Goal: Information Seeking & Learning: Learn about a topic

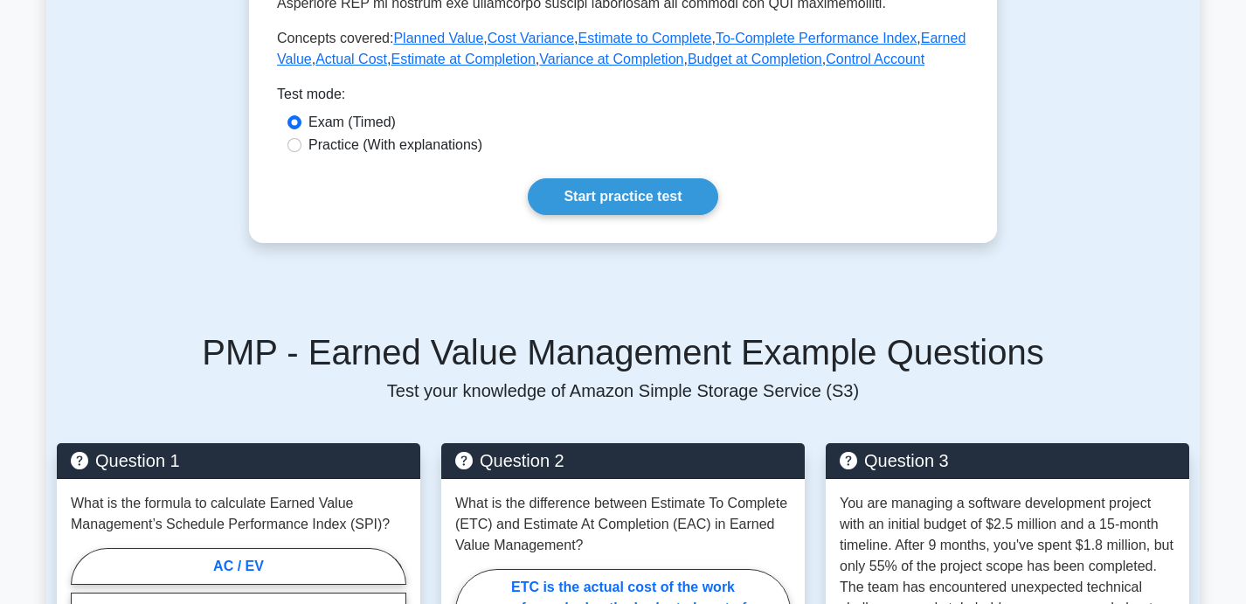
scroll to position [776, 0]
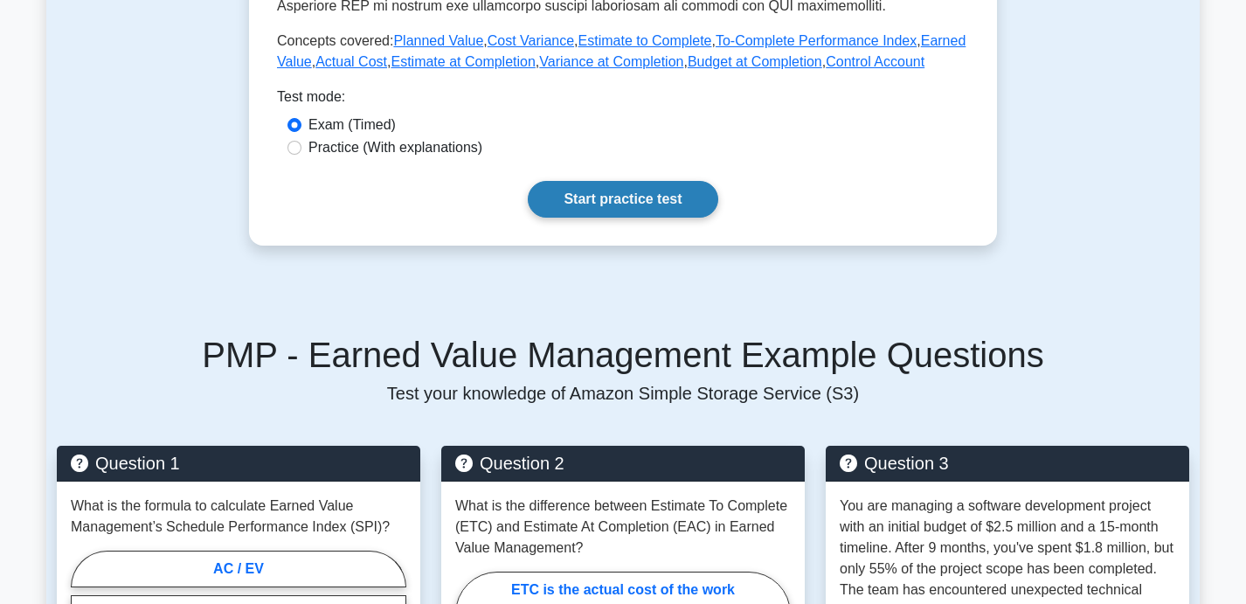
click at [597, 217] on link "Start practice test" at bounding box center [623, 199] width 190 height 37
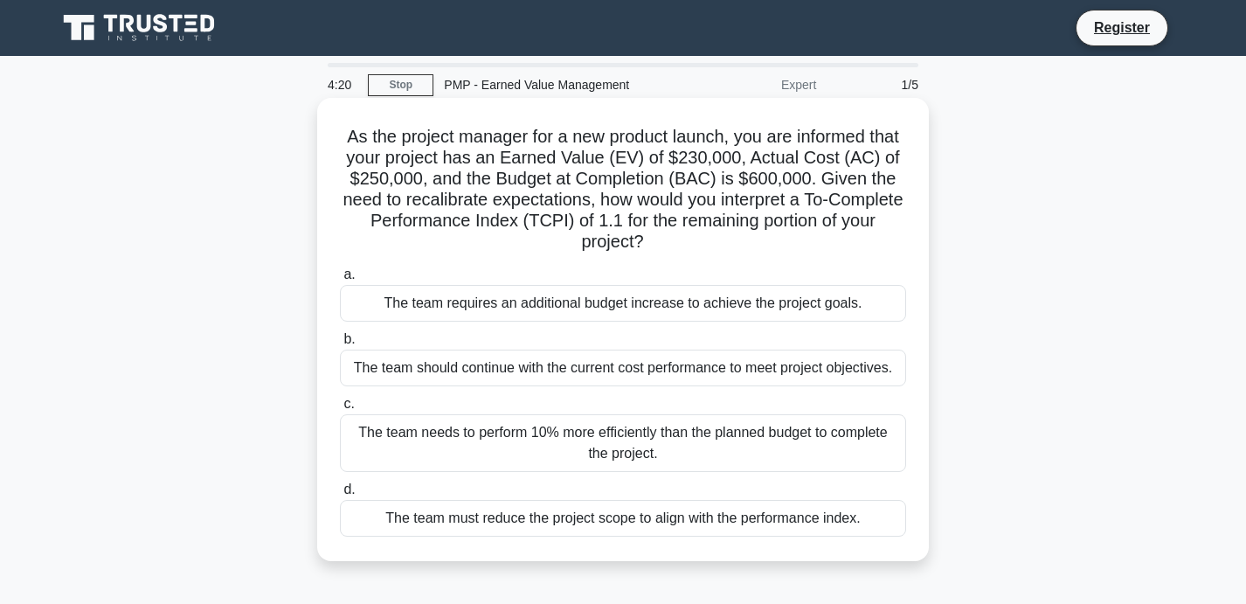
click at [651, 527] on div "The team must reduce the project scope to align with the performance index." at bounding box center [623, 518] width 566 height 37
click at [340, 495] on input "d. The team must reduce the project scope to align with the performance index." at bounding box center [340, 489] width 0 height 11
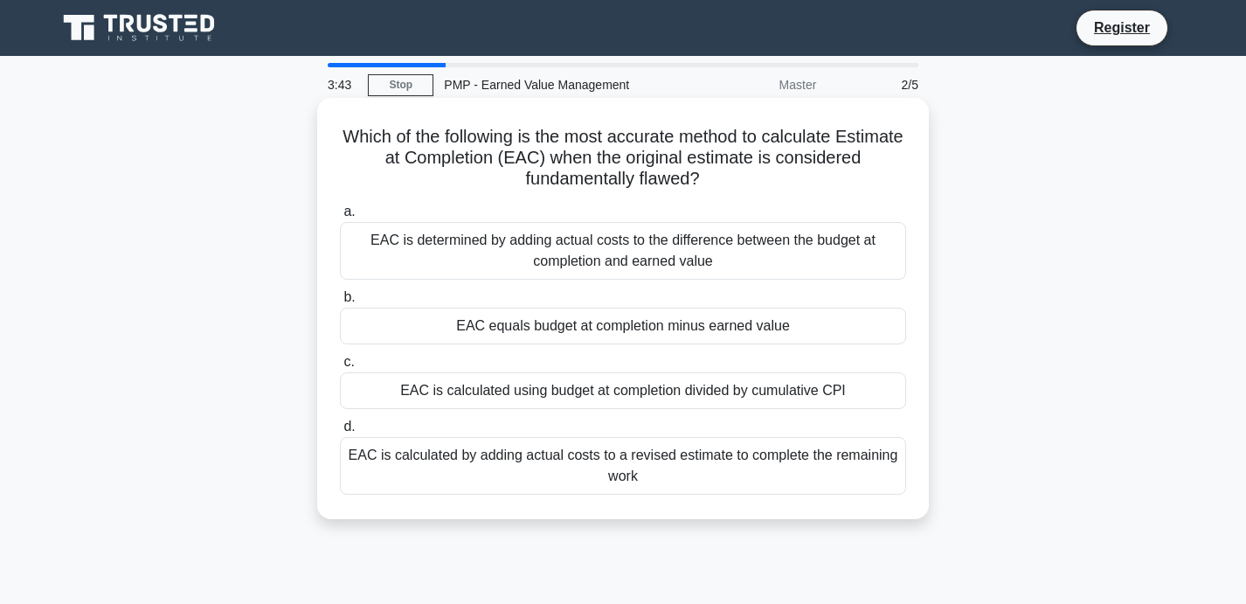
click at [602, 484] on div "EAC is calculated by adding actual costs to a revised estimate to complete the …" at bounding box center [623, 466] width 566 height 58
click at [340, 432] on input "d. EAC is calculated by adding actual costs to a revised estimate to complete t…" at bounding box center [340, 426] width 0 height 11
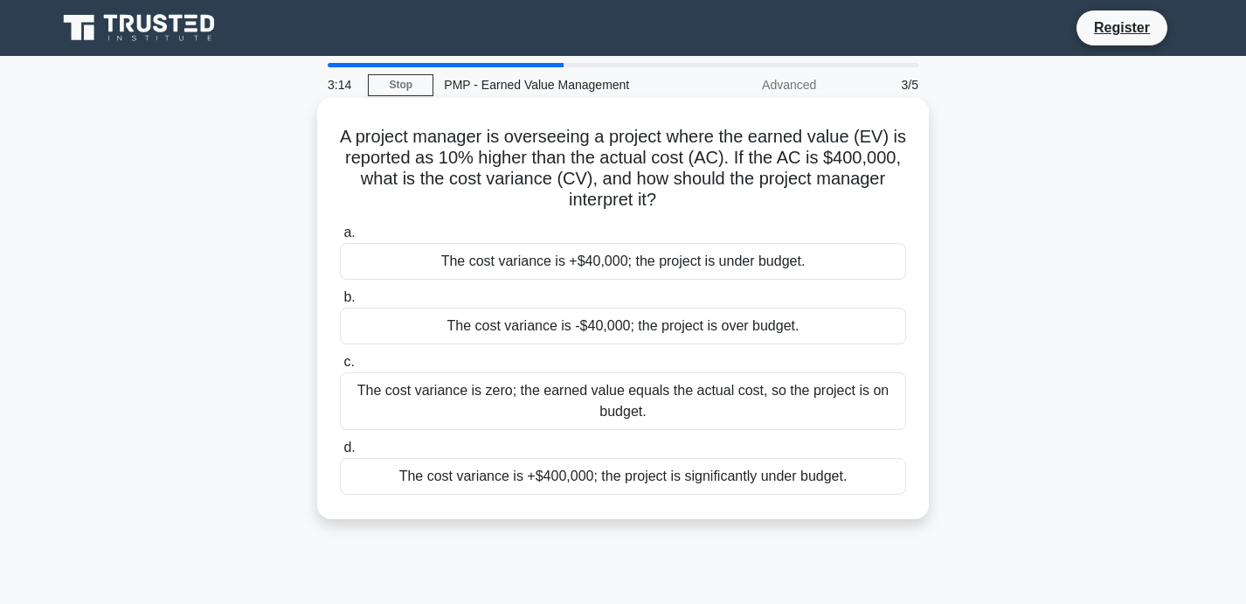
click at [676, 264] on div "The cost variance is +$40,000; the project is under budget." at bounding box center [623, 261] width 566 height 37
click at [340, 238] on input "a. The cost variance is +$40,000; the project is under budget." at bounding box center [340, 232] width 0 height 11
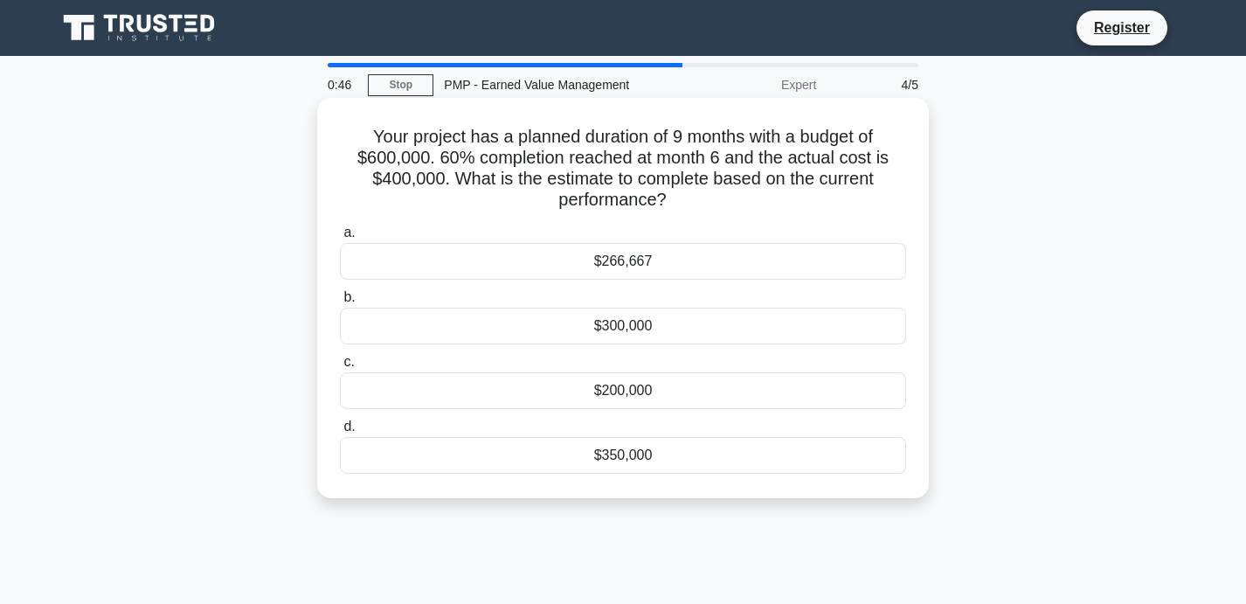
click at [626, 266] on div "$266,667" at bounding box center [623, 261] width 566 height 37
click at [340, 238] on input "a. $266,667" at bounding box center [340, 232] width 0 height 11
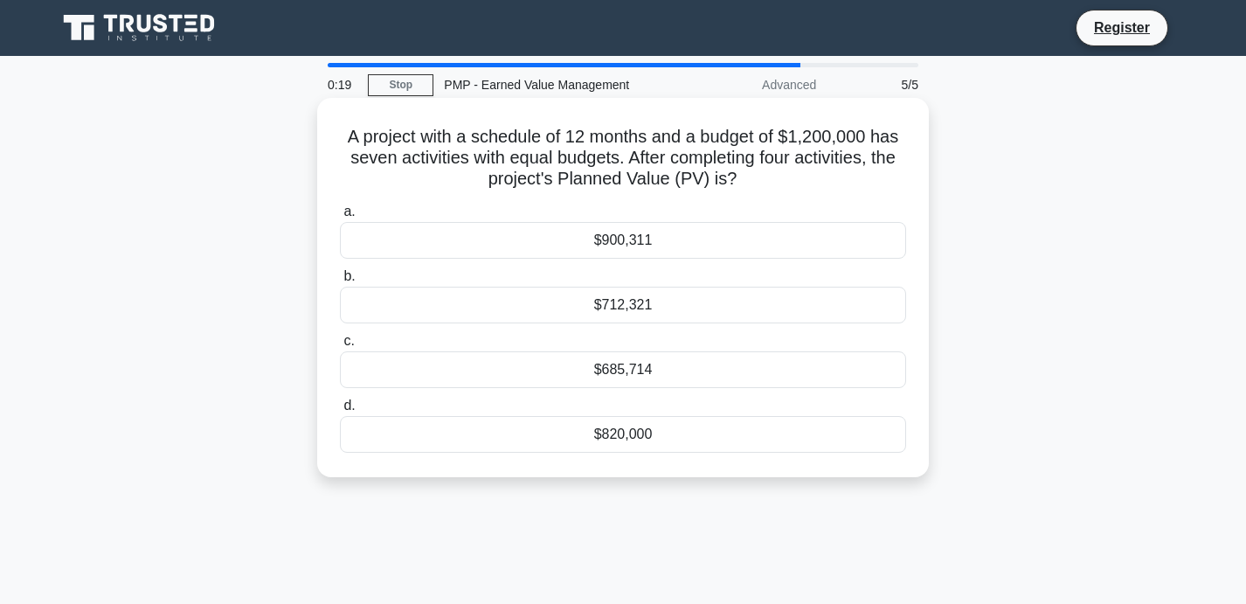
click at [646, 376] on div "$685,714" at bounding box center [623, 369] width 566 height 37
click at [340, 347] on input "c. $685,714" at bounding box center [340, 340] width 0 height 11
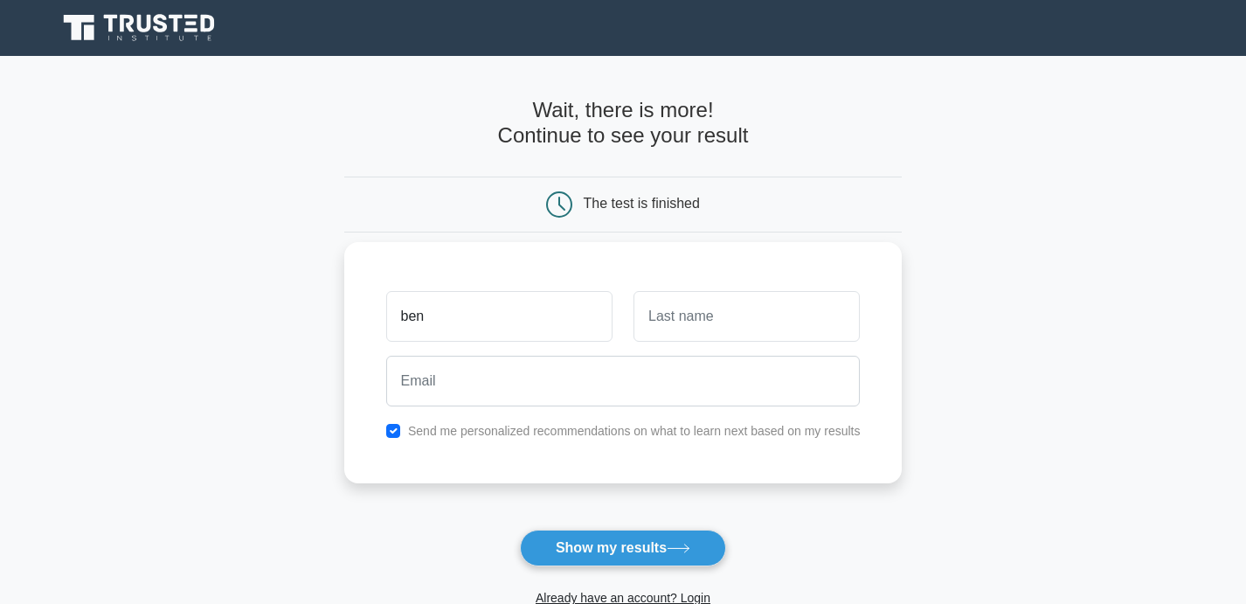
type input "ben"
type input "k"
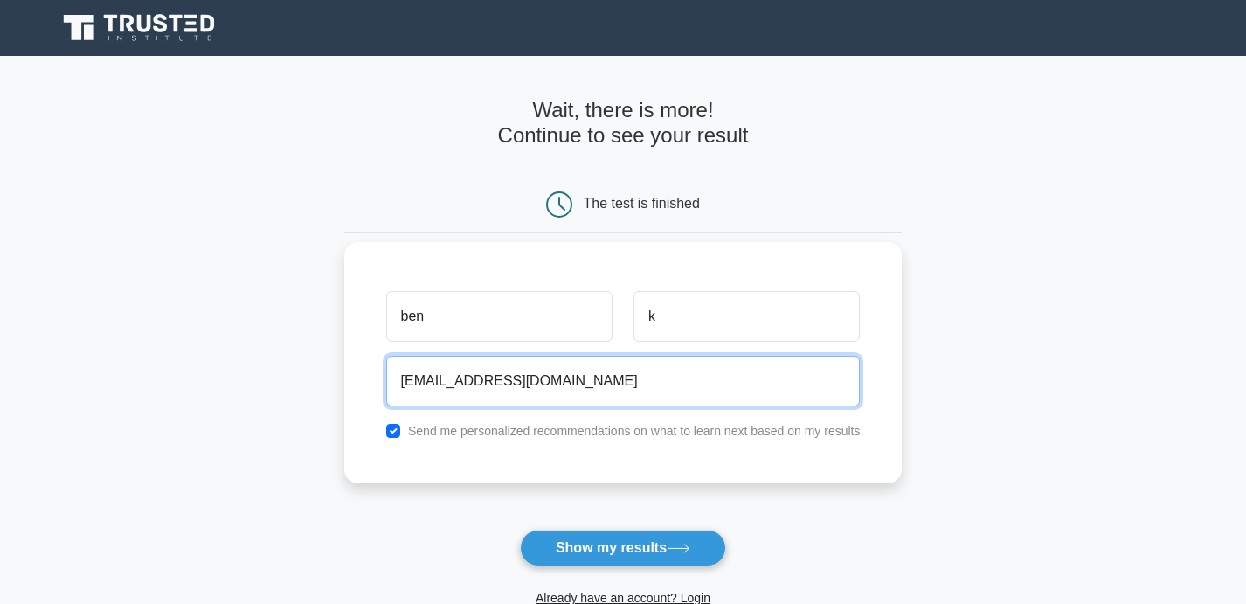
type input "bkuehnhold@yahoo.com"
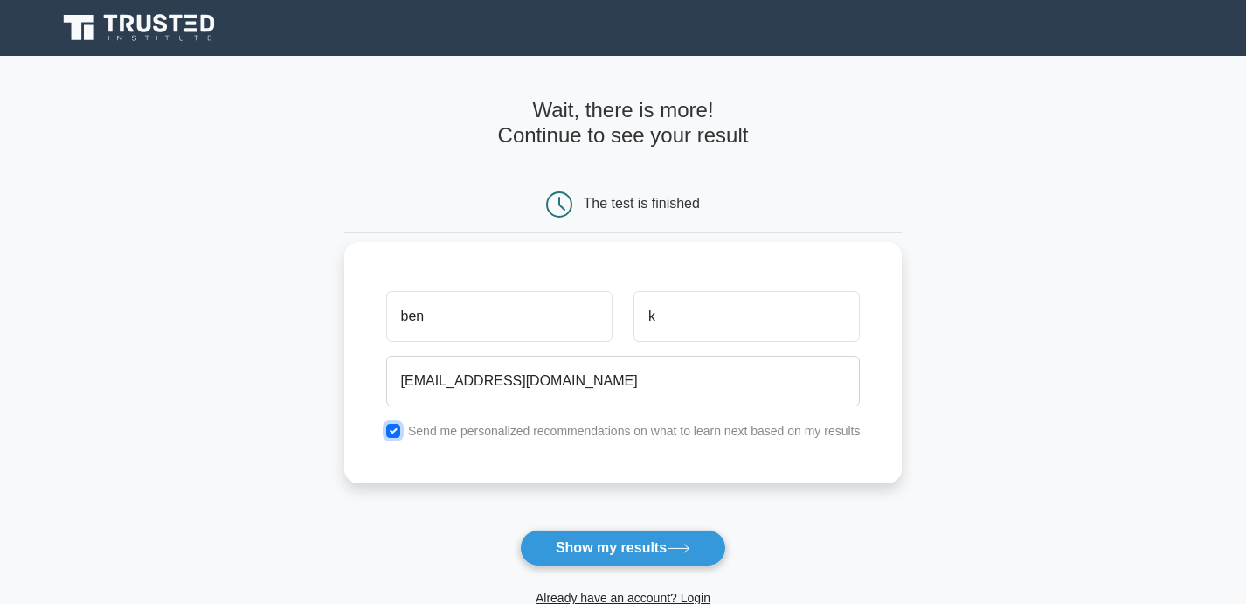
click at [397, 431] on input "checkbox" at bounding box center [393, 431] width 14 height 14
checkbox input "false"
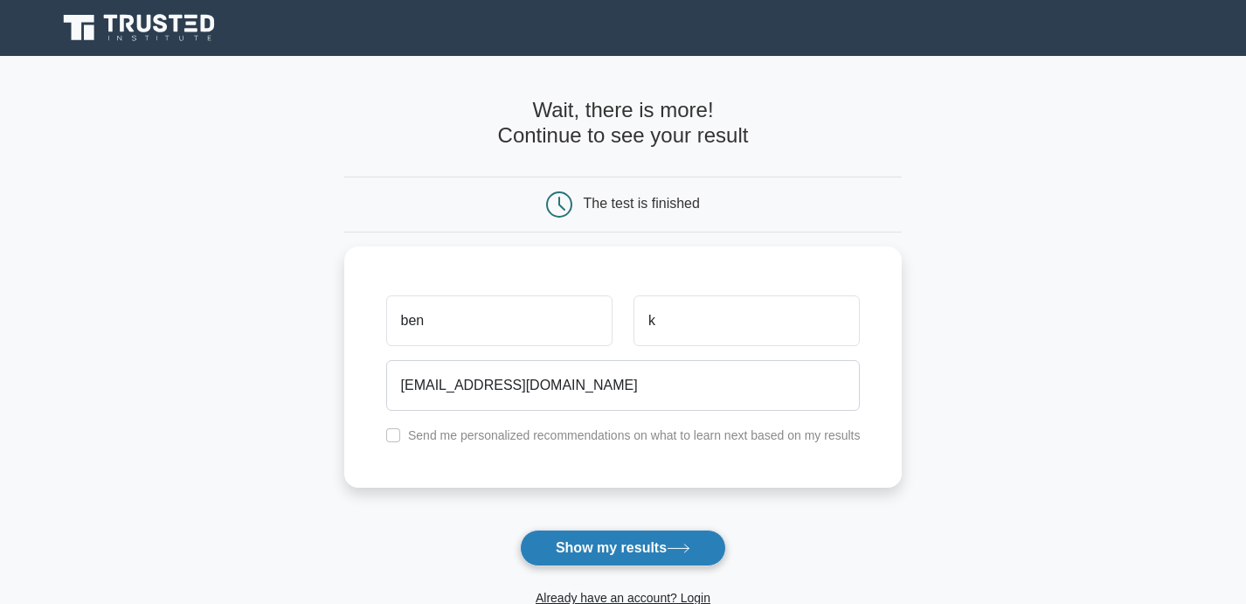
click at [555, 541] on button "Show my results" at bounding box center [623, 547] width 206 height 37
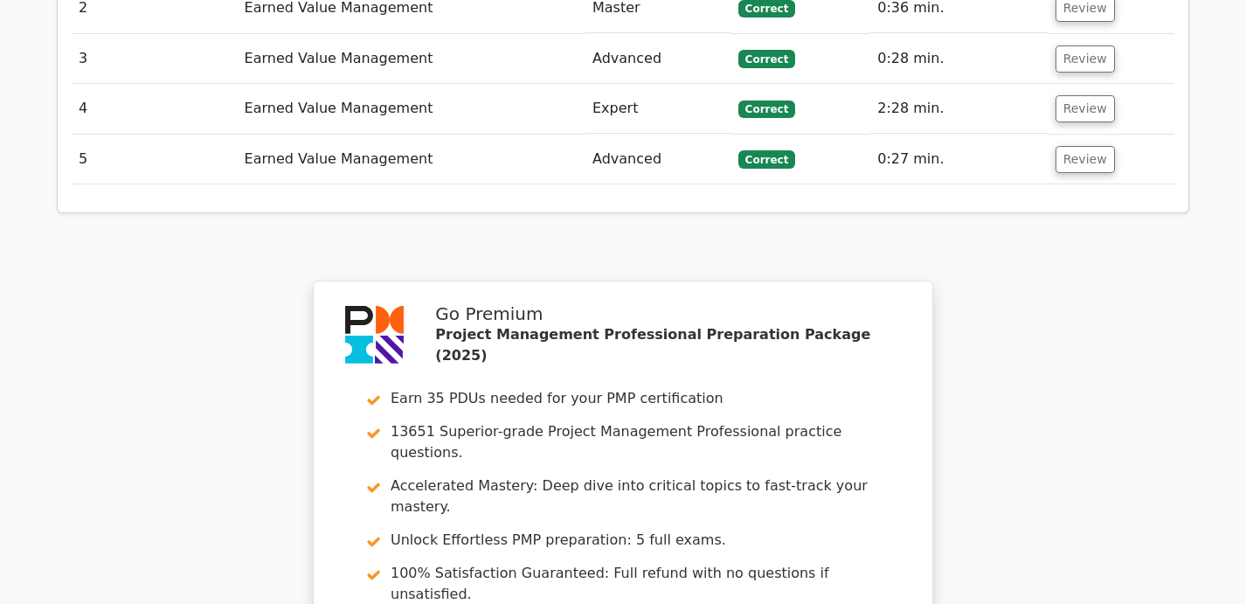
scroll to position [2825, 0]
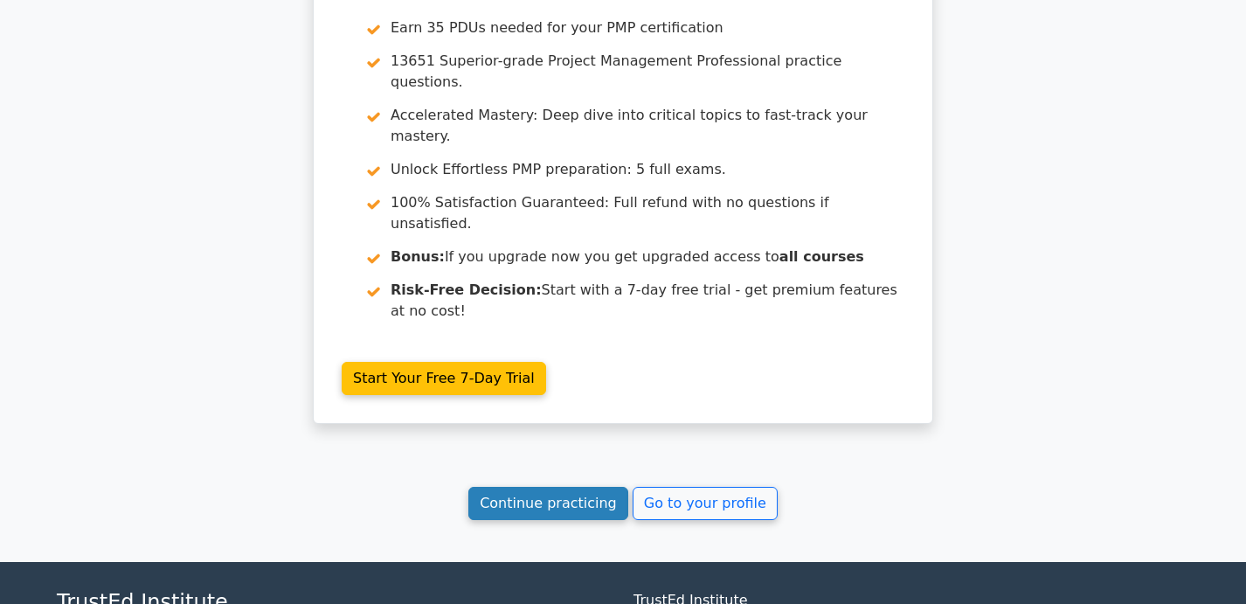
click at [552, 487] on link "Continue practicing" at bounding box center [548, 503] width 160 height 33
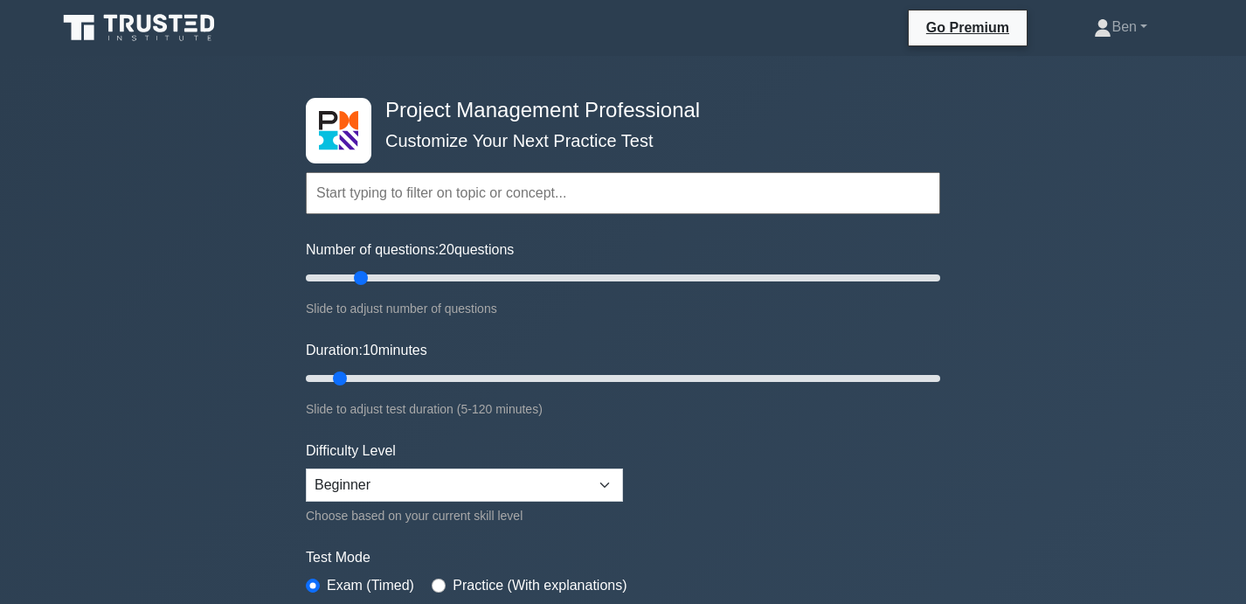
drag, startPoint x: 335, startPoint y: 279, endPoint x: 362, endPoint y: 278, distance: 28.0
type input "20"
click at [362, 275] on input "Number of questions: 20 questions" at bounding box center [623, 277] width 634 height 21
click at [348, 364] on div "Duration: 10 minutes Slide to adjust test duration (5-120 minutes)" at bounding box center [623, 379] width 634 height 79
drag, startPoint x: 347, startPoint y: 374, endPoint x: 976, endPoint y: 411, distance: 630.8
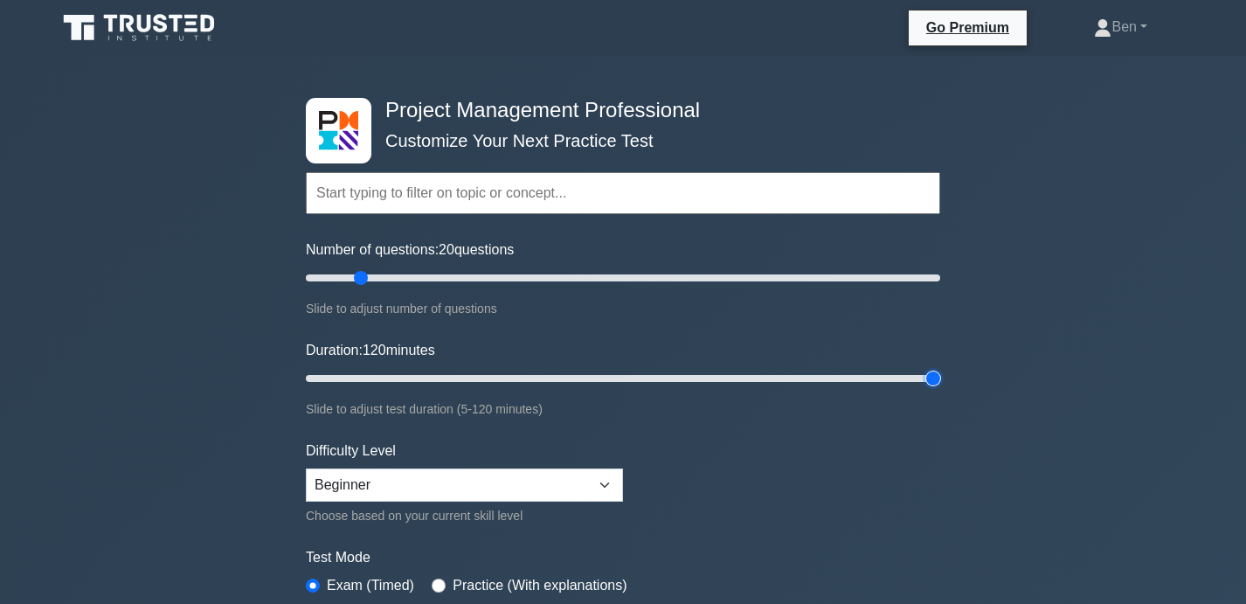
type input "120"
click at [940, 389] on input "Duration: 120 minutes" at bounding box center [623, 378] width 634 height 21
click at [481, 477] on select "Beginner Intermediate Expert" at bounding box center [464, 484] width 317 height 33
select select "expert"
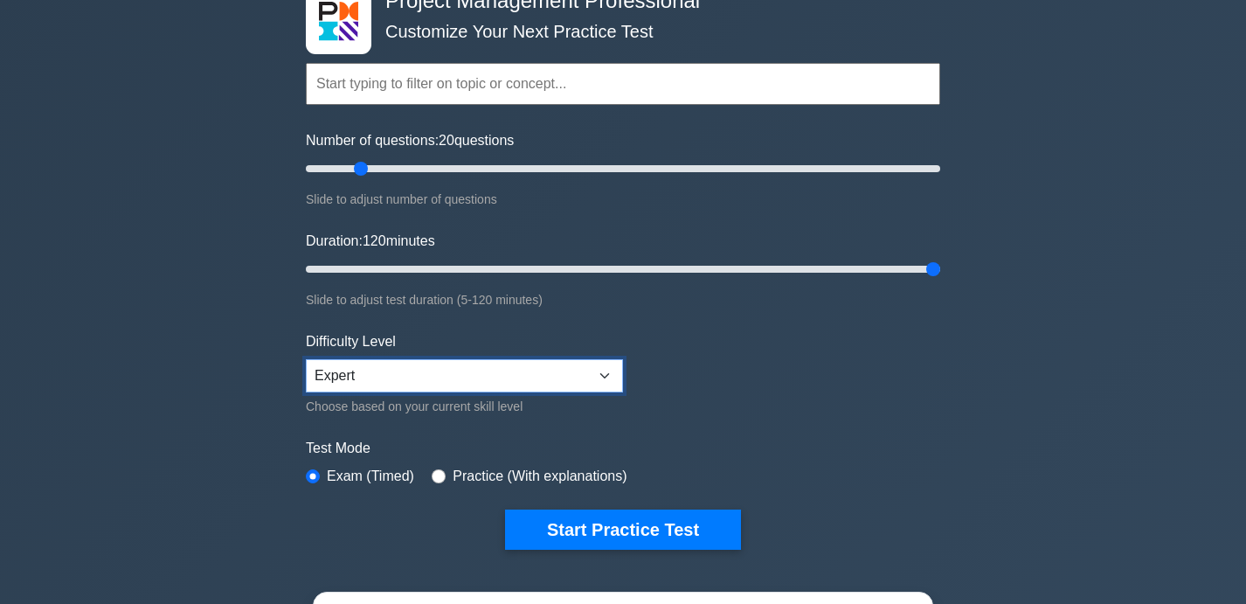
scroll to position [110, 0]
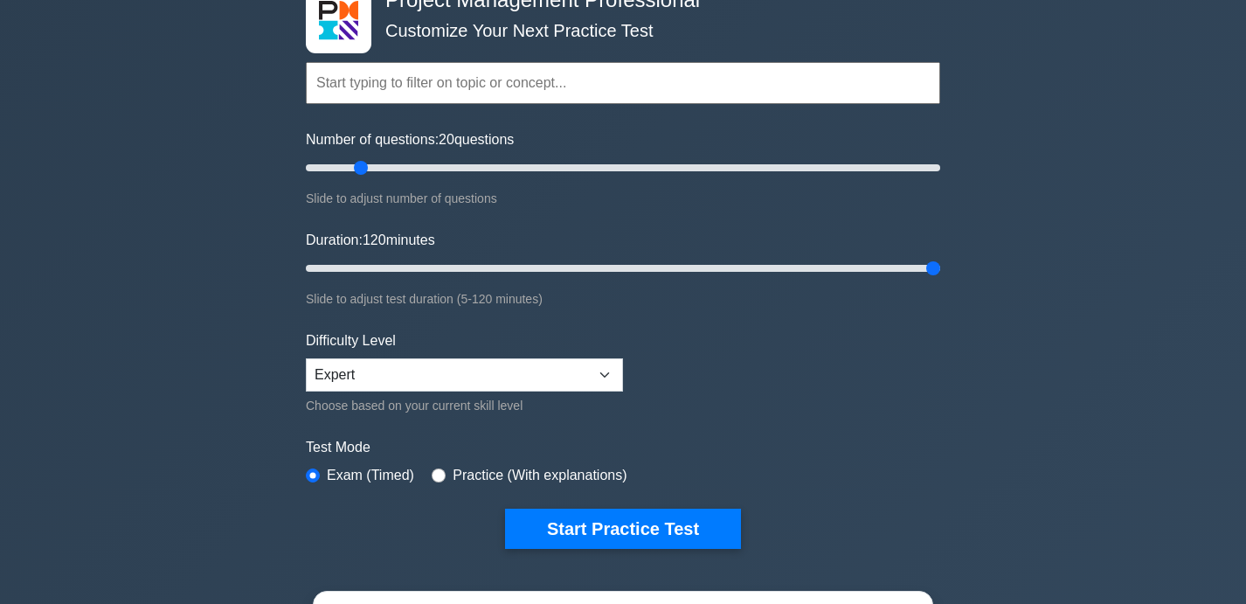
click at [480, 480] on label "Practice (With explanations)" at bounding box center [539, 475] width 174 height 21
click at [440, 468] on input "radio" at bounding box center [438, 475] width 14 height 14
radio input "true"
click at [531, 369] on select "Beginner Intermediate Expert" at bounding box center [464, 374] width 317 height 33
select select "intermediate"
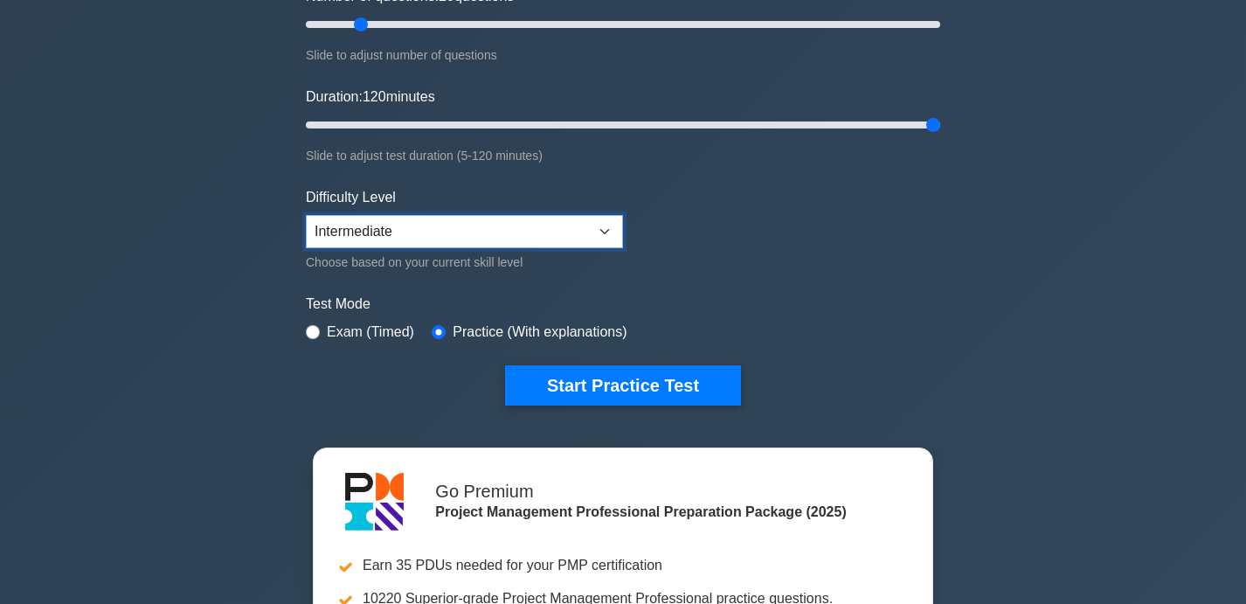
scroll to position [265, 0]
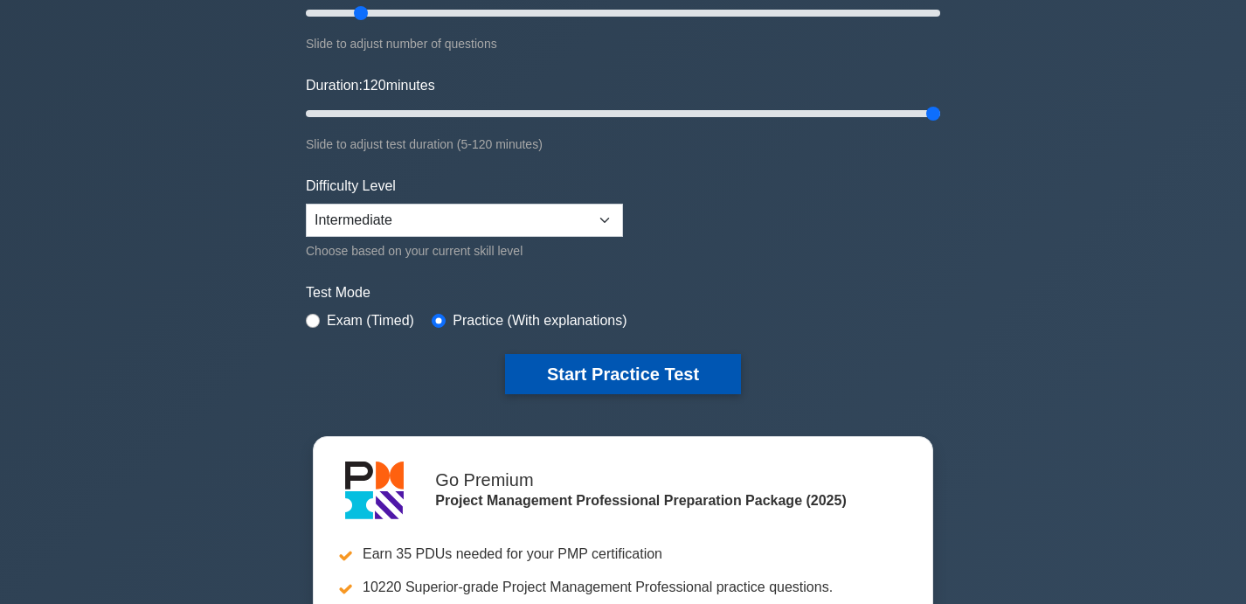
click at [646, 373] on button "Start Practice Test" at bounding box center [623, 374] width 236 height 40
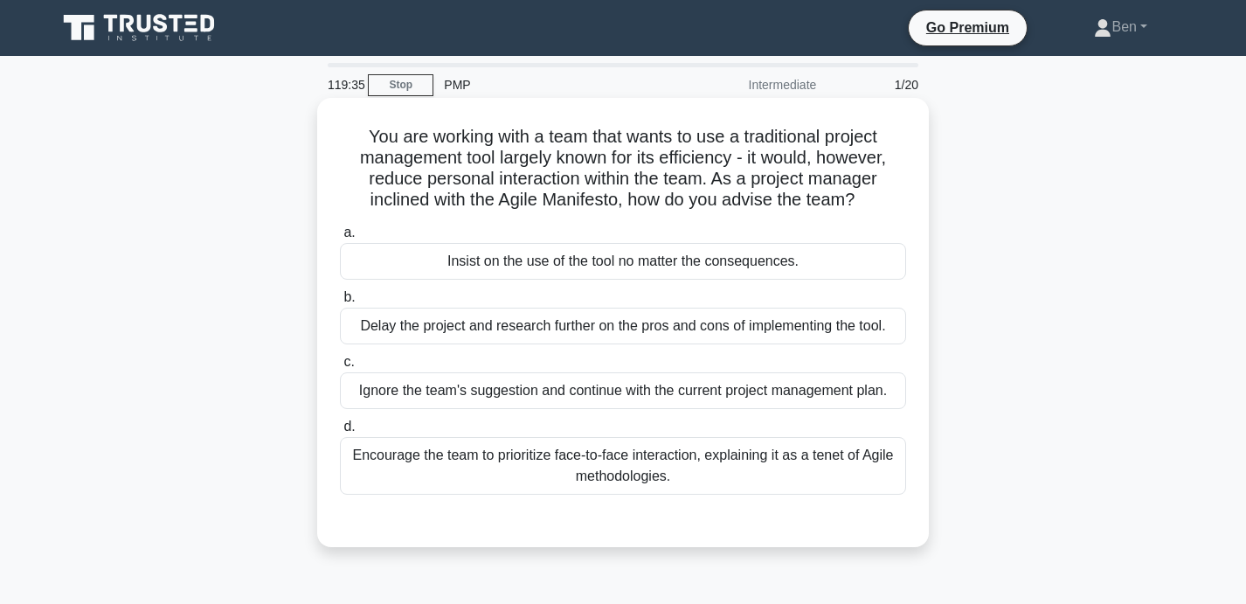
click at [654, 471] on div "Encourage the team to prioritize face-to-face interaction, explaining it as a t…" at bounding box center [623, 466] width 566 height 58
click at [340, 432] on input "d. Encourage the team to prioritize face-to-face interaction, explaining it as …" at bounding box center [340, 426] width 0 height 11
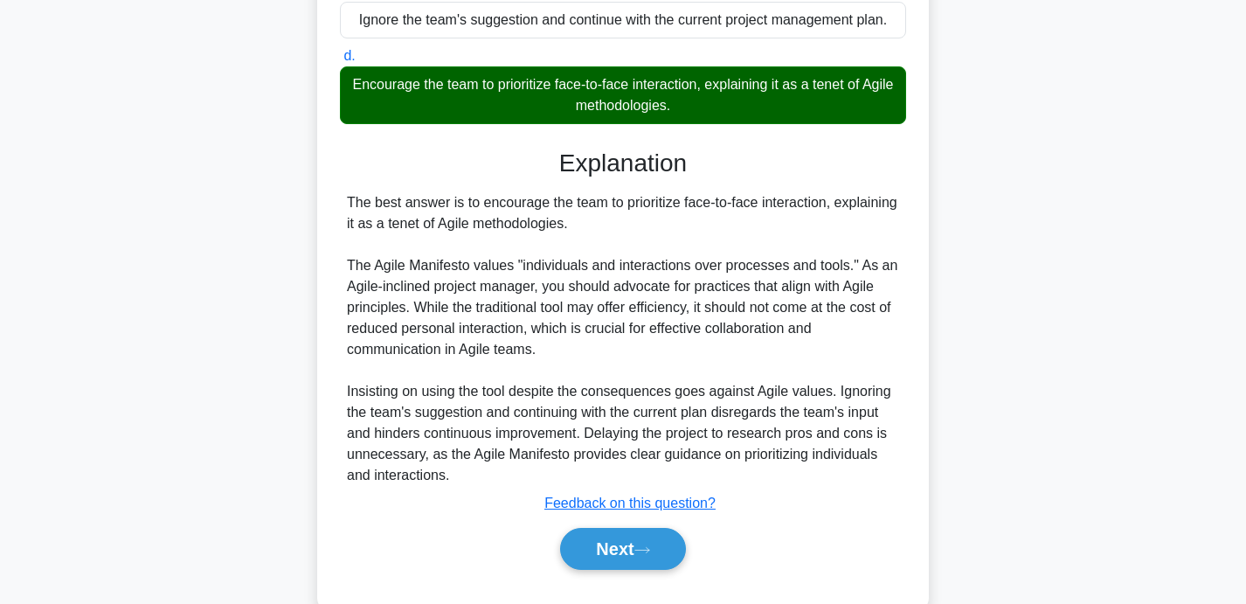
scroll to position [411, 0]
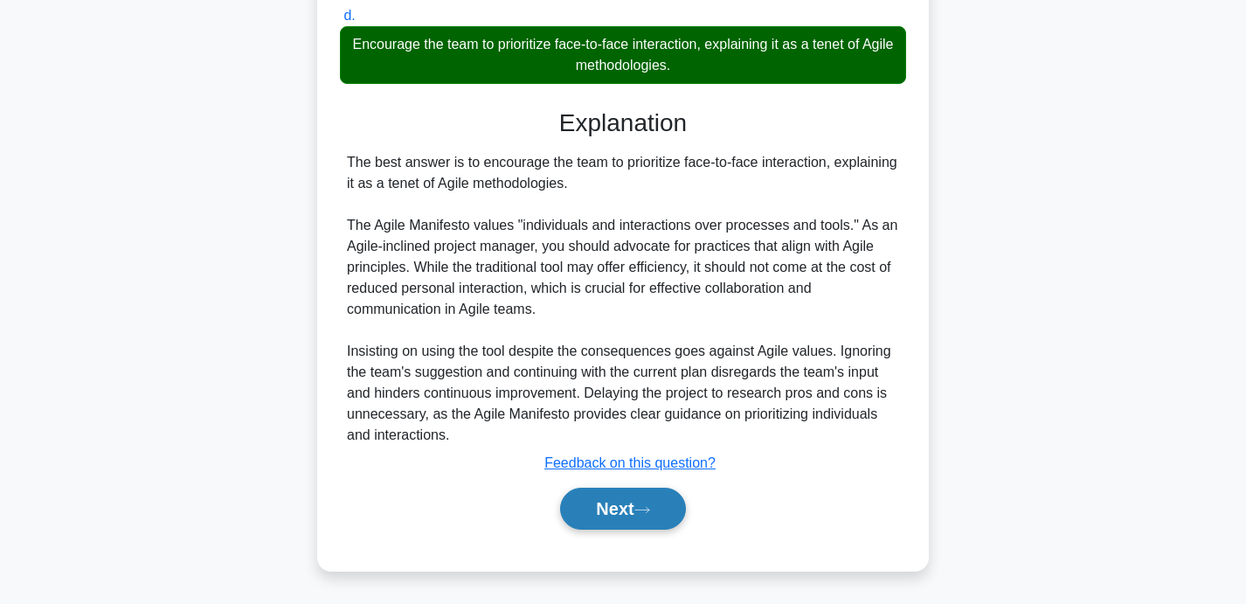
click at [612, 497] on button "Next" at bounding box center [622, 508] width 125 height 42
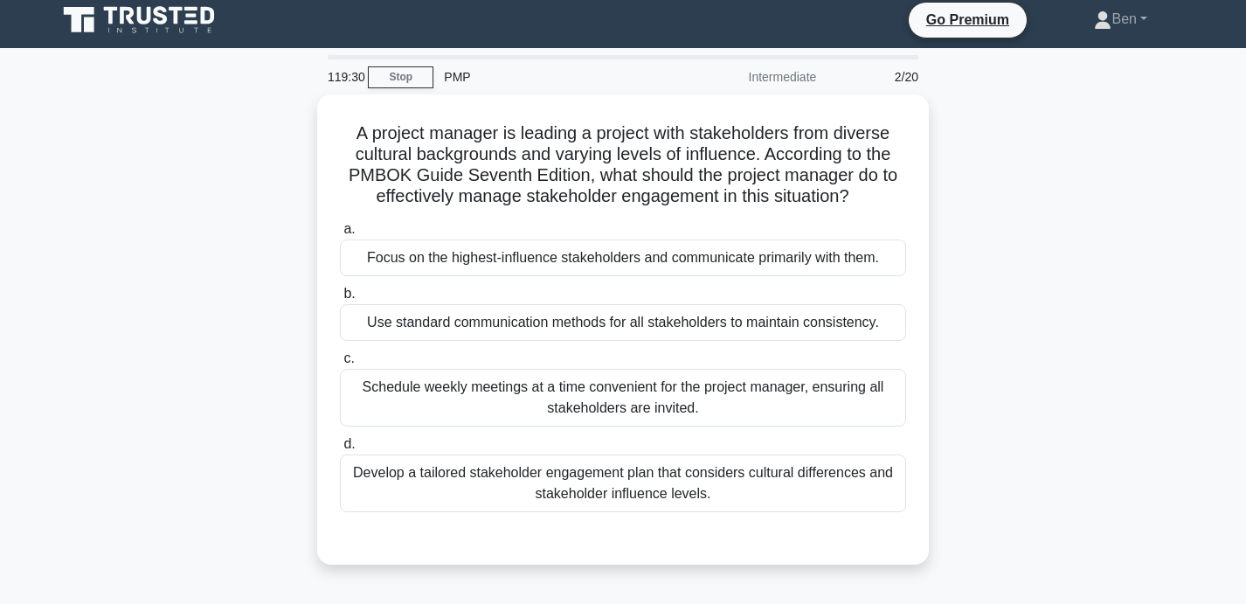
scroll to position [0, 0]
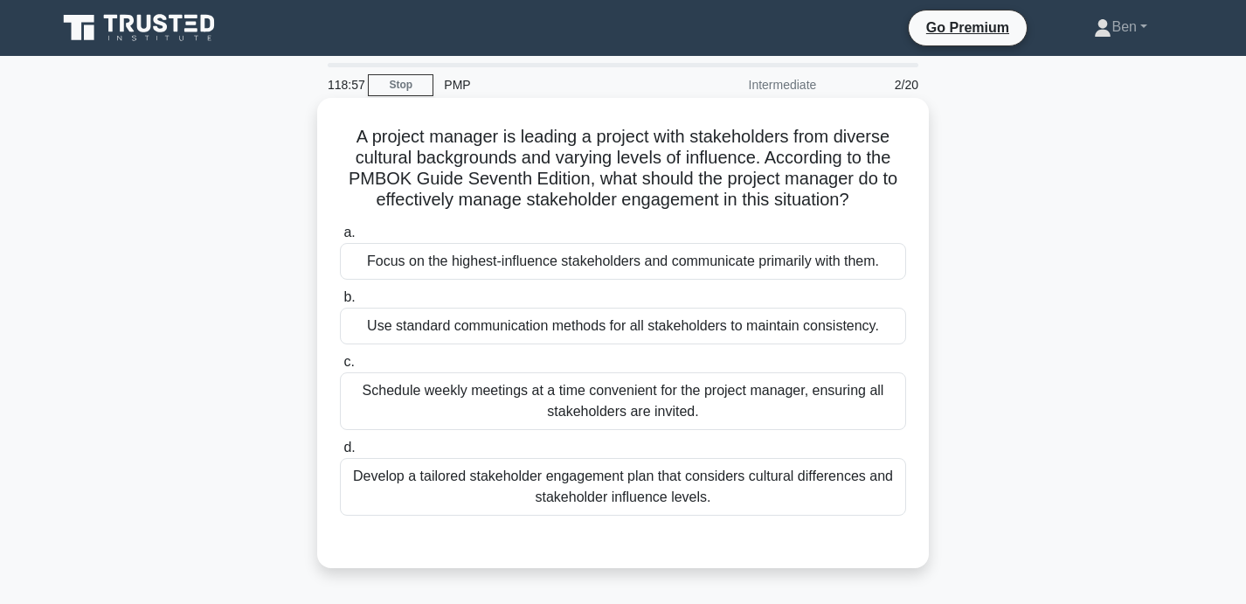
click at [727, 482] on div "Develop a tailored stakeholder engagement plan that considers cultural differen…" at bounding box center [623, 487] width 566 height 58
click at [340, 453] on input "d. Develop a tailored stakeholder engagement plan that considers cultural diffe…" at bounding box center [340, 447] width 0 height 11
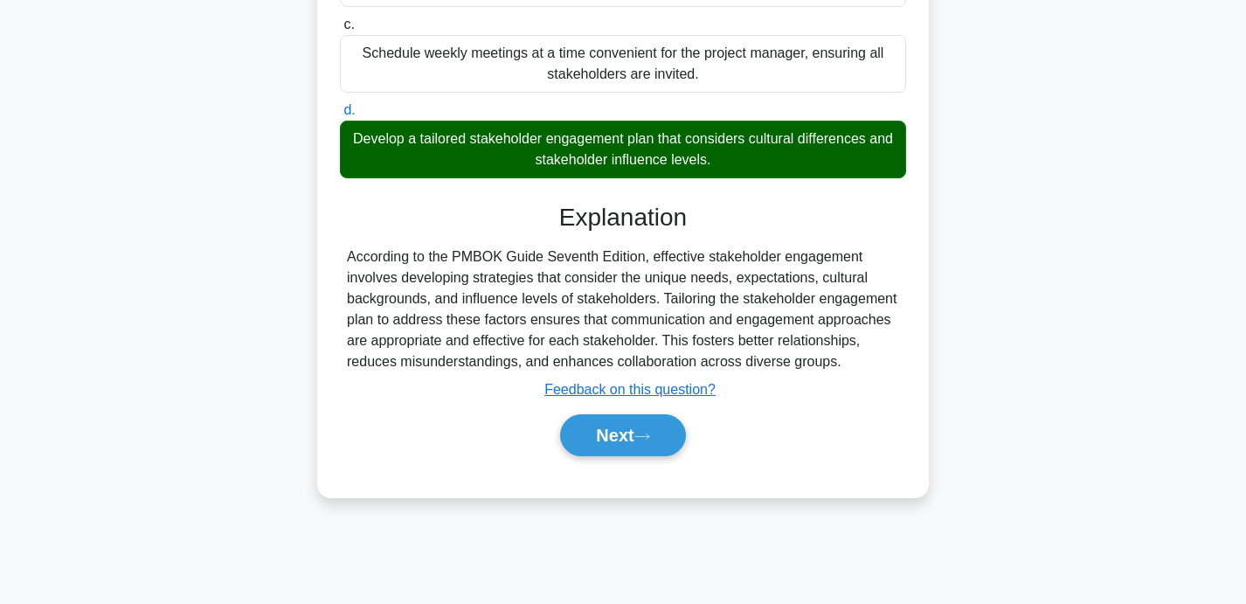
scroll to position [340, 0]
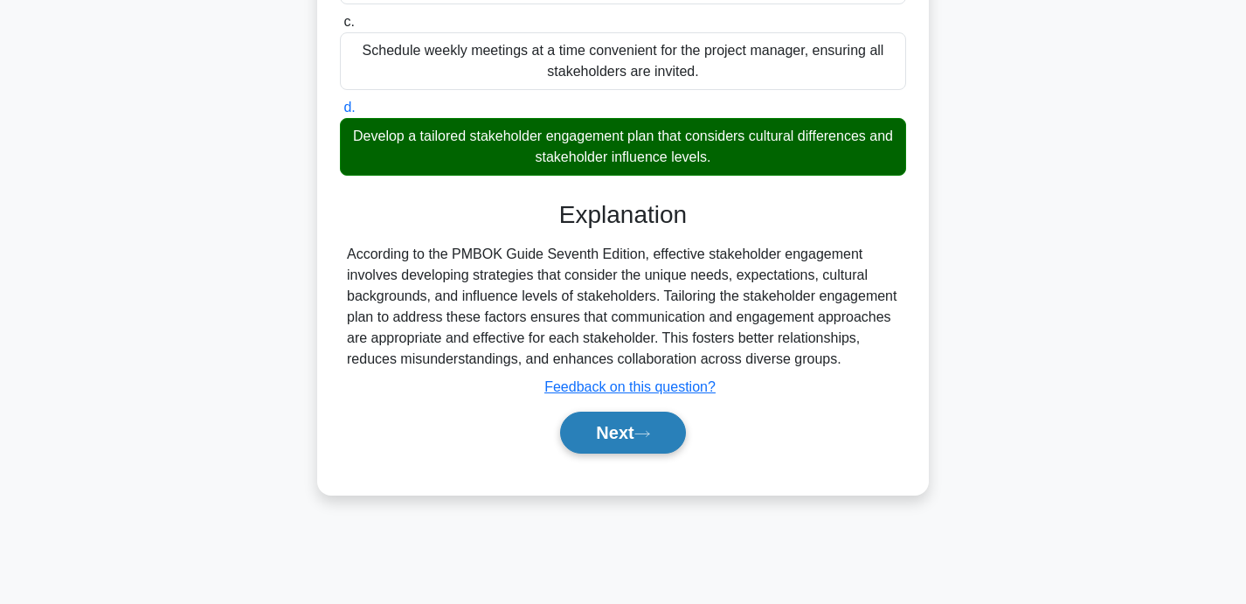
click at [630, 440] on button "Next" at bounding box center [622, 432] width 125 height 42
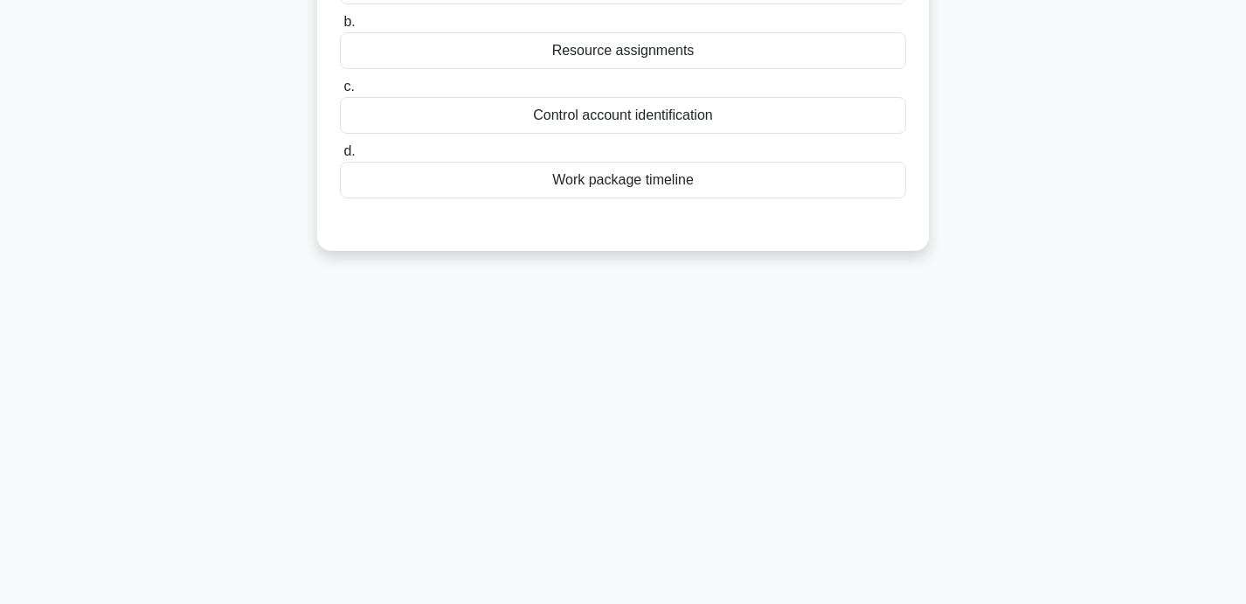
scroll to position [0, 0]
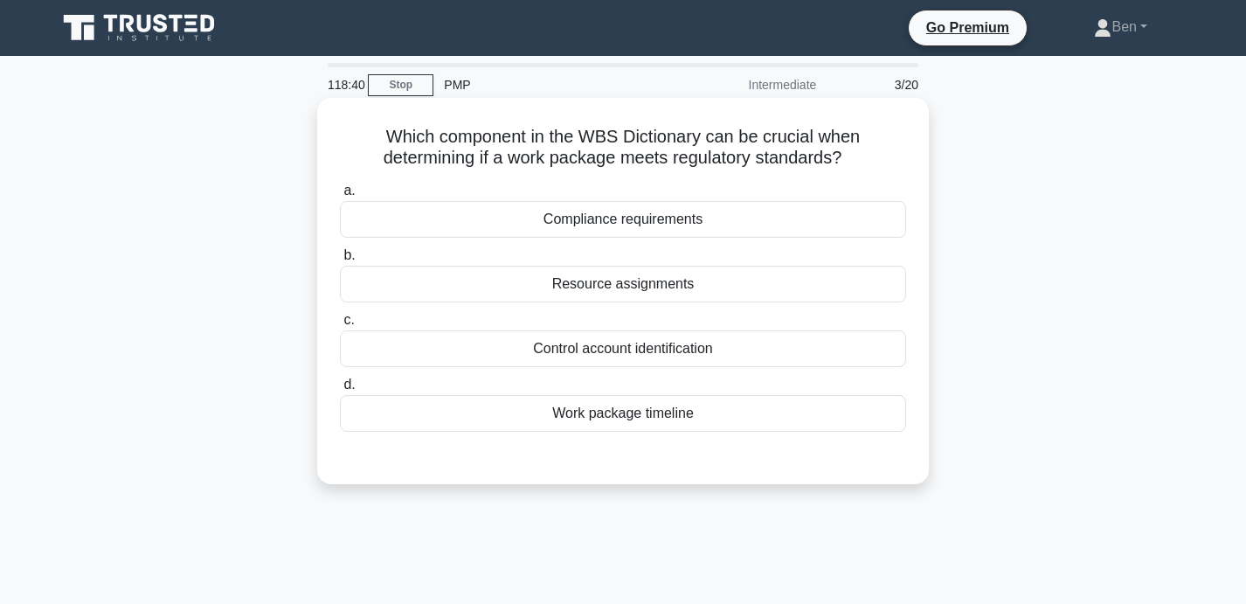
click at [703, 216] on div "Compliance requirements" at bounding box center [623, 219] width 566 height 37
click at [340, 197] on input "a. Compliance requirements" at bounding box center [340, 190] width 0 height 11
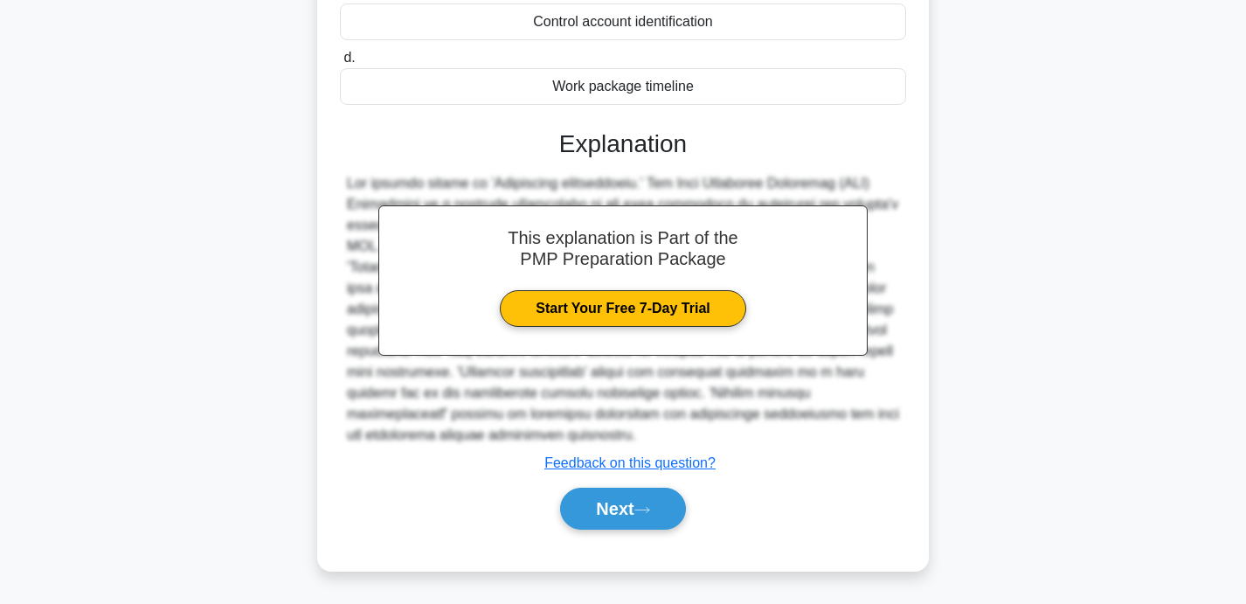
scroll to position [340, 0]
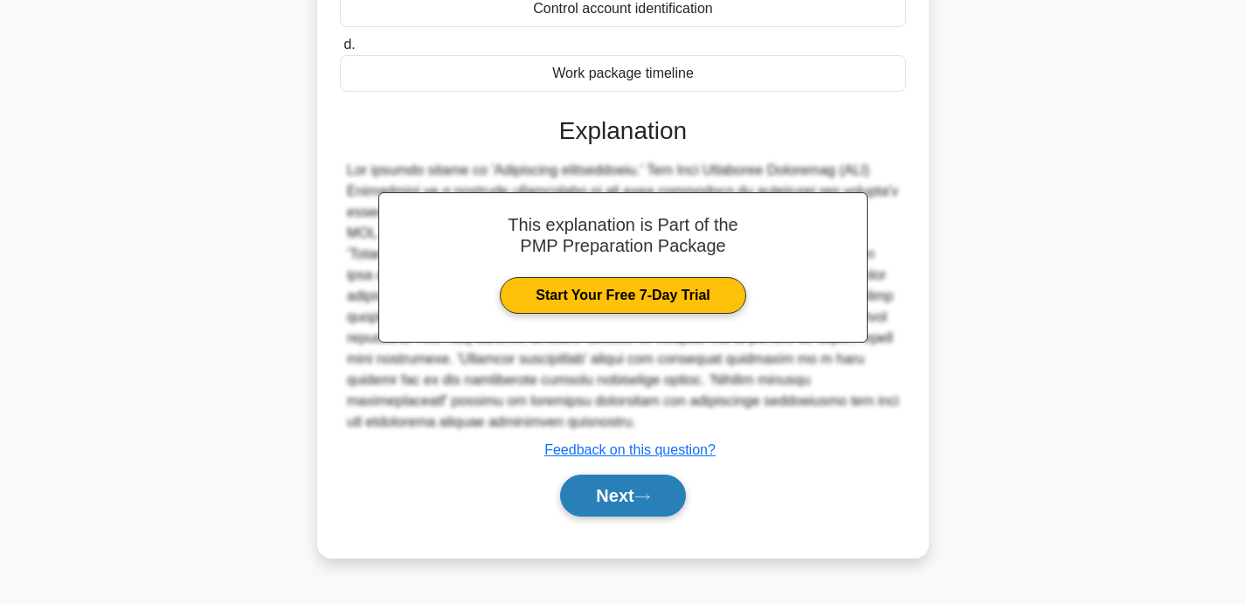
click at [602, 508] on button "Next" at bounding box center [622, 495] width 125 height 42
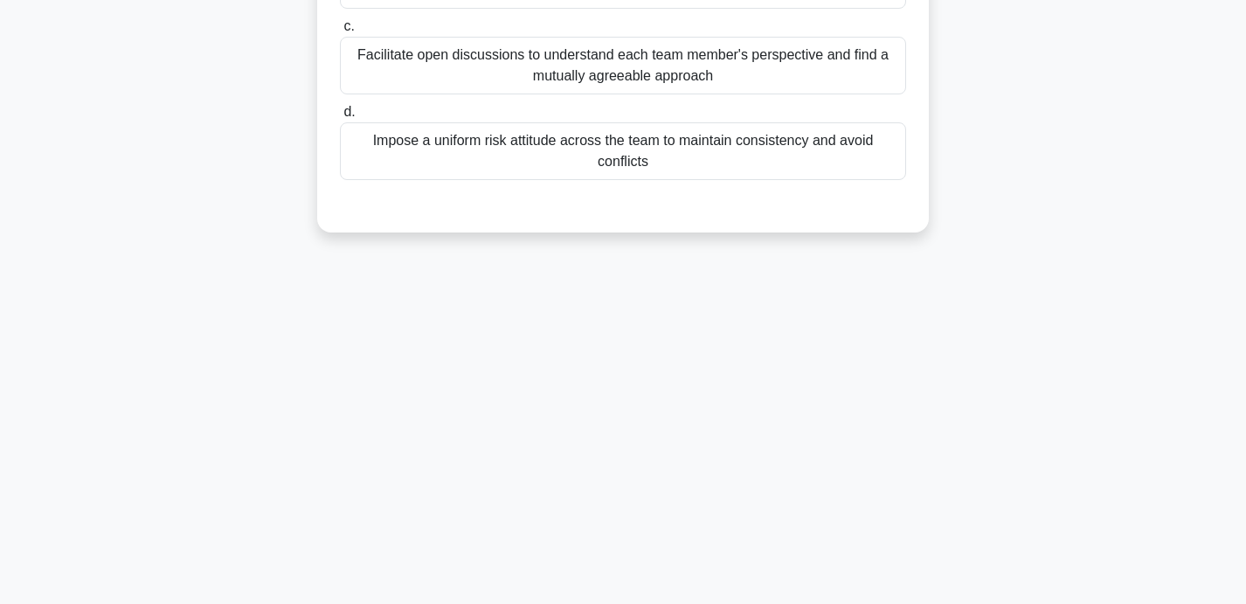
scroll to position [0, 0]
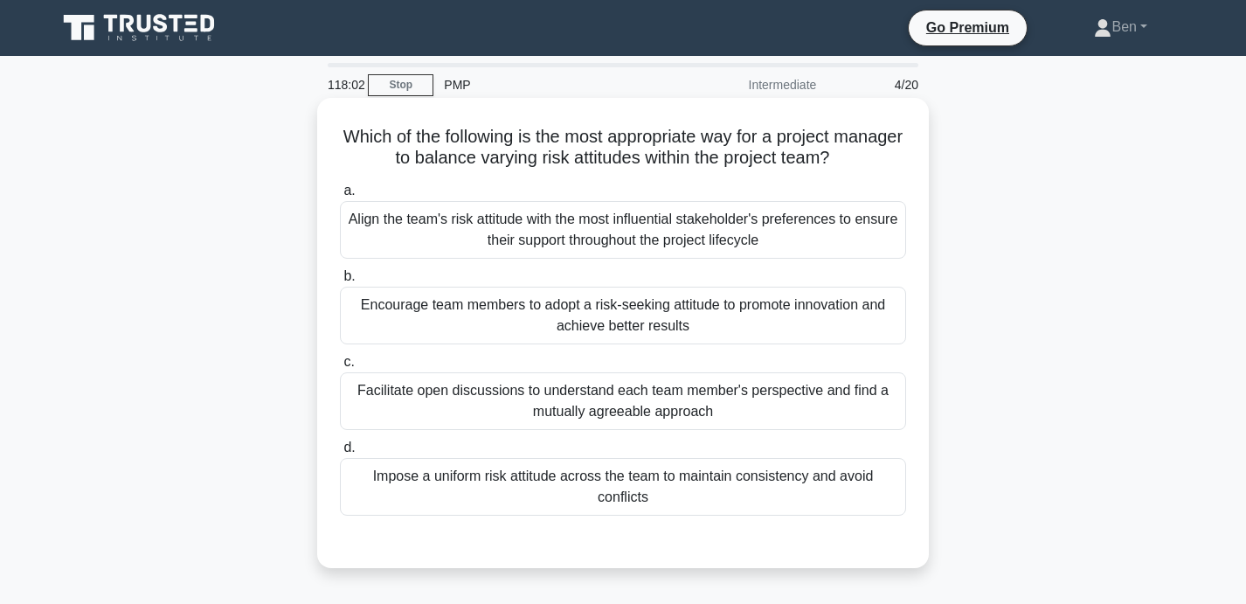
click at [721, 396] on div "Facilitate open discussions to understand each team member's perspective and fi…" at bounding box center [623, 401] width 566 height 58
click at [340, 368] on input "c. Facilitate open discussions to understand each team member's perspective and…" at bounding box center [340, 361] width 0 height 11
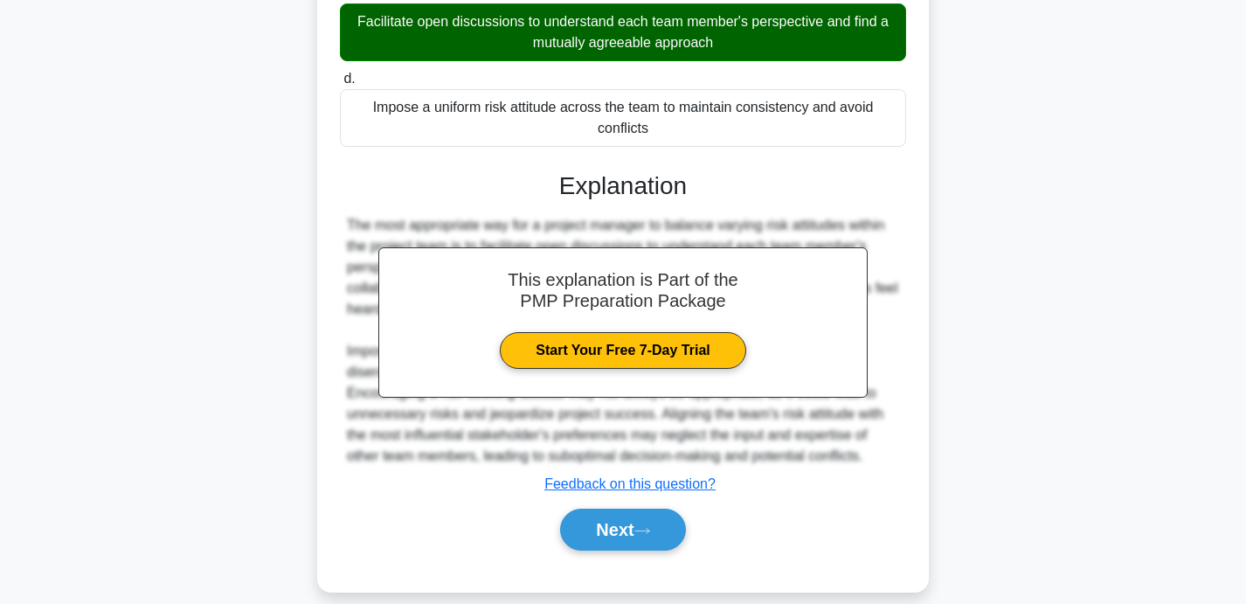
scroll to position [390, 0]
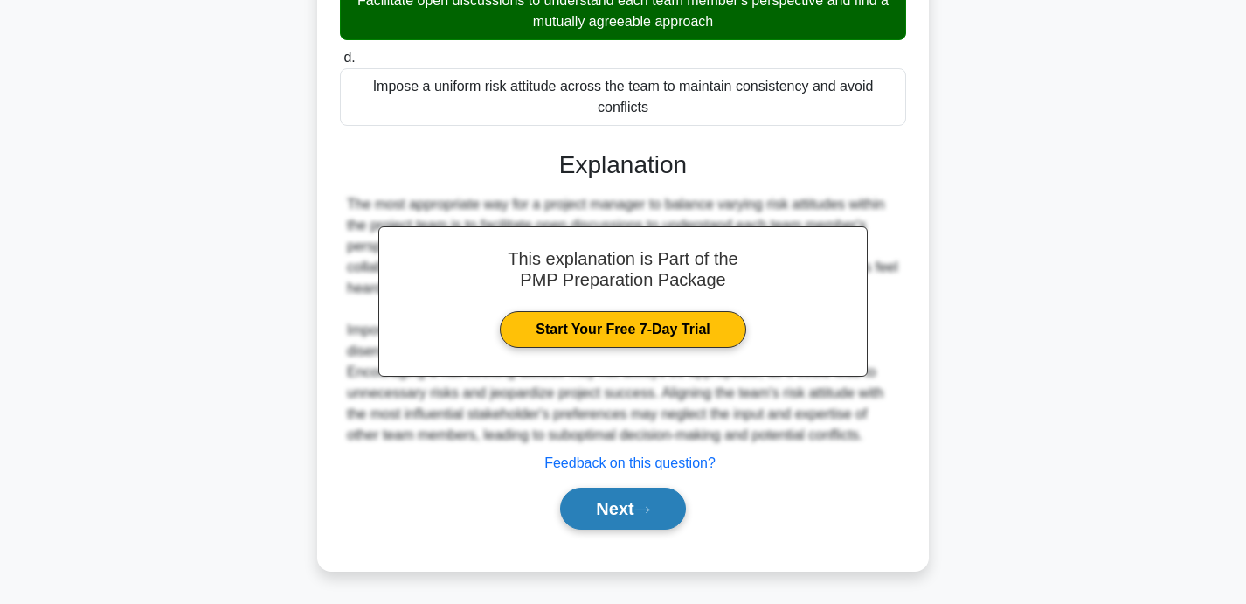
click at [640, 505] on icon at bounding box center [642, 510] width 16 height 10
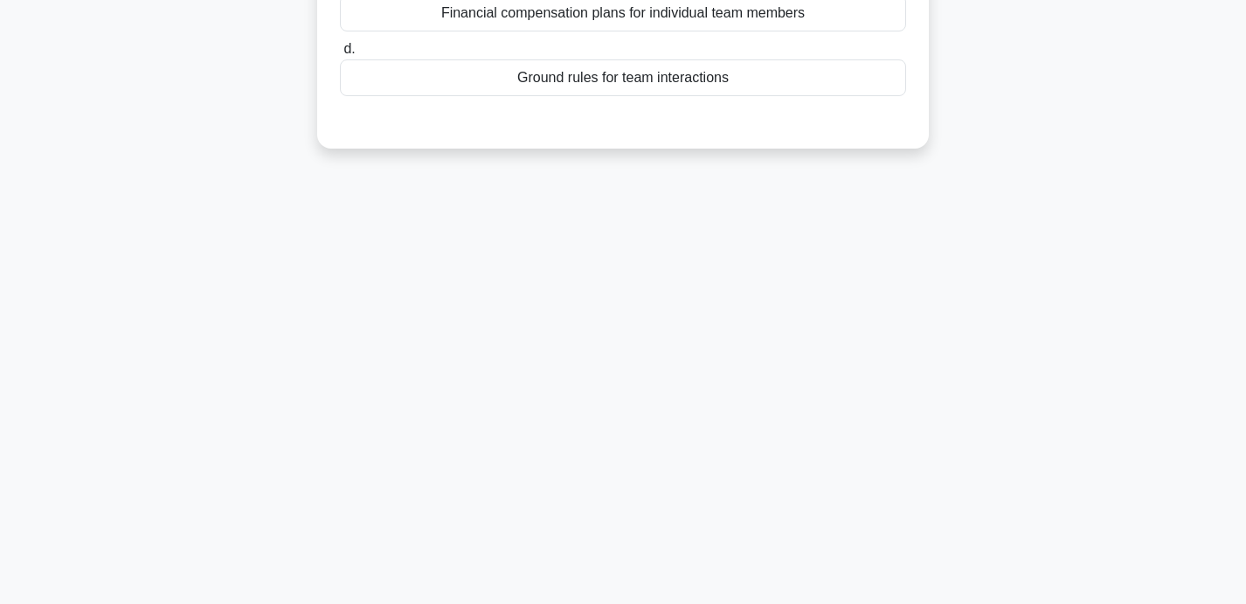
scroll to position [0, 0]
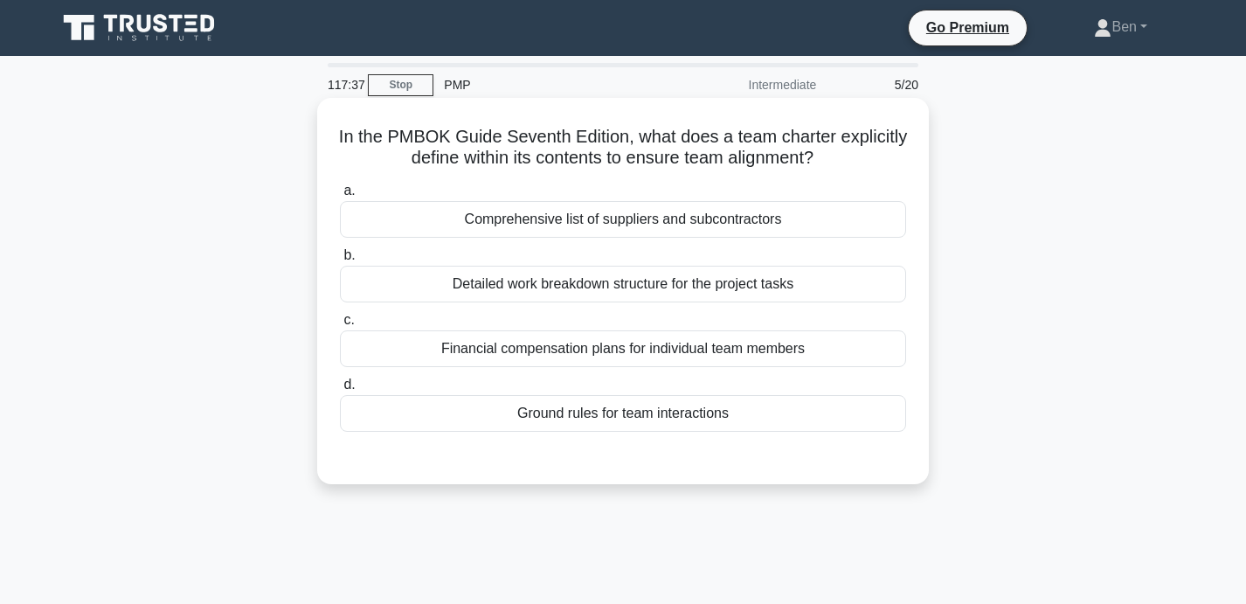
click at [616, 286] on div "Detailed work breakdown structure for the project tasks" at bounding box center [623, 284] width 566 height 37
click at [340, 261] on input "b. Detailed work breakdown structure for the project tasks" at bounding box center [340, 255] width 0 height 11
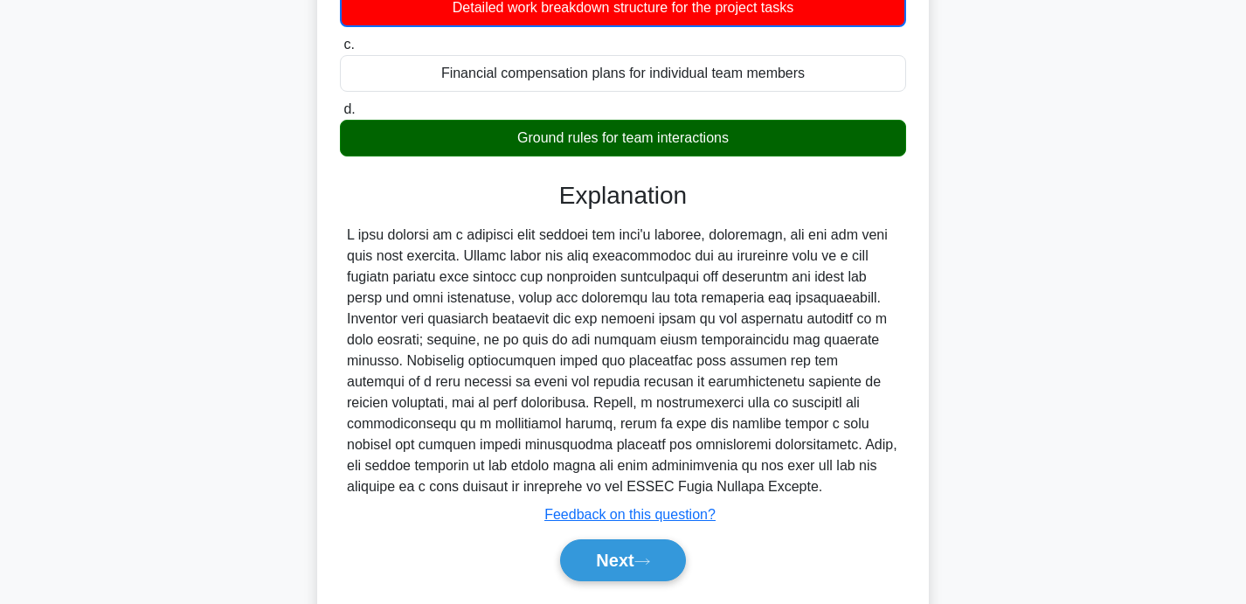
scroll to position [340, 0]
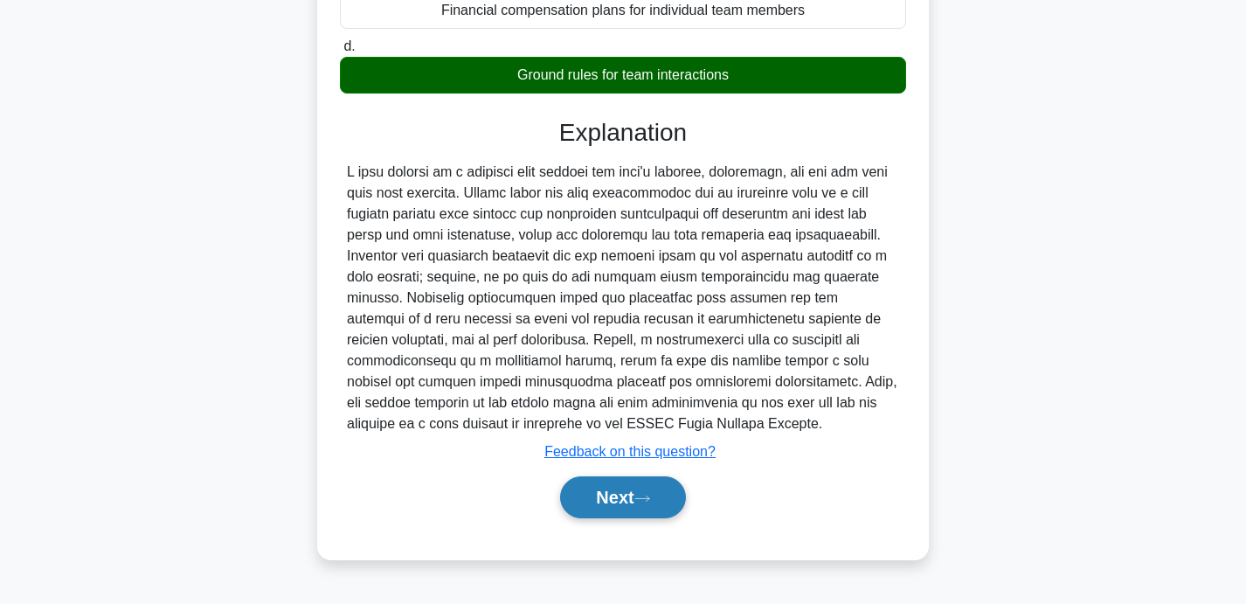
click at [623, 506] on button "Next" at bounding box center [622, 497] width 125 height 42
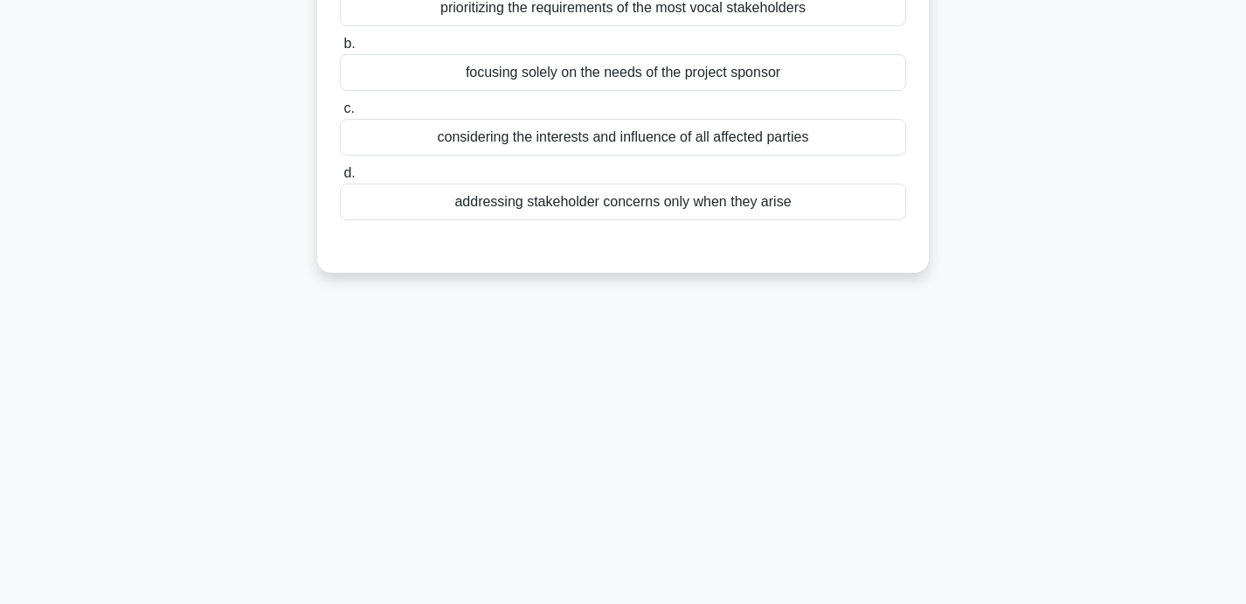
scroll to position [0, 0]
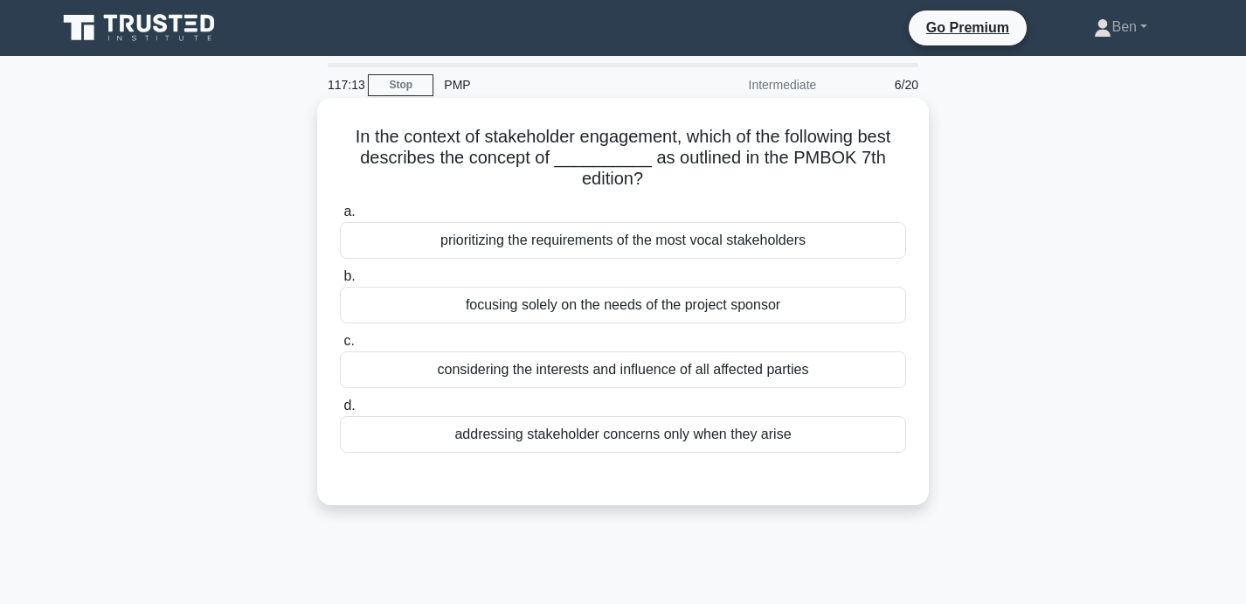
click at [664, 370] on div "considering the interests and influence of all affected parties" at bounding box center [623, 369] width 566 height 37
click at [340, 347] on input "c. considering the interests and influence of all affected parties" at bounding box center [340, 340] width 0 height 11
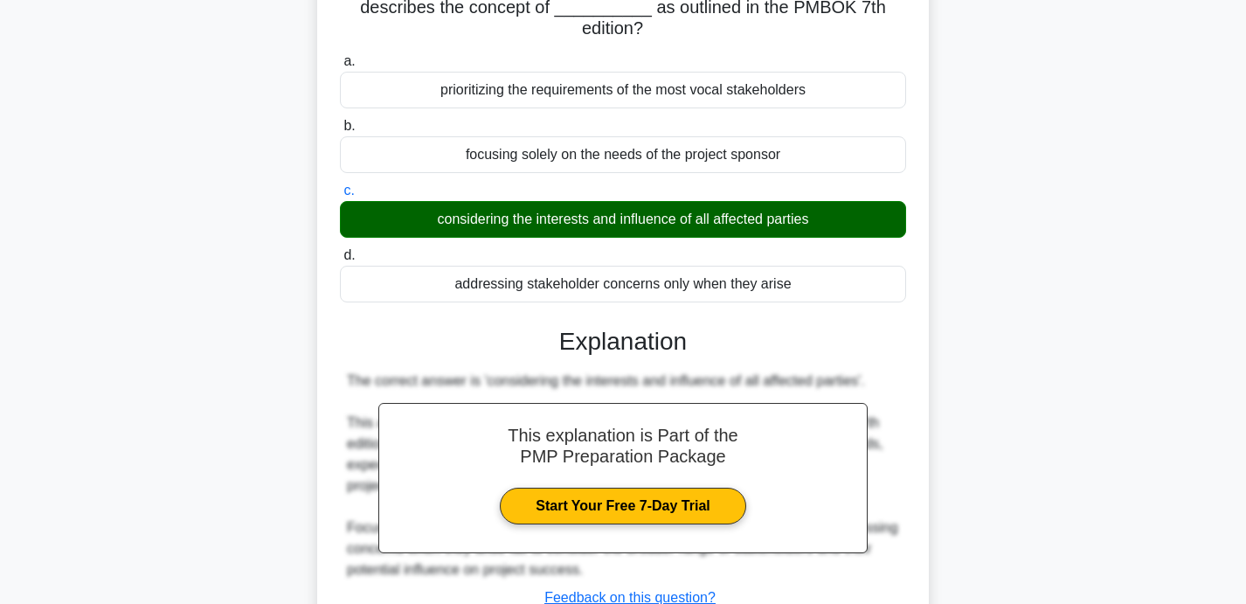
scroll to position [340, 0]
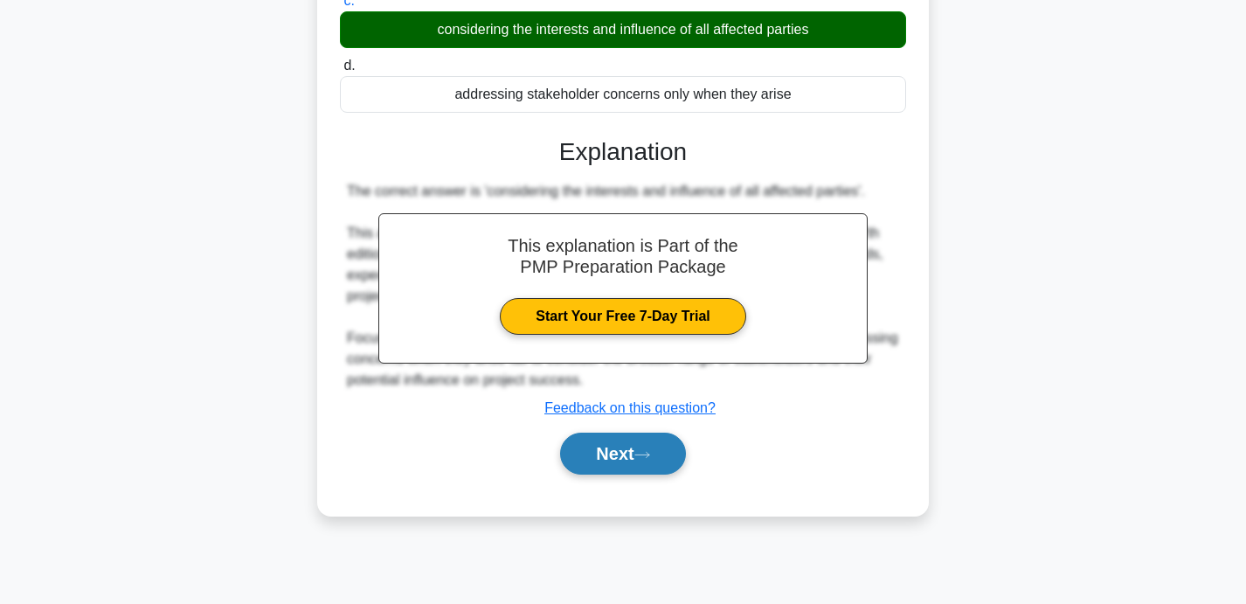
click at [621, 440] on button "Next" at bounding box center [622, 453] width 125 height 42
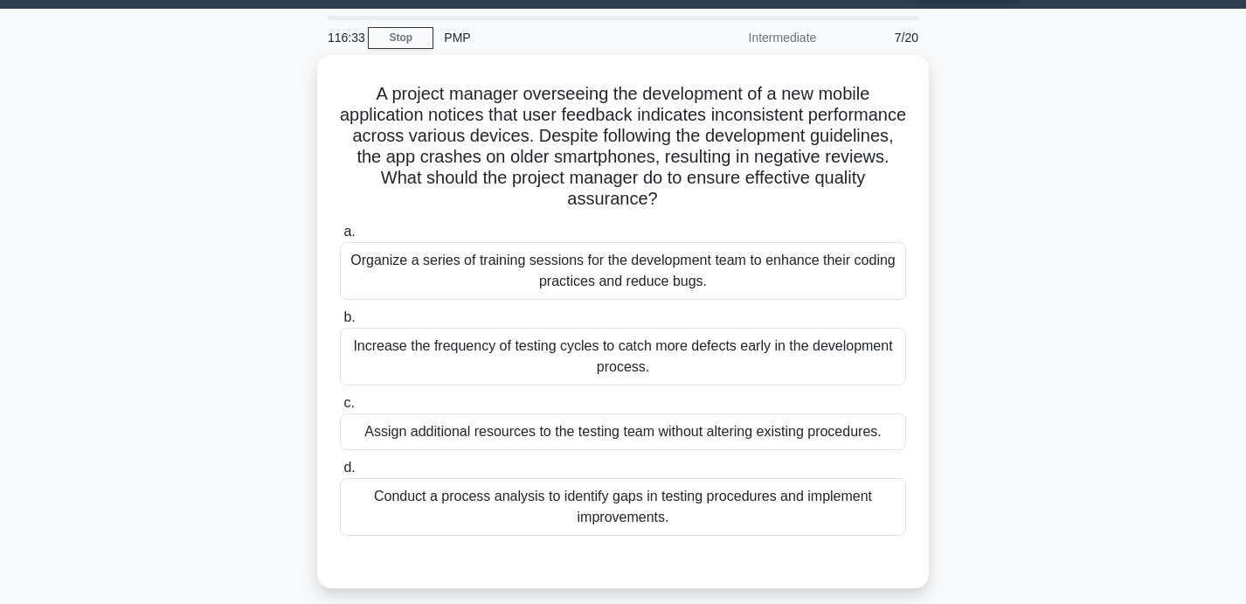
scroll to position [42, 0]
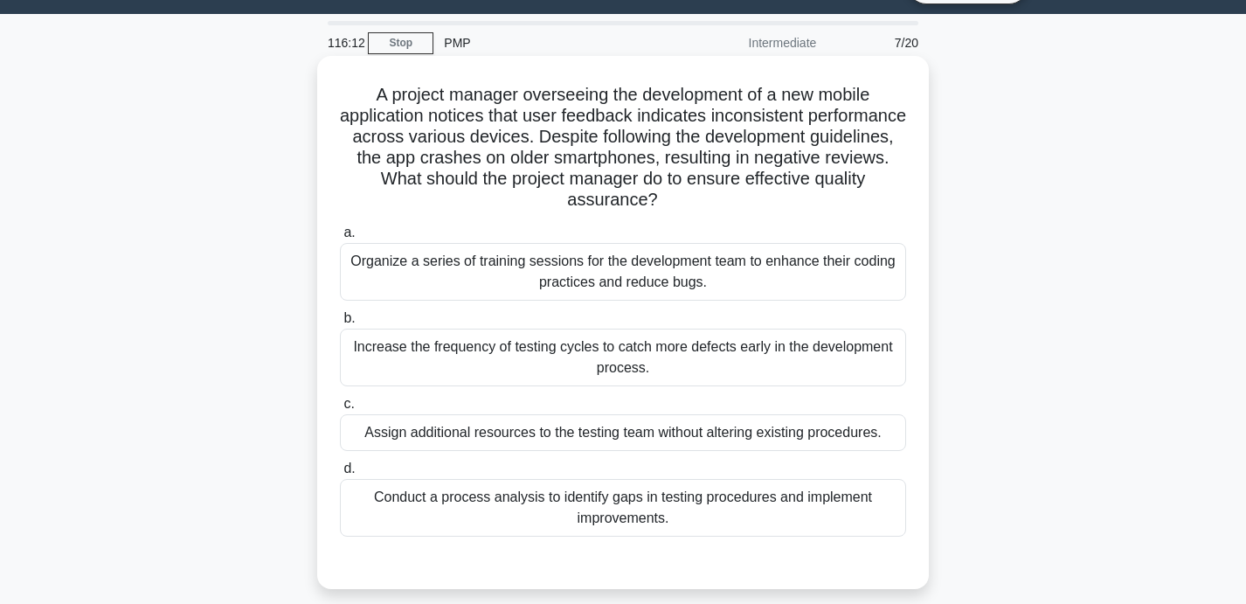
click at [809, 328] on div "Increase the frequency of testing cycles to catch more defects early in the dev…" at bounding box center [623, 357] width 566 height 58
click at [340, 322] on input "b. Increase the frequency of testing cycles to catch more defects early in the …" at bounding box center [340, 318] width 0 height 11
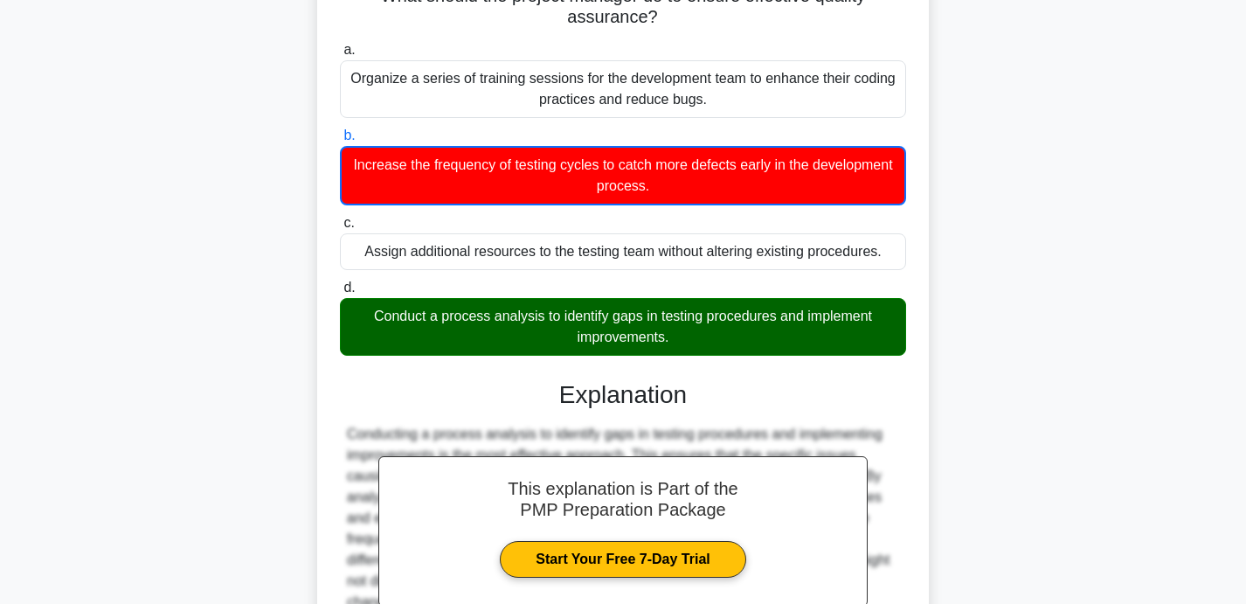
scroll to position [391, 0]
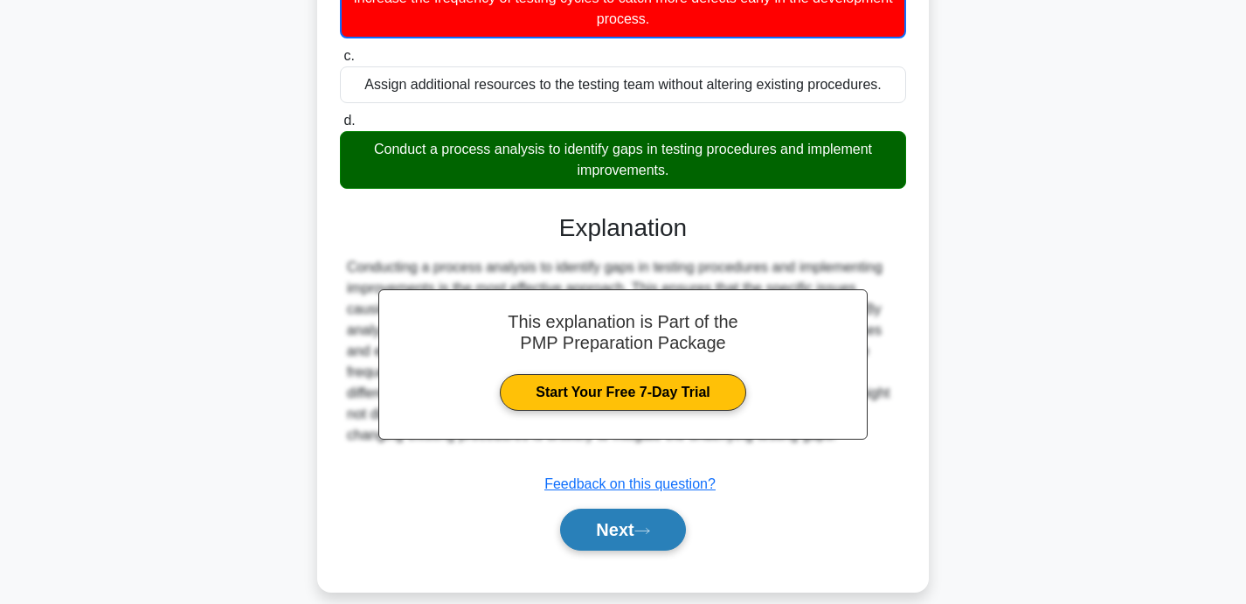
click at [629, 510] on button "Next" at bounding box center [622, 529] width 125 height 42
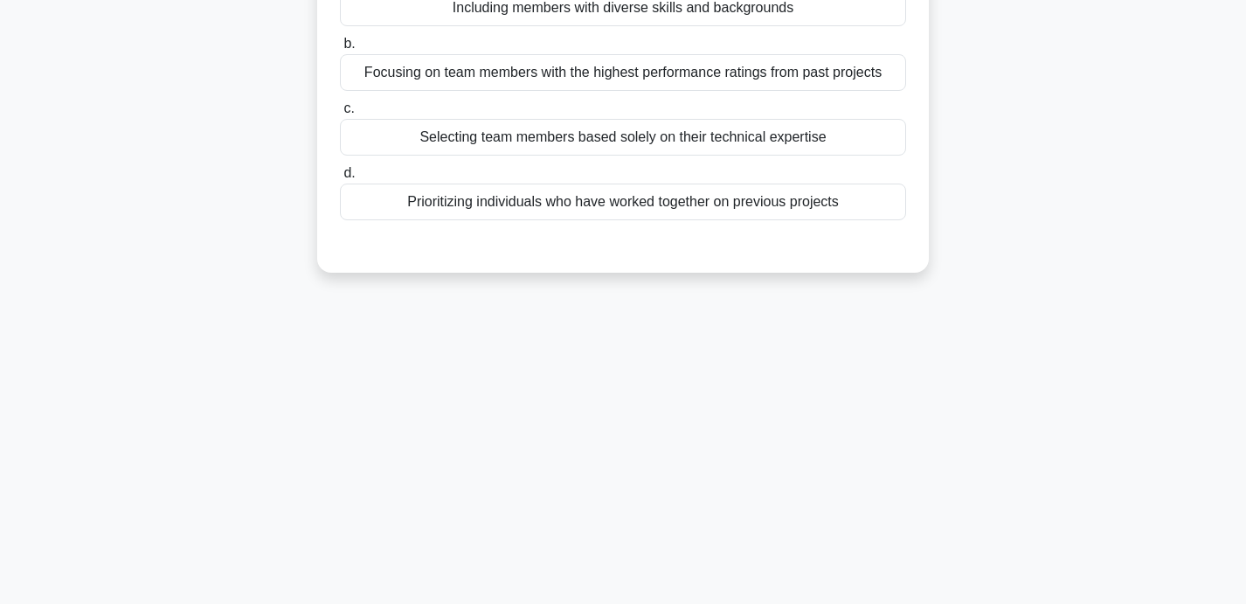
scroll to position [0, 0]
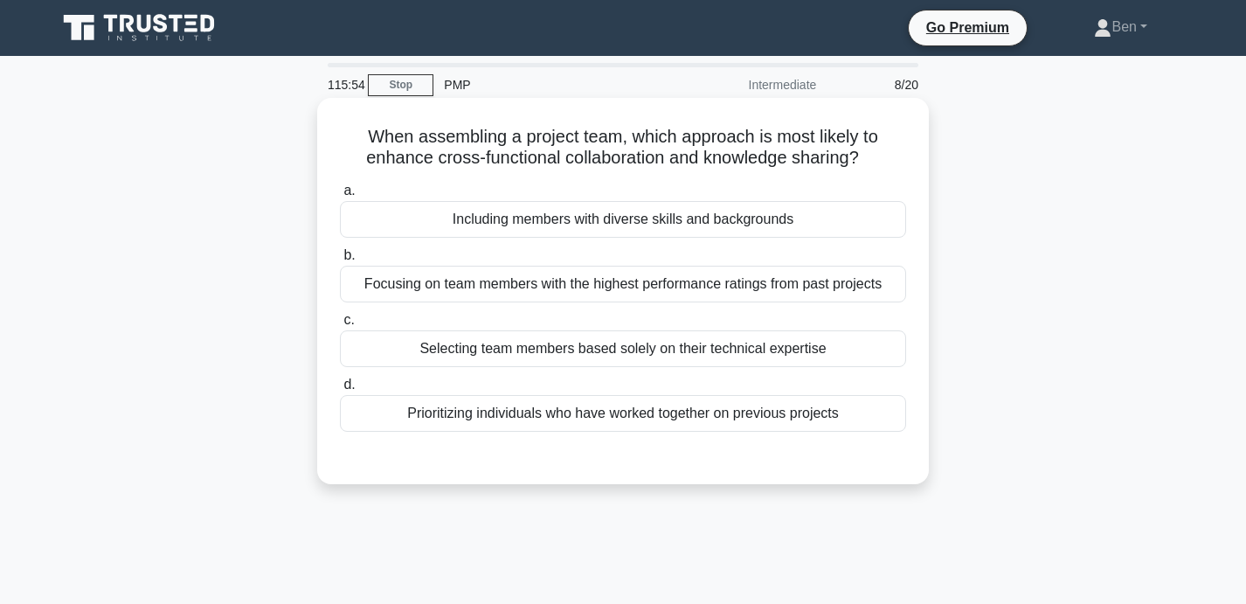
click at [766, 218] on div "Including members with diverse skills and backgrounds" at bounding box center [623, 219] width 566 height 37
click at [340, 197] on input "a. Including members with diverse skills and backgrounds" at bounding box center [340, 190] width 0 height 11
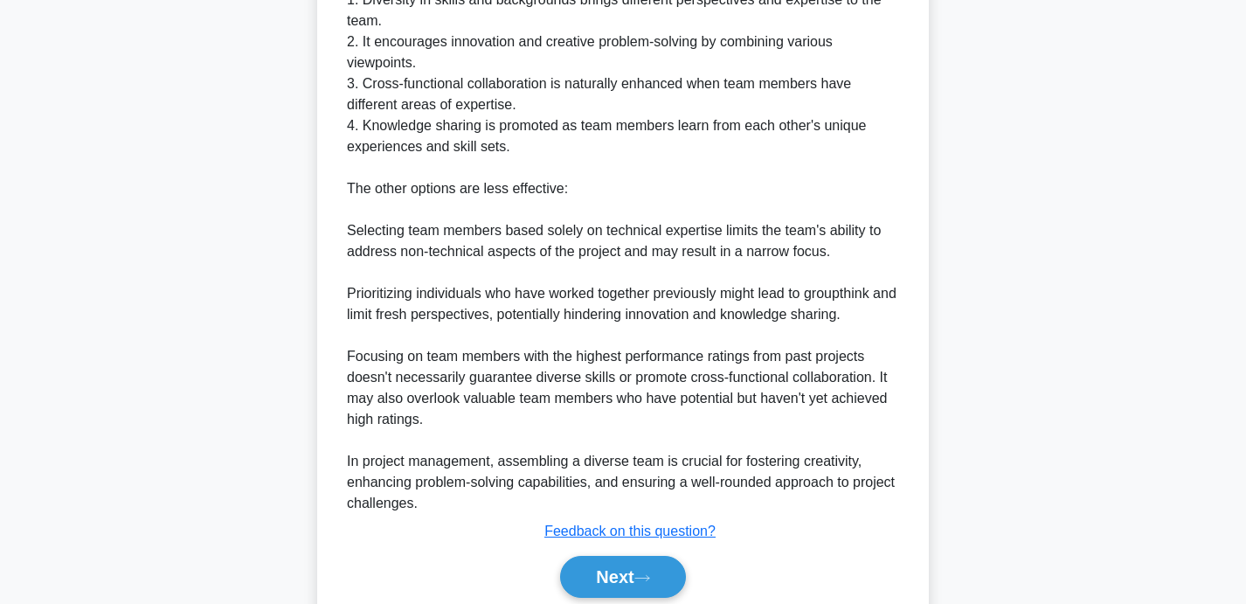
scroll to position [662, 0]
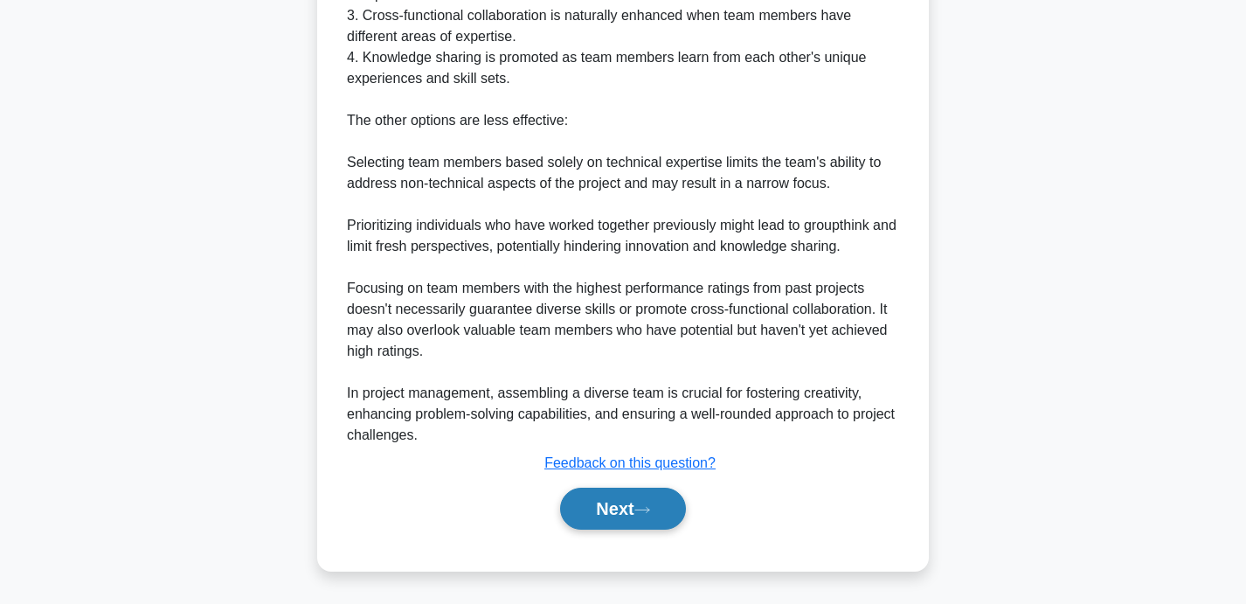
click at [613, 504] on button "Next" at bounding box center [622, 508] width 125 height 42
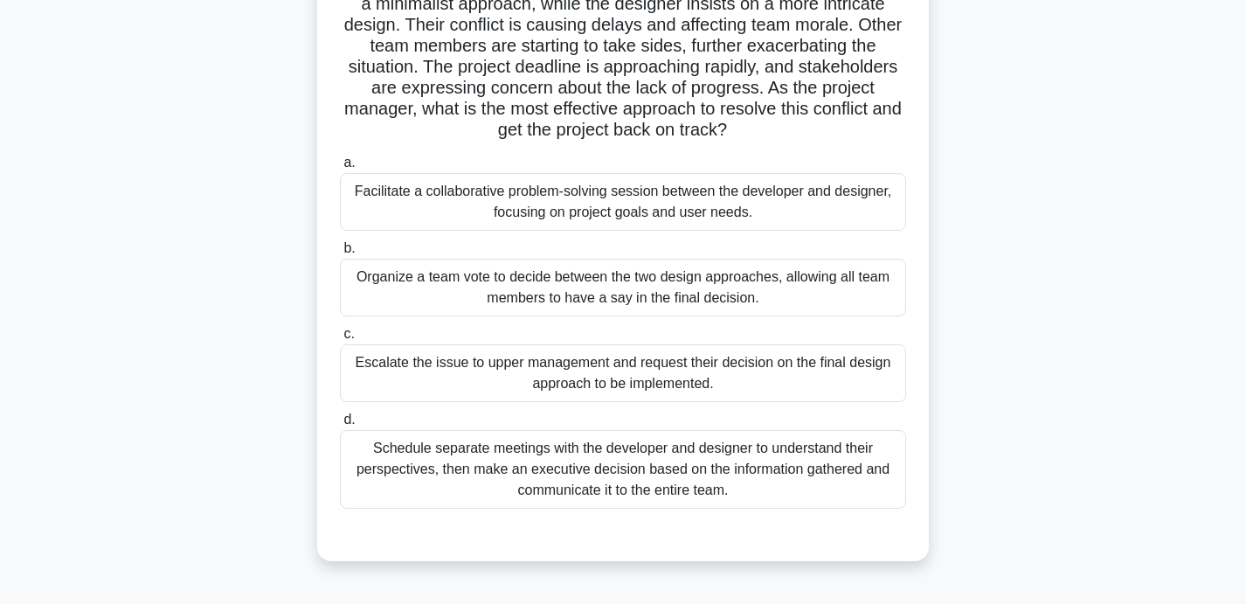
scroll to position [176, 0]
click at [607, 222] on div "Facilitate a collaborative problem-solving session between the developer and de…" at bounding box center [623, 200] width 566 height 58
click at [340, 167] on input "a. Facilitate a collaborative problem-solving session between the developer and…" at bounding box center [340, 160] width 0 height 11
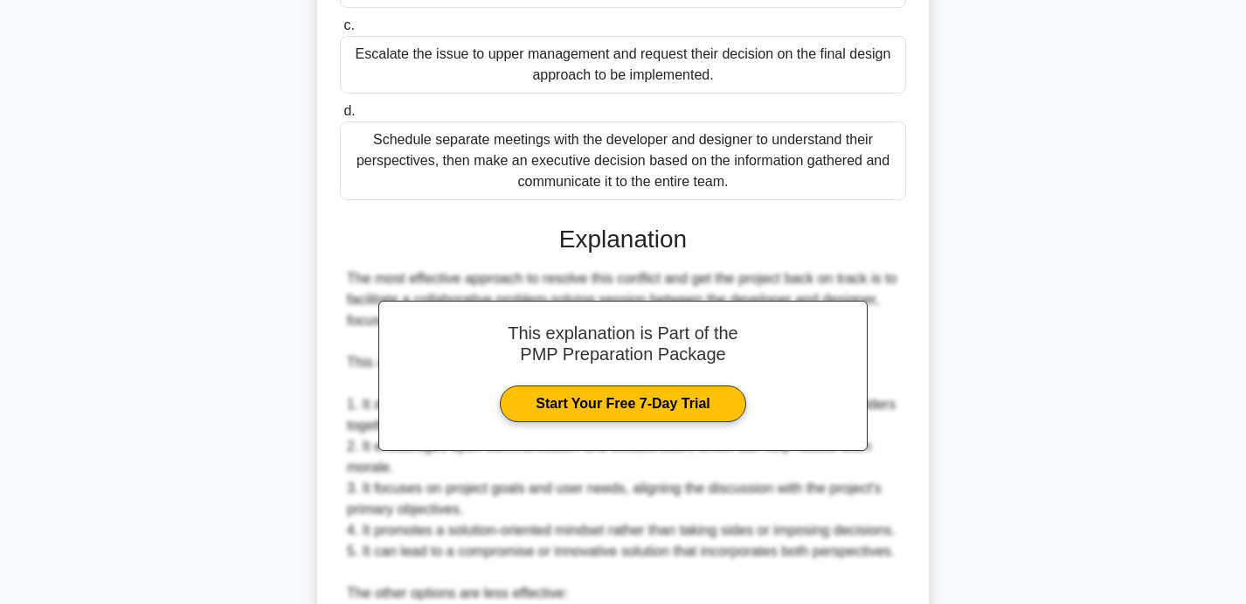
scroll to position [976, 0]
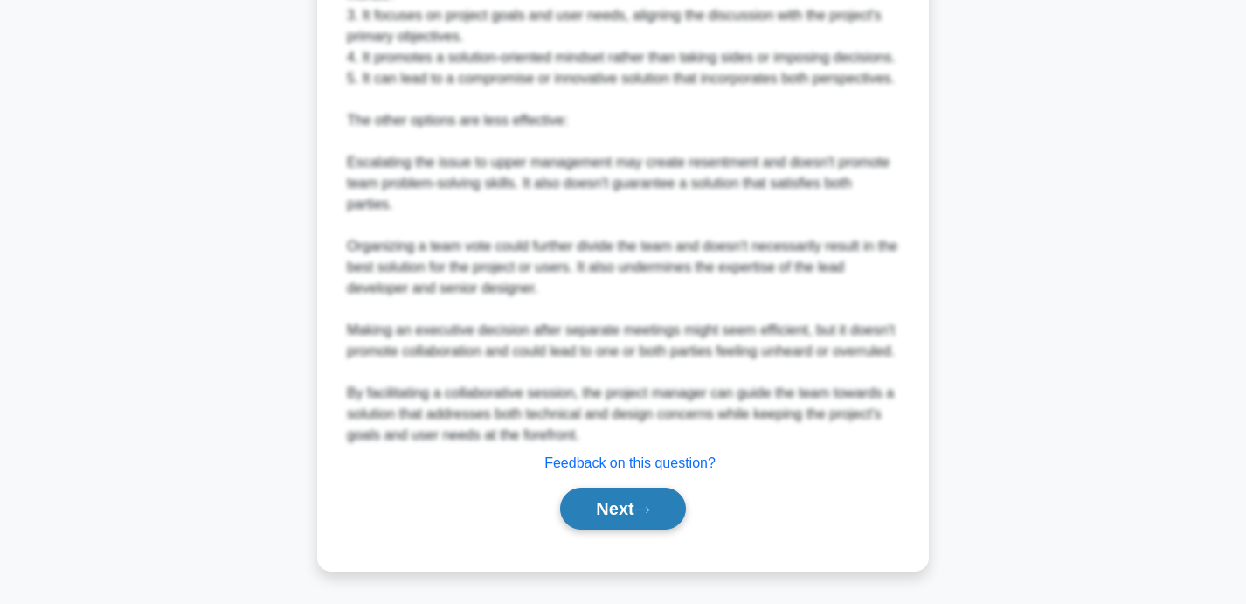
click at [603, 518] on button "Next" at bounding box center [622, 508] width 125 height 42
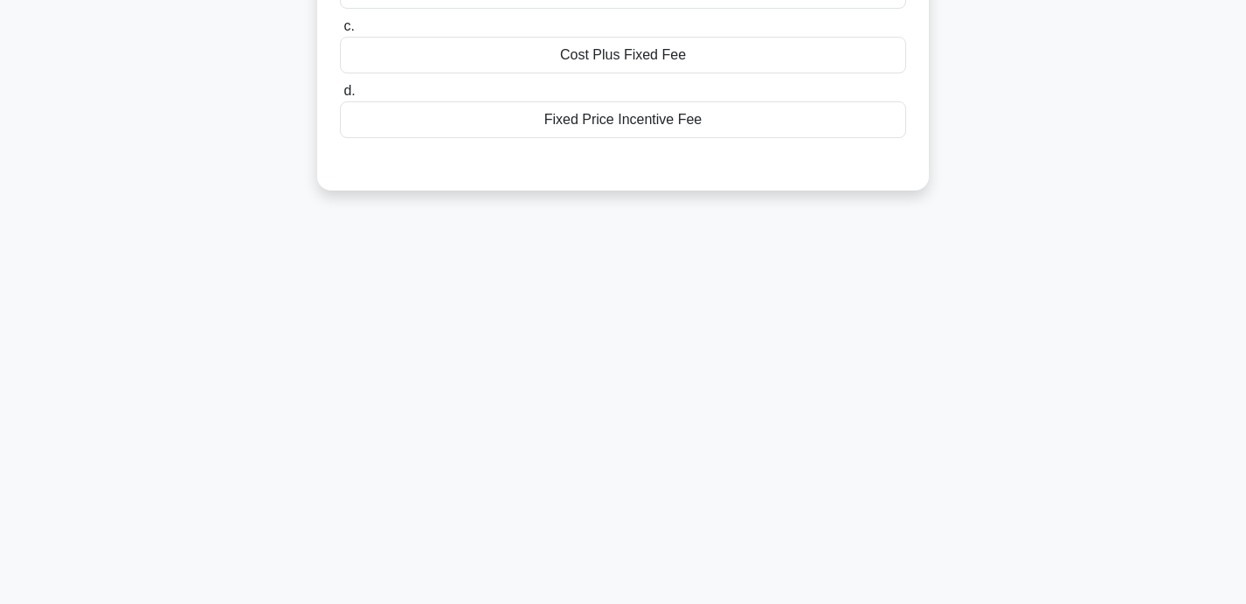
scroll to position [0, 0]
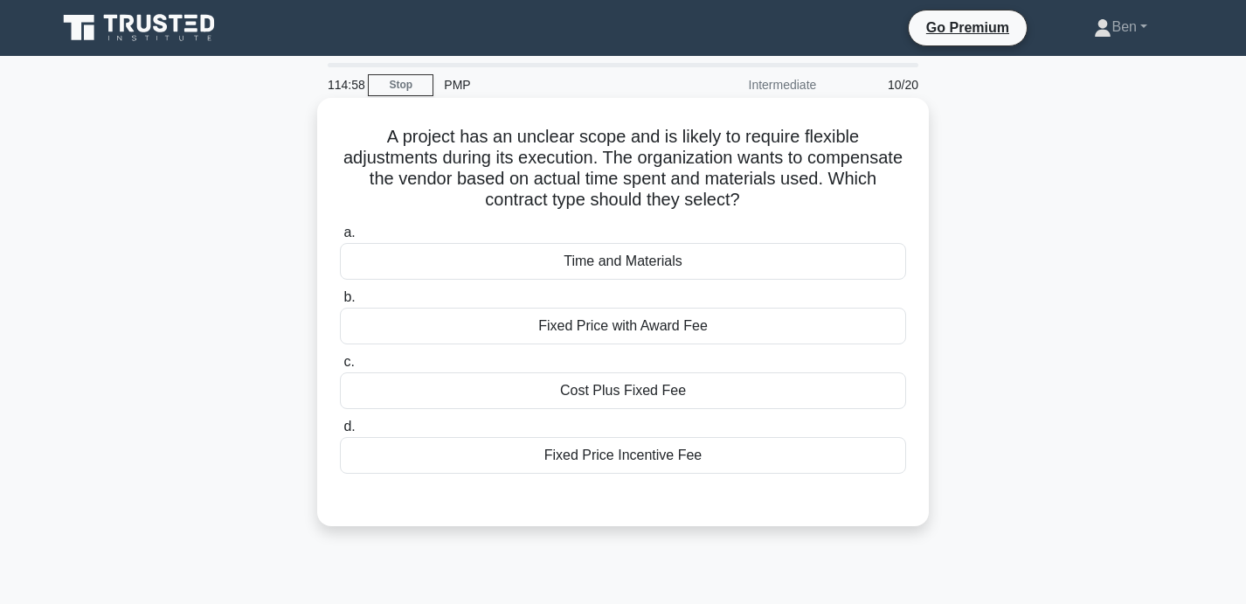
click at [642, 262] on div "Time and Materials" at bounding box center [623, 261] width 566 height 37
click at [340, 238] on input "a. Time and Materials" at bounding box center [340, 232] width 0 height 11
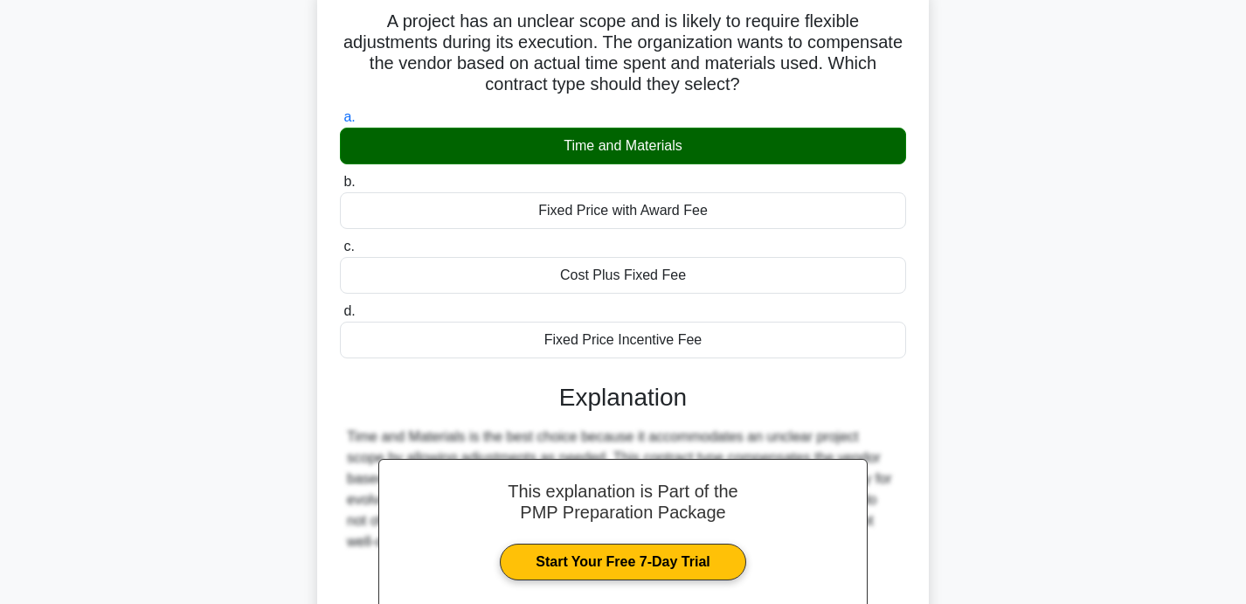
scroll to position [340, 0]
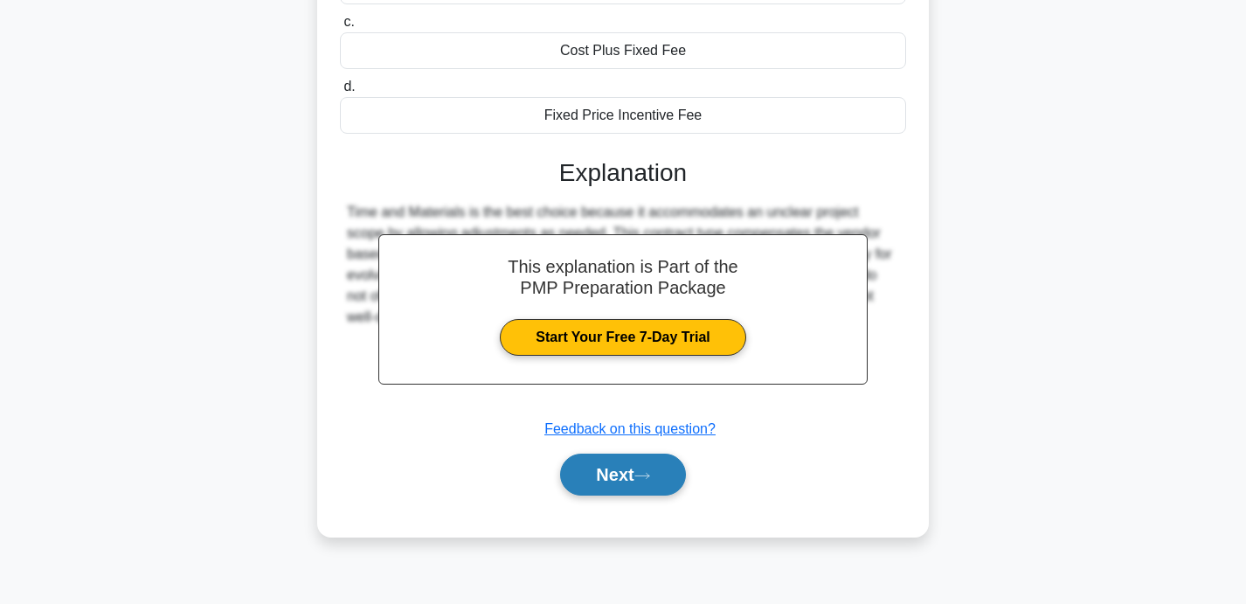
click at [614, 467] on button "Next" at bounding box center [622, 474] width 125 height 42
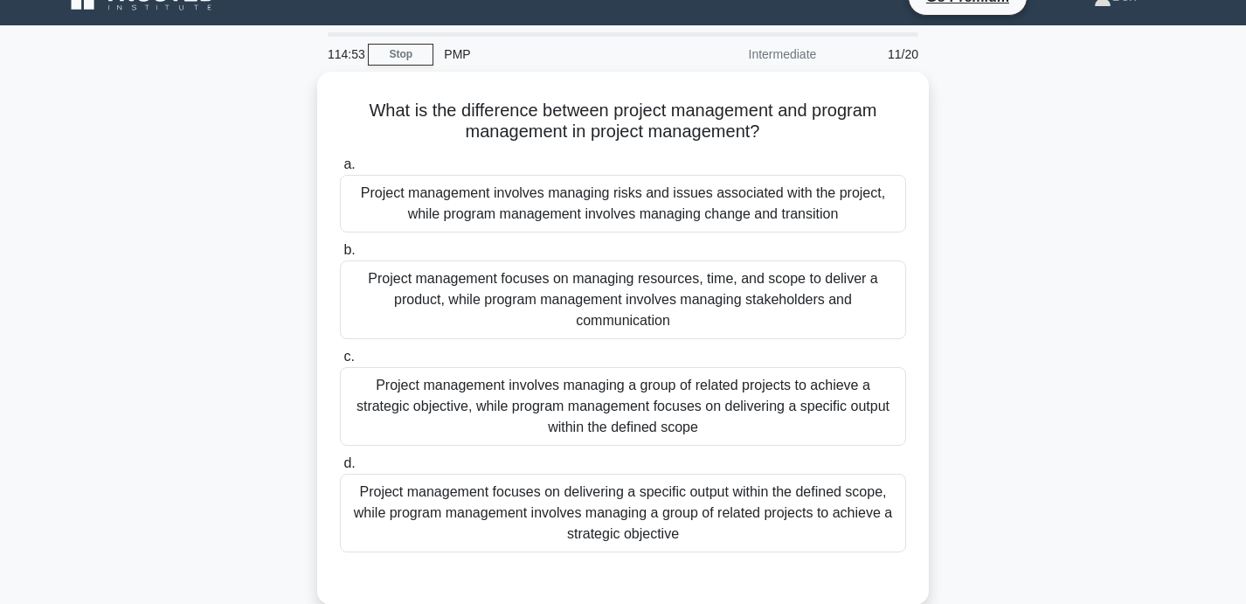
scroll to position [38, 0]
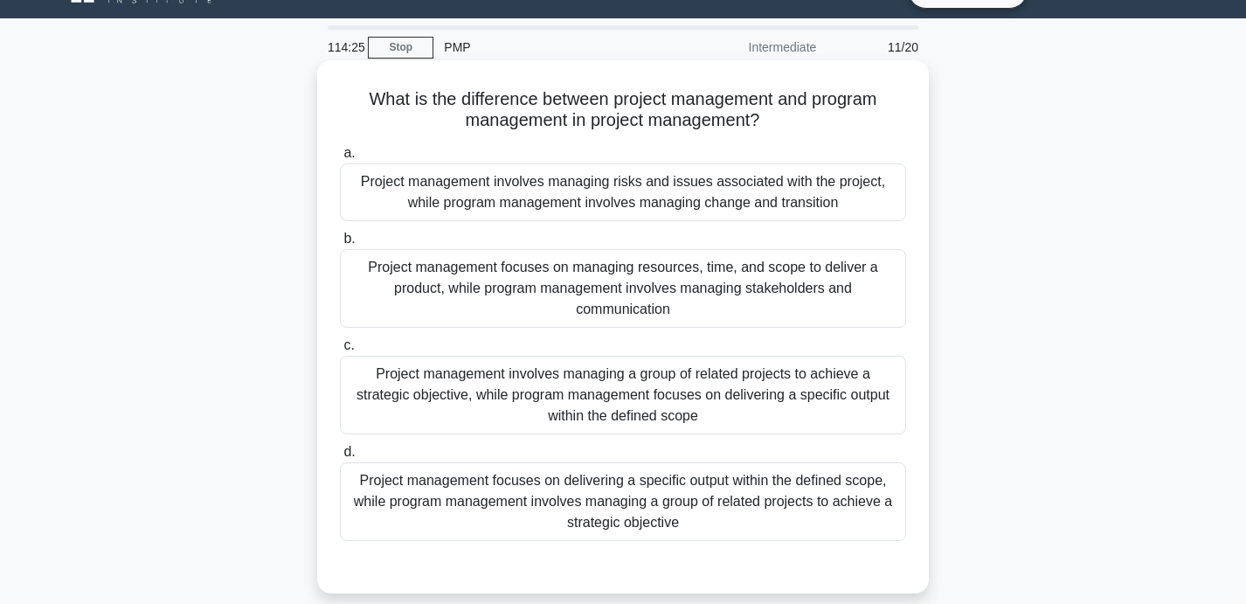
click at [690, 481] on div "Project management focuses on delivering a specific output within the defined s…" at bounding box center [623, 501] width 566 height 79
click at [340, 458] on input "d. Project management focuses on delivering a specific output within the define…" at bounding box center [340, 451] width 0 height 11
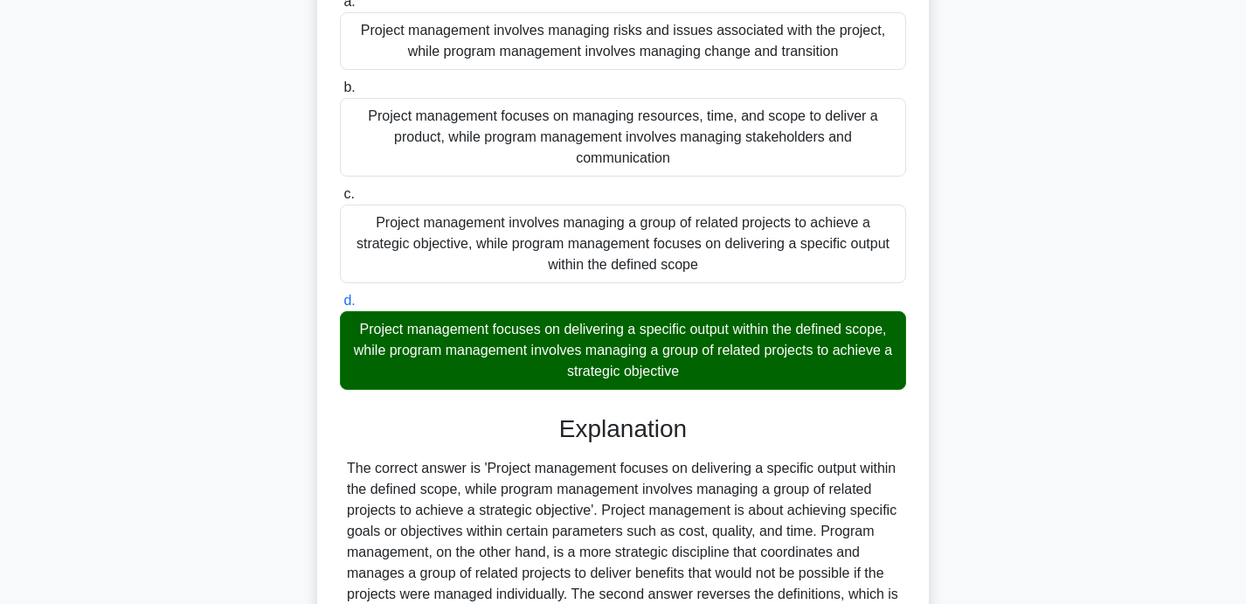
scroll to position [452, 0]
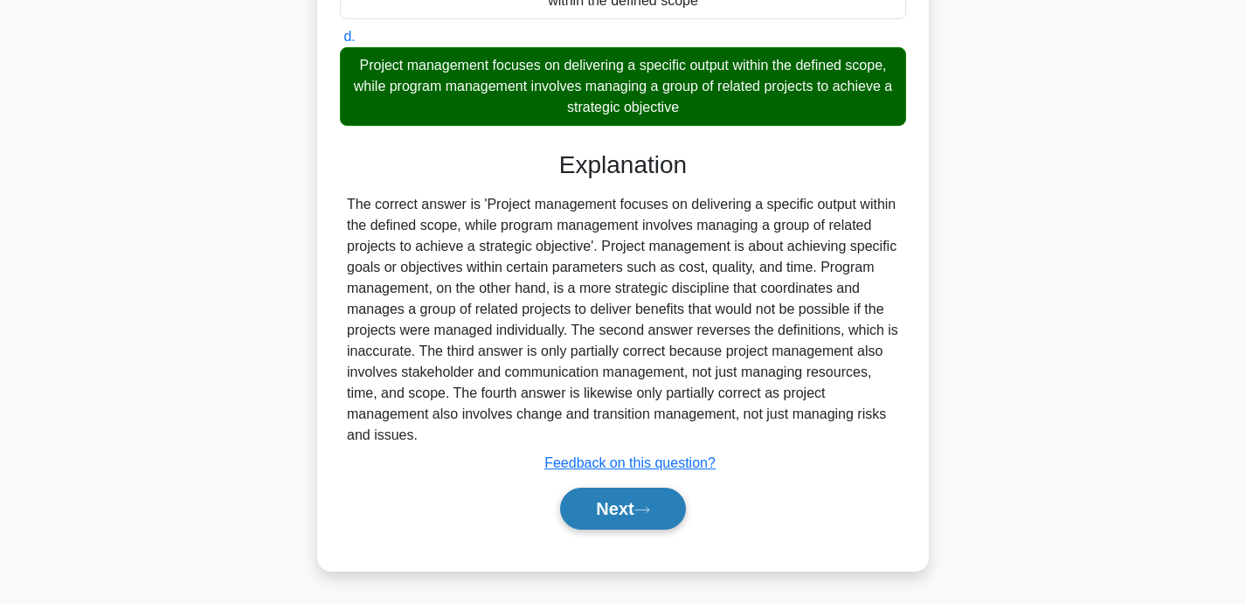
click at [601, 514] on button "Next" at bounding box center [622, 508] width 125 height 42
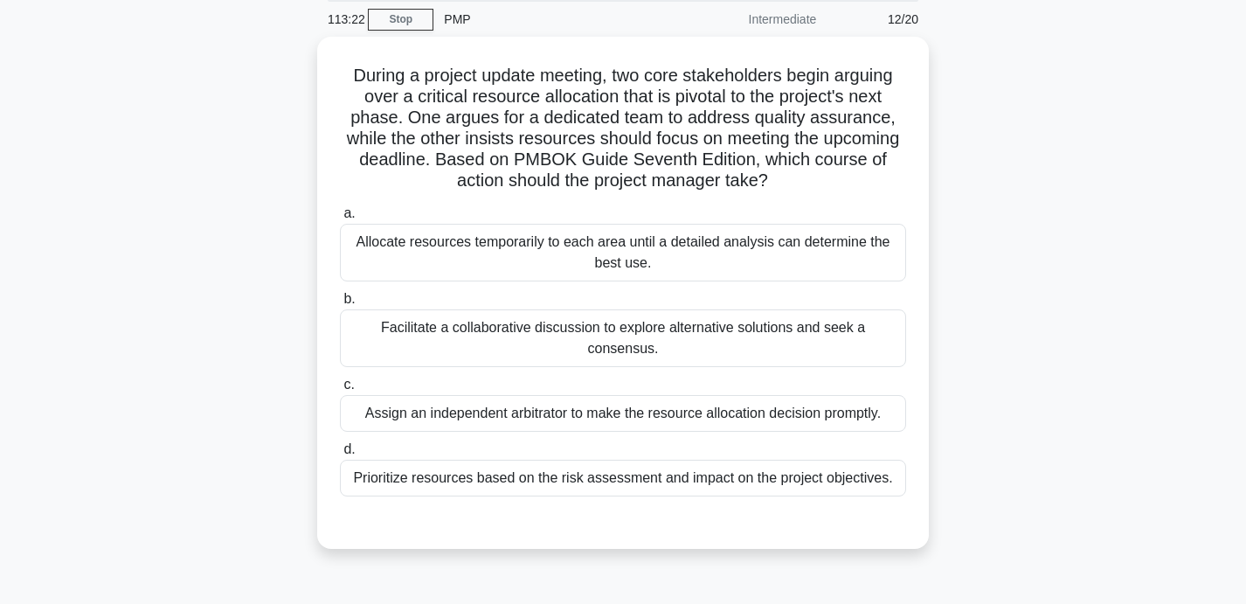
scroll to position [50, 0]
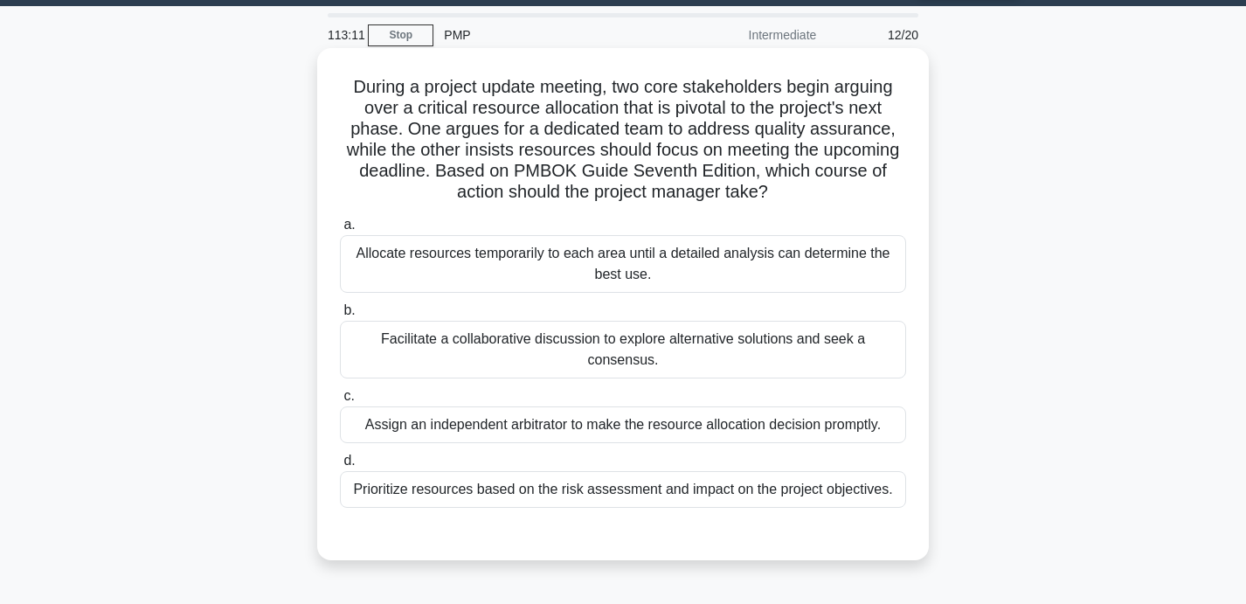
click at [679, 503] on div "Prioritize resources based on the risk assessment and impact on the project obj…" at bounding box center [623, 489] width 566 height 37
click at [340, 466] on input "d. Prioritize resources based on the risk assessment and impact on the project …" at bounding box center [340, 460] width 0 height 11
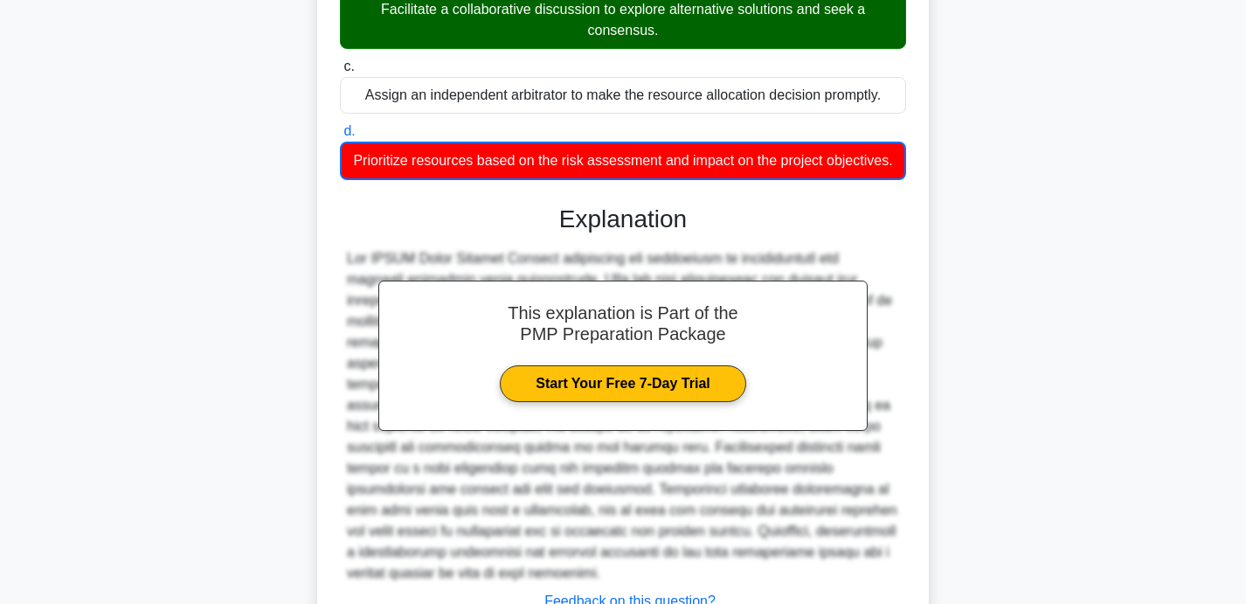
scroll to position [474, 0]
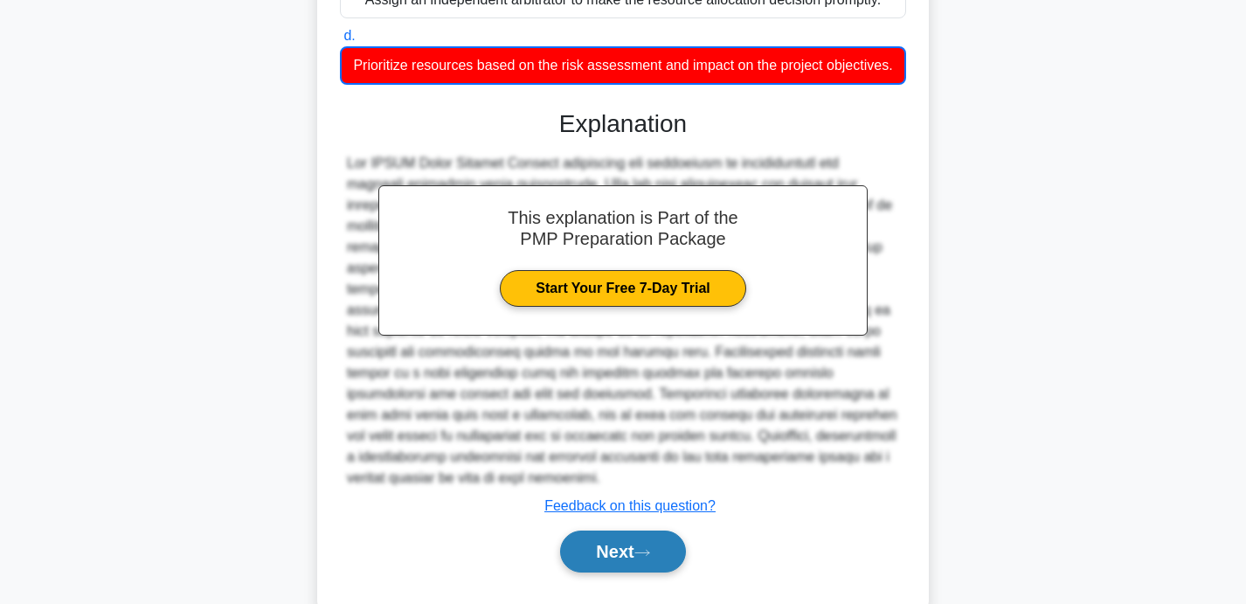
click at [611, 557] on button "Next" at bounding box center [622, 551] width 125 height 42
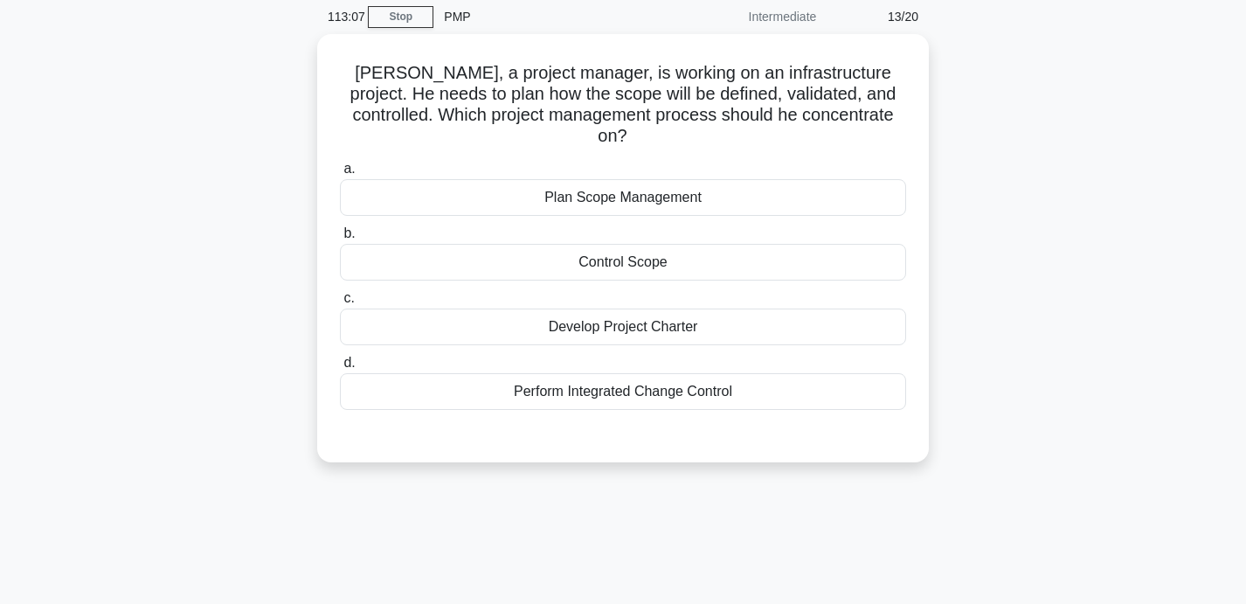
scroll to position [0, 0]
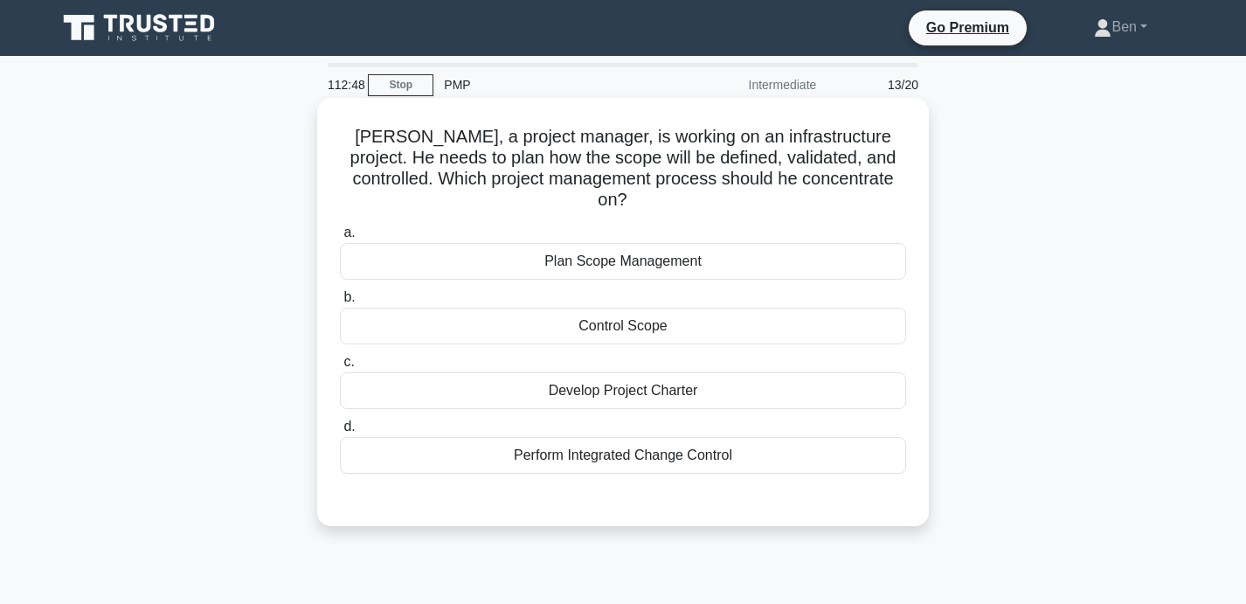
click at [625, 245] on div "Plan Scope Management" at bounding box center [623, 261] width 566 height 37
click at [340, 238] on input "a. Plan Scope Management" at bounding box center [340, 232] width 0 height 11
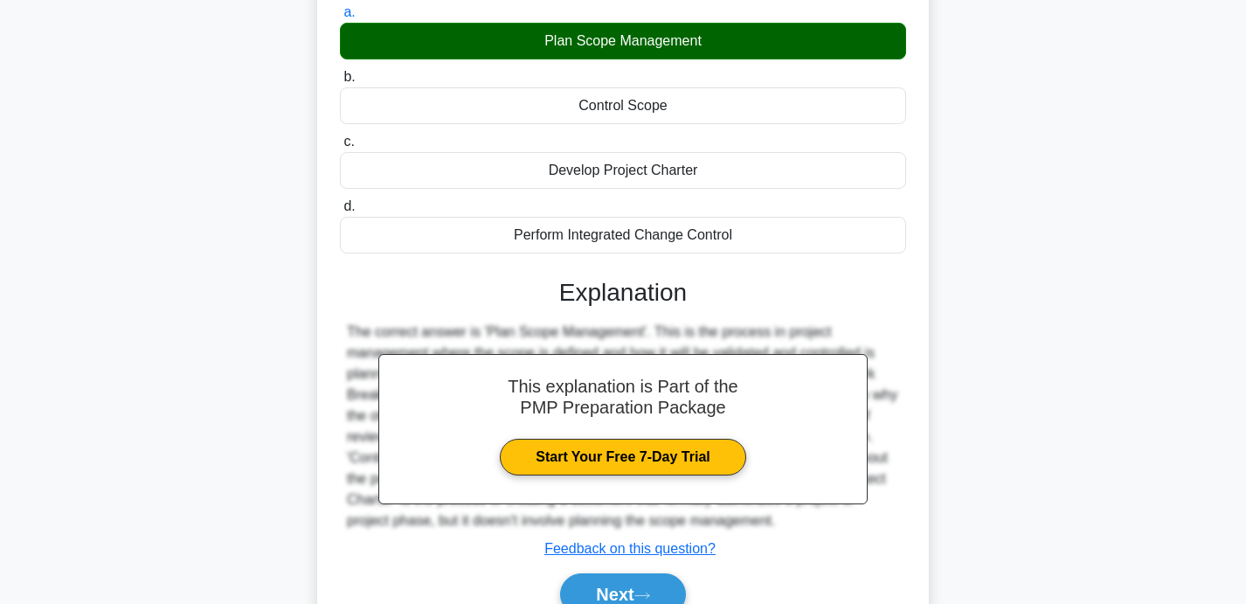
scroll to position [340, 0]
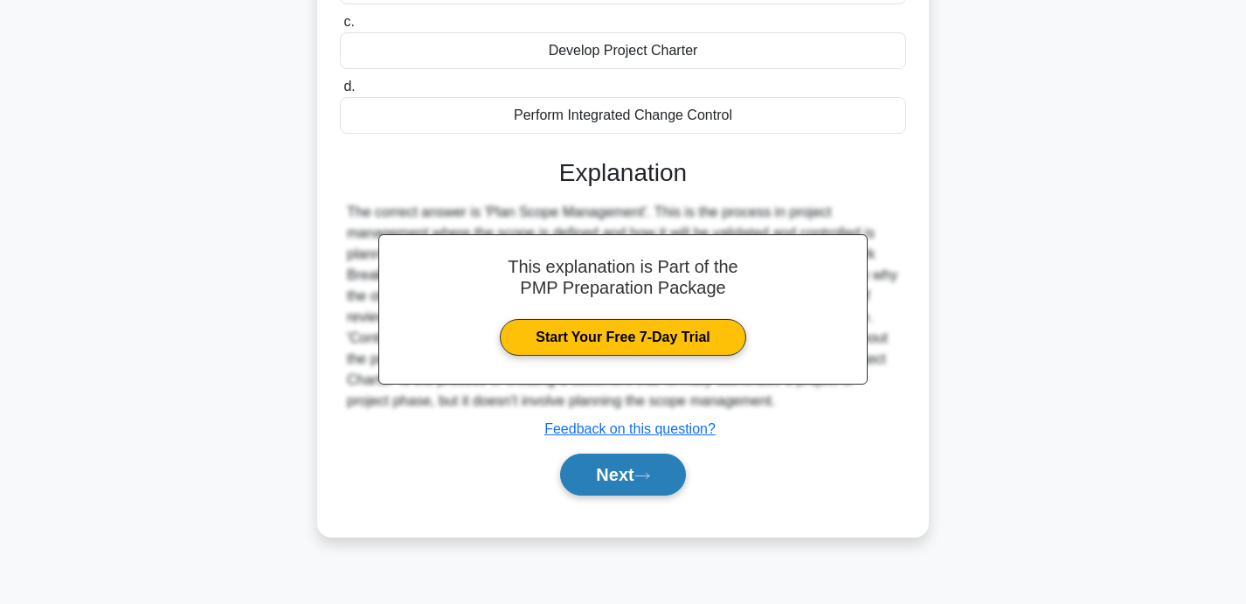
click at [609, 458] on button "Next" at bounding box center [622, 474] width 125 height 42
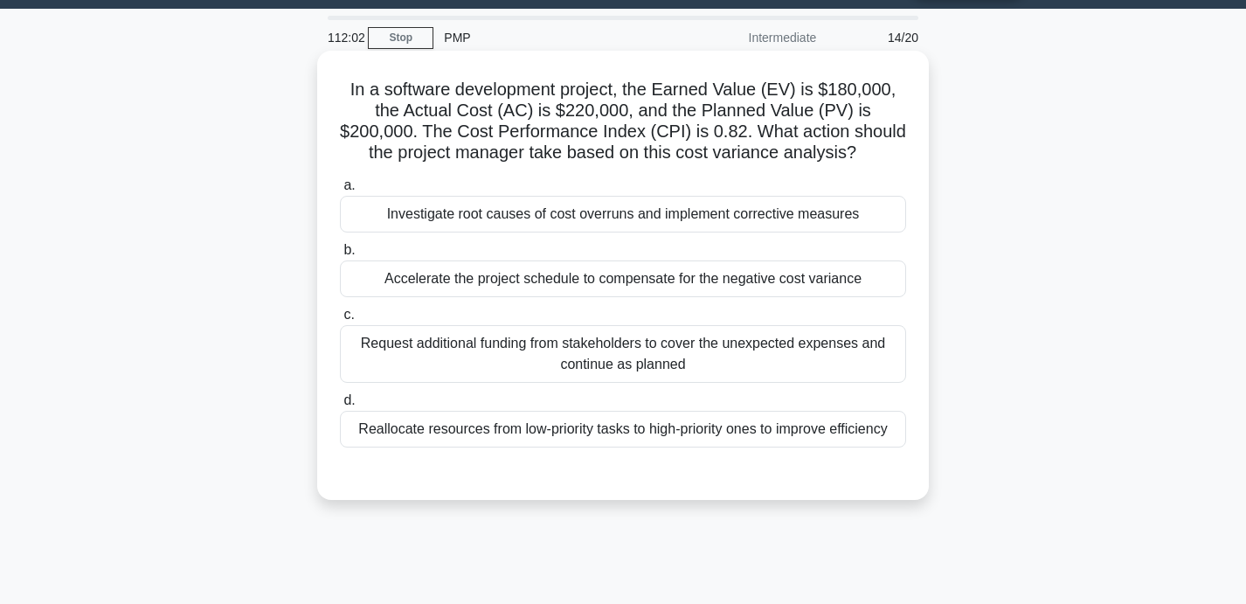
scroll to position [51, 0]
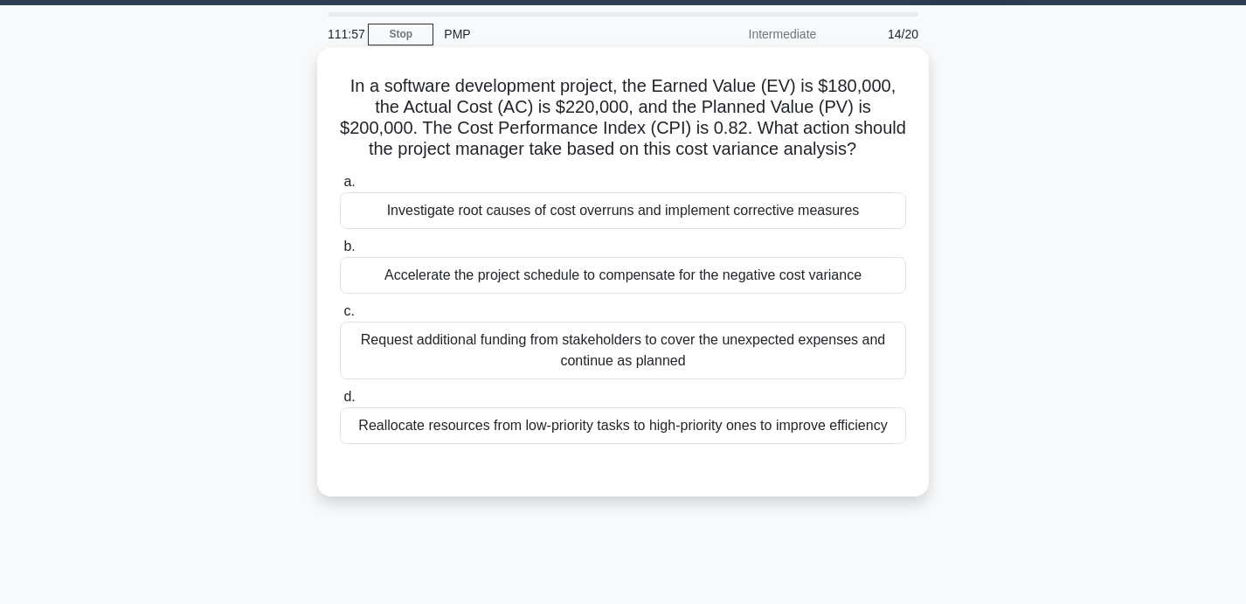
click at [591, 214] on div "Investigate root causes of cost overruns and implement corrective measures" at bounding box center [623, 210] width 566 height 37
click at [340, 188] on input "a. Investigate root causes of cost overruns and implement corrective measures" at bounding box center [340, 181] width 0 height 11
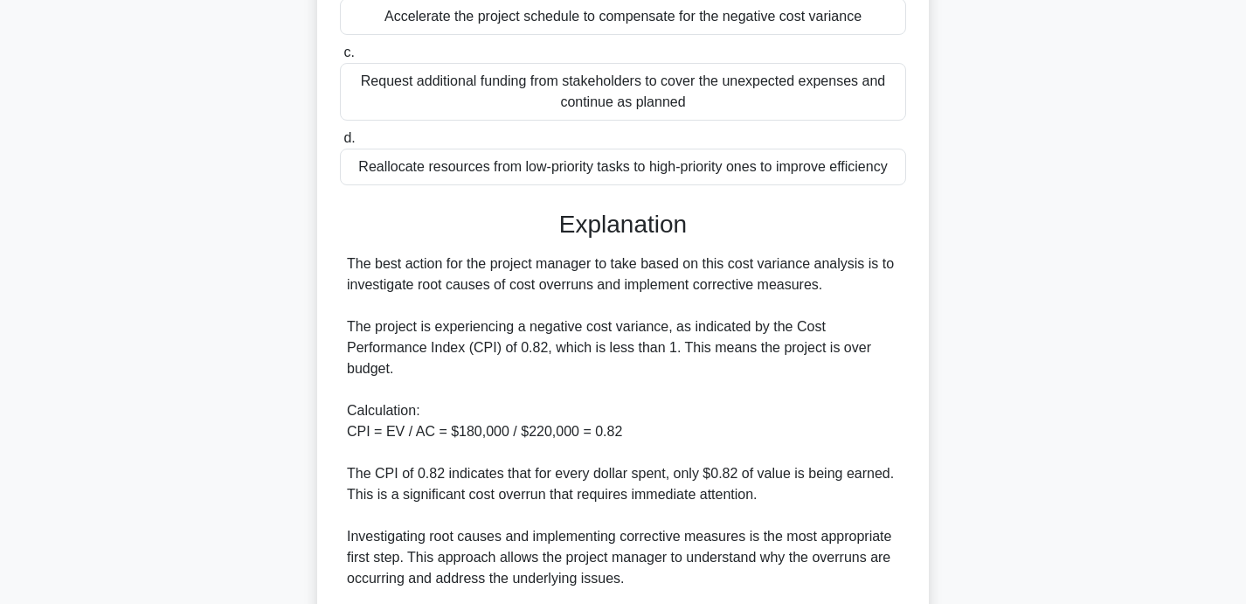
scroll to position [788, 0]
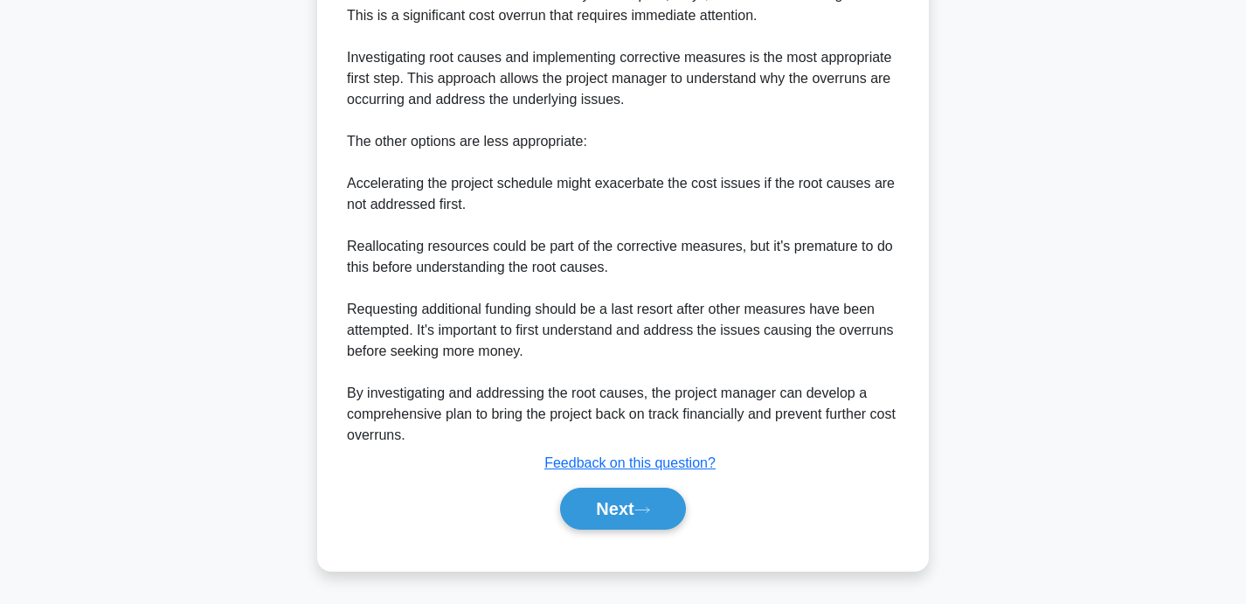
click at [591, 529] on div "Next" at bounding box center [623, 508] width 566 height 56
click at [602, 517] on button "Next" at bounding box center [622, 508] width 125 height 42
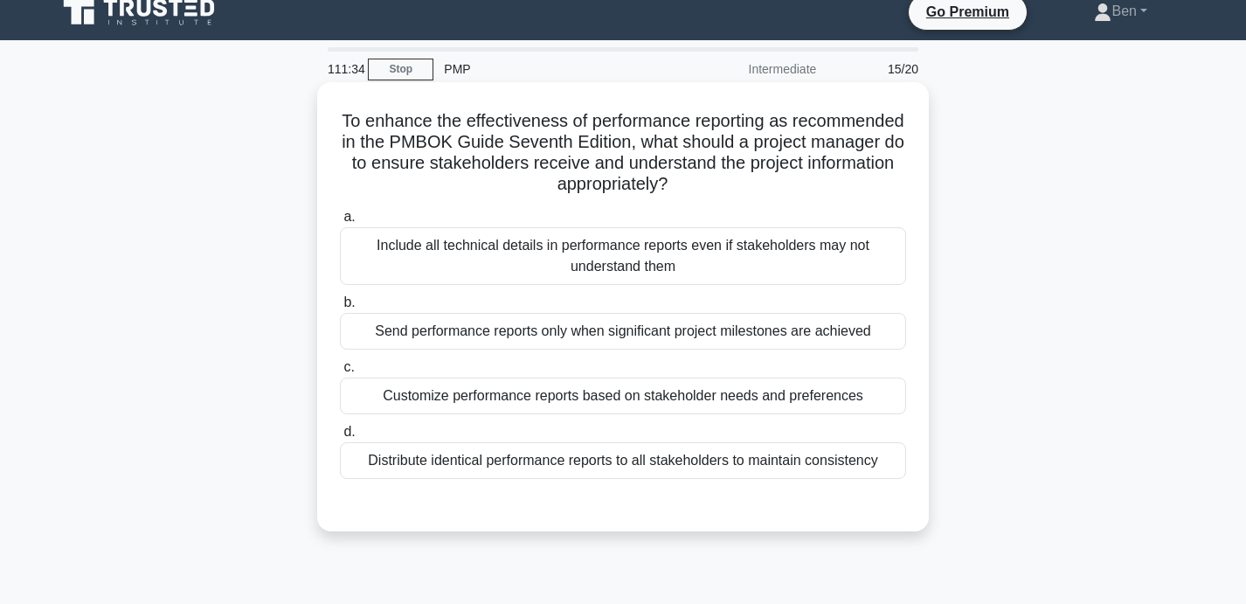
scroll to position [19, 0]
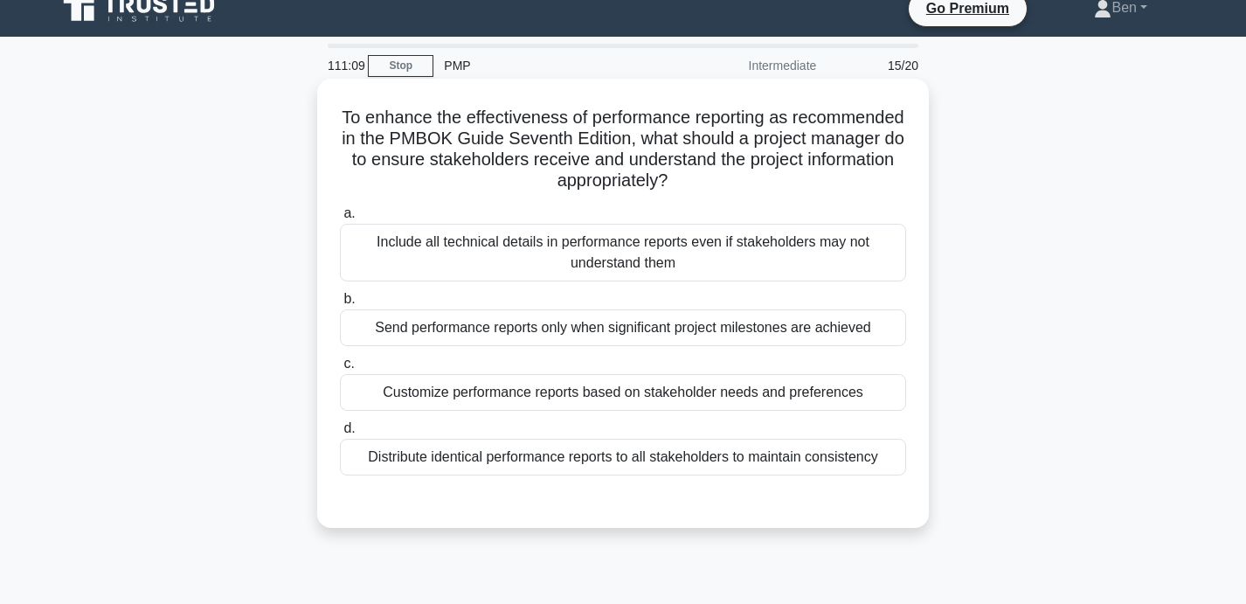
click at [619, 403] on div "Customize performance reports based on stakeholder needs and preferences" at bounding box center [623, 392] width 566 height 37
click at [340, 369] on input "c. Customize performance reports based on stakeholder needs and preferences" at bounding box center [340, 363] width 0 height 11
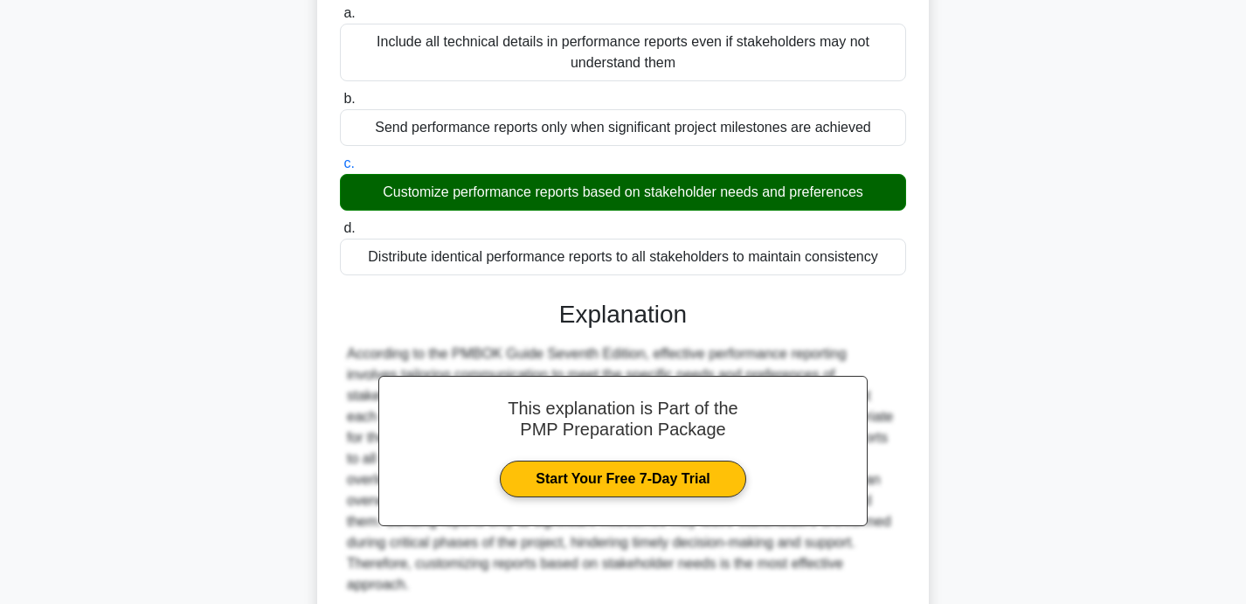
scroll to position [348, 0]
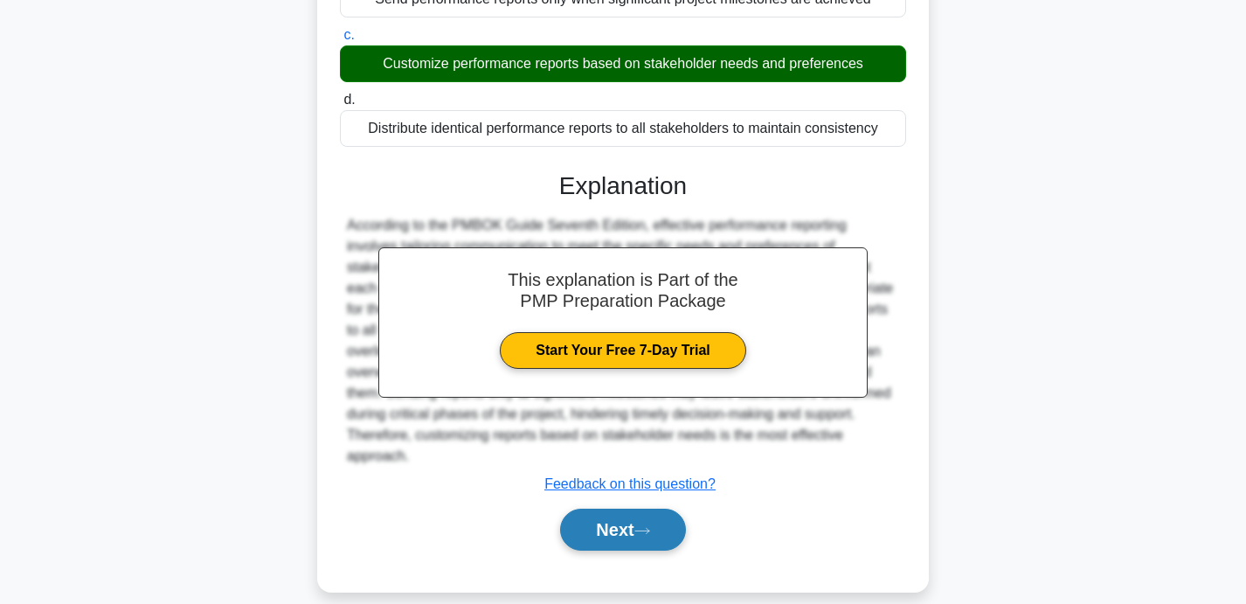
click at [611, 518] on button "Next" at bounding box center [622, 529] width 125 height 42
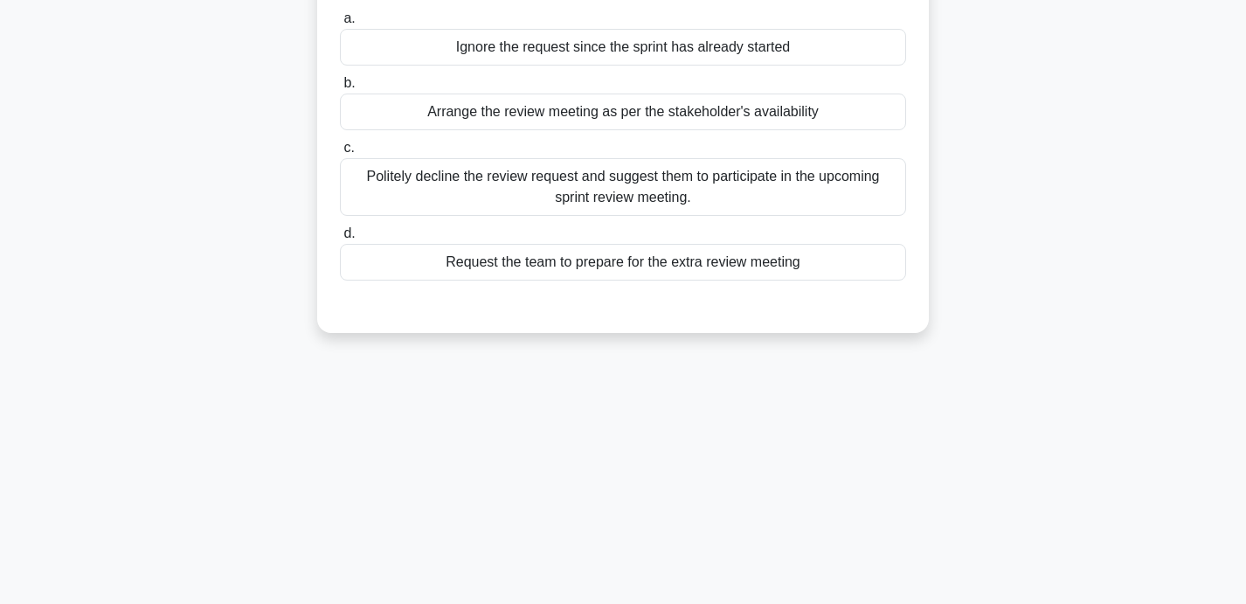
scroll to position [0, 0]
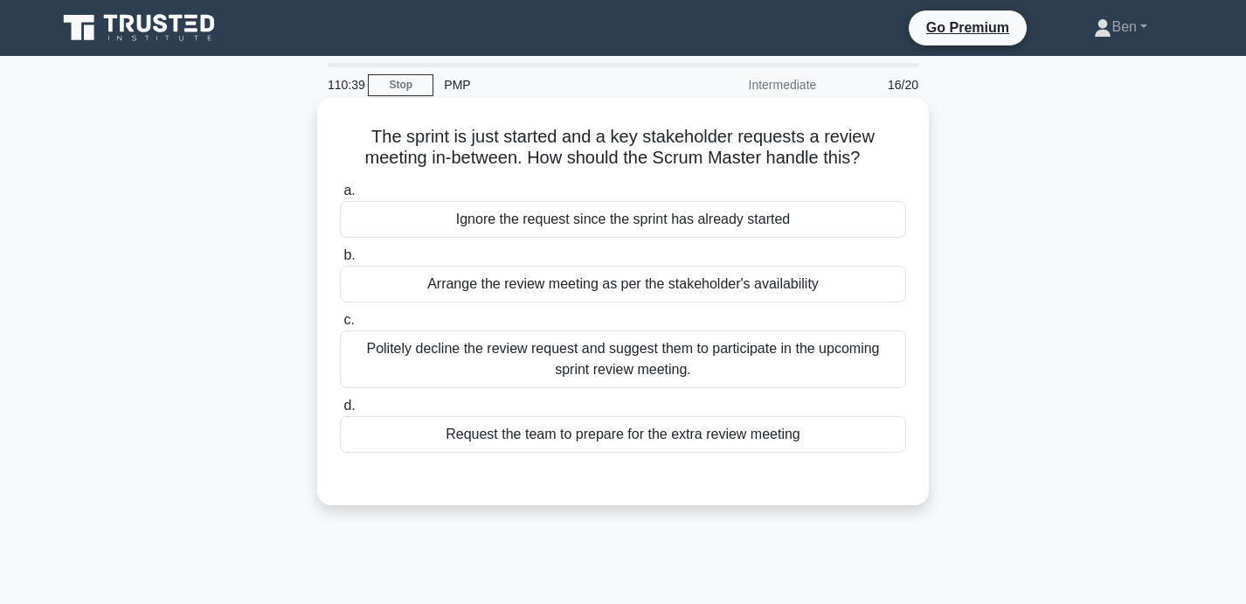
click at [685, 355] on div "Politely decline the review request and suggest them to participate in the upco…" at bounding box center [623, 359] width 566 height 58
click at [340, 326] on input "c. Politely decline the review request and suggest them to participate in the u…" at bounding box center [340, 319] width 0 height 11
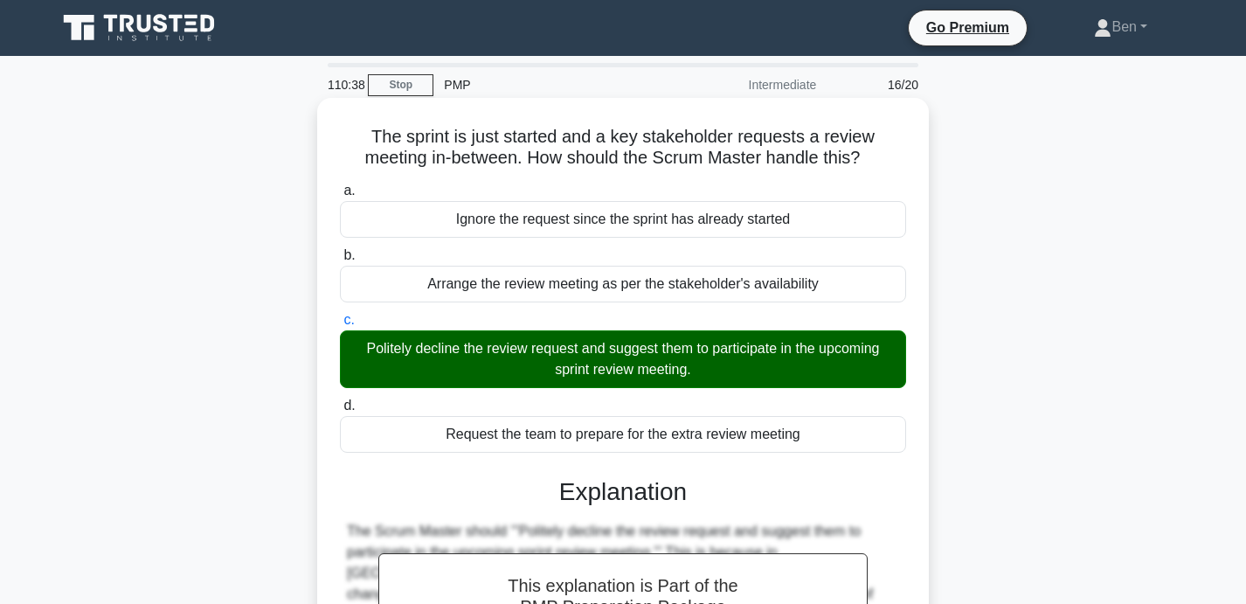
scroll to position [340, 0]
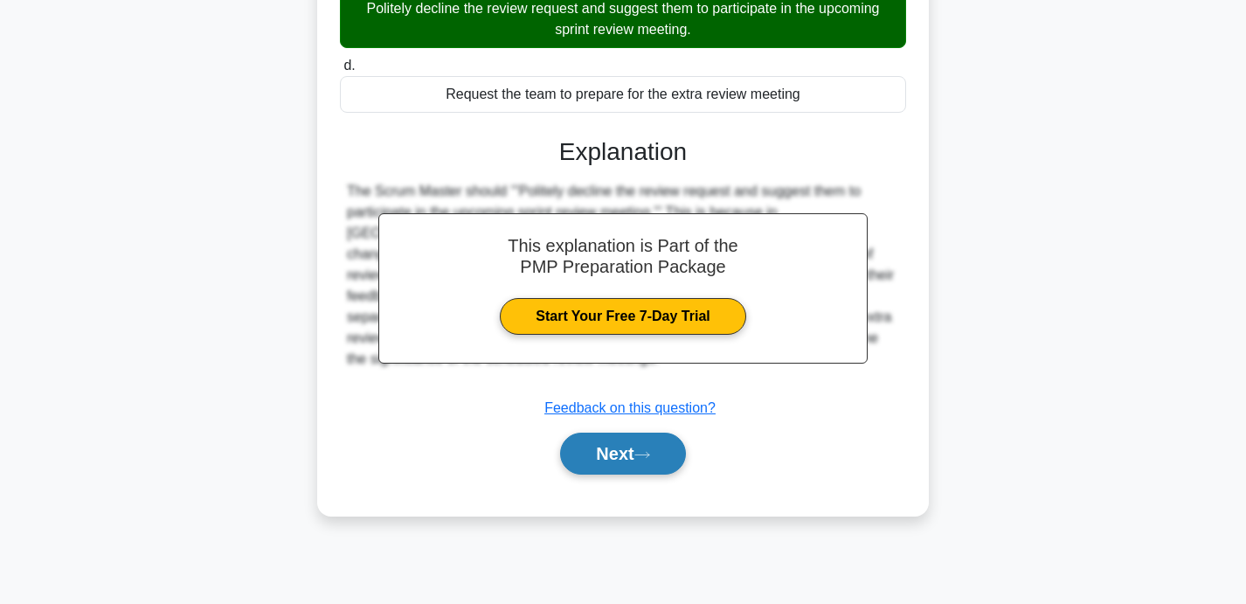
click at [621, 462] on button "Next" at bounding box center [622, 453] width 125 height 42
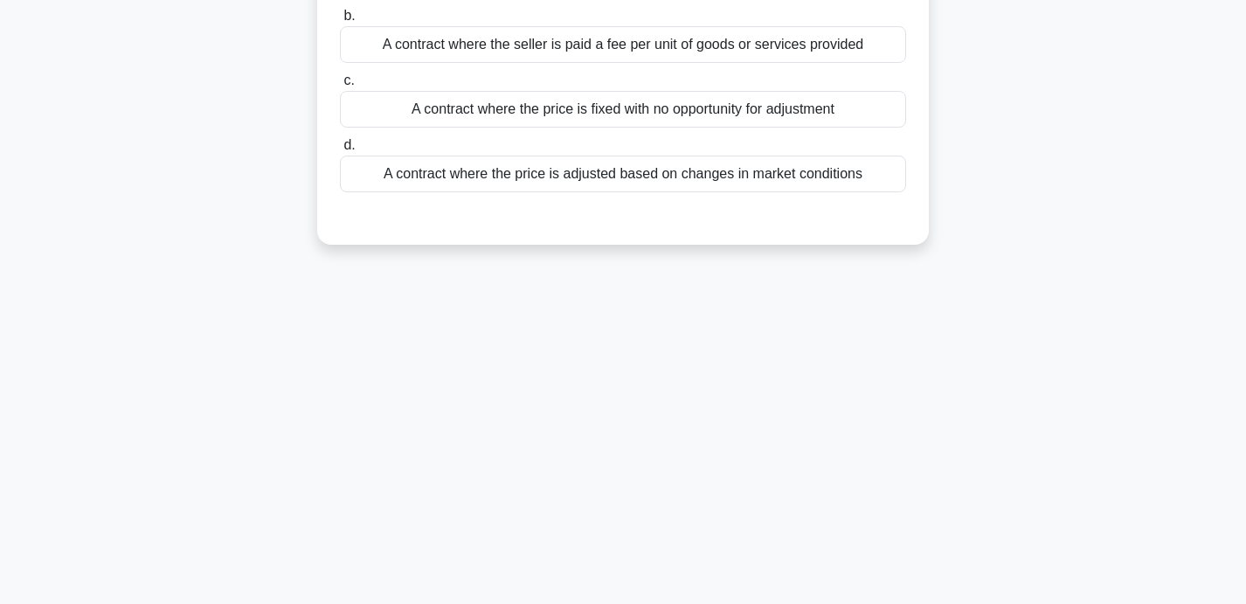
scroll to position [0, 0]
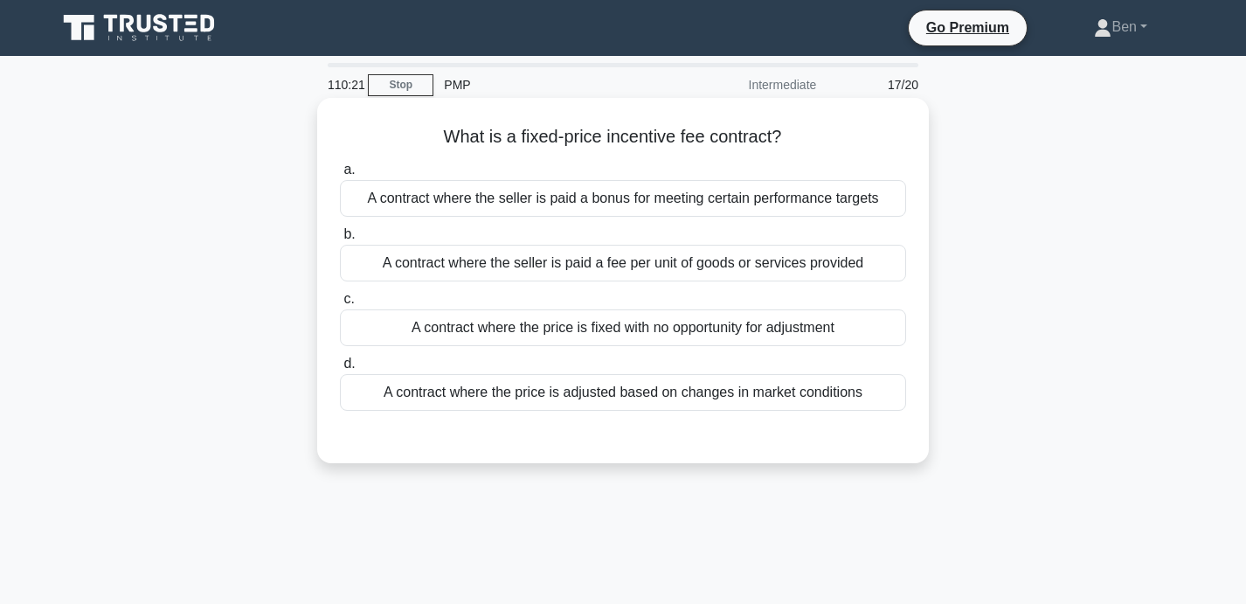
click at [763, 206] on div "A contract where the seller is paid a bonus for meeting certain performance tar…" at bounding box center [623, 198] width 566 height 37
click at [340, 176] on input "a. A contract where the seller is paid a bonus for meeting certain performance …" at bounding box center [340, 169] width 0 height 11
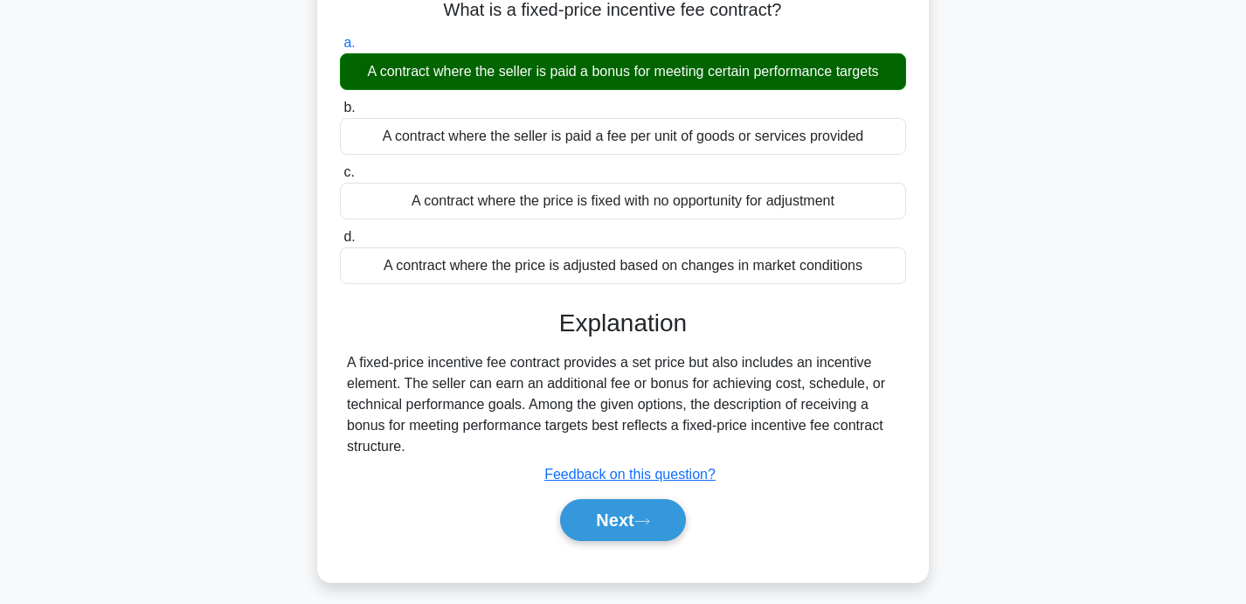
scroll to position [340, 0]
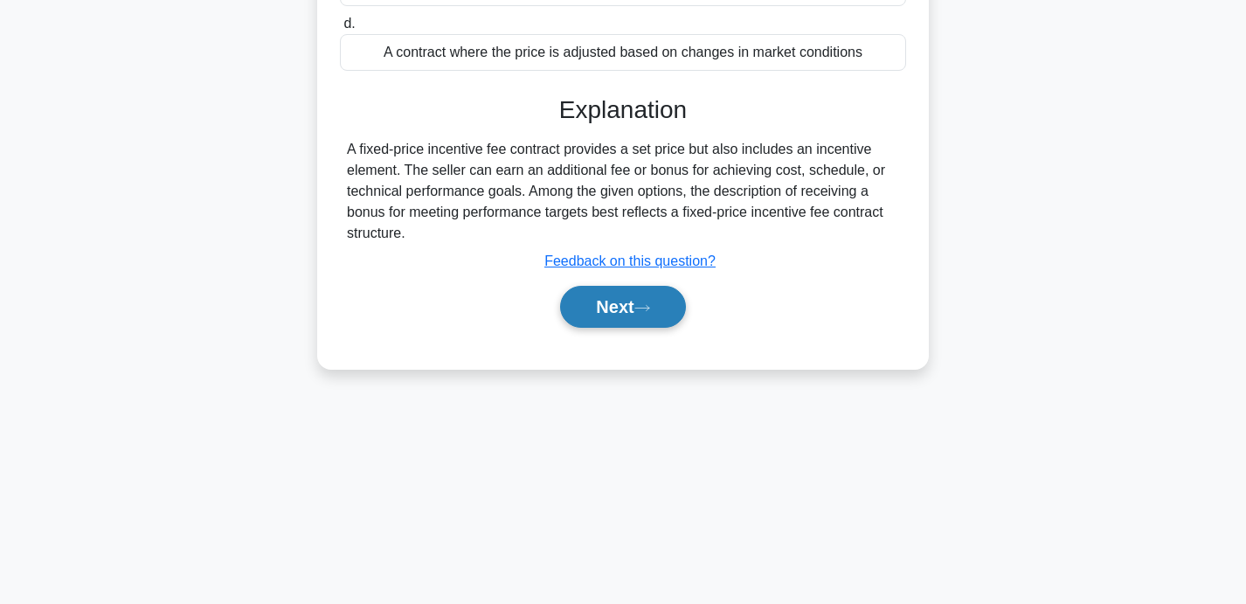
click at [626, 304] on button "Next" at bounding box center [622, 307] width 125 height 42
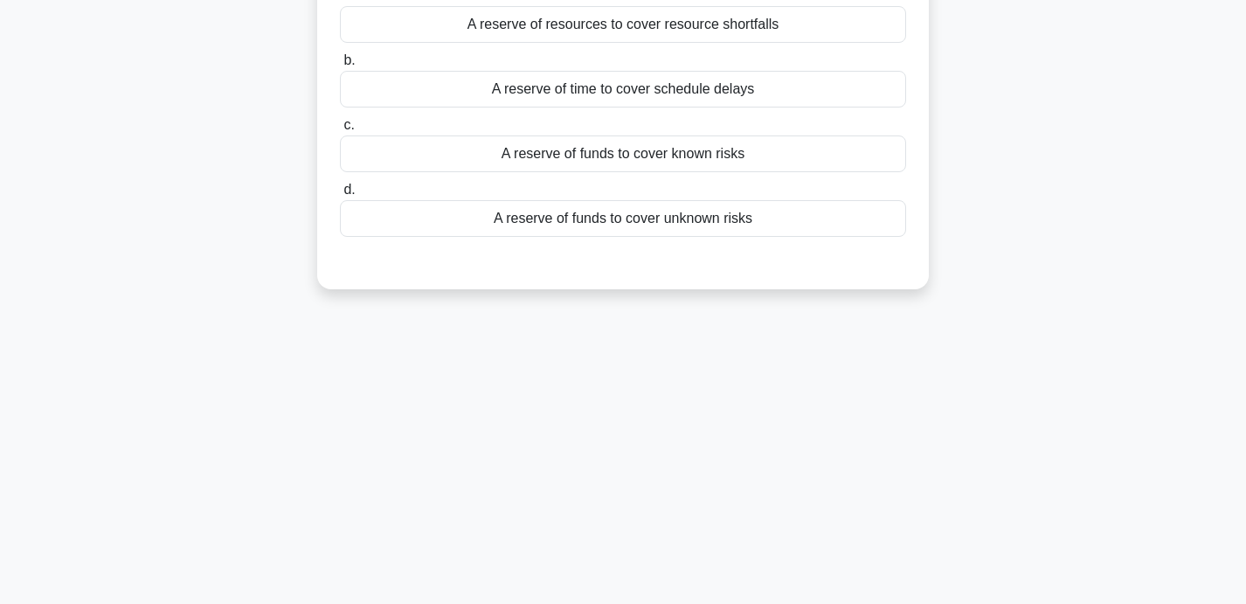
scroll to position [0, 0]
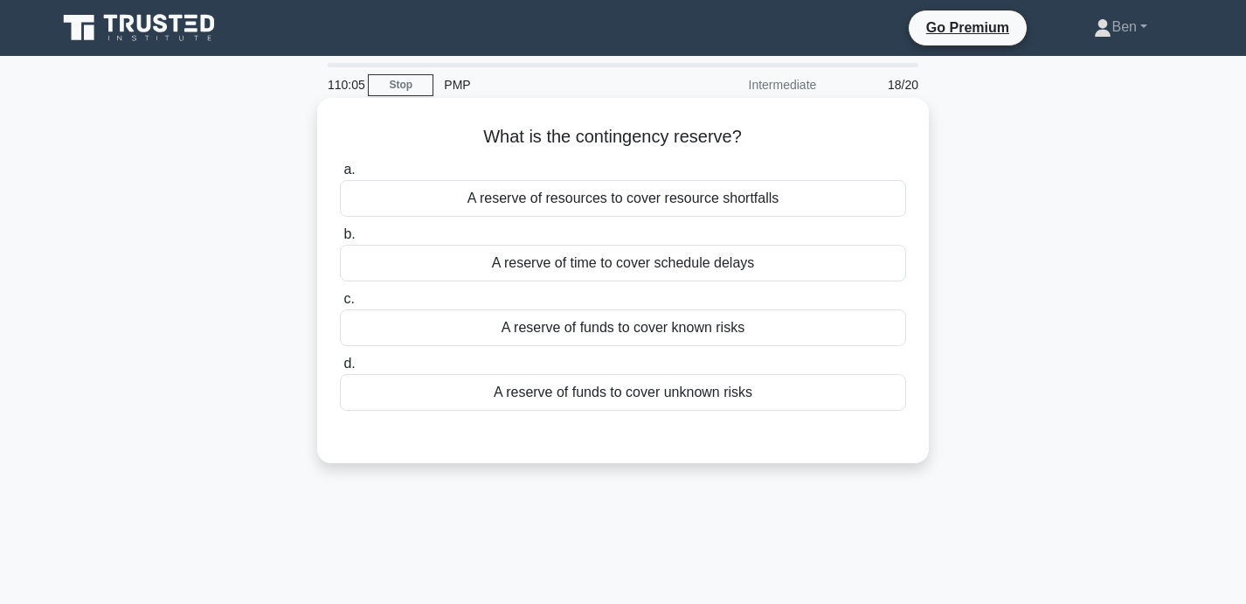
click at [782, 197] on div "A reserve of resources to cover resource shortfalls" at bounding box center [623, 198] width 566 height 37
click at [340, 176] on input "a. A reserve of resources to cover resource shortfalls" at bounding box center [340, 169] width 0 height 11
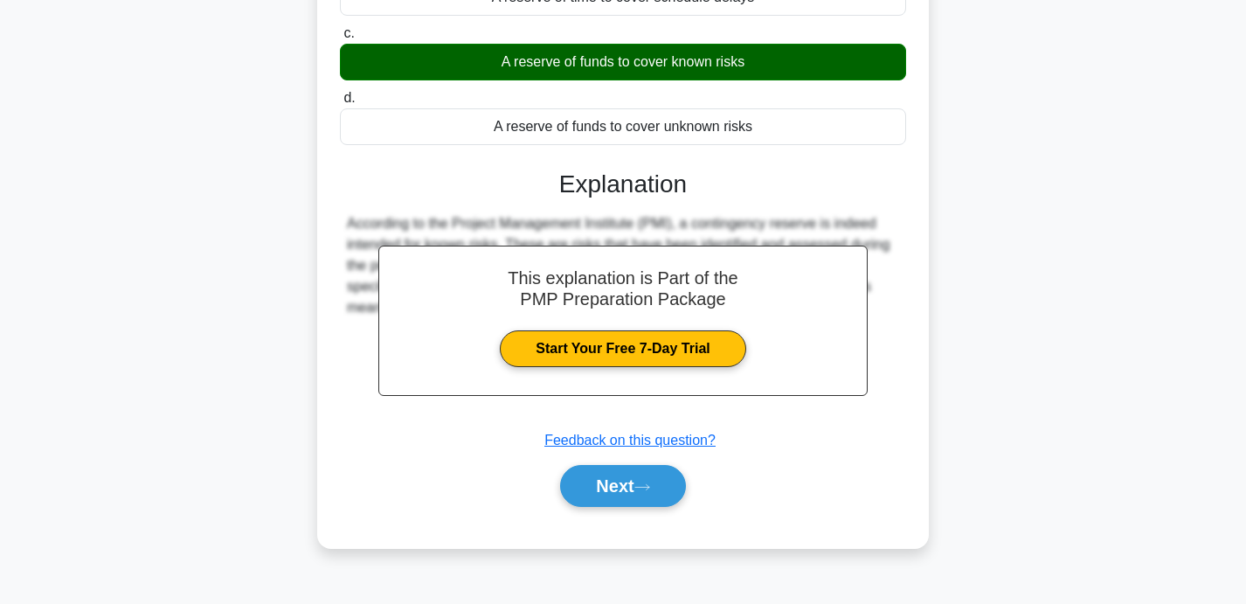
scroll to position [340, 0]
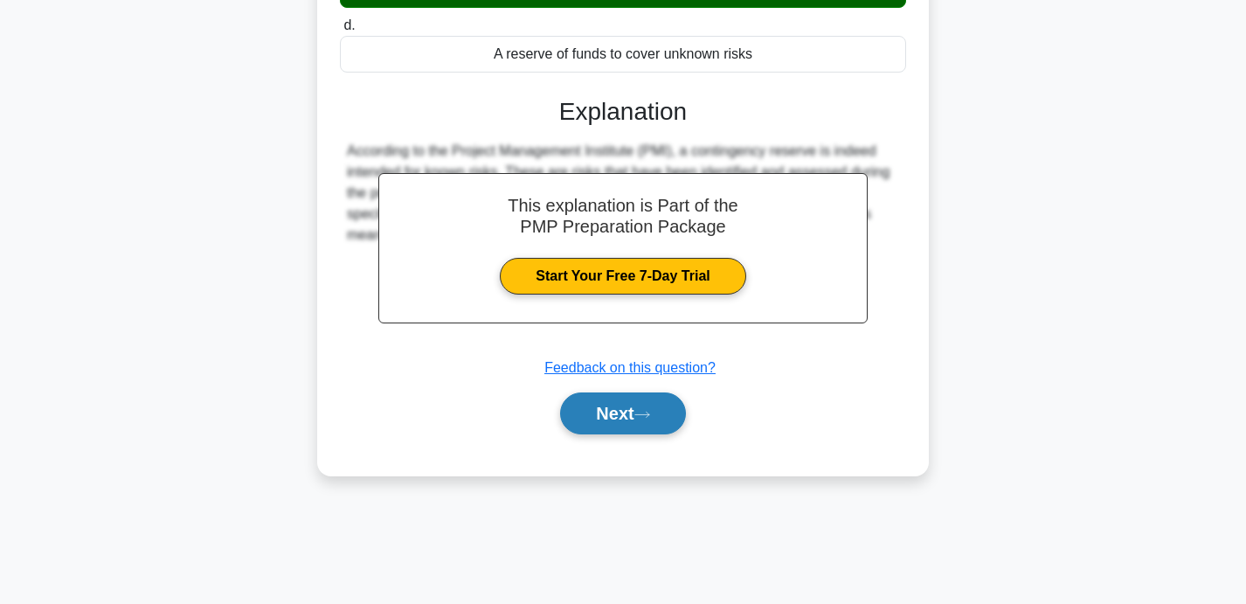
click at [638, 411] on button "Next" at bounding box center [622, 413] width 125 height 42
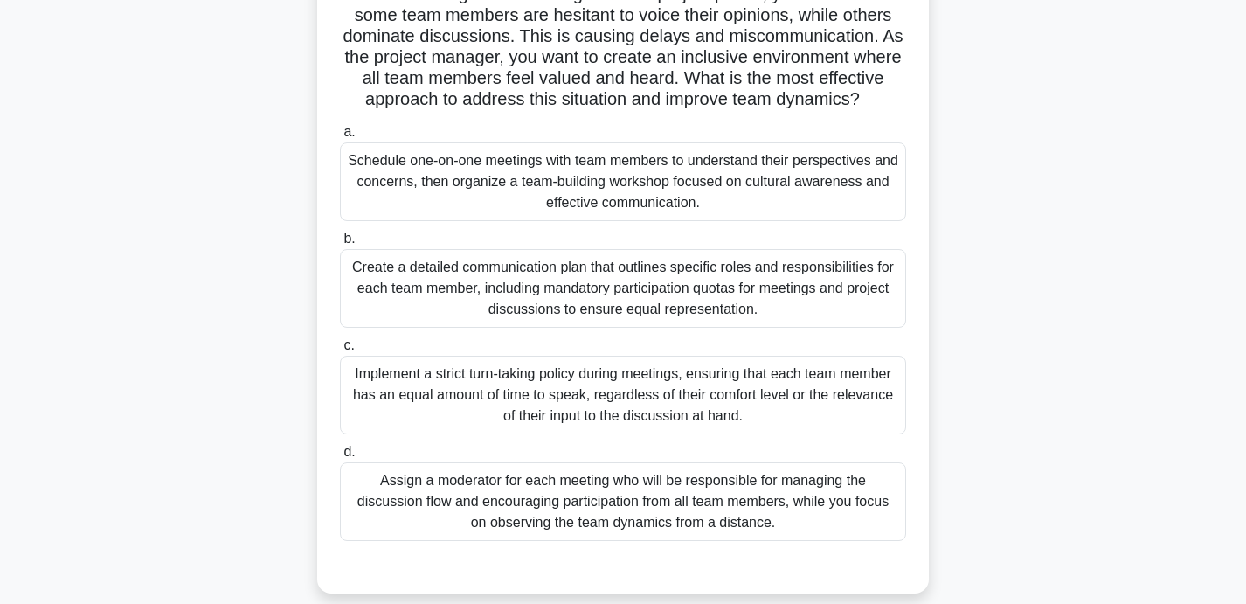
scroll to position [169, 0]
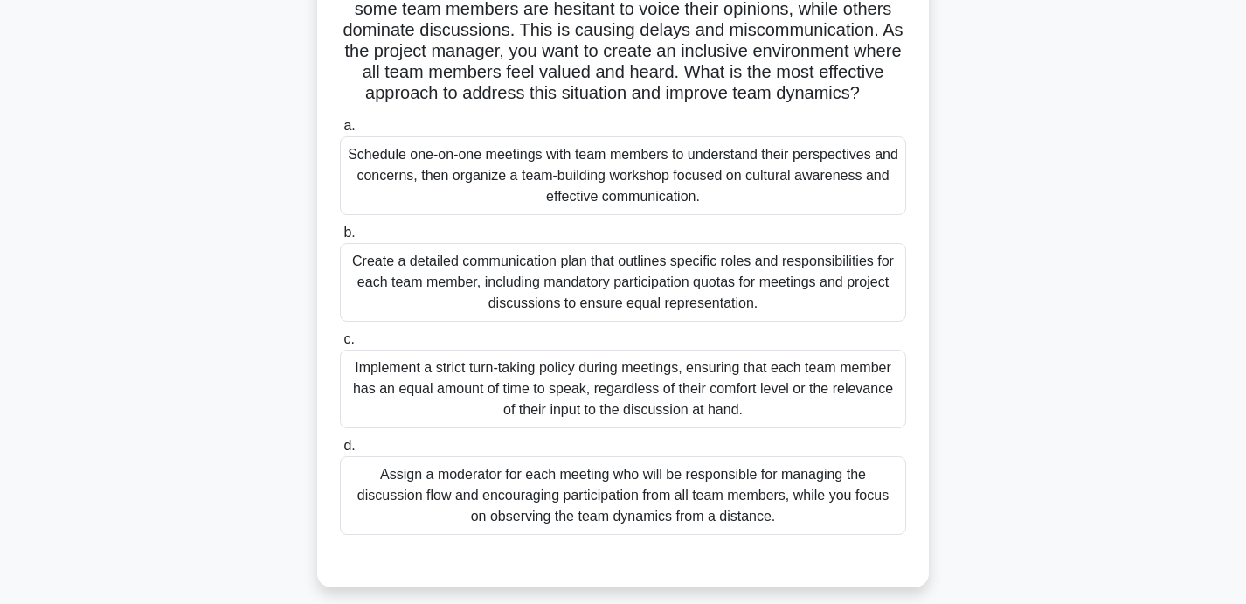
click at [765, 180] on div "Schedule one-on-one meetings with team members to understand their perspectives…" at bounding box center [623, 175] width 566 height 79
click at [340, 132] on input "a. Schedule one-on-one meetings with team members to understand their perspecti…" at bounding box center [340, 126] width 0 height 11
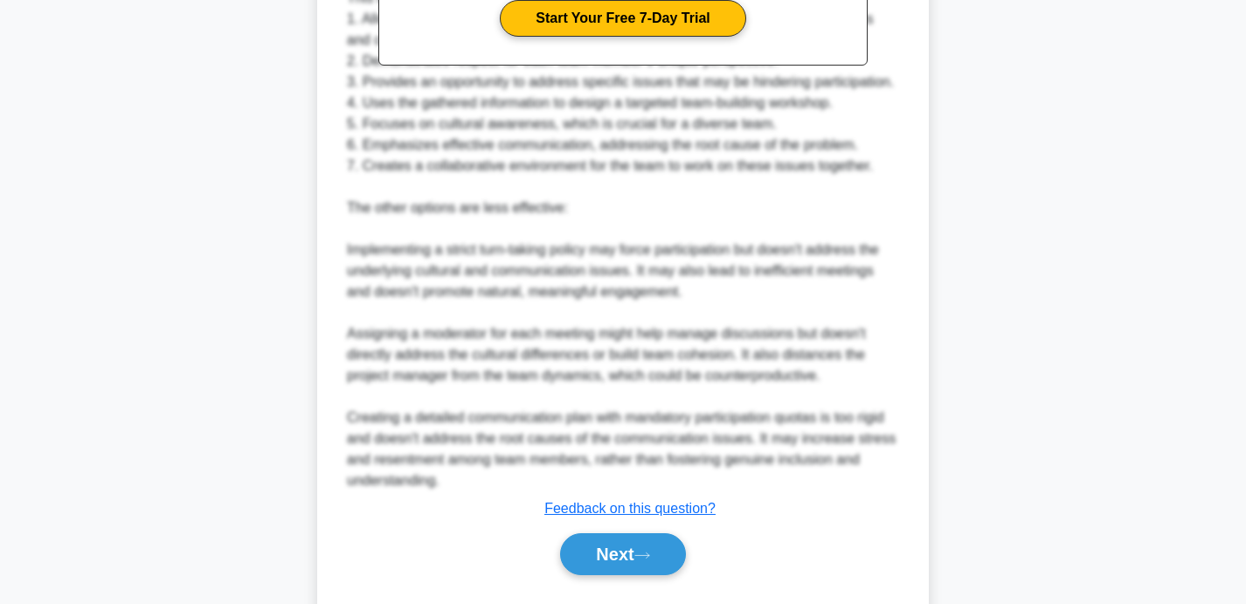
scroll to position [935, 0]
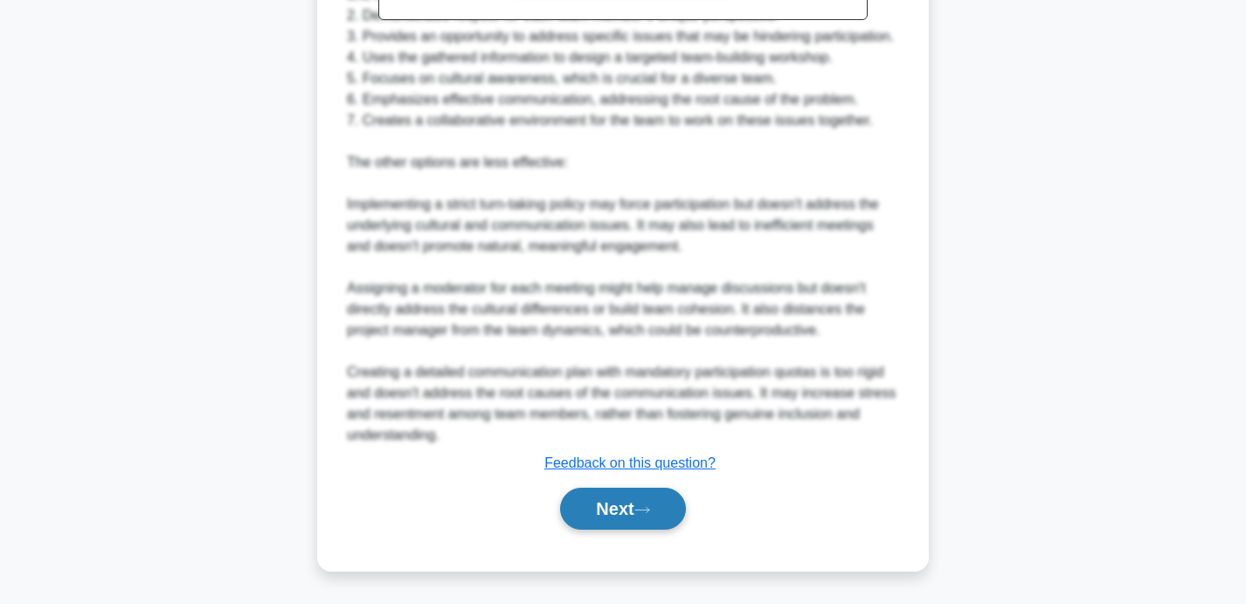
click at [589, 516] on button "Next" at bounding box center [622, 508] width 125 height 42
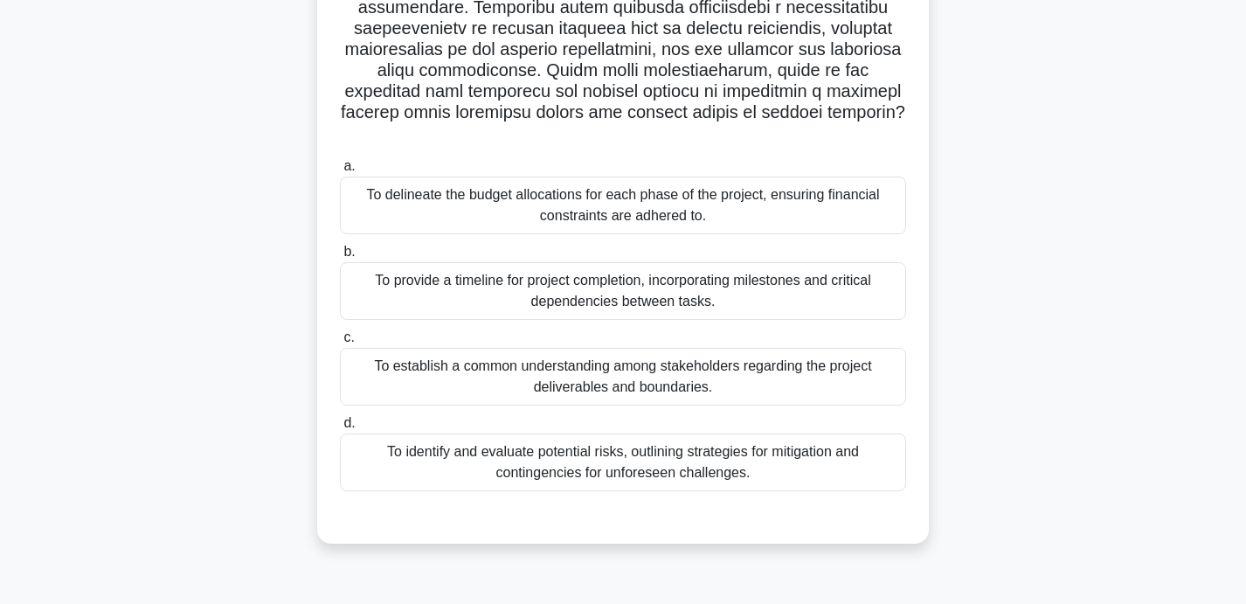
scroll to position [323, 0]
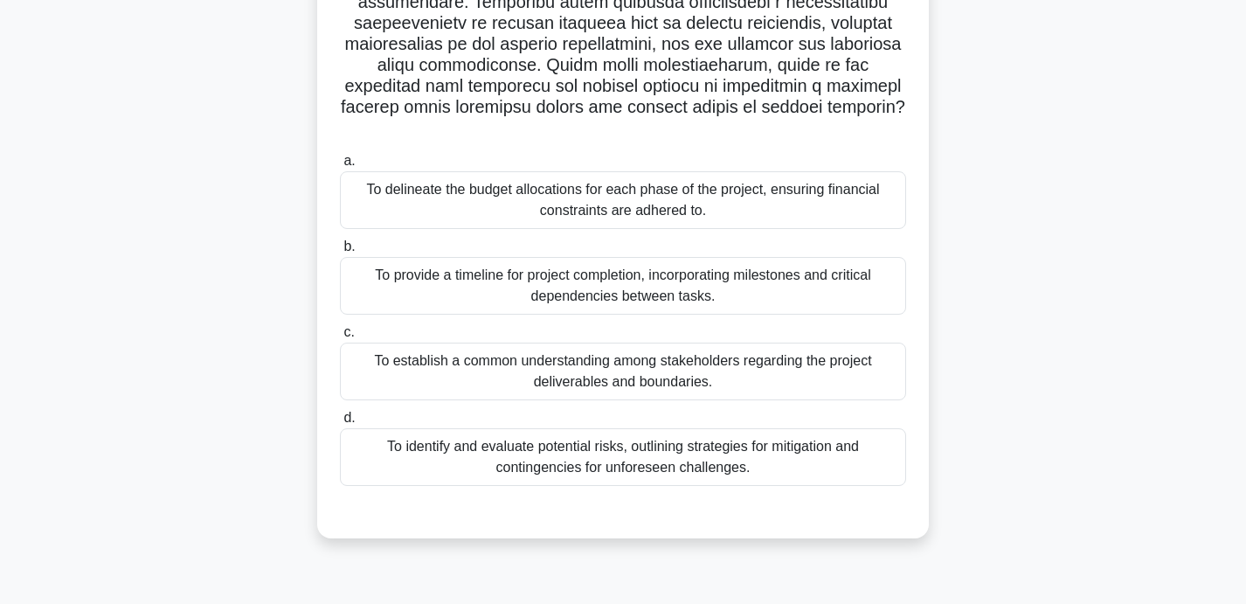
click at [431, 351] on div "To establish a common understanding among stakeholders regarding the project de…" at bounding box center [623, 371] width 566 height 58
click at [340, 338] on input "c. To establish a common understanding among stakeholders regarding the project…" at bounding box center [340, 332] width 0 height 11
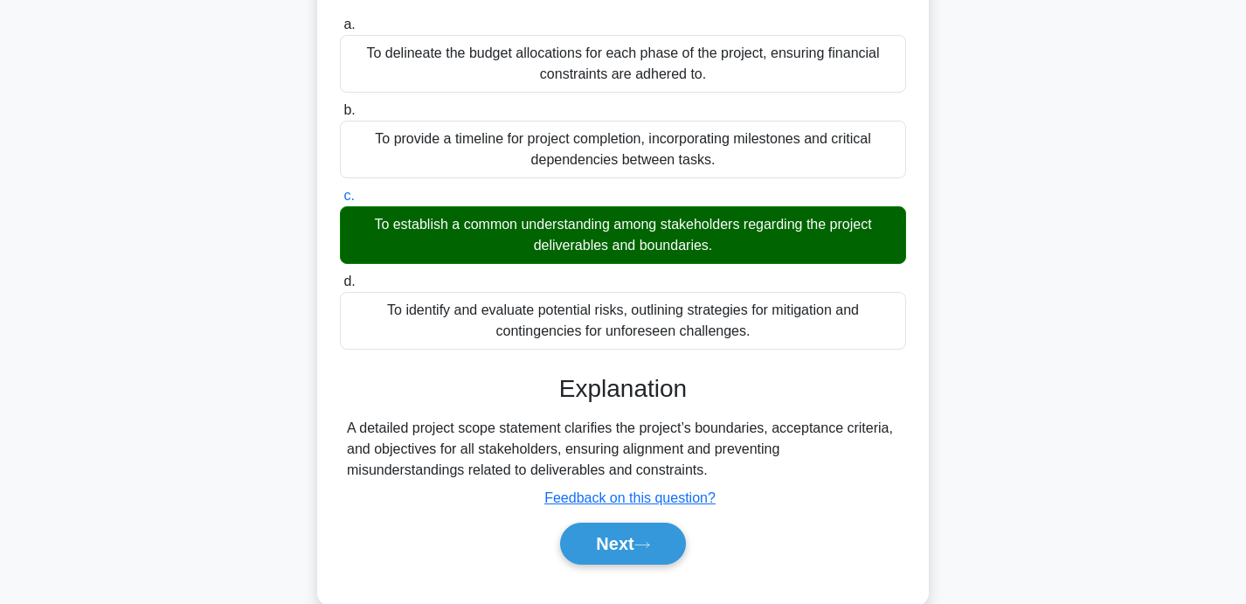
scroll to position [473, 0]
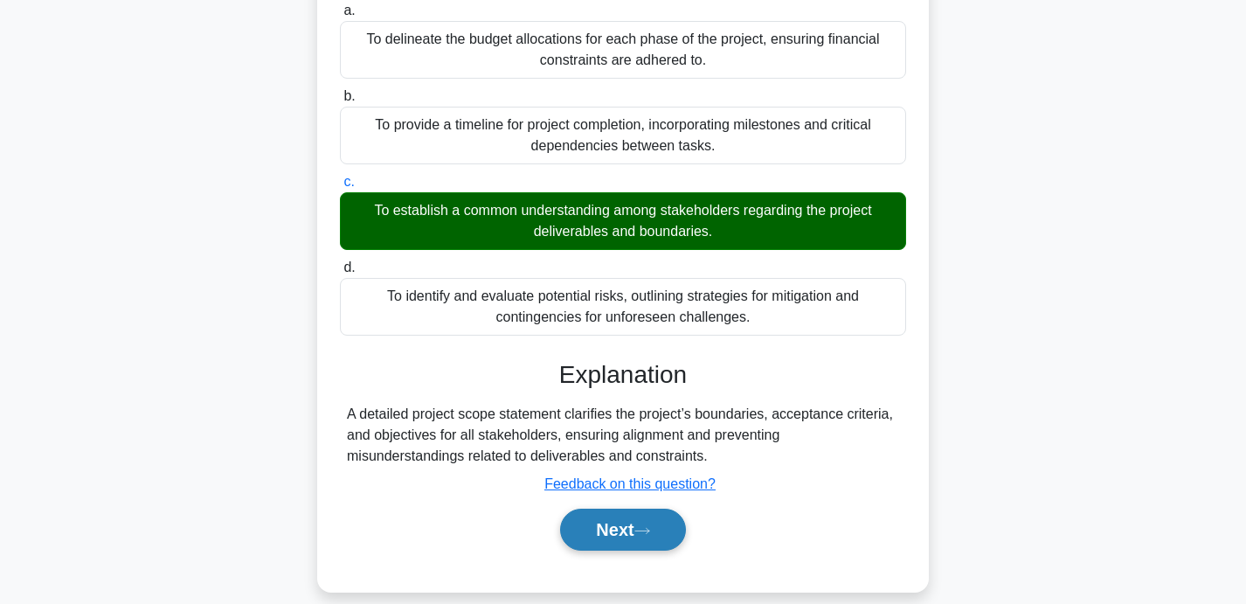
click at [606, 509] on button "Next" at bounding box center [622, 529] width 125 height 42
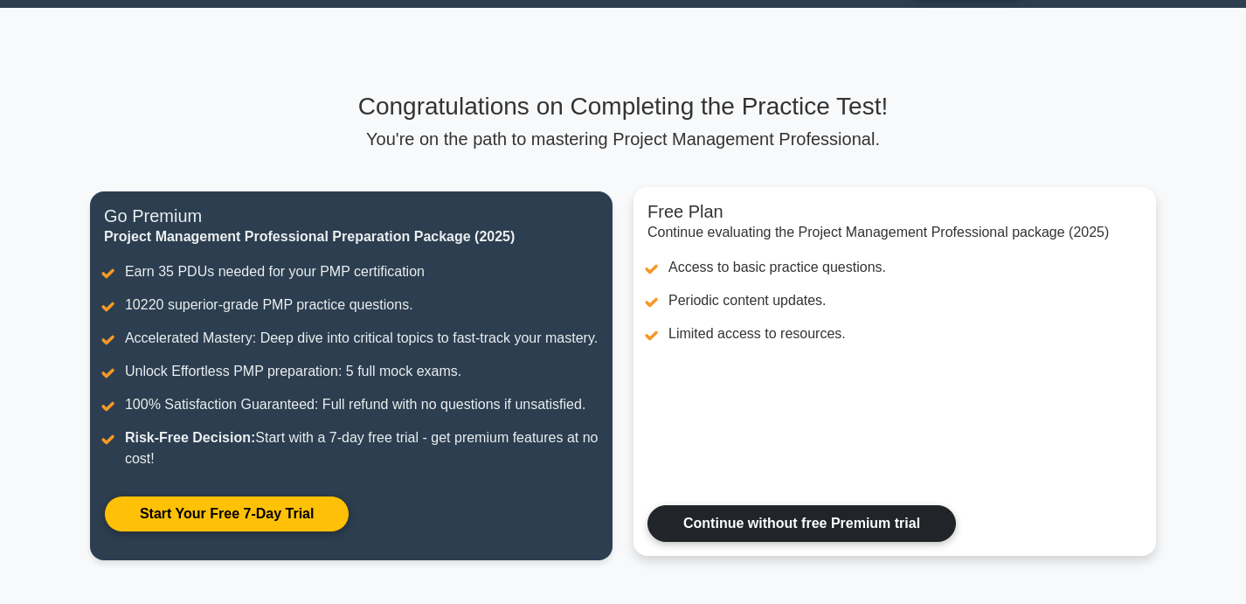
scroll to position [52, 0]
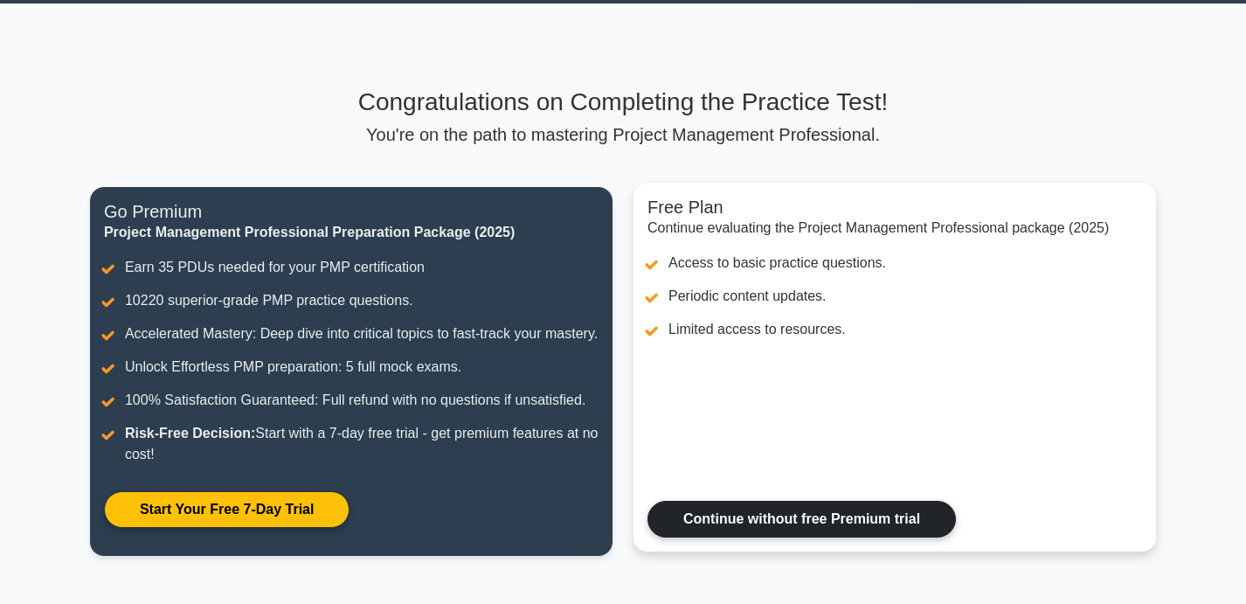
click at [729, 511] on link "Continue without free Premium trial" at bounding box center [801, 518] width 308 height 37
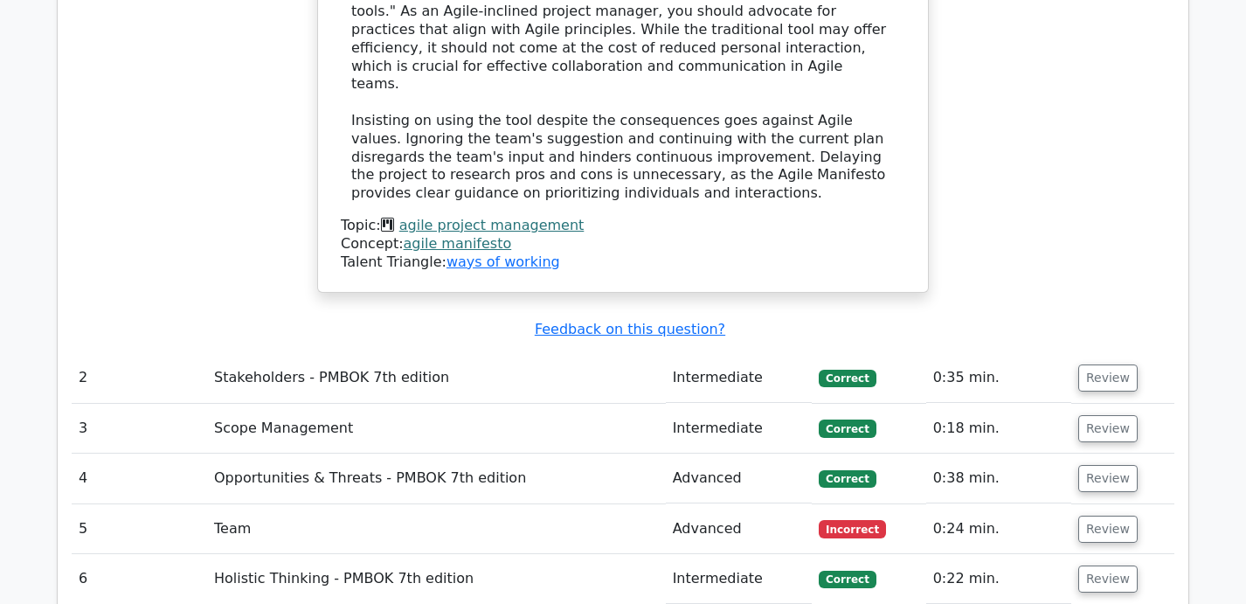
scroll to position [2528, 0]
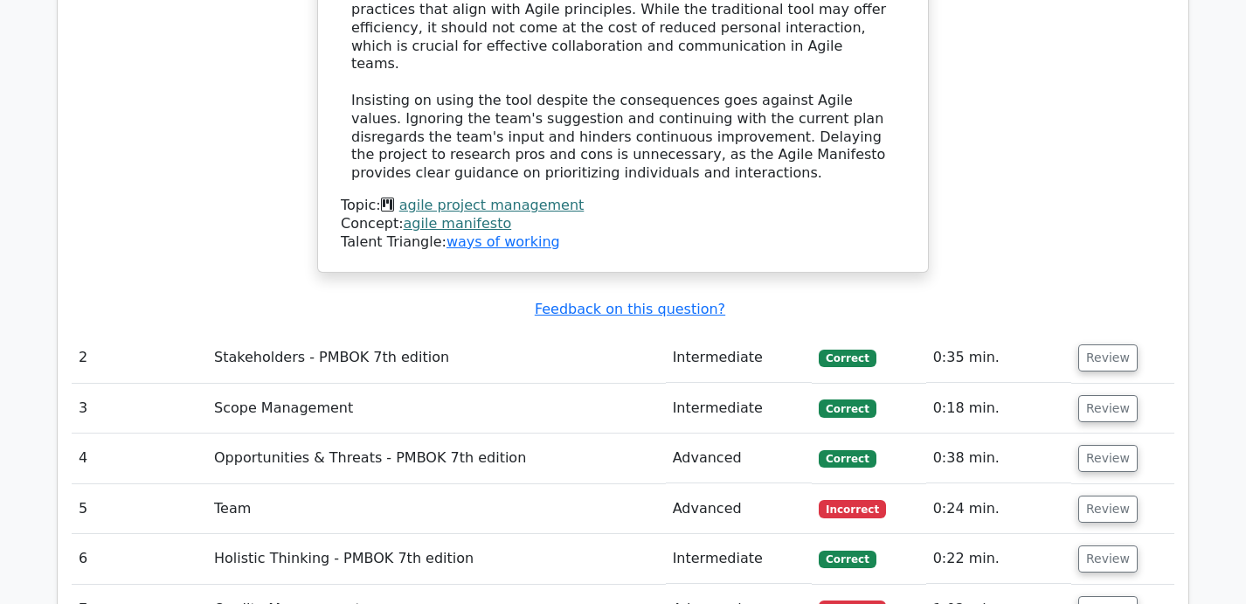
click at [398, 484] on td "Team" at bounding box center [436, 509] width 459 height 50
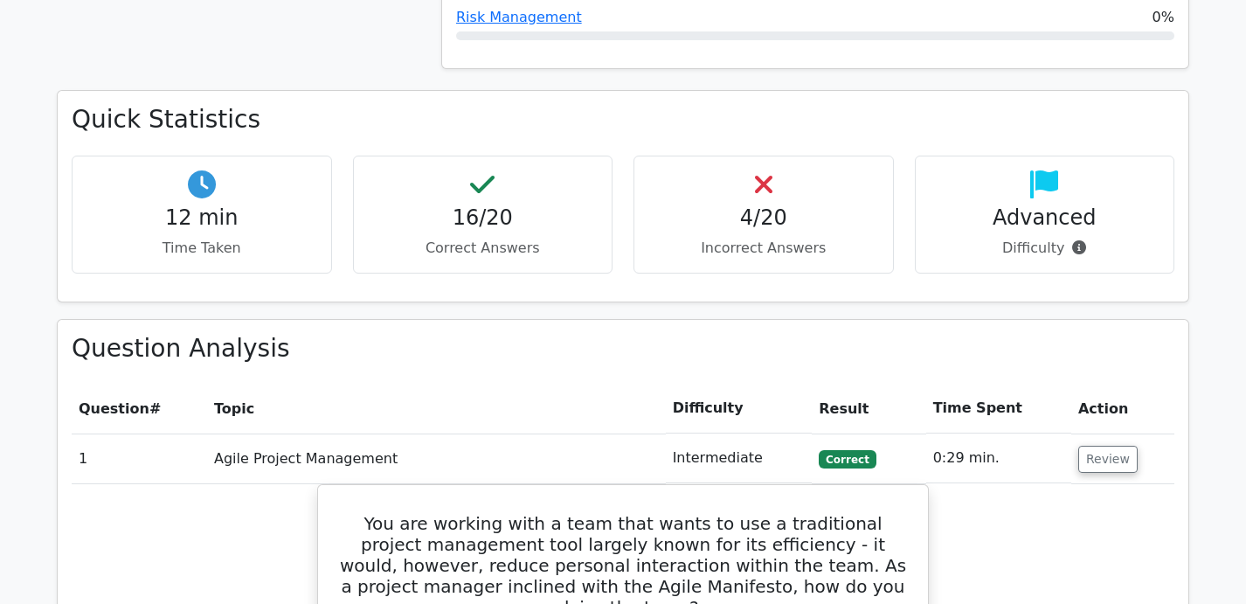
scroll to position [1466, 0]
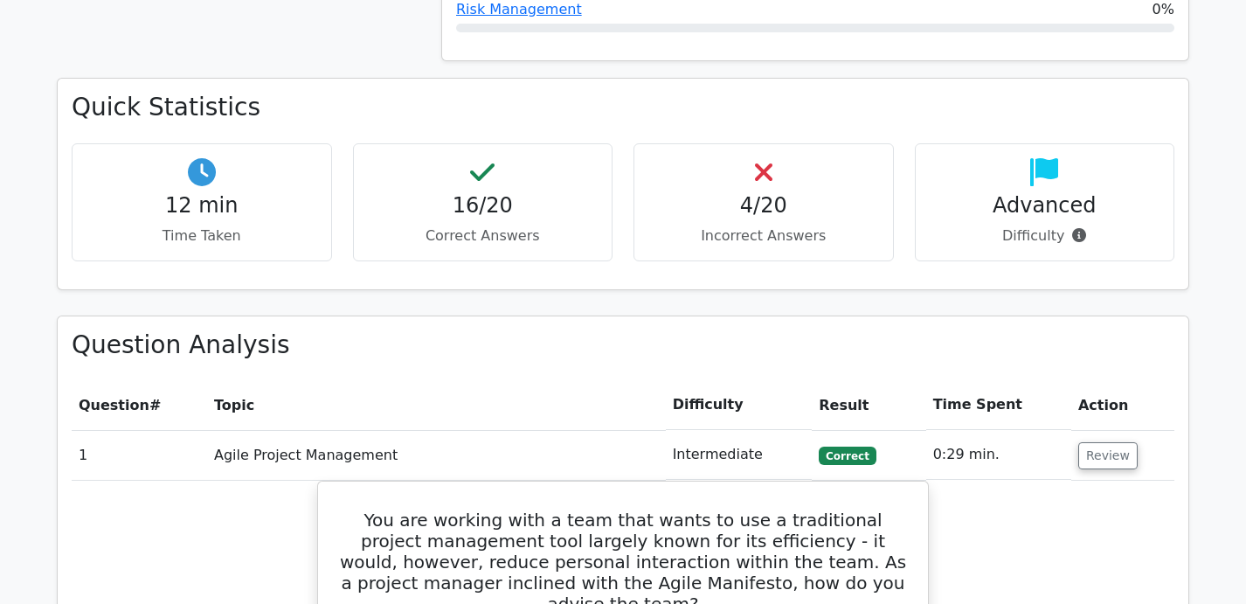
click at [709, 193] on h4 "4/20" at bounding box center [763, 205] width 231 height 25
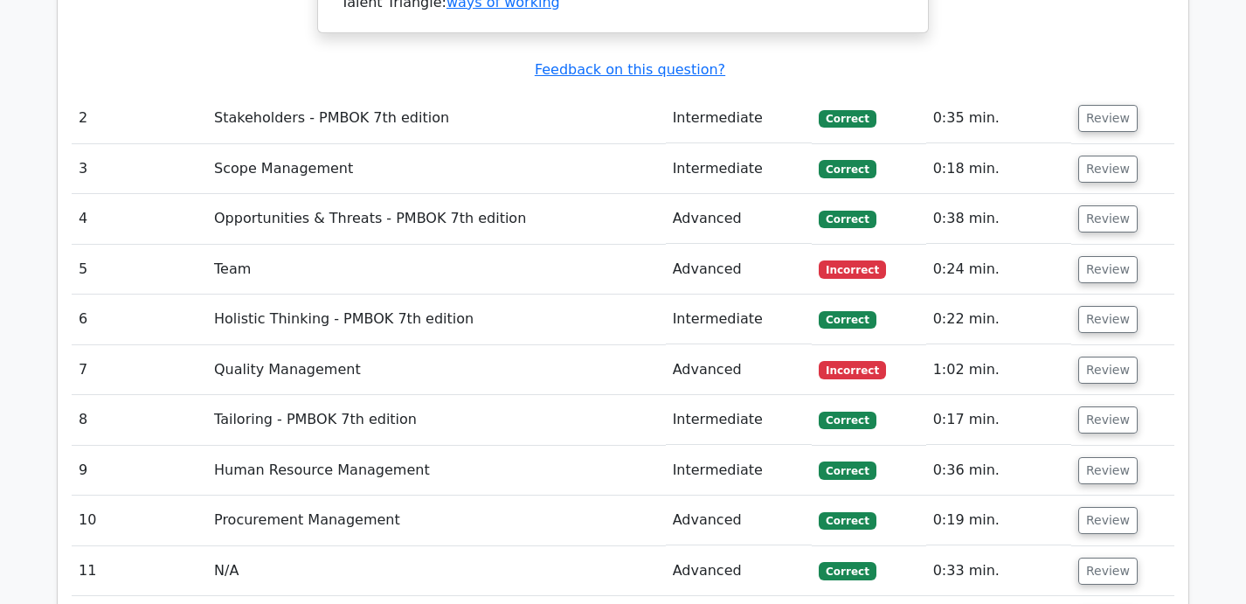
scroll to position [2765, 0]
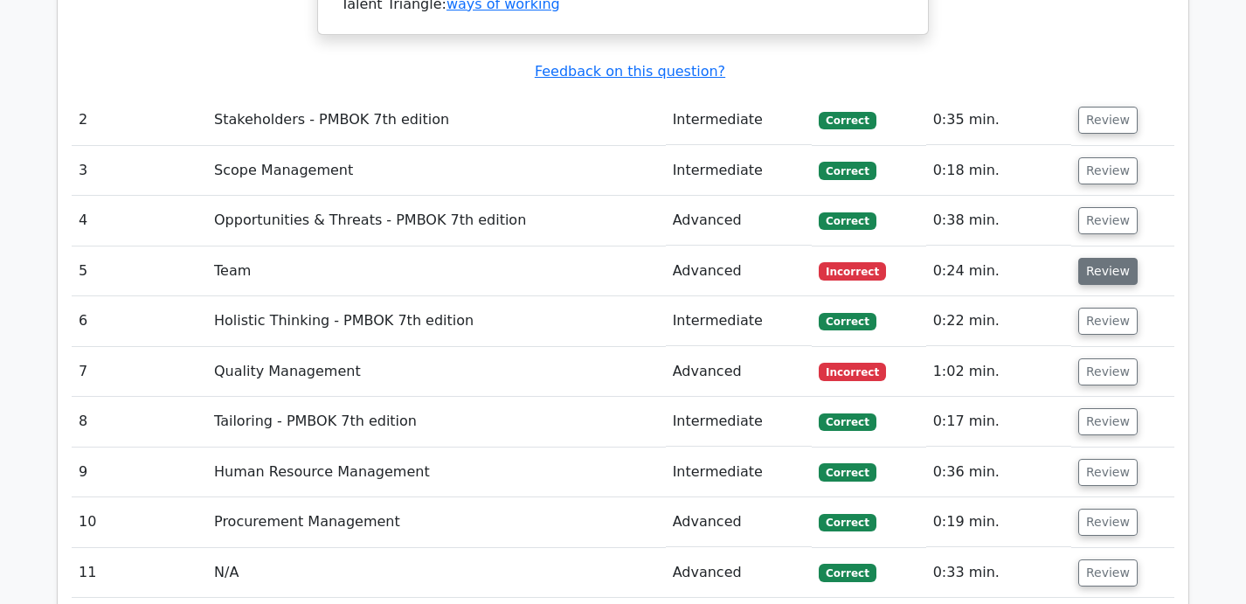
click at [1098, 258] on button "Review" at bounding box center [1107, 271] width 59 height 27
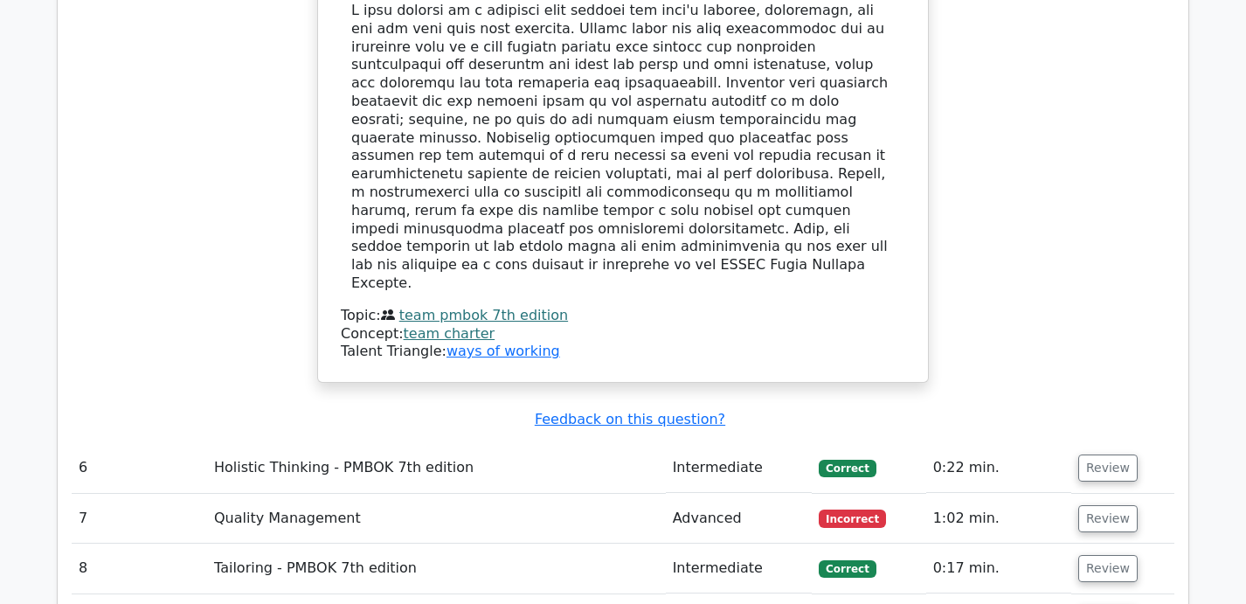
scroll to position [3459, 0]
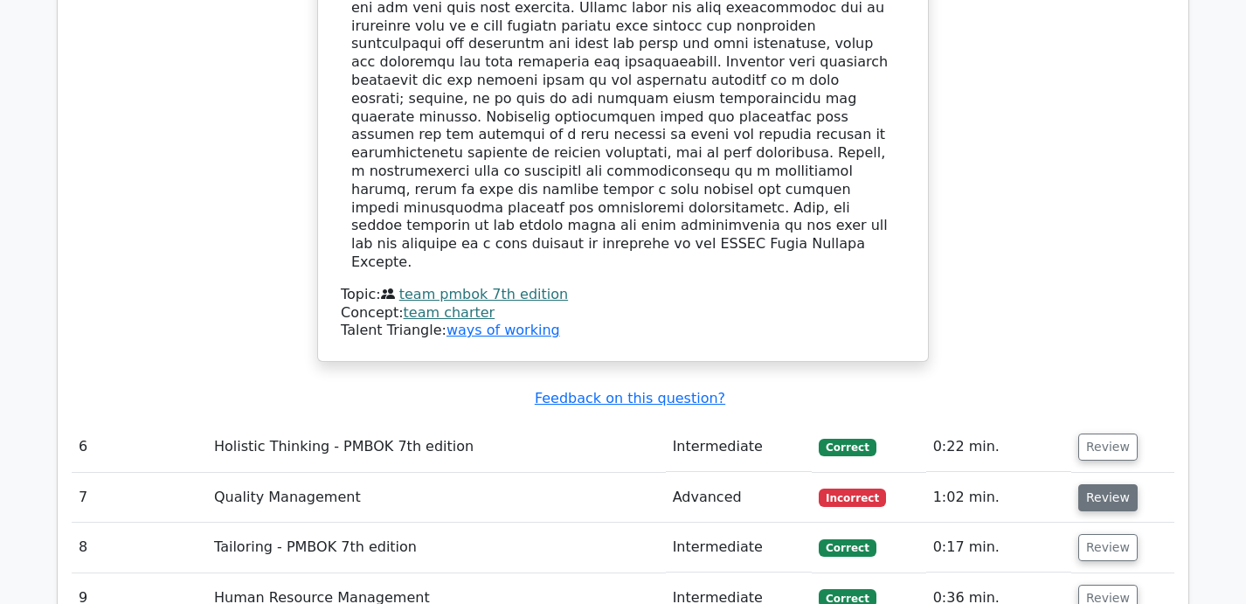
click at [1099, 484] on button "Review" at bounding box center [1107, 497] width 59 height 27
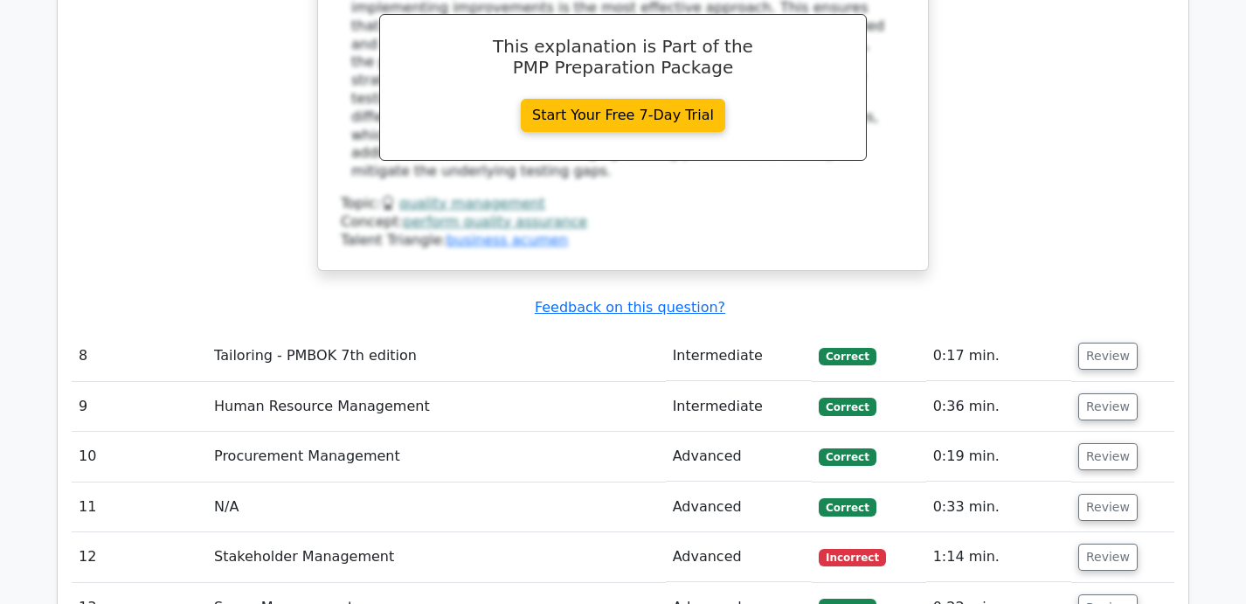
scroll to position [4540, 0]
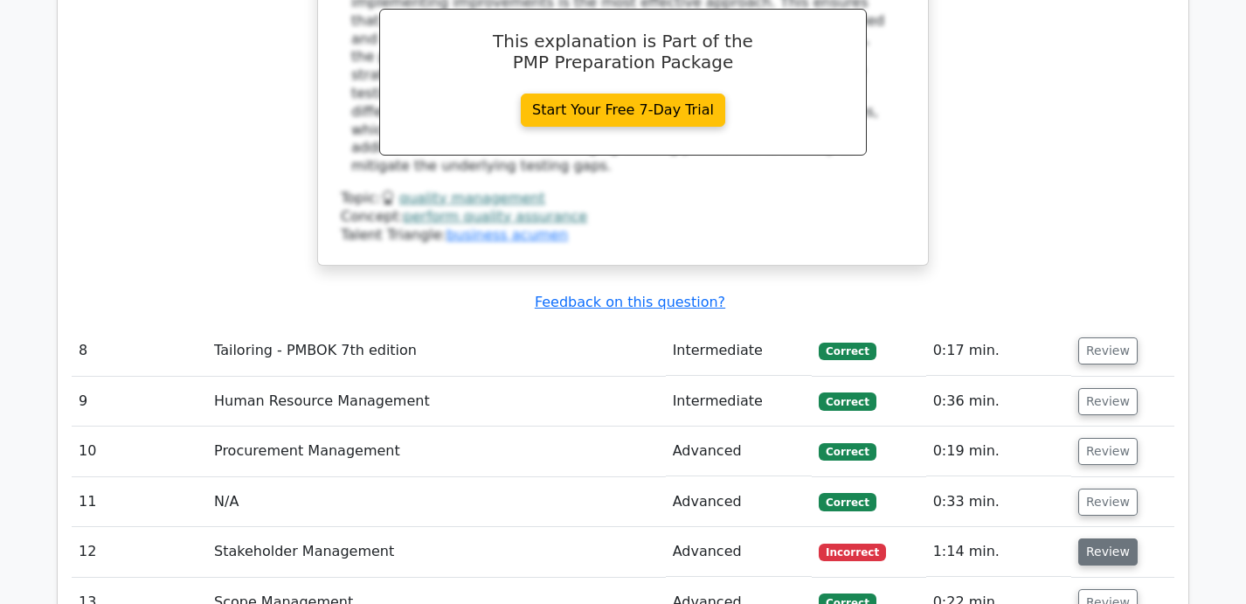
click at [1087, 538] on button "Review" at bounding box center [1107, 551] width 59 height 27
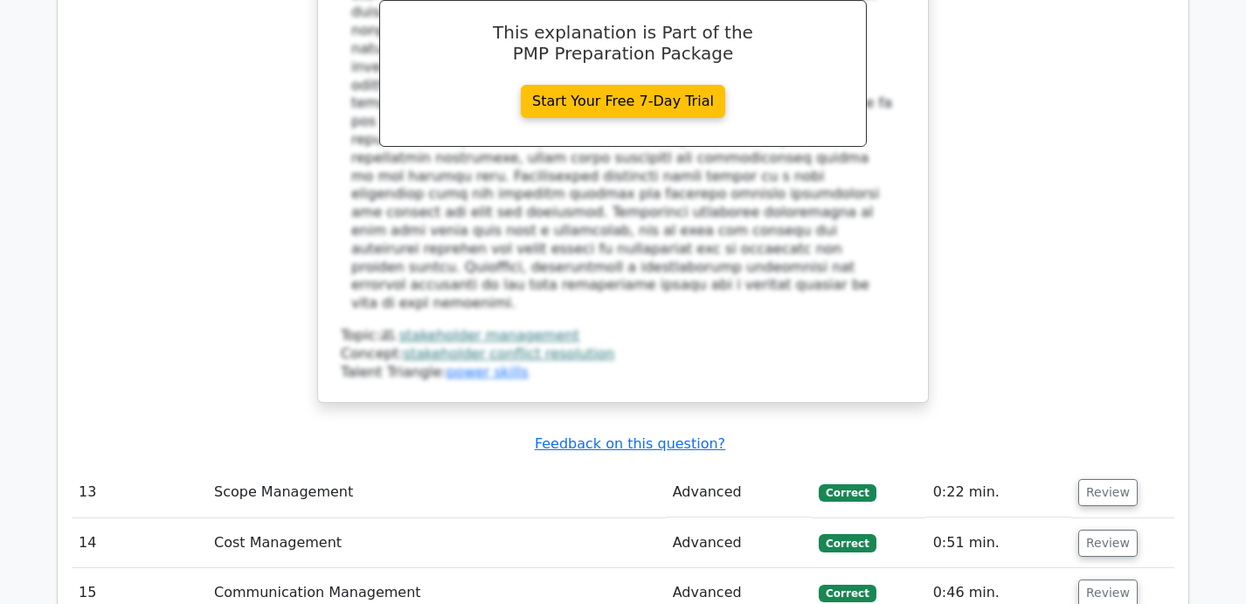
scroll to position [5699, 0]
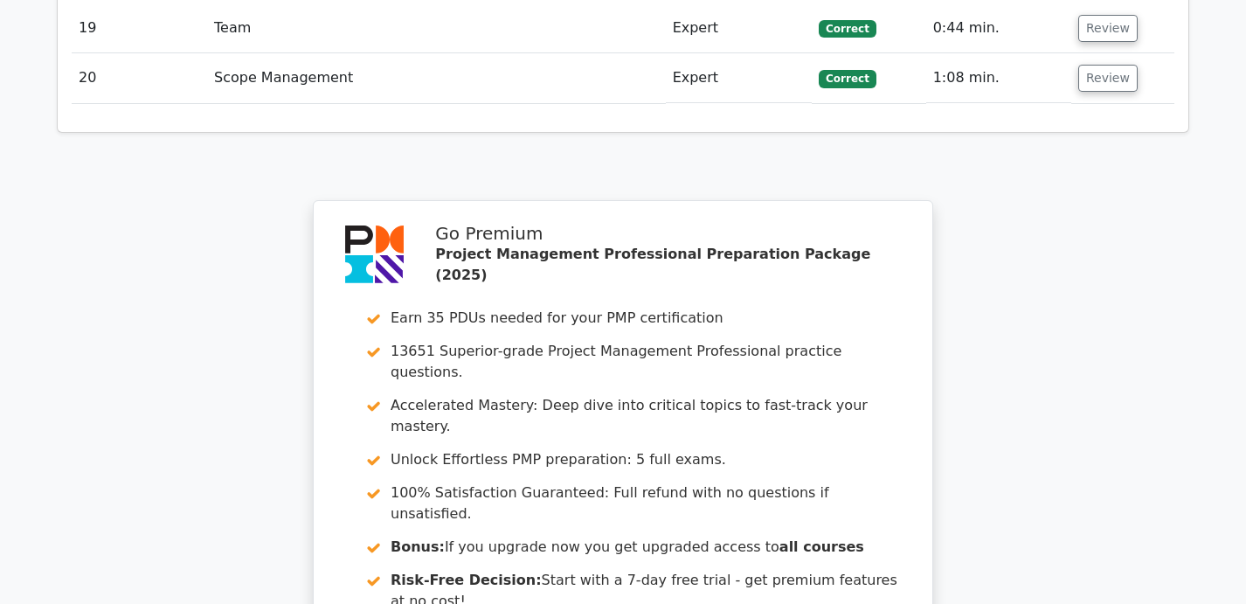
scroll to position [7158, 0]
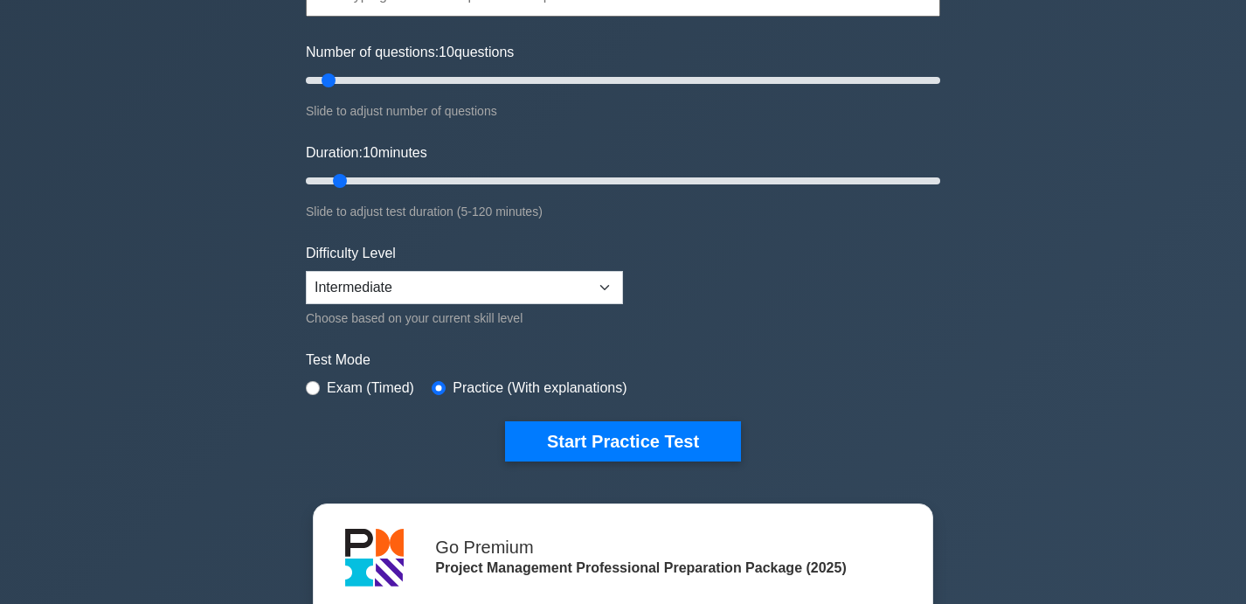
scroll to position [203, 0]
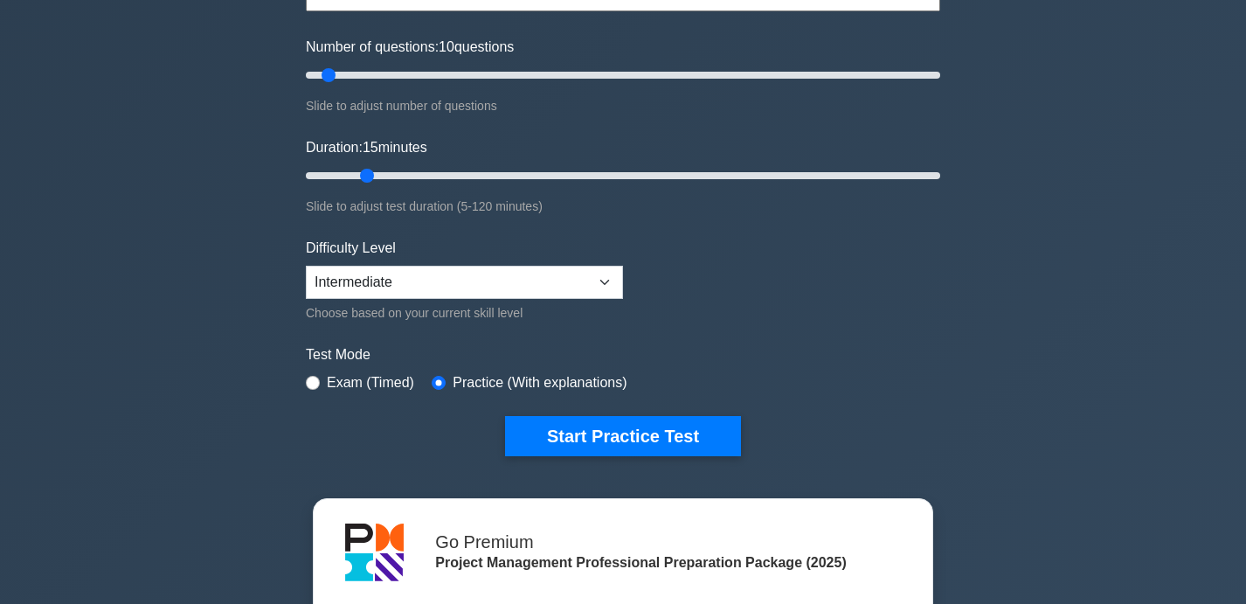
drag, startPoint x: 346, startPoint y: 175, endPoint x: 366, endPoint y: 181, distance: 21.0
type input "15"
click at [366, 181] on input "Duration: 15 minutes" at bounding box center [623, 175] width 634 height 21
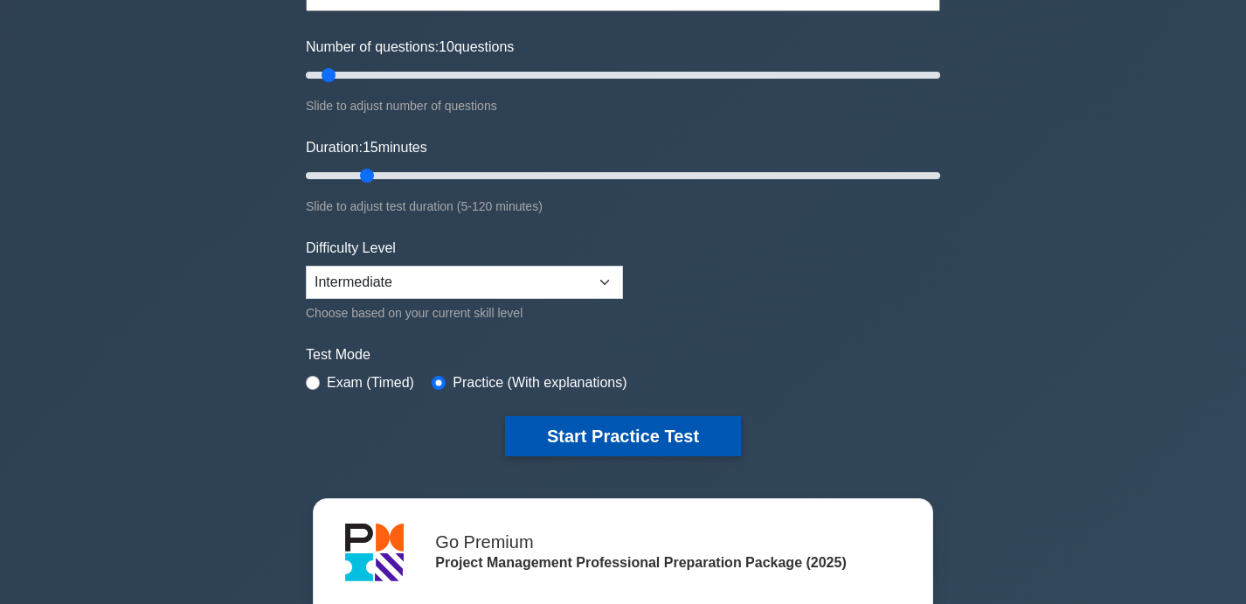
click at [633, 431] on button "Start Practice Test" at bounding box center [623, 436] width 236 height 40
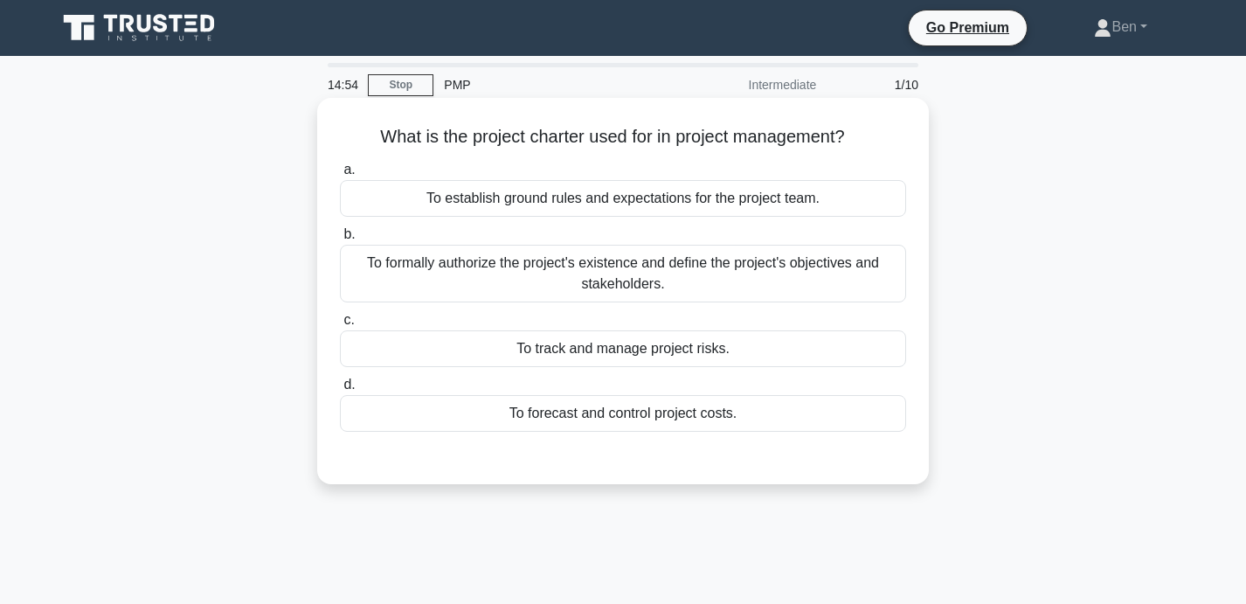
click at [645, 266] on div "To formally authorize the project's existence and define the project's objectiv…" at bounding box center [623, 274] width 566 height 58
click at [340, 240] on input "b. To formally authorize the project's existence and define the project's objec…" at bounding box center [340, 234] width 0 height 11
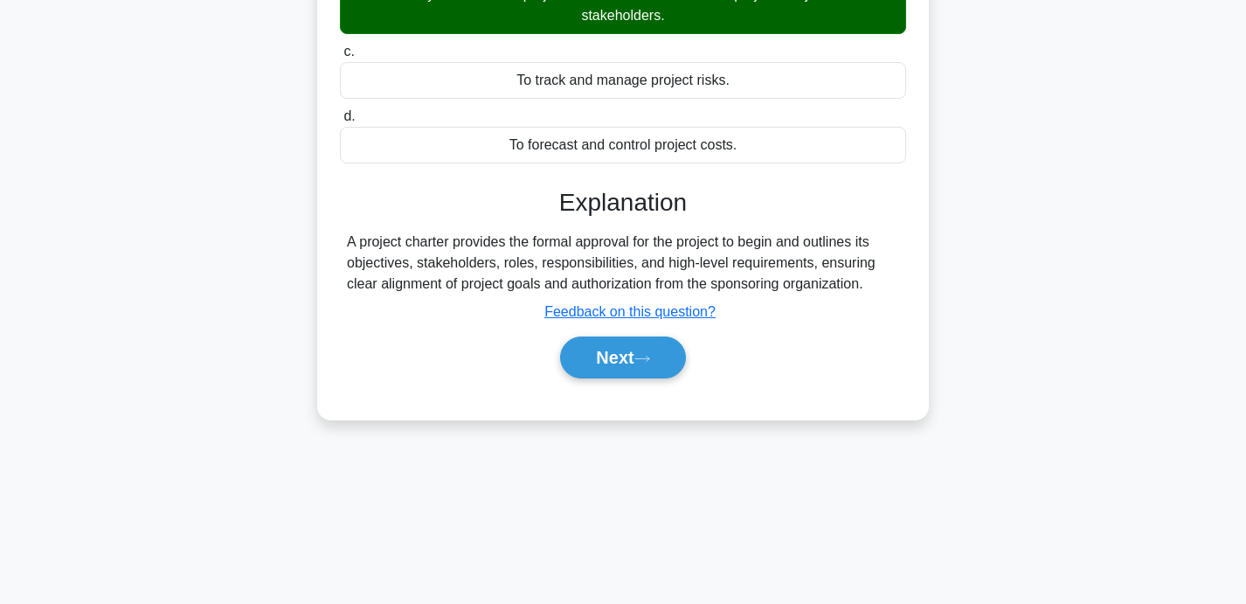
scroll to position [340, 0]
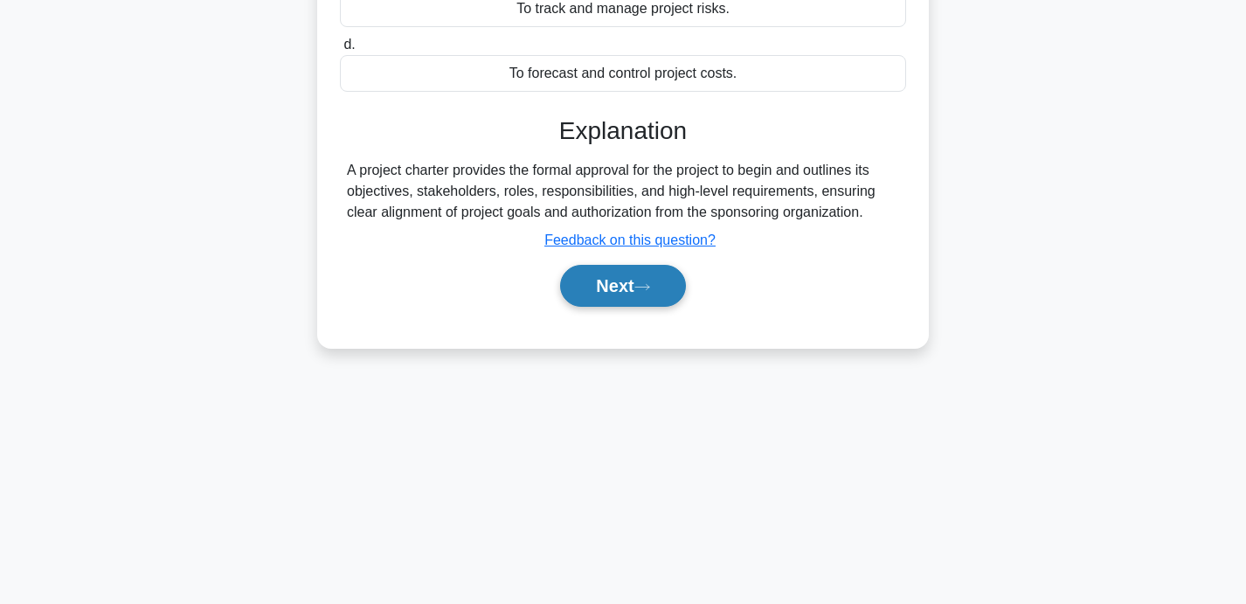
click at [645, 295] on button "Next" at bounding box center [622, 286] width 125 height 42
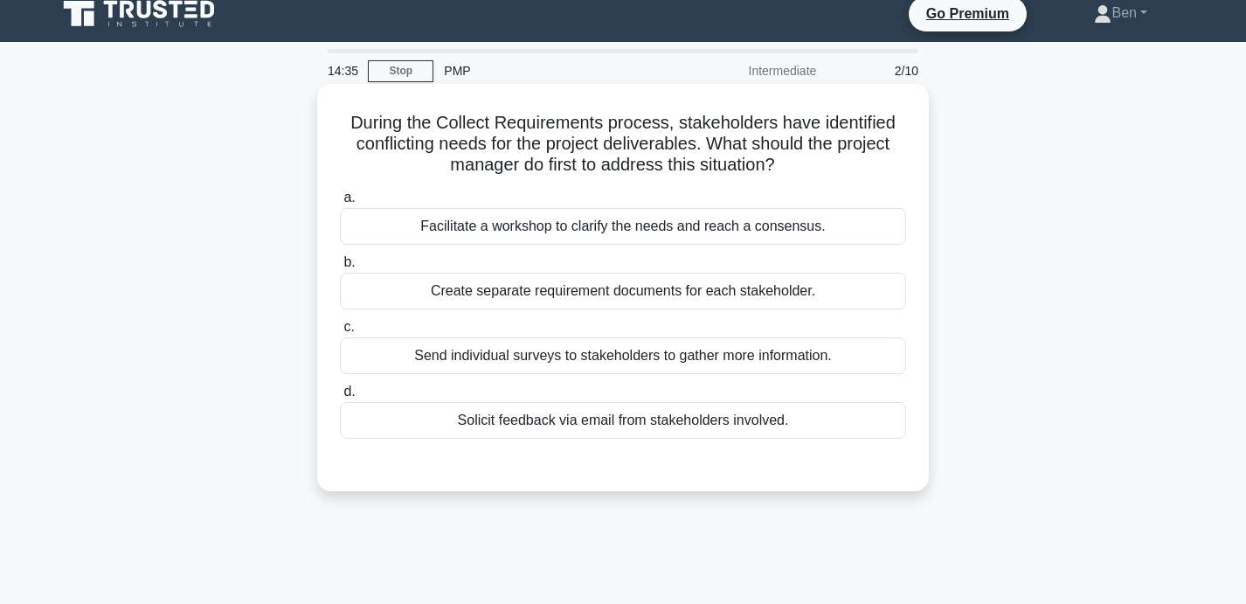
scroll to position [0, 0]
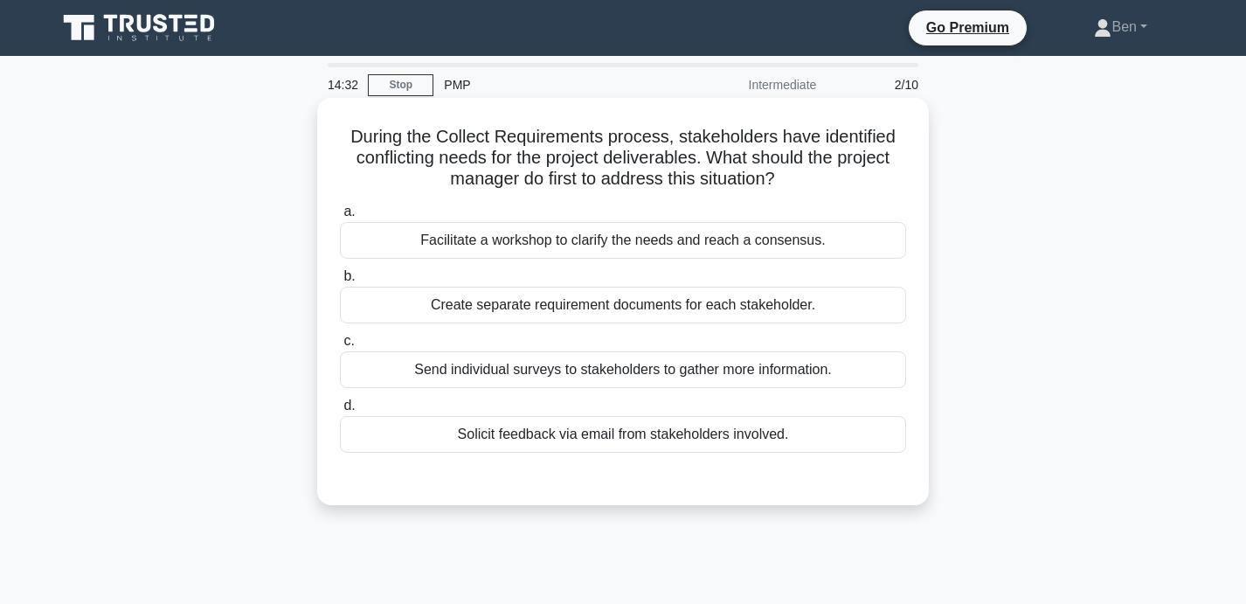
click at [611, 245] on div "Facilitate a workshop to clarify the needs and reach a consensus." at bounding box center [623, 240] width 566 height 37
click at [340, 217] on input "a. Facilitate a workshop to clarify the needs and reach a consensus." at bounding box center [340, 211] width 0 height 11
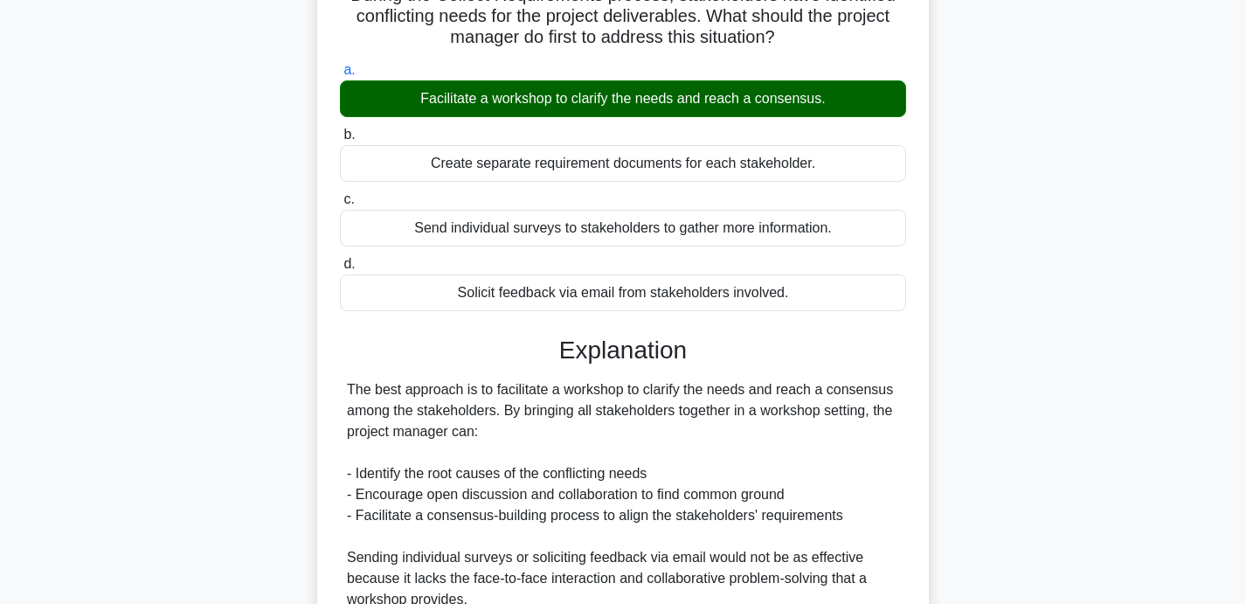
scroll to position [369, 0]
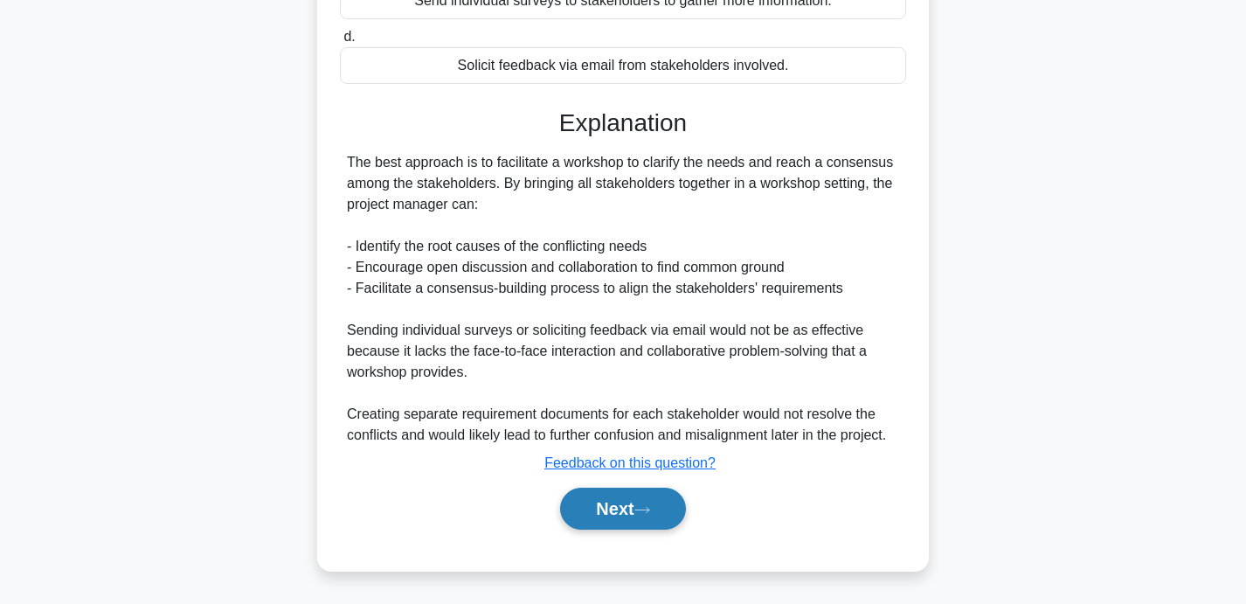
click at [611, 512] on button "Next" at bounding box center [622, 508] width 125 height 42
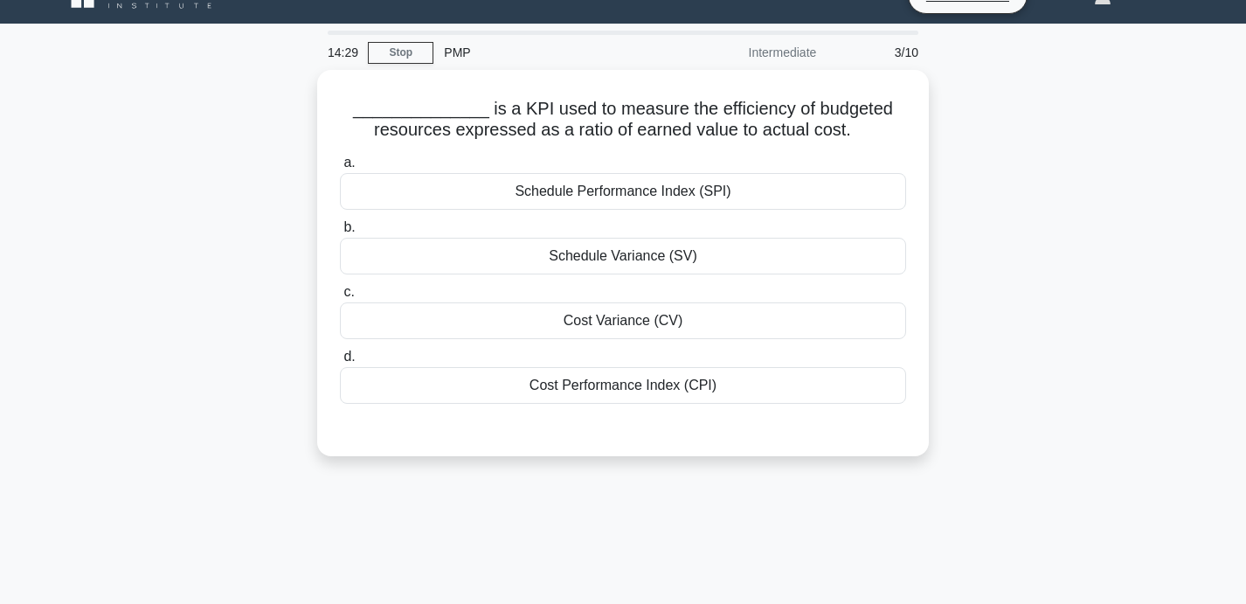
scroll to position [0, 0]
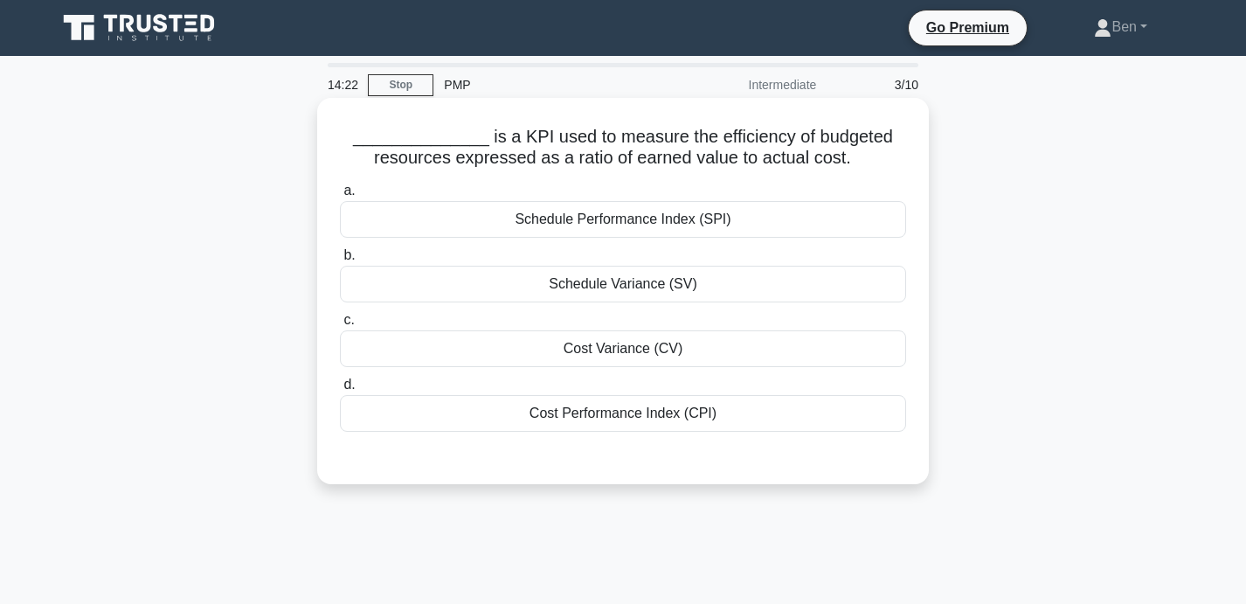
click at [705, 408] on div "Cost Performance Index (CPI)" at bounding box center [623, 413] width 566 height 37
click at [340, 390] on input "d. Cost Performance Index (CPI)" at bounding box center [340, 384] width 0 height 11
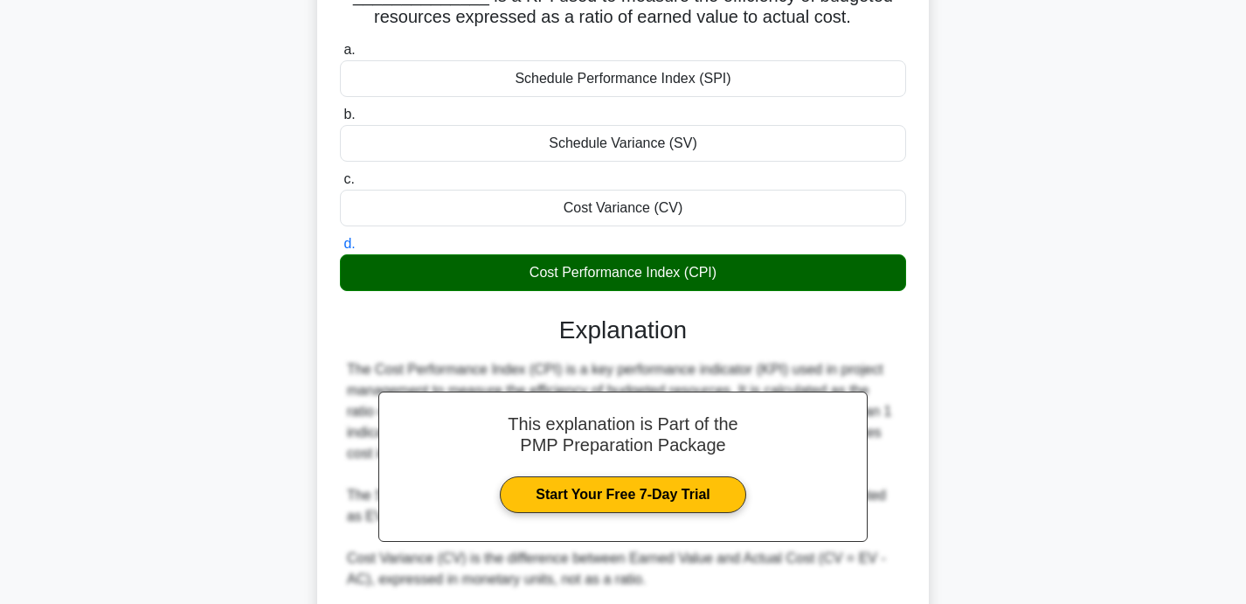
scroll to position [369, 0]
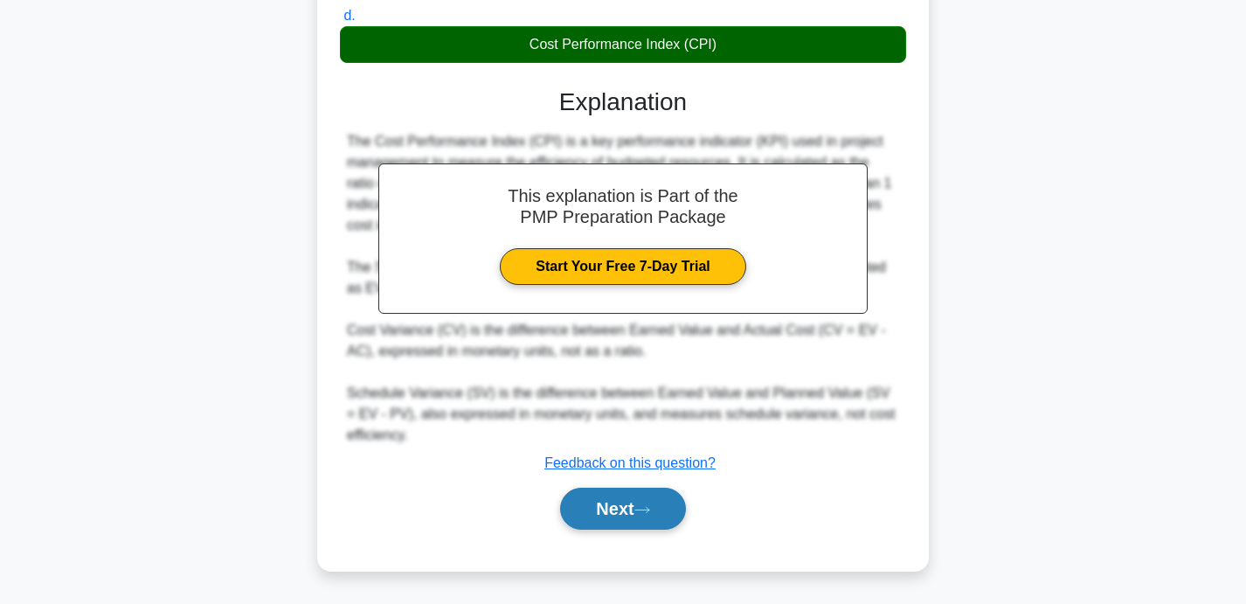
click at [611, 514] on button "Next" at bounding box center [622, 508] width 125 height 42
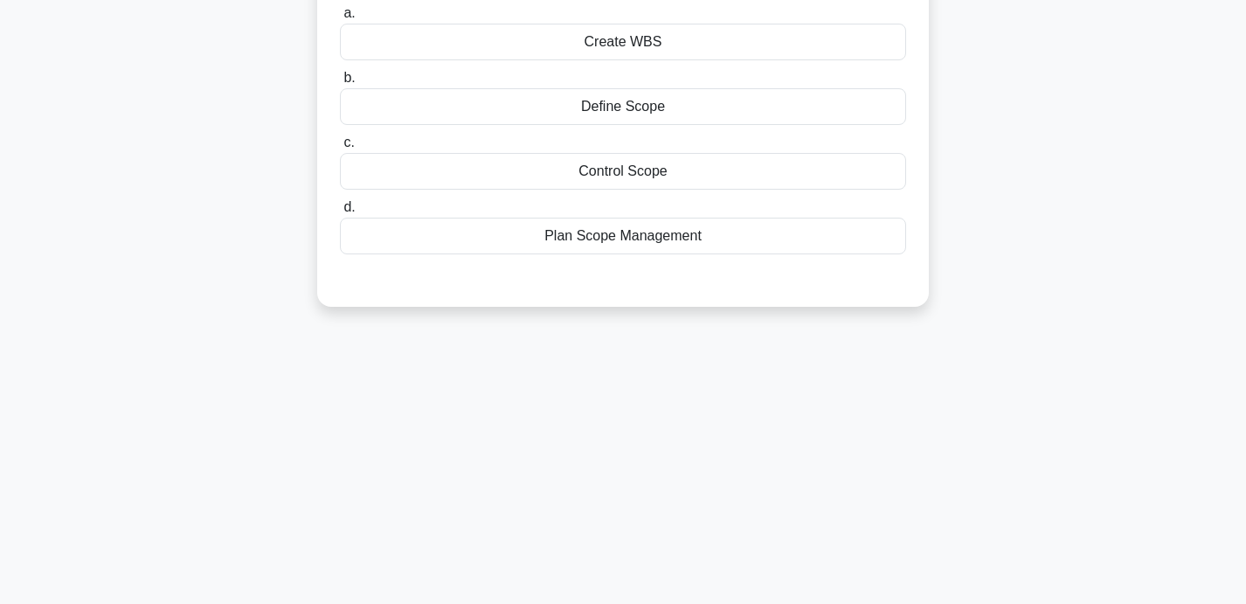
scroll to position [0, 0]
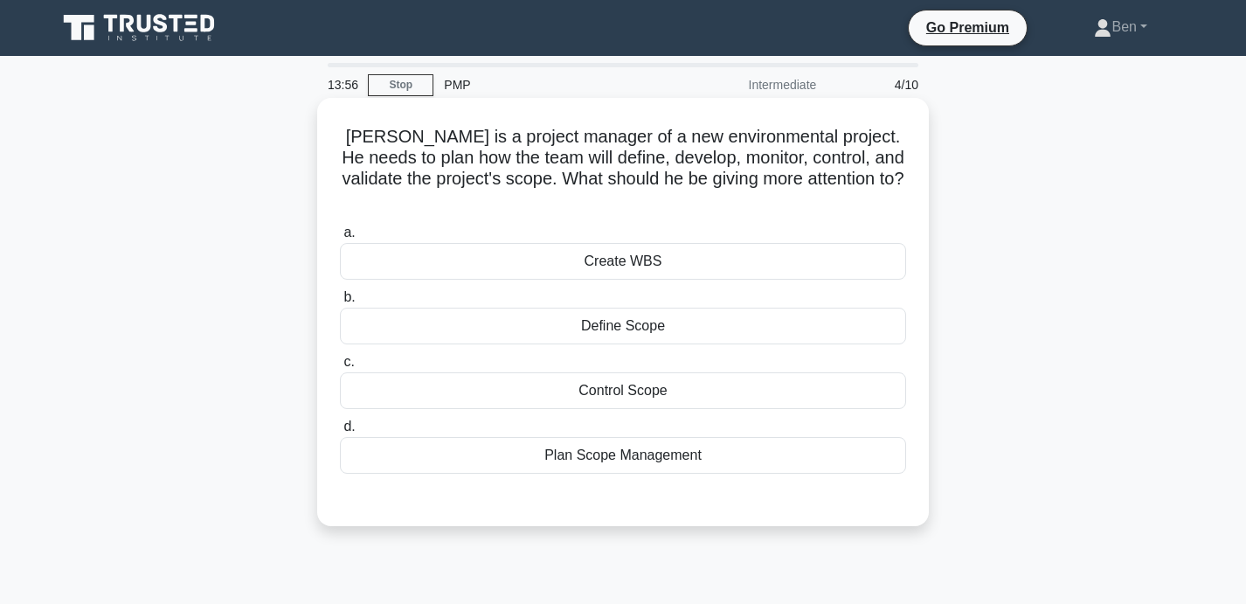
click at [597, 438] on div "Plan Scope Management" at bounding box center [623, 455] width 566 height 37
click at [340, 432] on input "d. Plan Scope Management" at bounding box center [340, 426] width 0 height 11
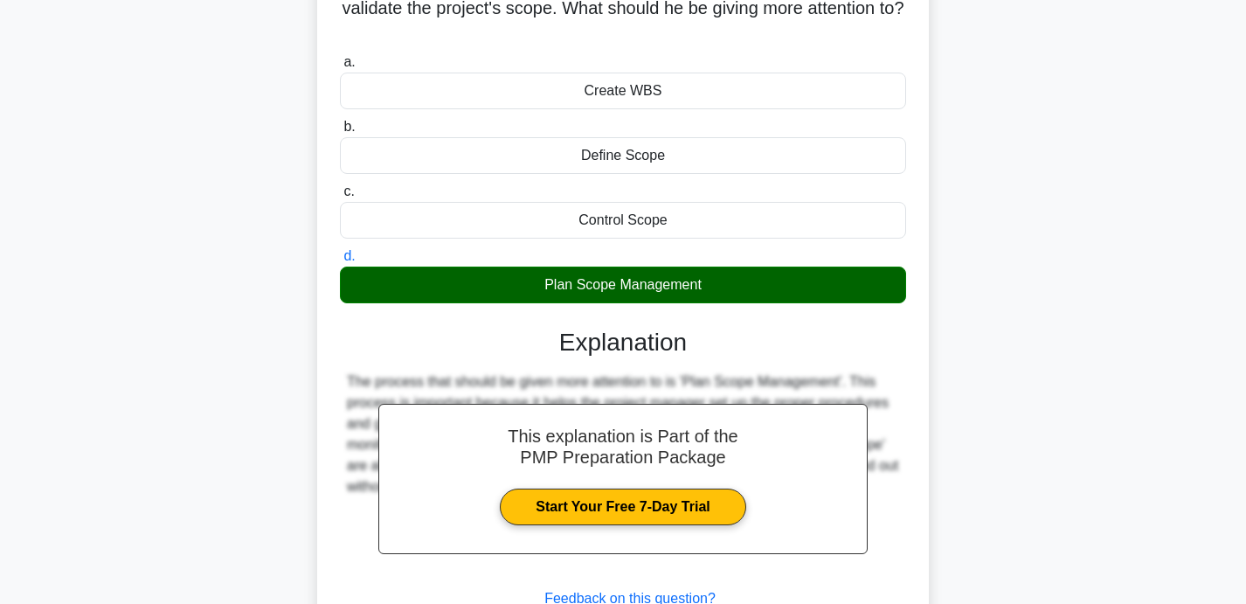
scroll to position [340, 0]
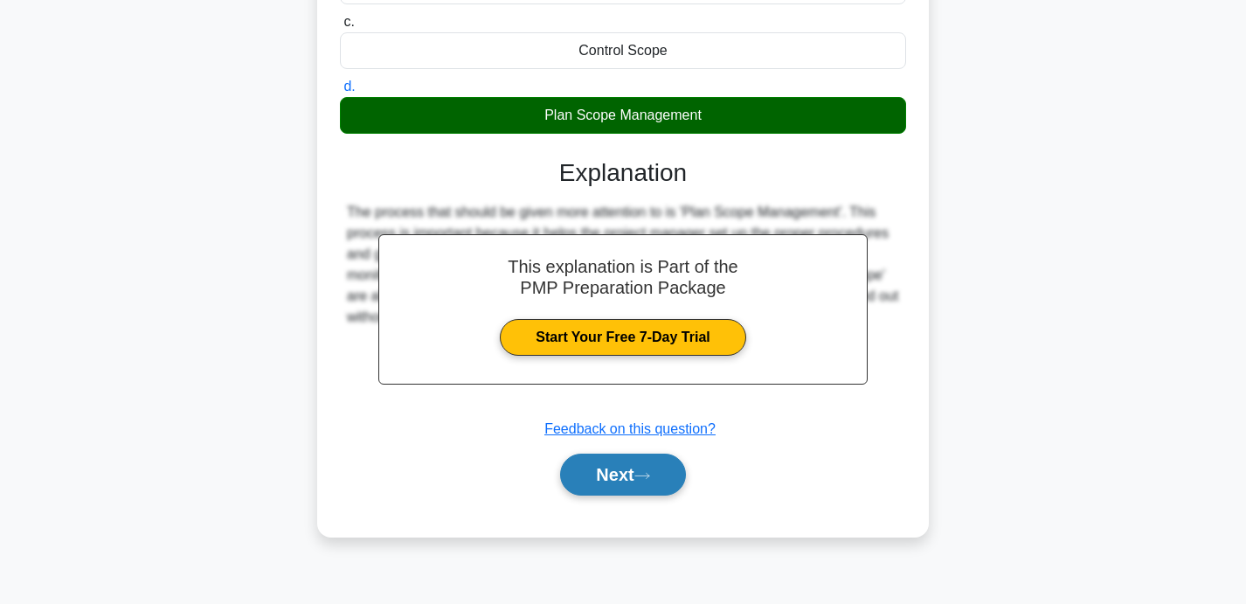
click at [597, 456] on button "Next" at bounding box center [622, 474] width 125 height 42
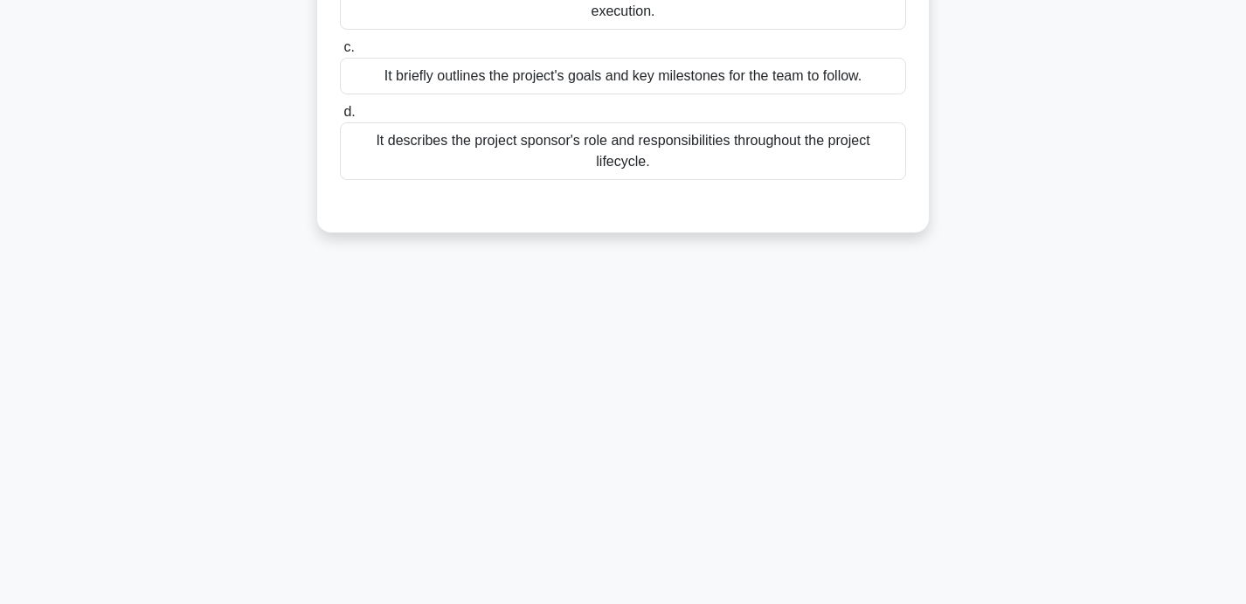
scroll to position [0, 0]
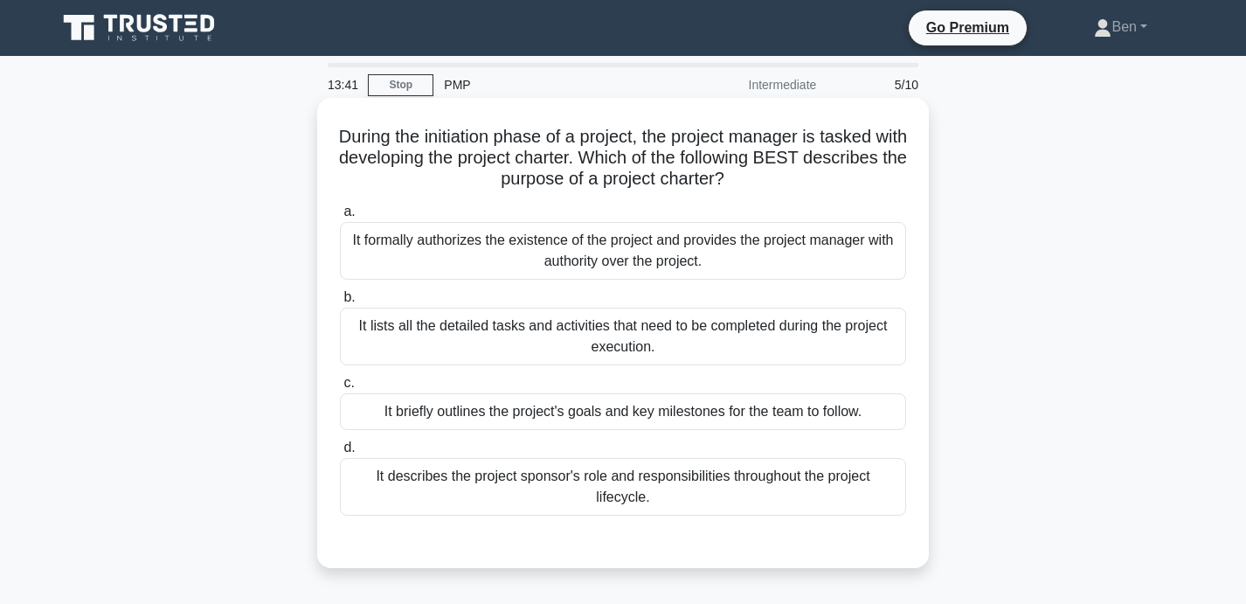
click at [582, 256] on div "It formally authorizes the existence of the project and provides the project ma…" at bounding box center [623, 251] width 566 height 58
click at [340, 217] on input "a. It formally authorizes the existence of the project and provides the project…" at bounding box center [340, 211] width 0 height 11
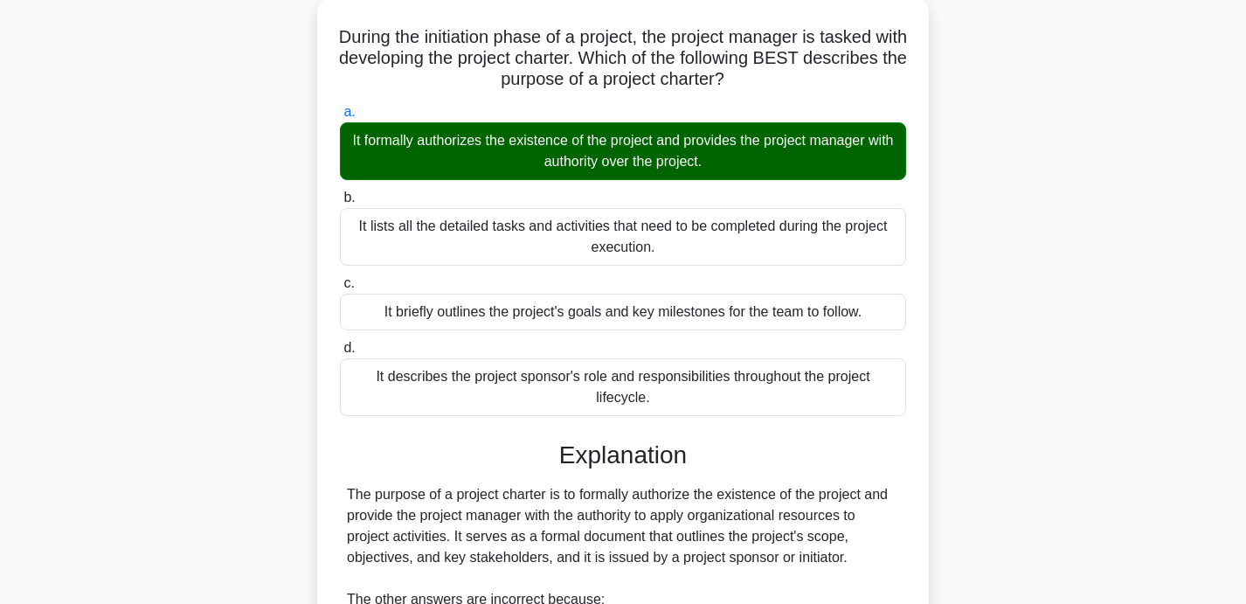
scroll to position [390, 0]
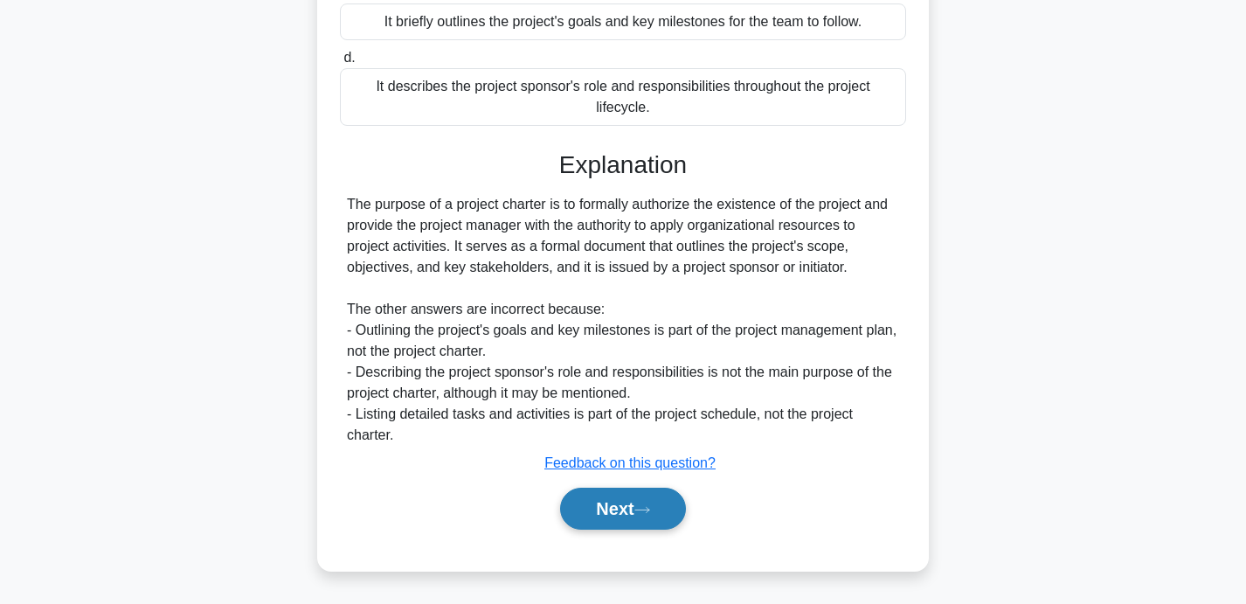
click at [579, 500] on button "Next" at bounding box center [622, 508] width 125 height 42
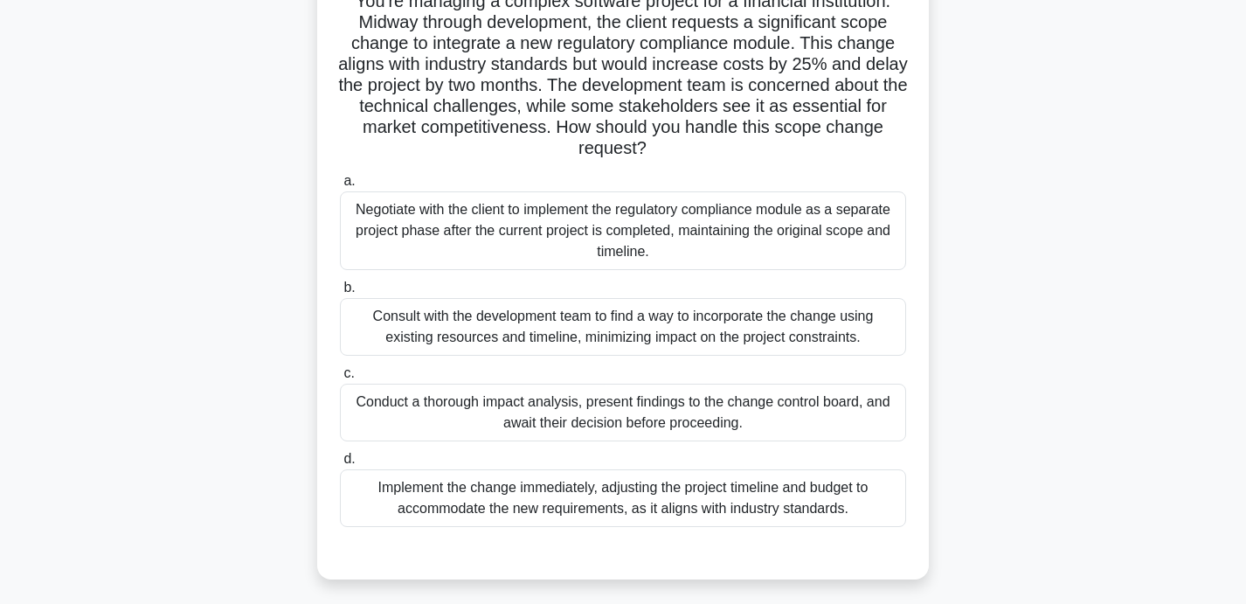
scroll to position [139, 0]
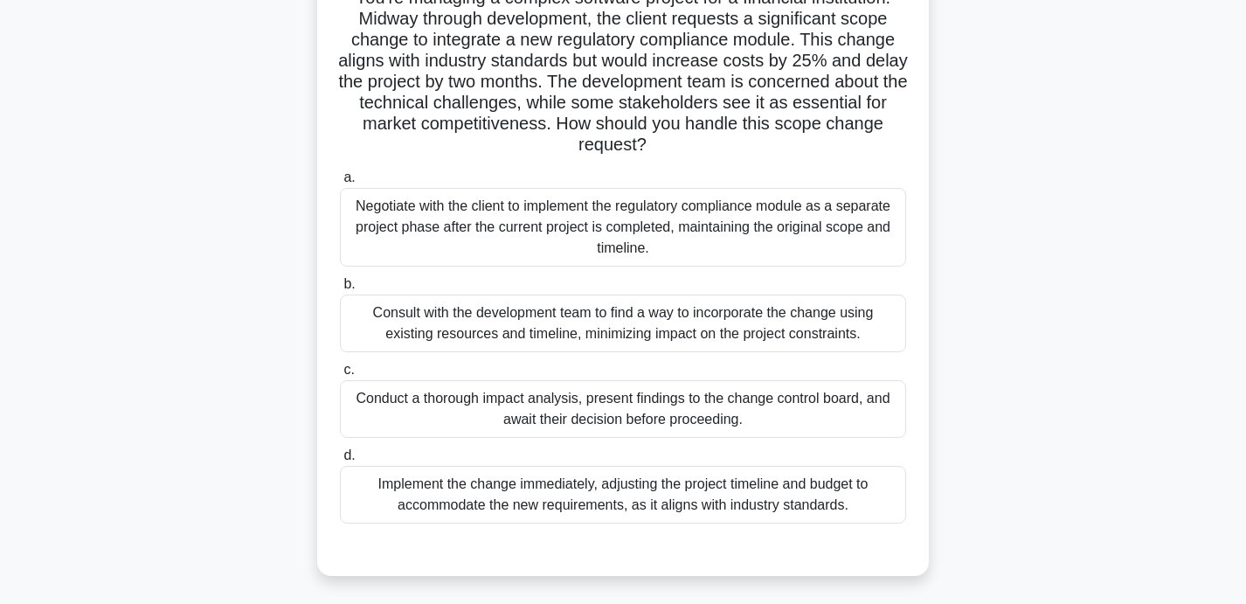
click at [738, 405] on div "Conduct a thorough impact analysis, present findings to the change control boar…" at bounding box center [623, 409] width 566 height 58
click at [340, 376] on input "c. Conduct a thorough impact analysis, present findings to the change control b…" at bounding box center [340, 369] width 0 height 11
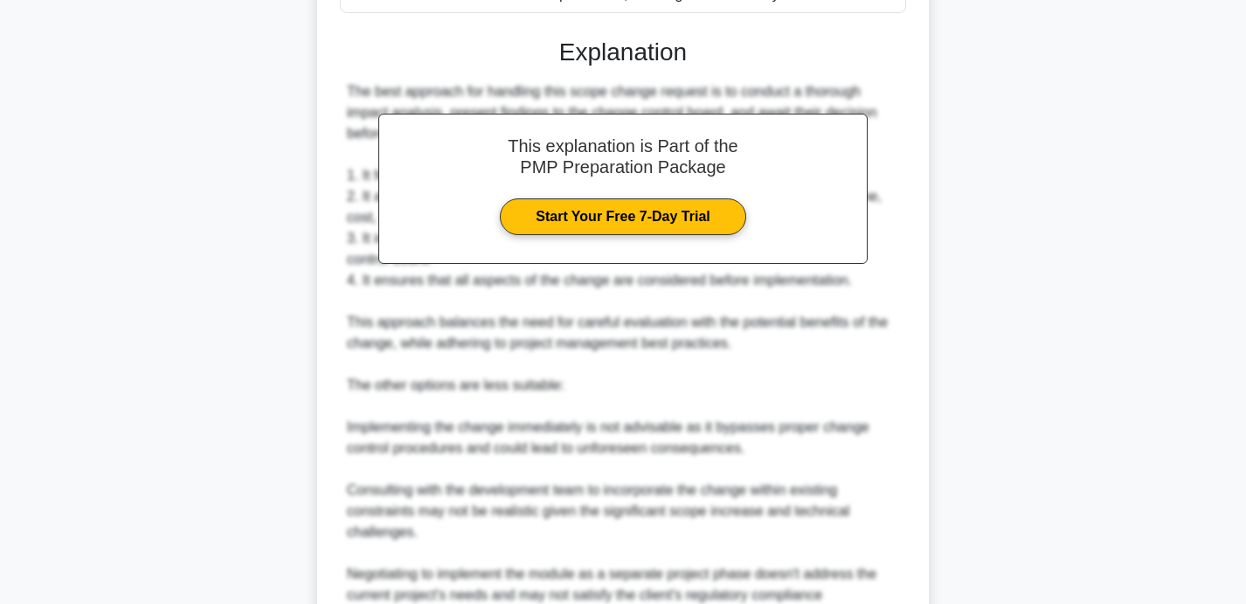
scroll to position [914, 0]
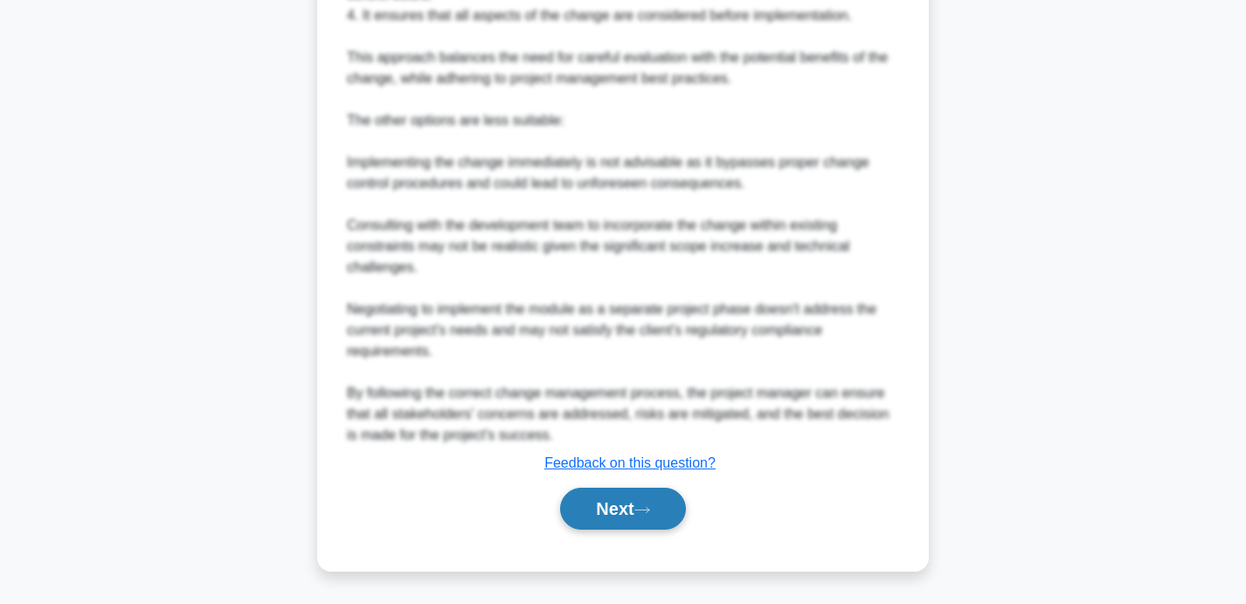
click at [608, 518] on button "Next" at bounding box center [622, 508] width 125 height 42
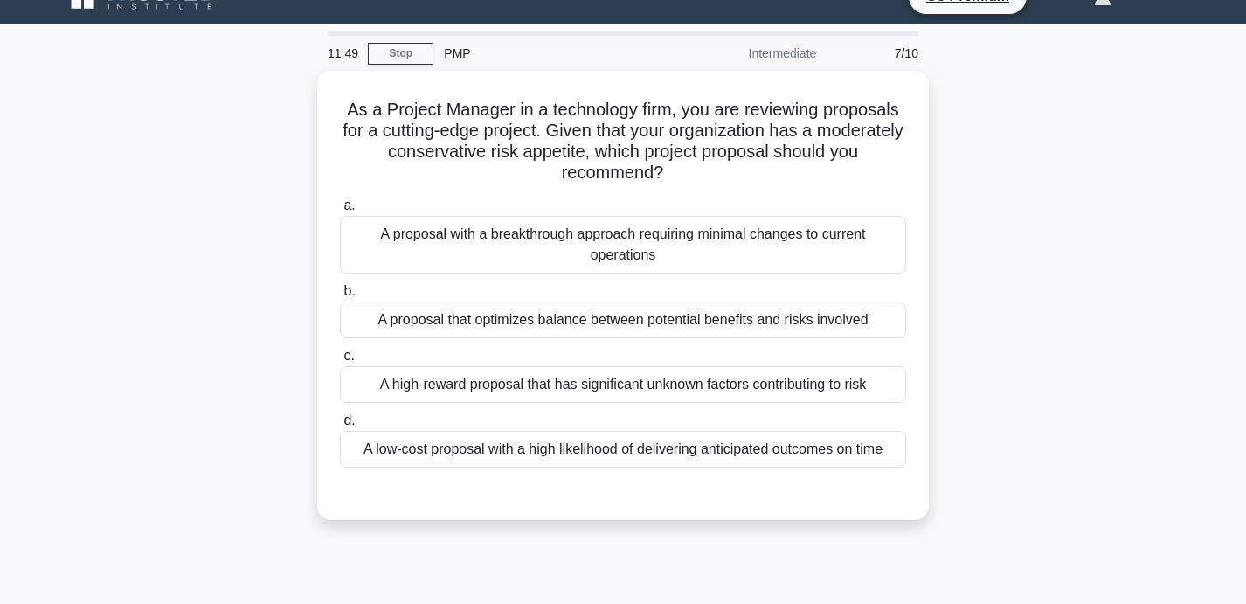
scroll to position [29, 0]
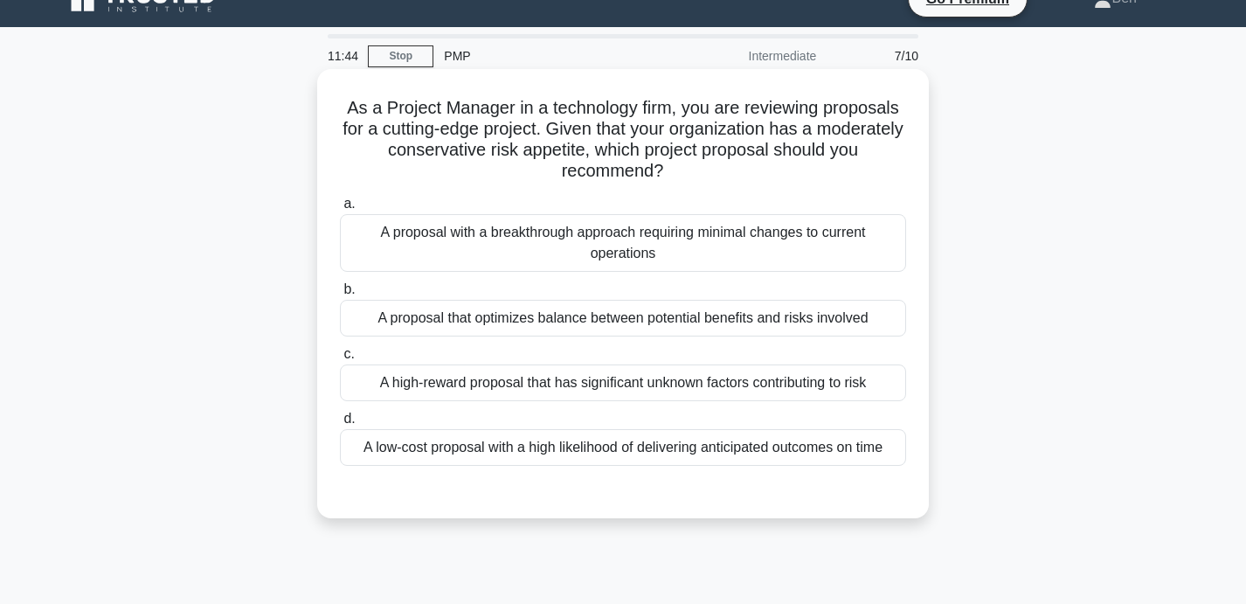
click at [709, 241] on div "A proposal with a breakthrough approach requiring minimal changes to current op…" at bounding box center [623, 243] width 566 height 58
click at [340, 210] on input "a. A proposal with a breakthrough approach requiring minimal changes to current…" at bounding box center [340, 203] width 0 height 11
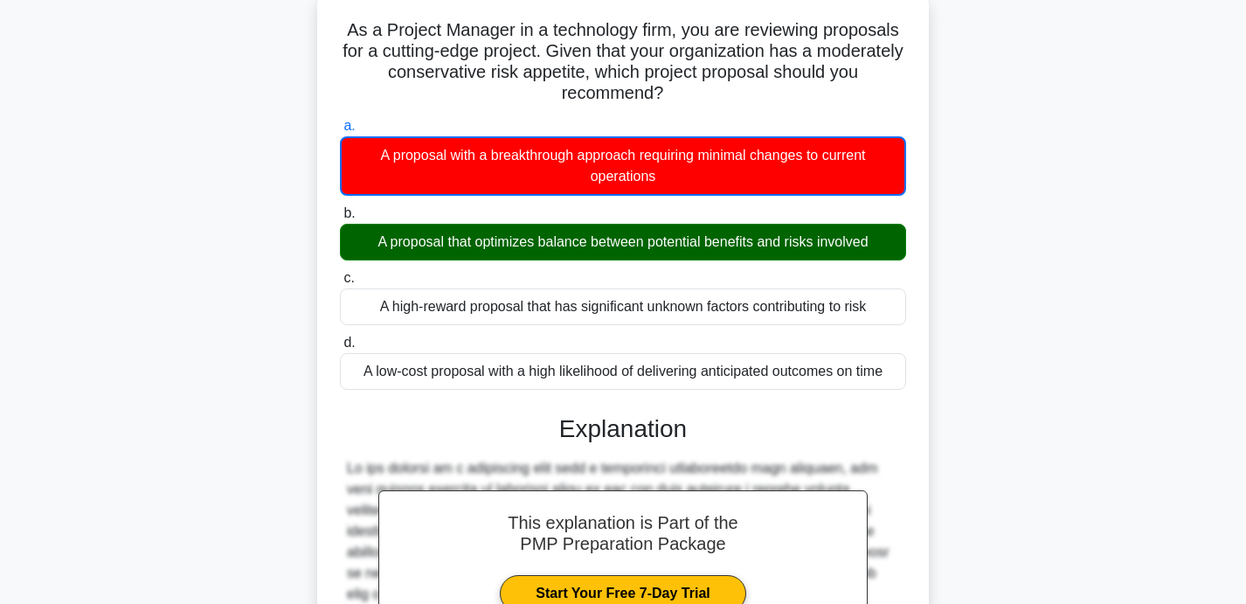
scroll to position [412, 0]
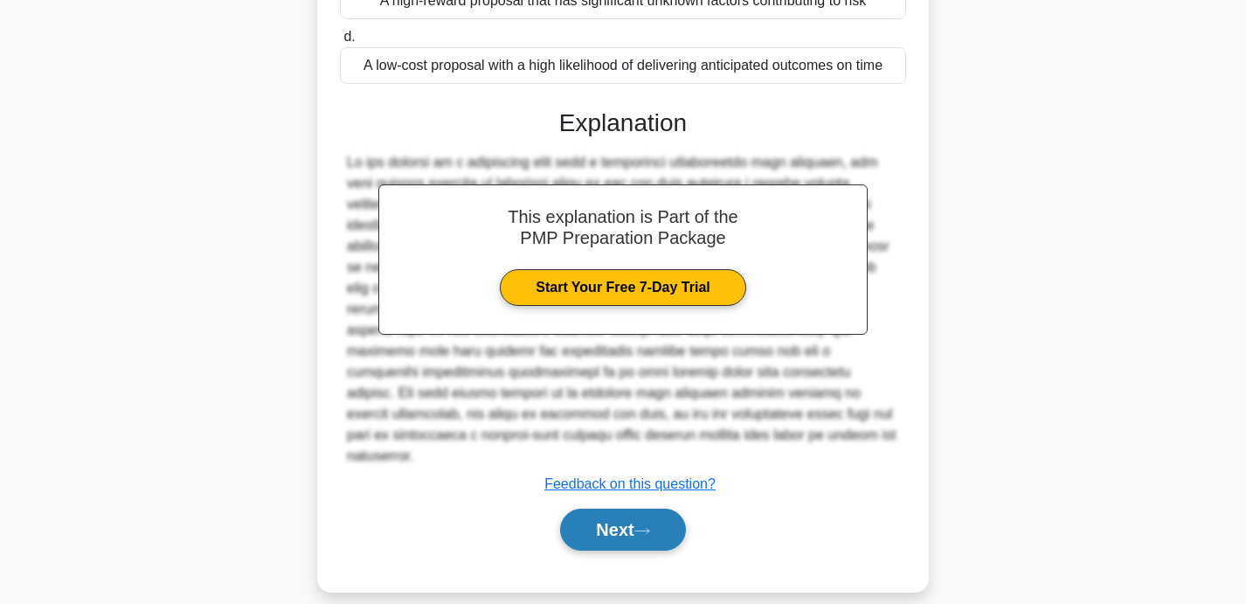
click at [611, 522] on button "Next" at bounding box center [622, 529] width 125 height 42
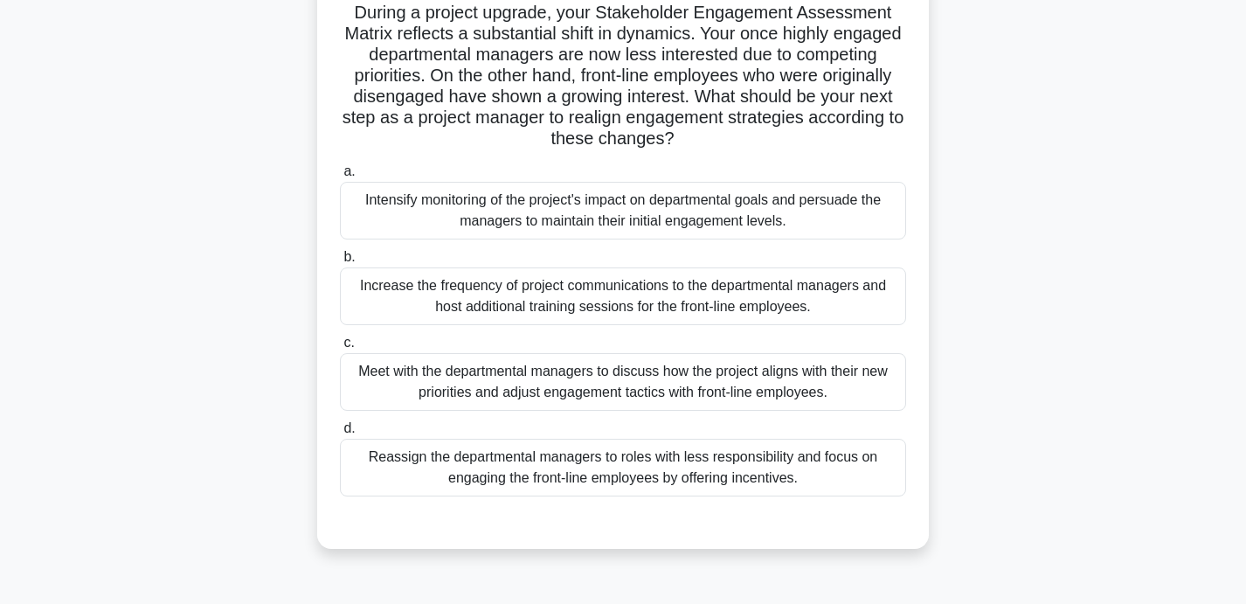
scroll to position [131, 0]
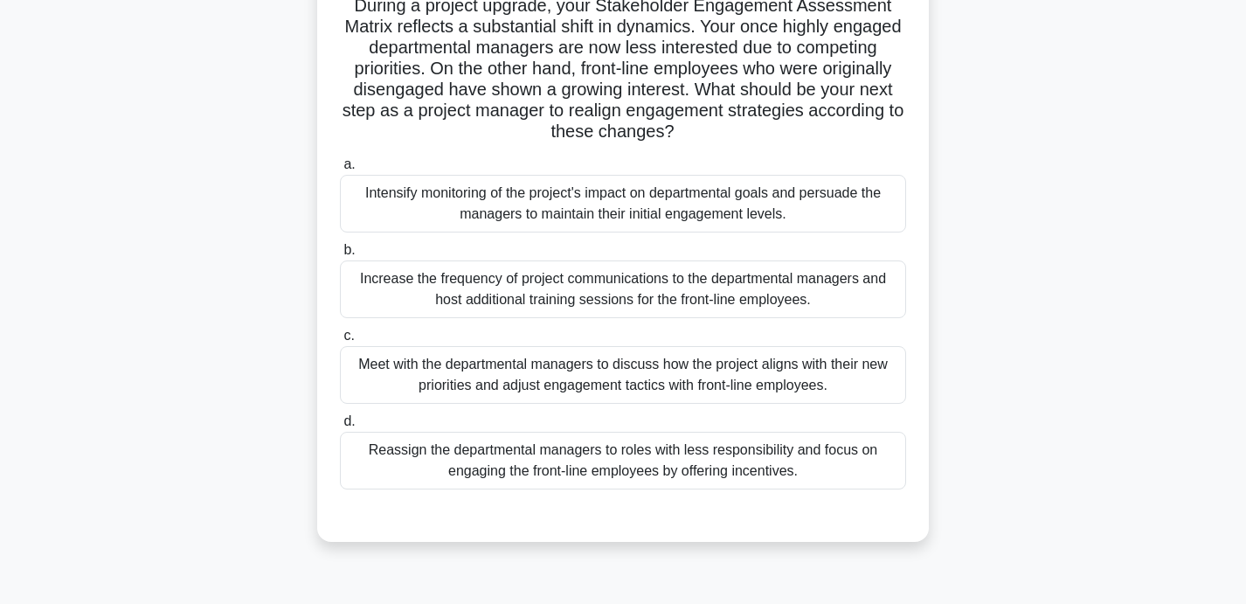
click at [773, 389] on div "Meet with the departmental managers to discuss how the project aligns with thei…" at bounding box center [623, 375] width 566 height 58
click at [340, 342] on input "c. Meet with the departmental managers to discuss how the project aligns with t…" at bounding box center [340, 335] width 0 height 11
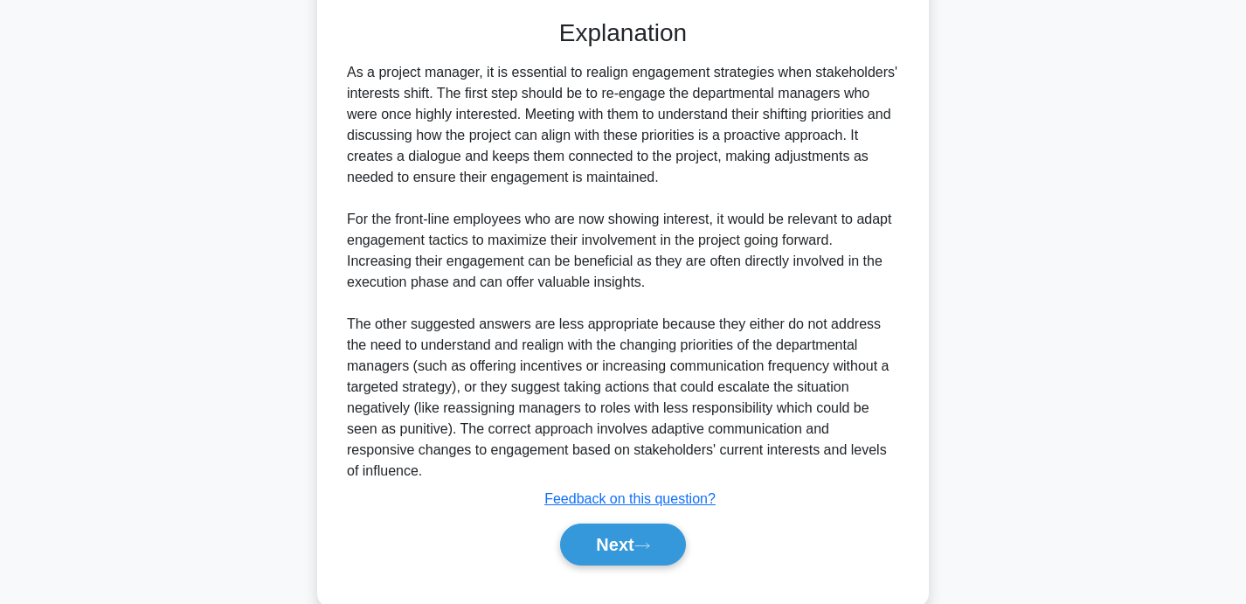
scroll to position [641, 0]
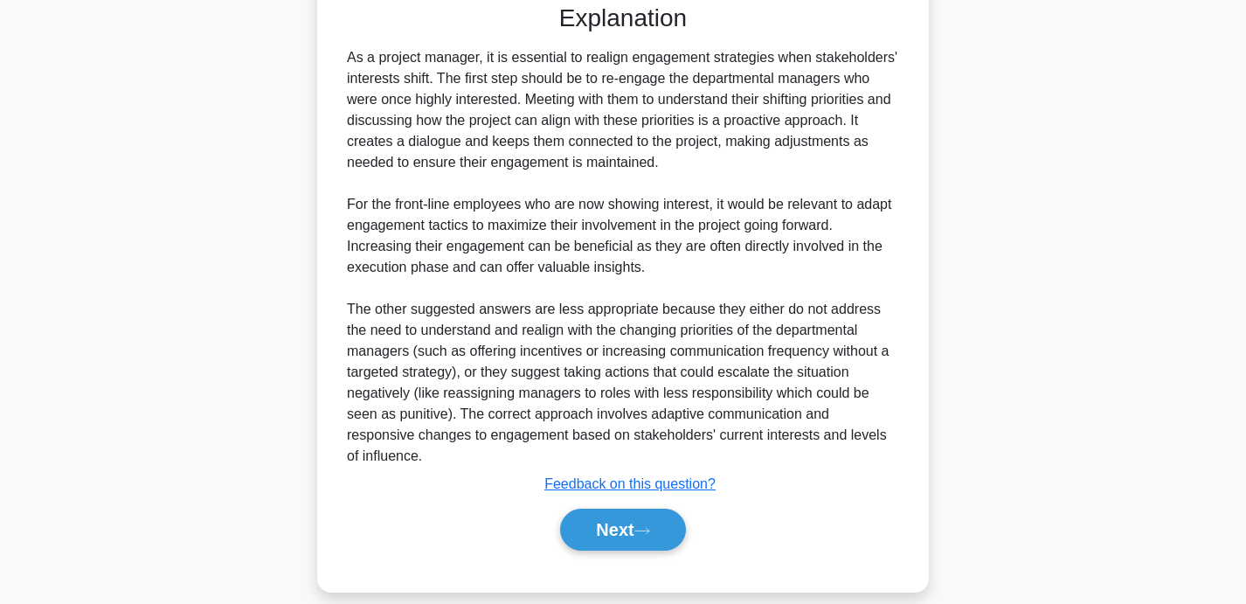
click at [635, 535] on div "Next" at bounding box center [623, 529] width 566 height 56
click at [650, 526] on icon at bounding box center [642, 531] width 16 height 10
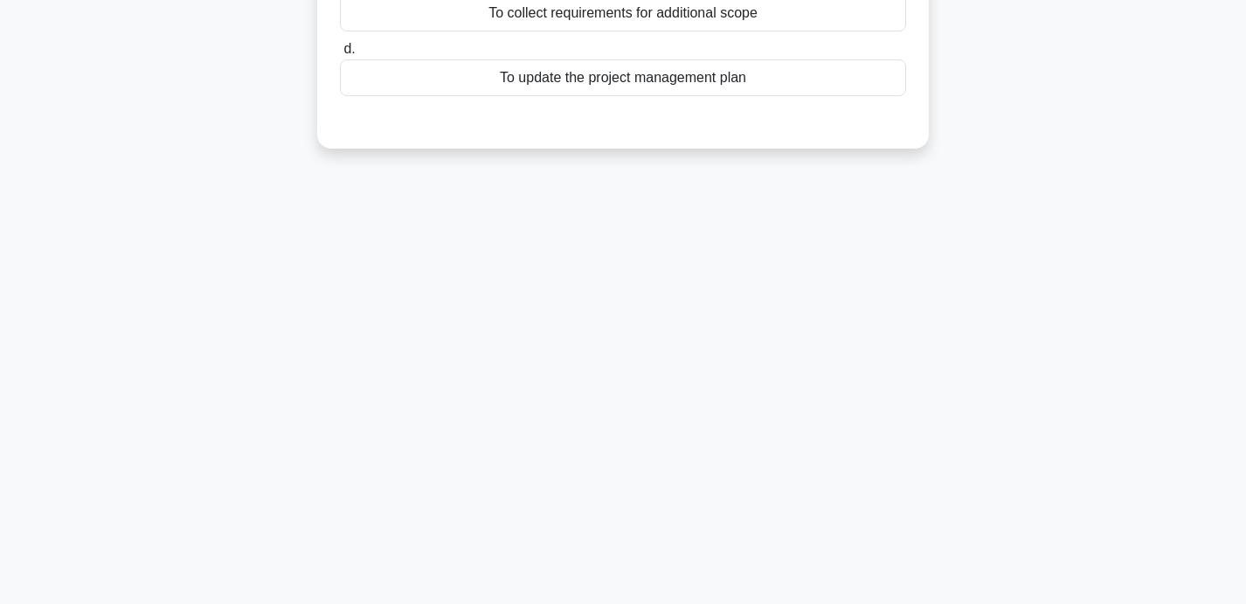
scroll to position [0, 0]
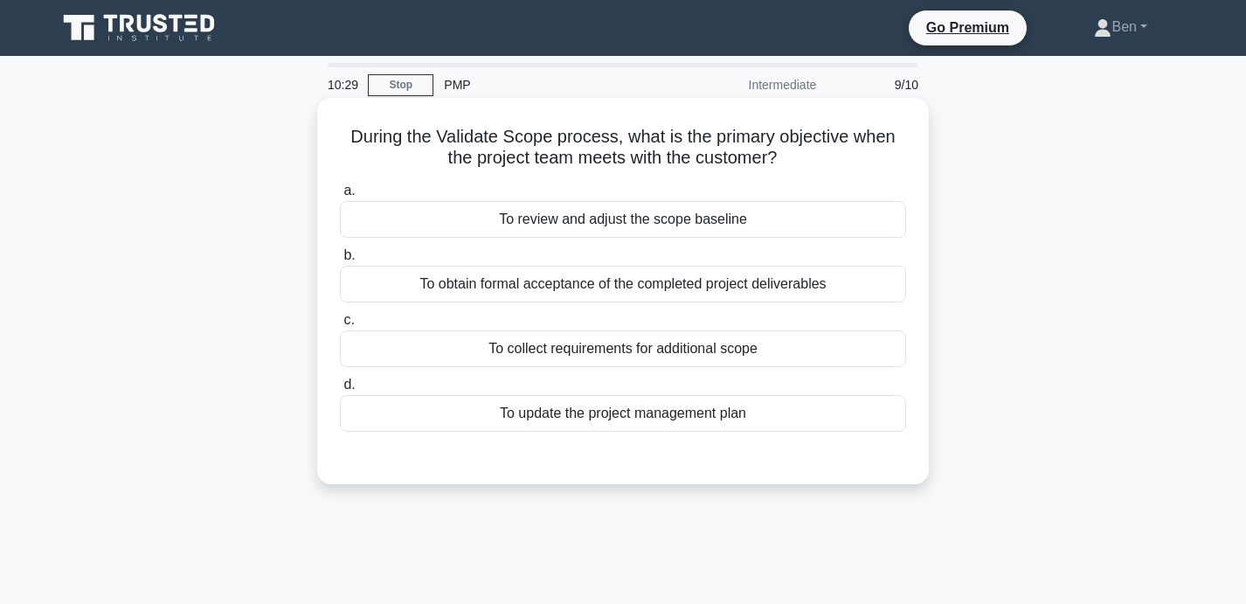
click at [412, 293] on div "To obtain formal acceptance of the completed project deliverables" at bounding box center [623, 284] width 566 height 37
click at [340, 261] on input "b. To obtain formal acceptance of the completed project deliverables" at bounding box center [340, 255] width 0 height 11
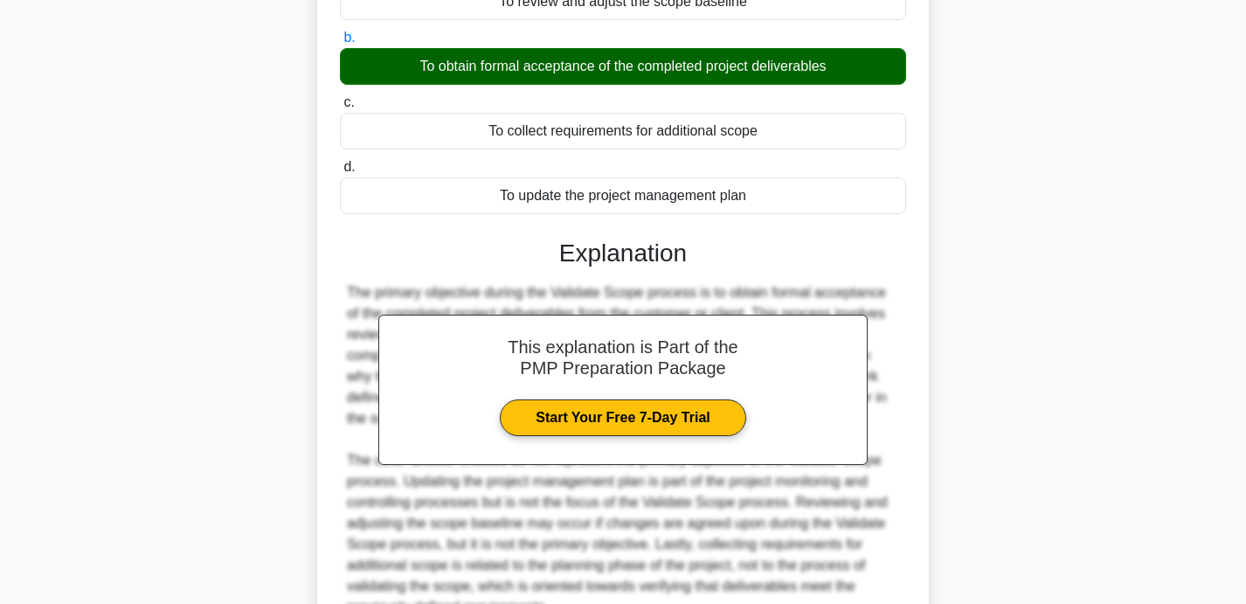
scroll to position [390, 0]
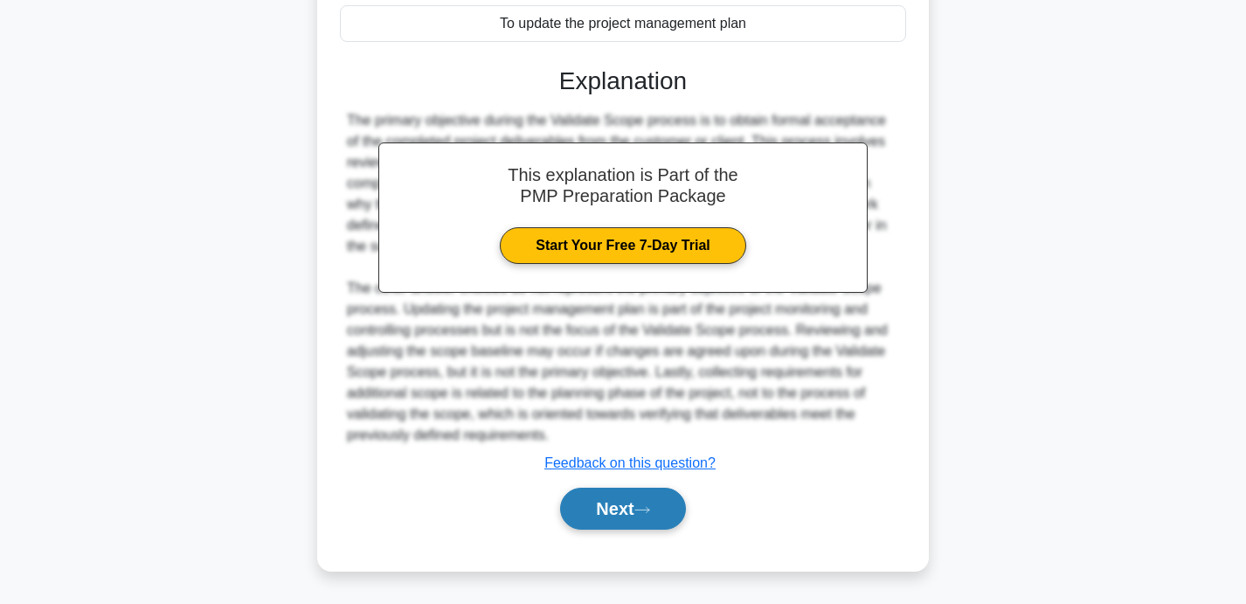
click at [637, 522] on button "Next" at bounding box center [622, 508] width 125 height 42
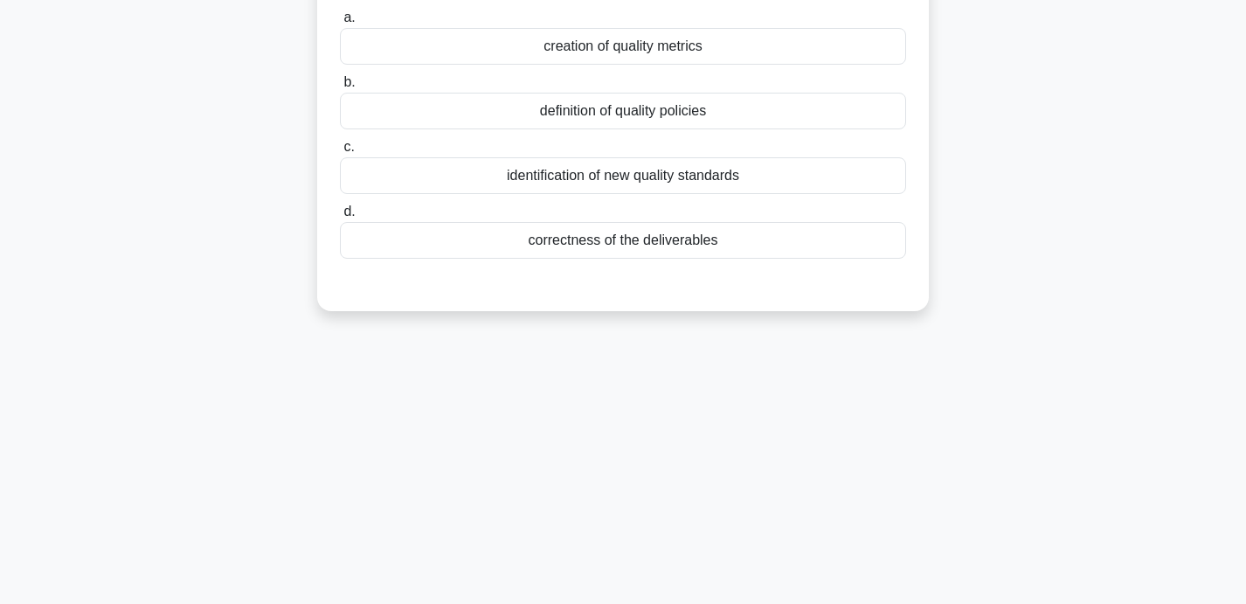
scroll to position [0, 0]
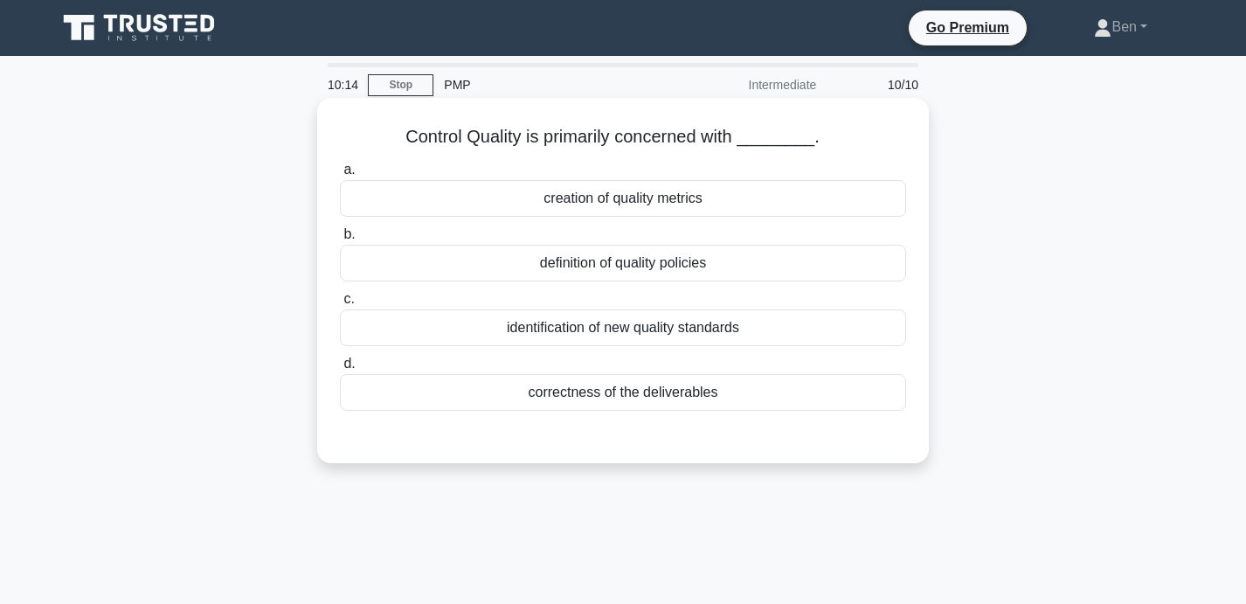
click at [669, 401] on div "correctness of the deliverables" at bounding box center [623, 392] width 566 height 37
click at [340, 369] on input "d. correctness of the deliverables" at bounding box center [340, 363] width 0 height 11
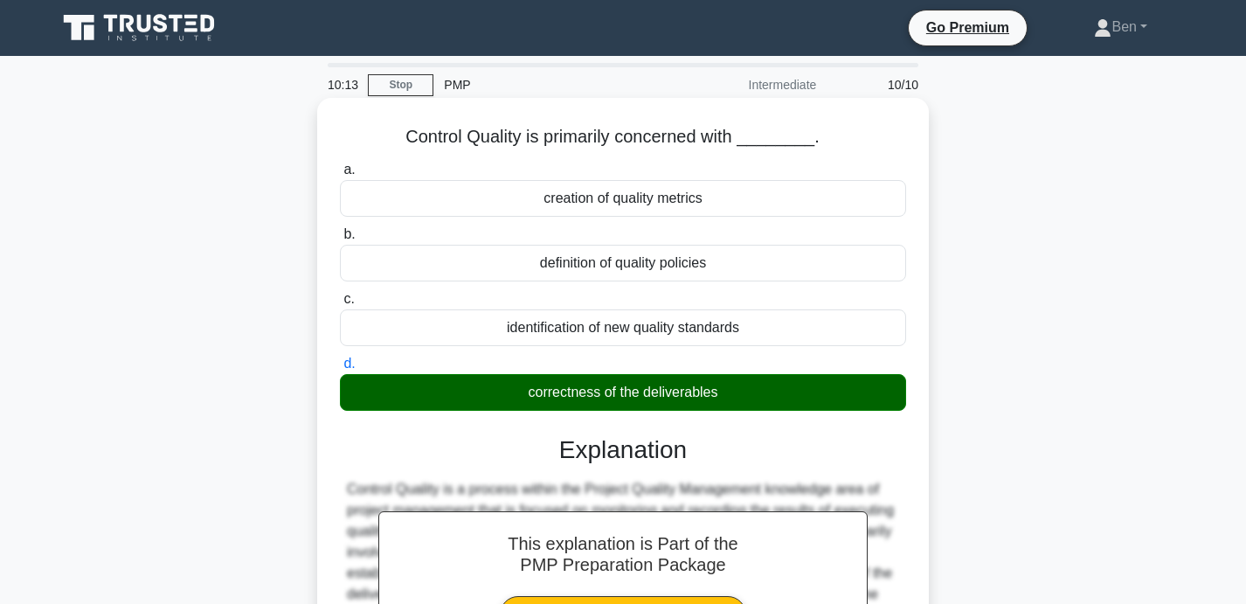
scroll to position [390, 0]
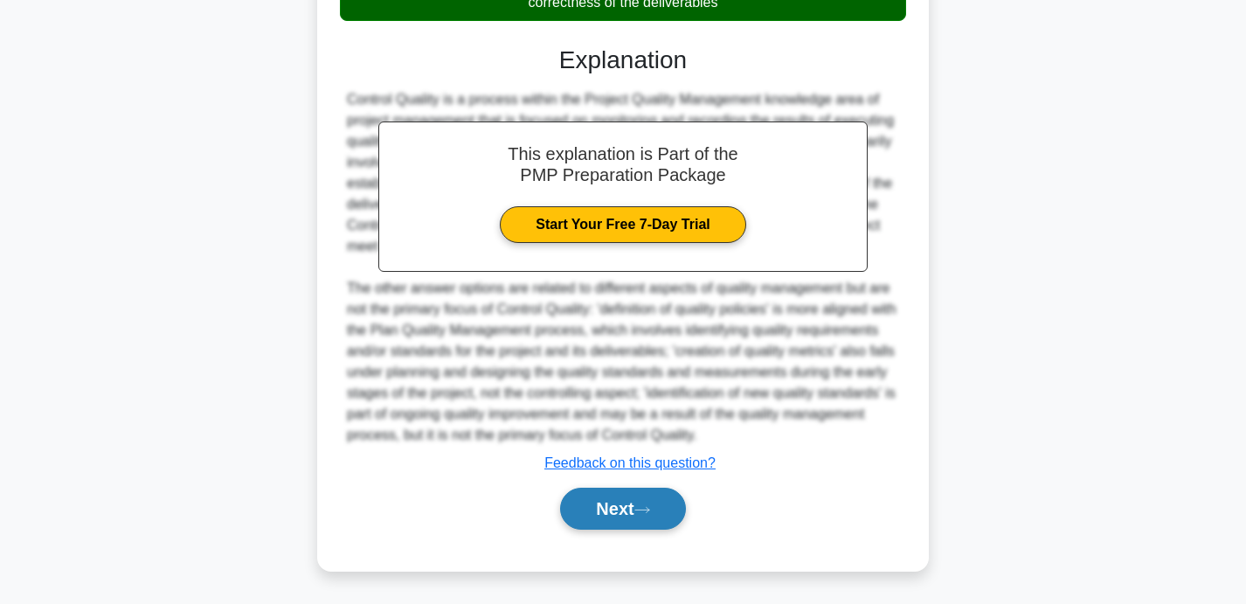
click at [607, 518] on button "Next" at bounding box center [622, 508] width 125 height 42
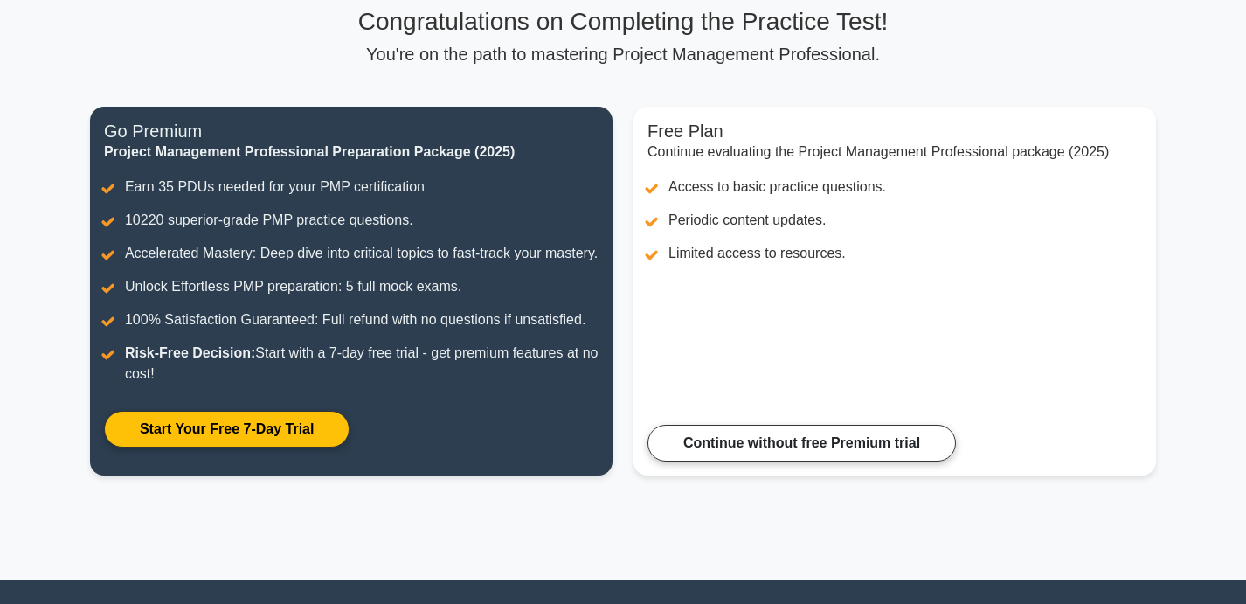
scroll to position [302, 0]
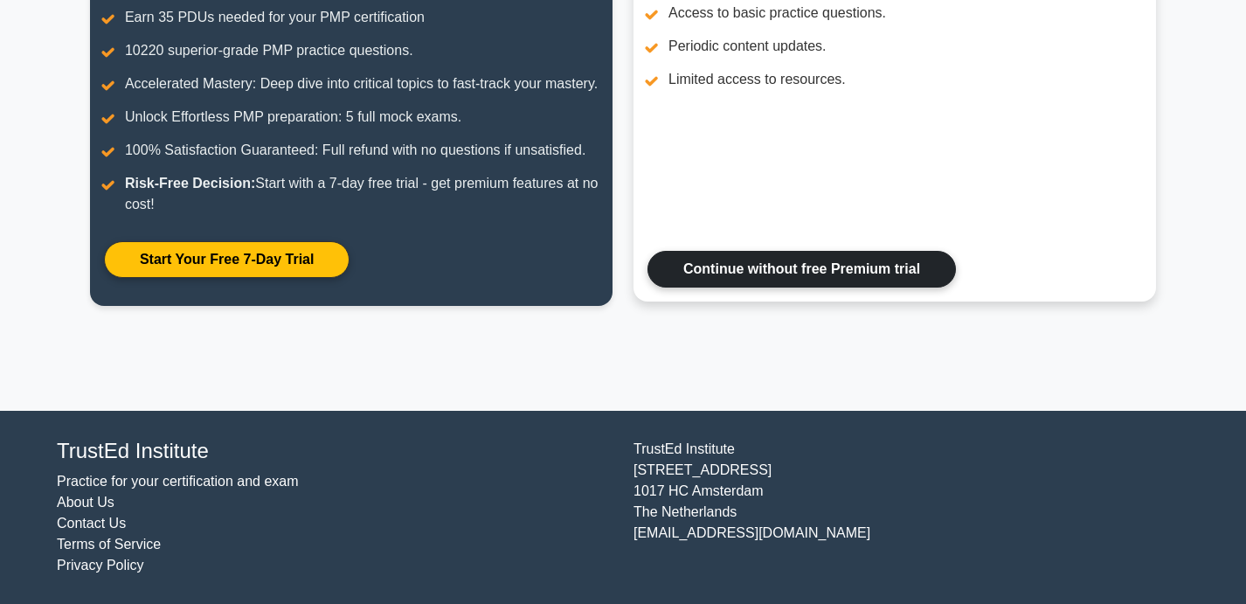
click at [760, 287] on link "Continue without free Premium trial" at bounding box center [801, 269] width 308 height 37
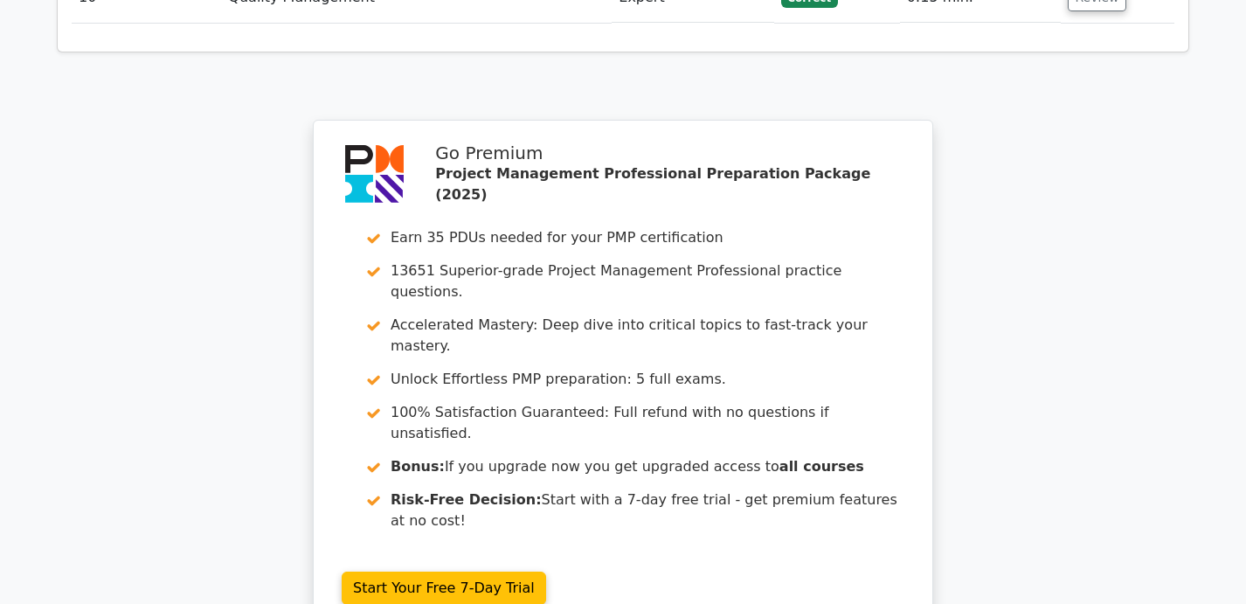
scroll to position [2588, 0]
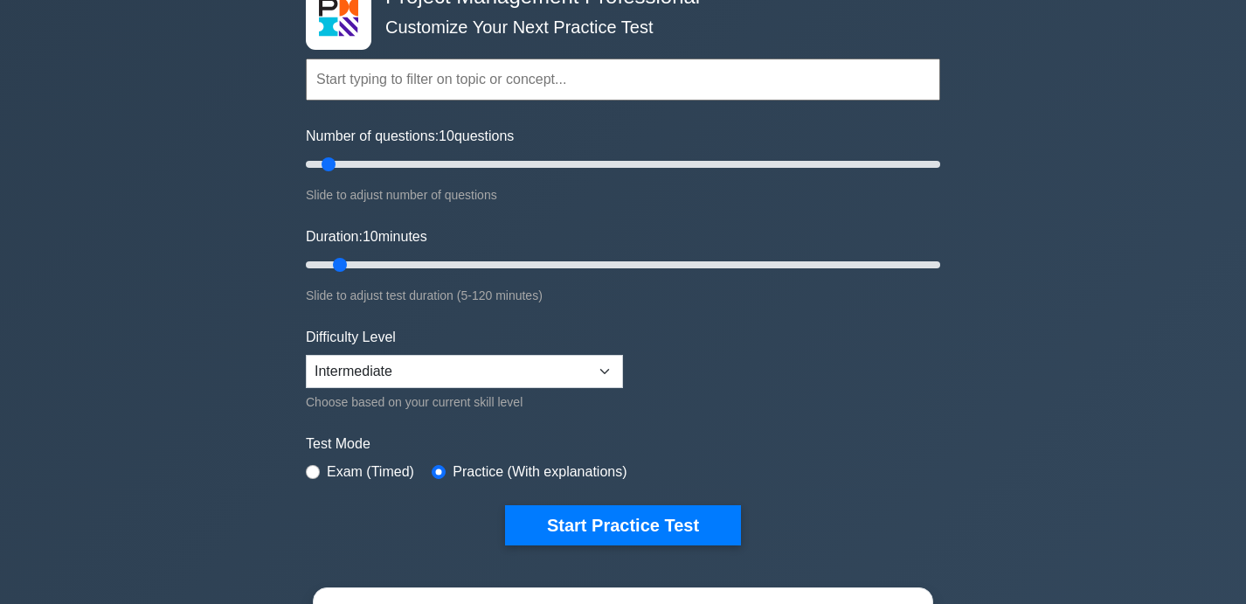
scroll to position [118, 0]
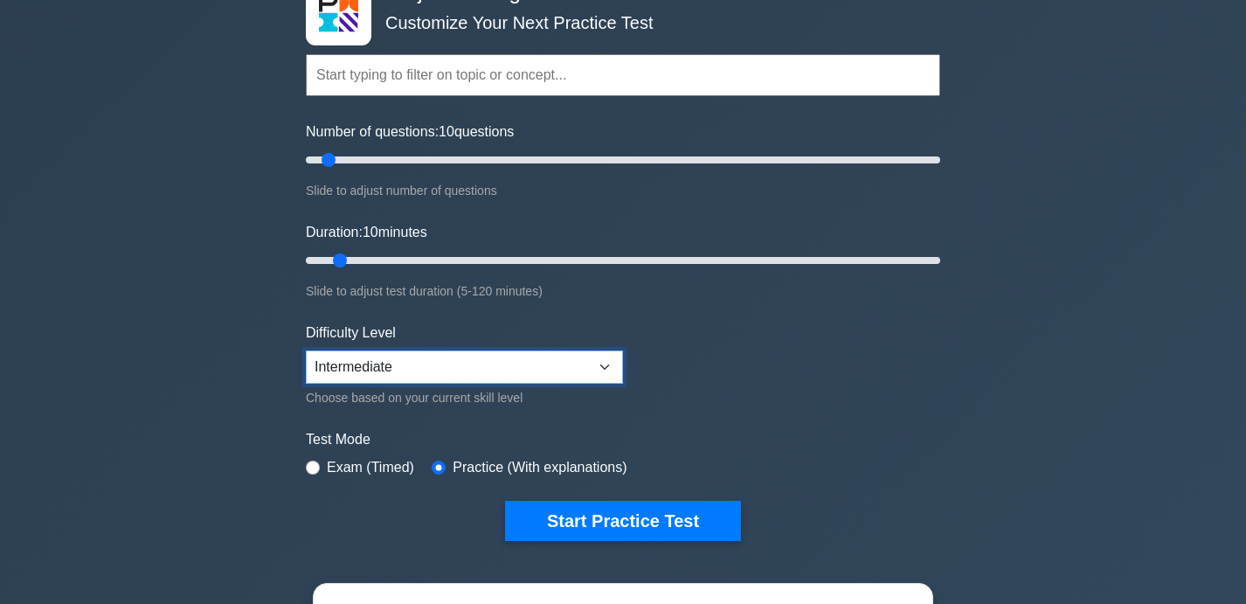
click at [533, 356] on select "Beginner Intermediate Expert" at bounding box center [464, 366] width 317 height 33
select select "expert"
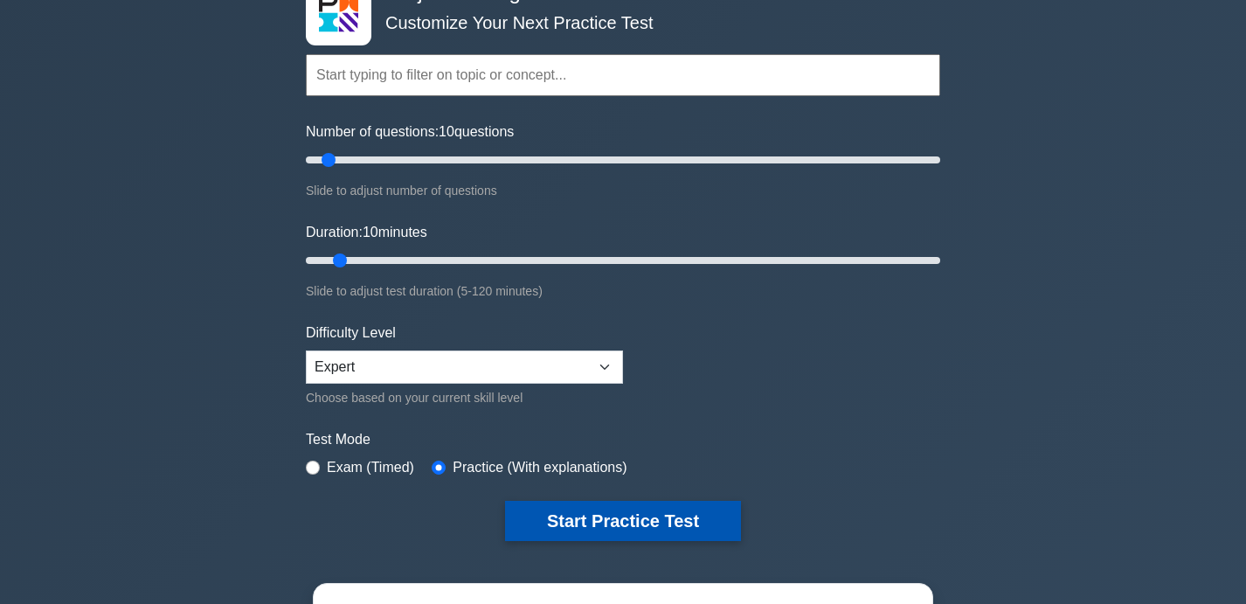
click at [559, 531] on button "Start Practice Test" at bounding box center [623, 520] width 236 height 40
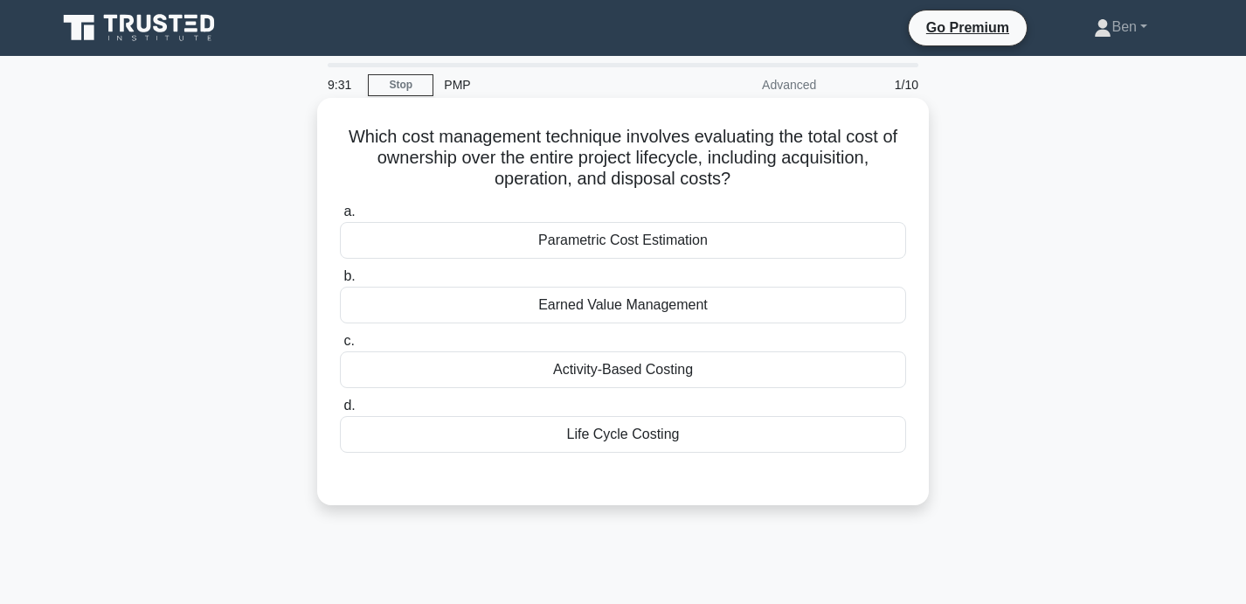
click at [784, 298] on div "Earned Value Management" at bounding box center [623, 304] width 566 height 37
click at [340, 282] on input "b. Earned Value Management" at bounding box center [340, 276] width 0 height 11
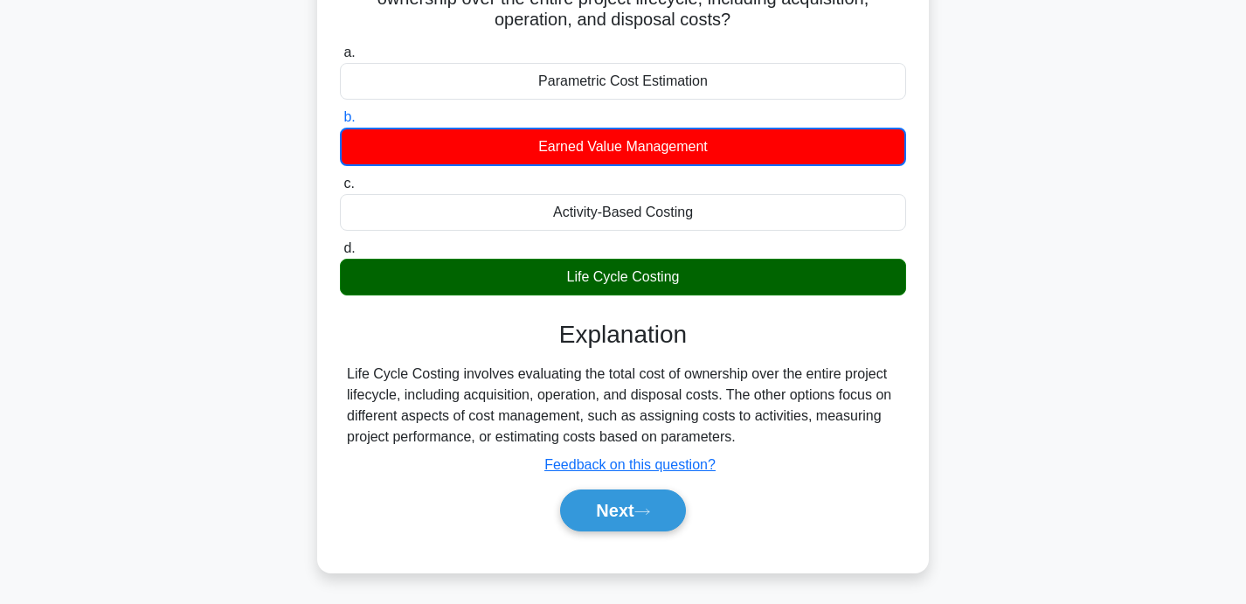
scroll to position [160, 0]
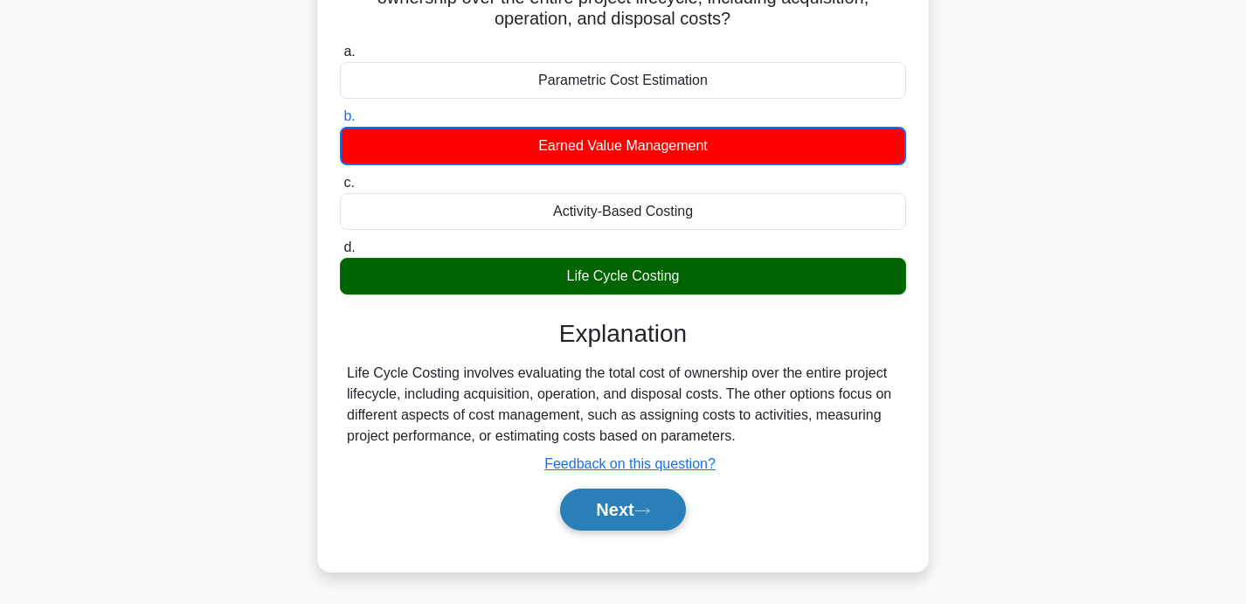
click at [615, 520] on button "Next" at bounding box center [622, 509] width 125 height 42
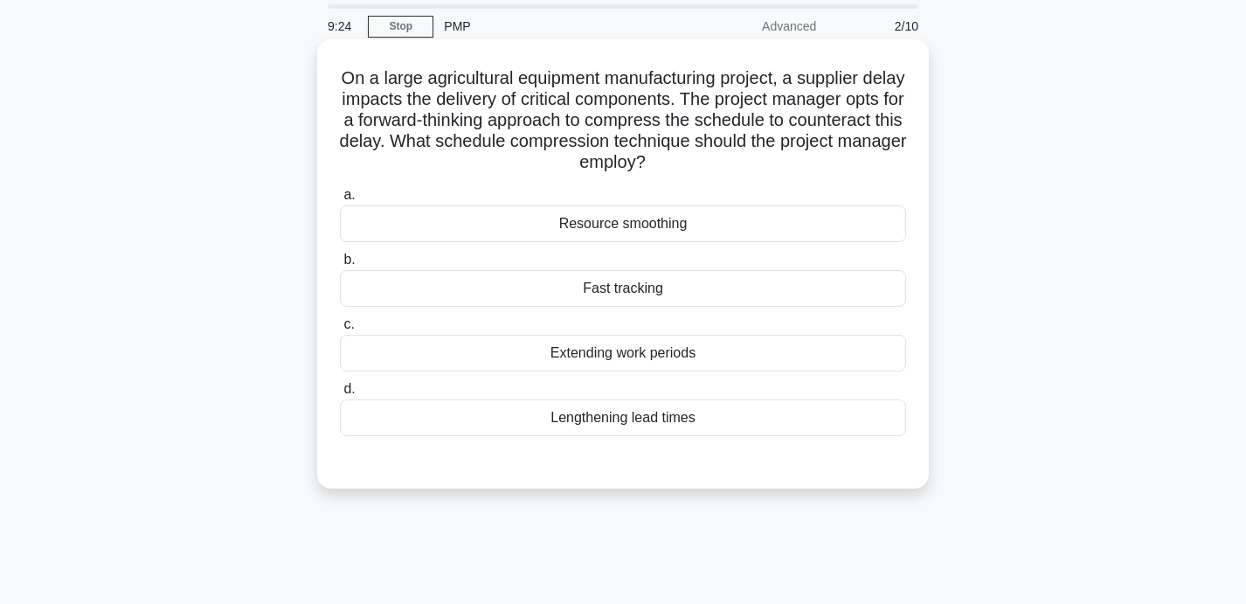
scroll to position [51, 0]
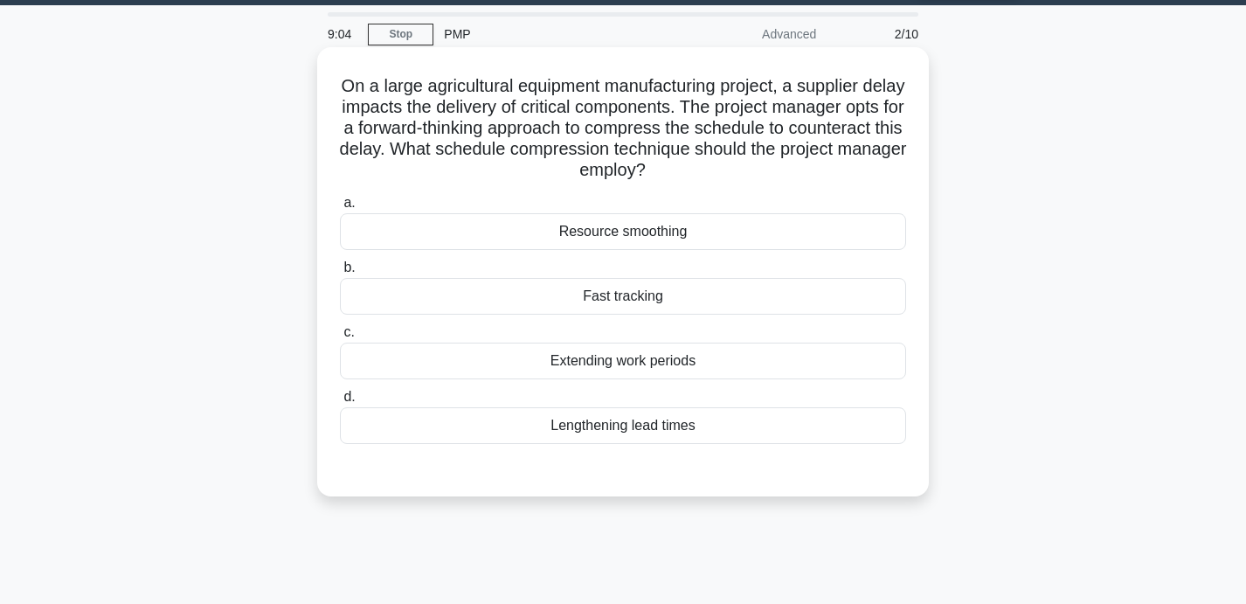
click at [710, 311] on div "Fast tracking" at bounding box center [623, 296] width 566 height 37
click at [340, 273] on input "b. Fast tracking" at bounding box center [340, 267] width 0 height 11
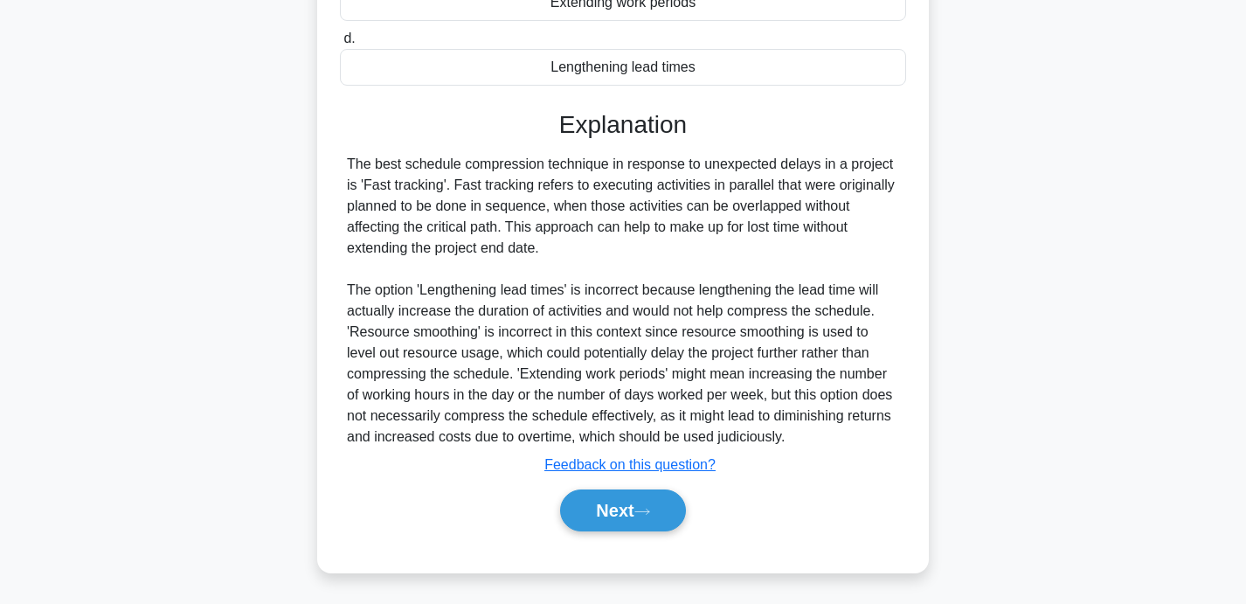
scroll to position [411, 0]
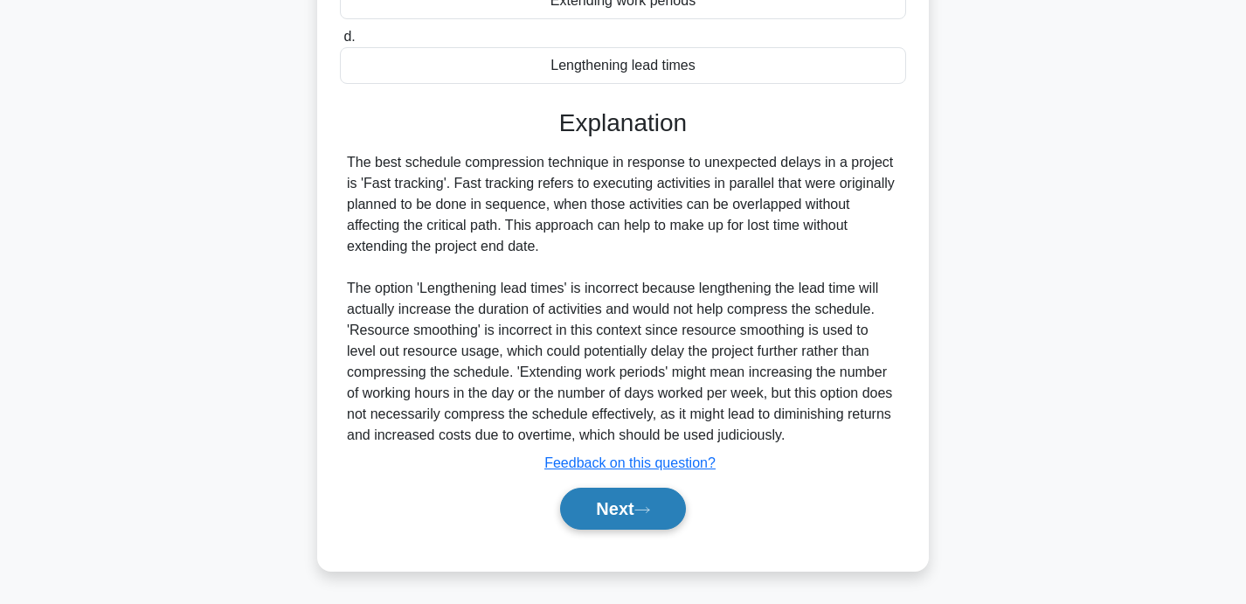
click at [613, 506] on button "Next" at bounding box center [622, 508] width 125 height 42
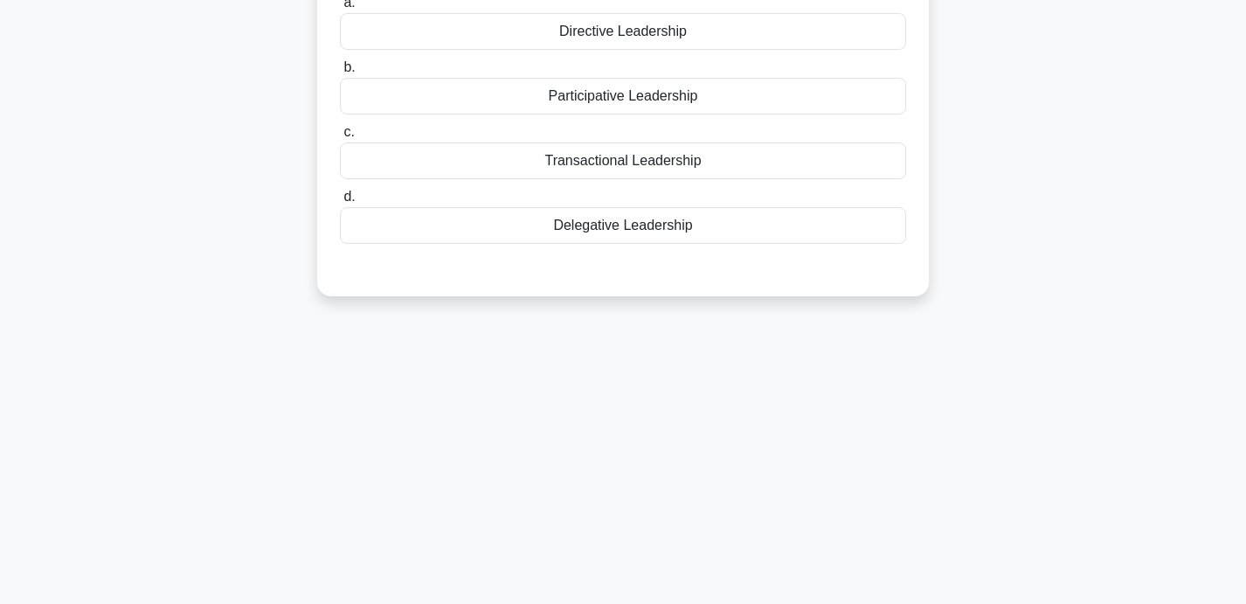
scroll to position [0, 0]
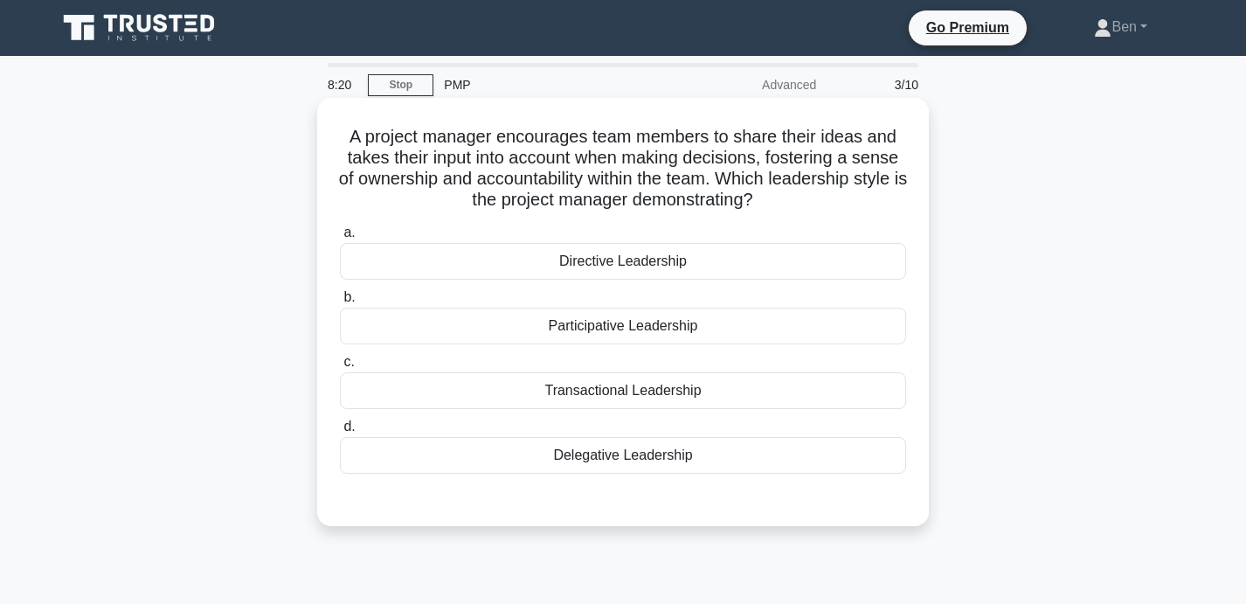
click at [612, 389] on div "Transactional Leadership" at bounding box center [623, 390] width 566 height 37
click at [340, 368] on input "c. Transactional Leadership" at bounding box center [340, 361] width 0 height 11
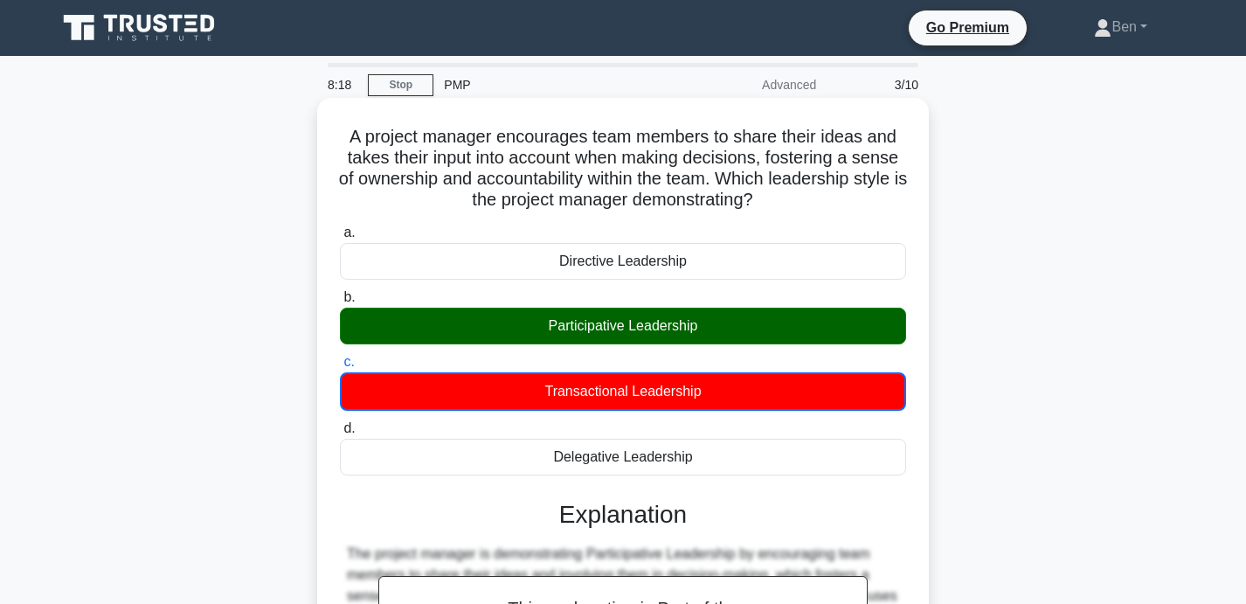
scroll to position [340, 0]
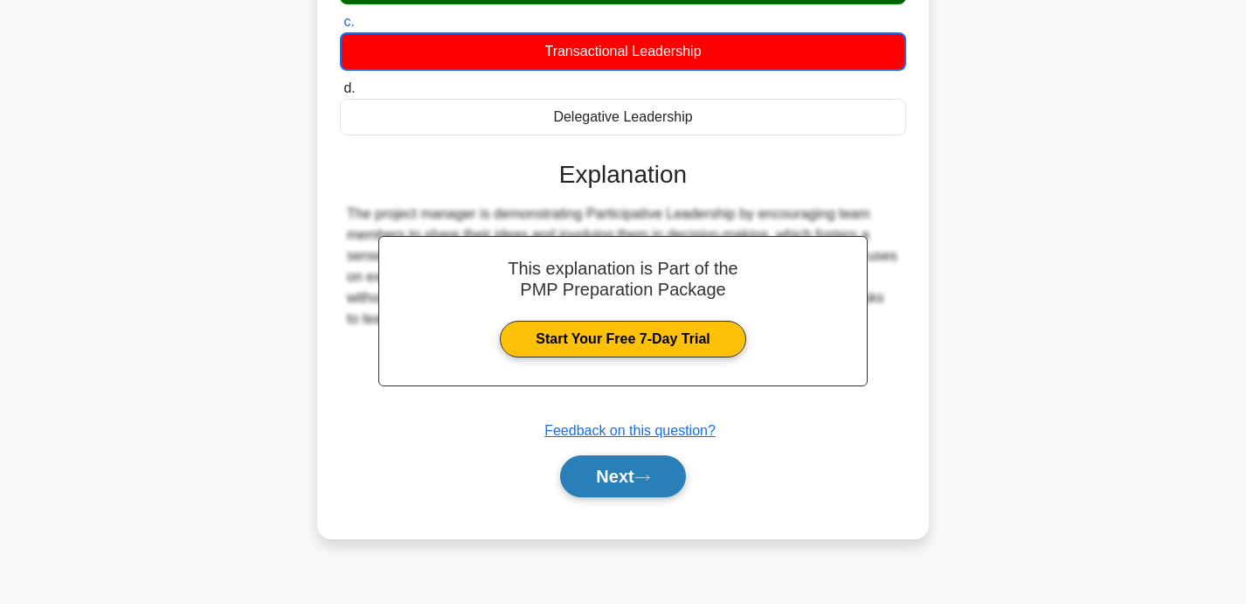
click at [603, 466] on button "Next" at bounding box center [622, 476] width 125 height 42
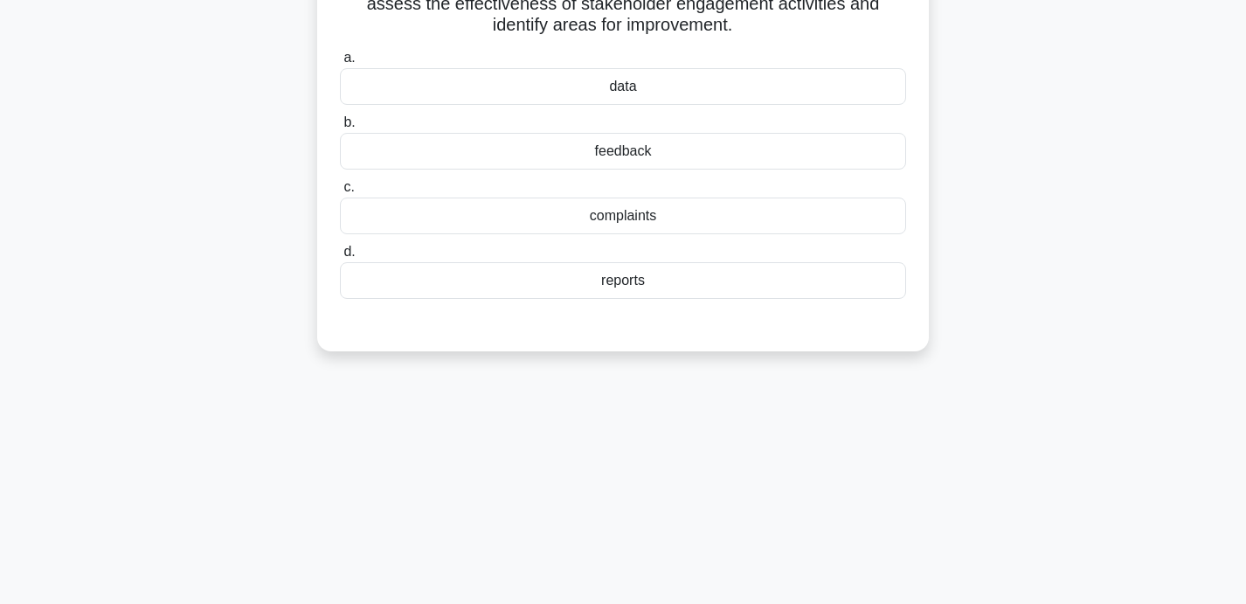
scroll to position [0, 0]
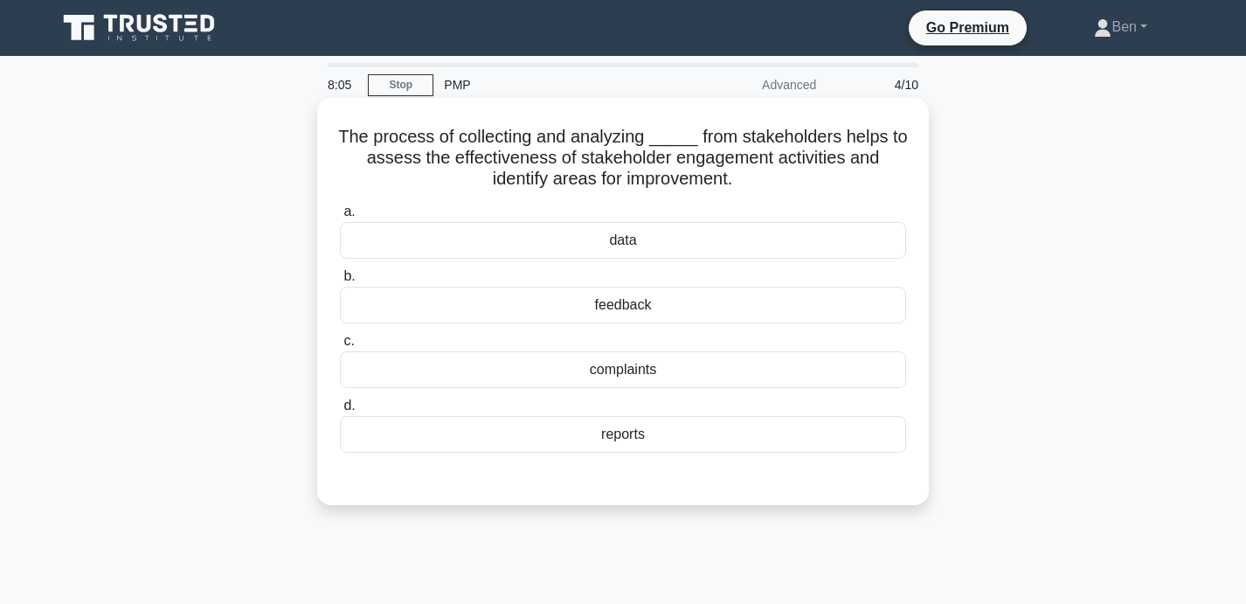
click at [745, 312] on div "feedback" at bounding box center [623, 304] width 566 height 37
click at [340, 282] on input "b. feedback" at bounding box center [340, 276] width 0 height 11
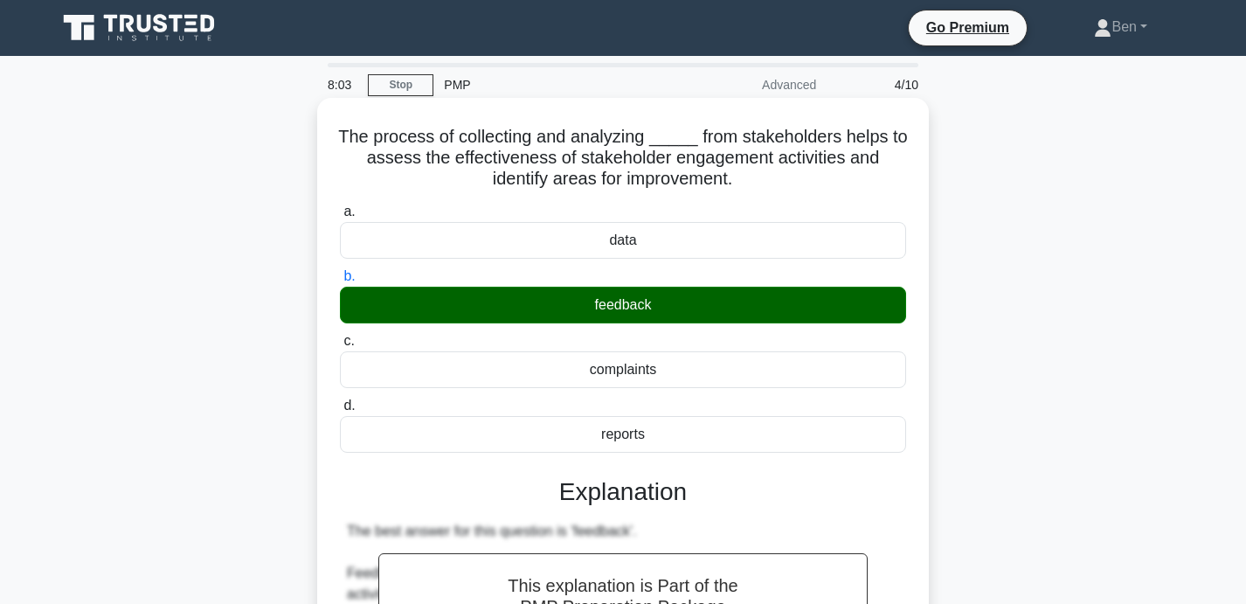
scroll to position [620, 0]
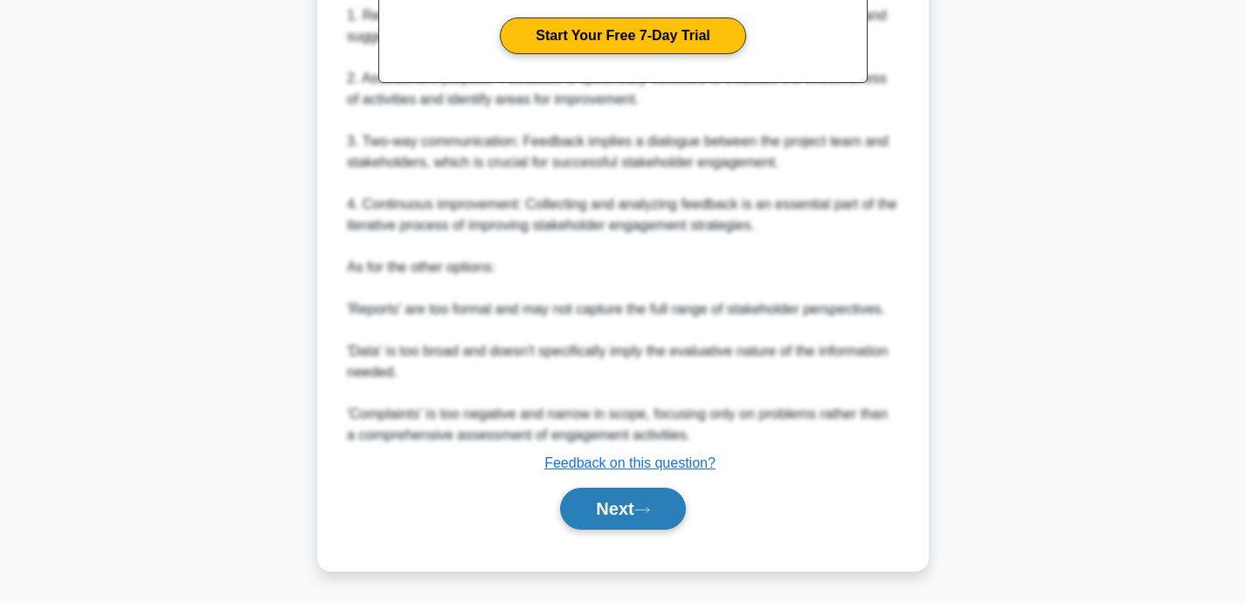
click at [595, 521] on button "Next" at bounding box center [622, 508] width 125 height 42
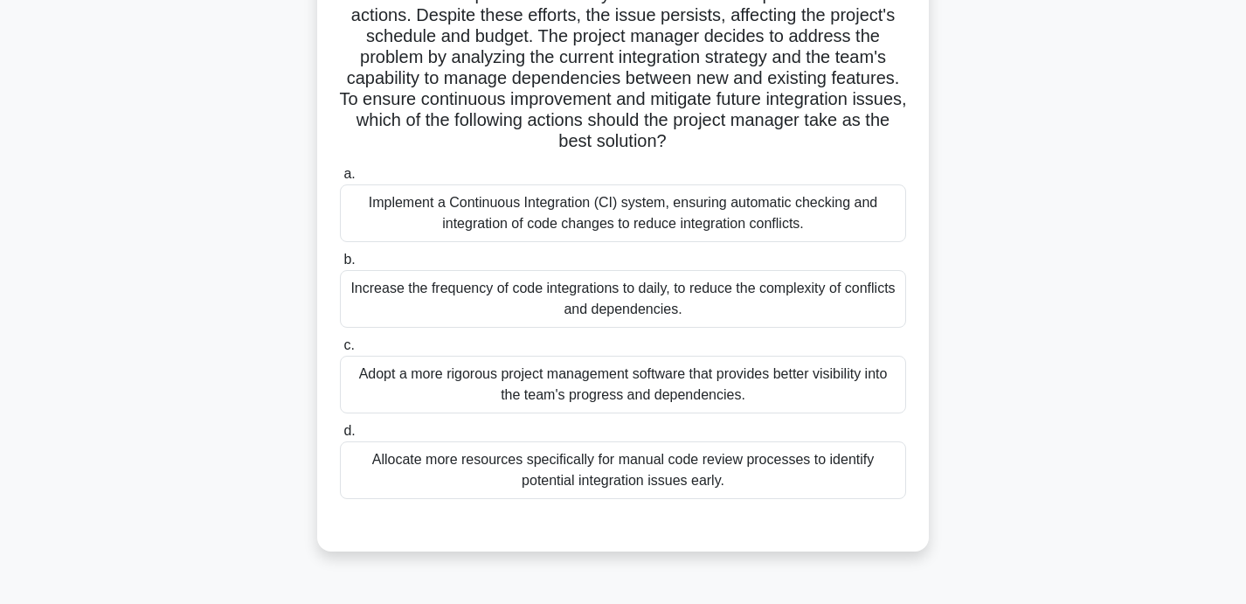
scroll to position [260, 0]
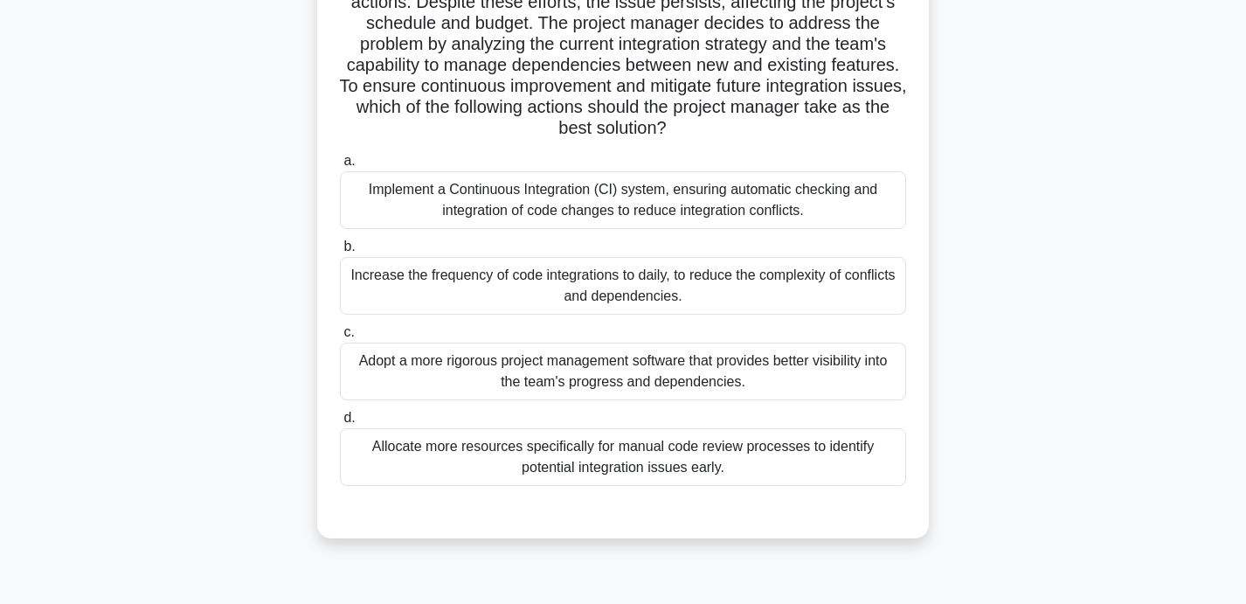
click at [843, 213] on div "Implement a Continuous Integration (CI) system, ensuring automatic checking and…" at bounding box center [623, 200] width 566 height 58
click at [340, 167] on input "a. Implement a Continuous Integration (CI) system, ensuring automatic checking …" at bounding box center [340, 160] width 0 height 11
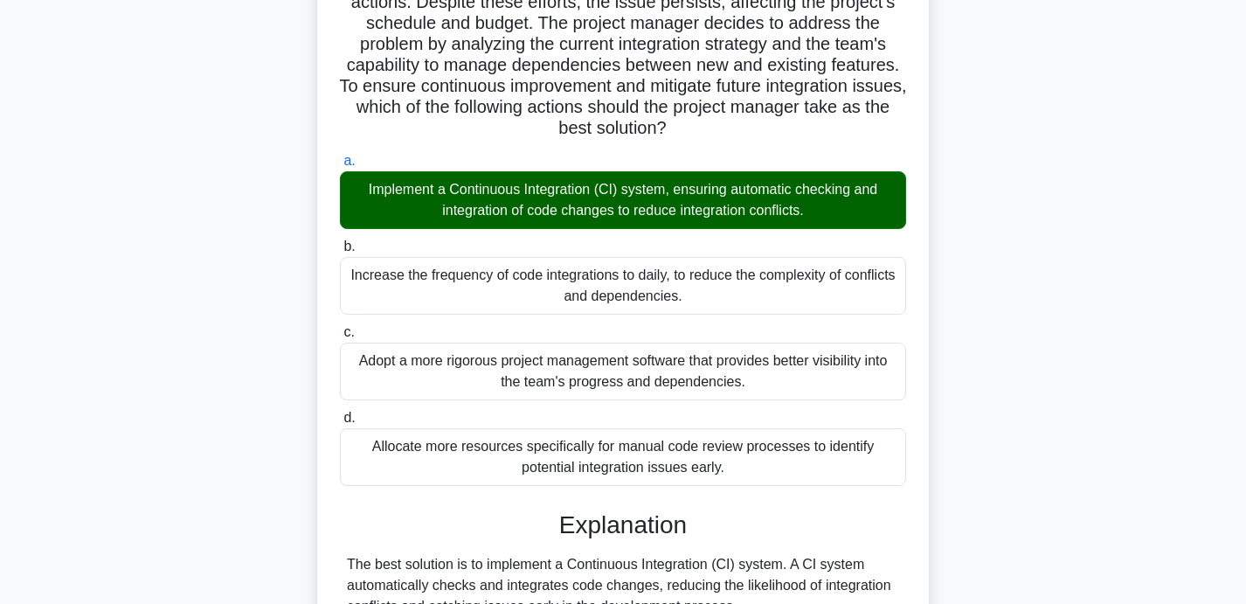
scroll to position [704, 0]
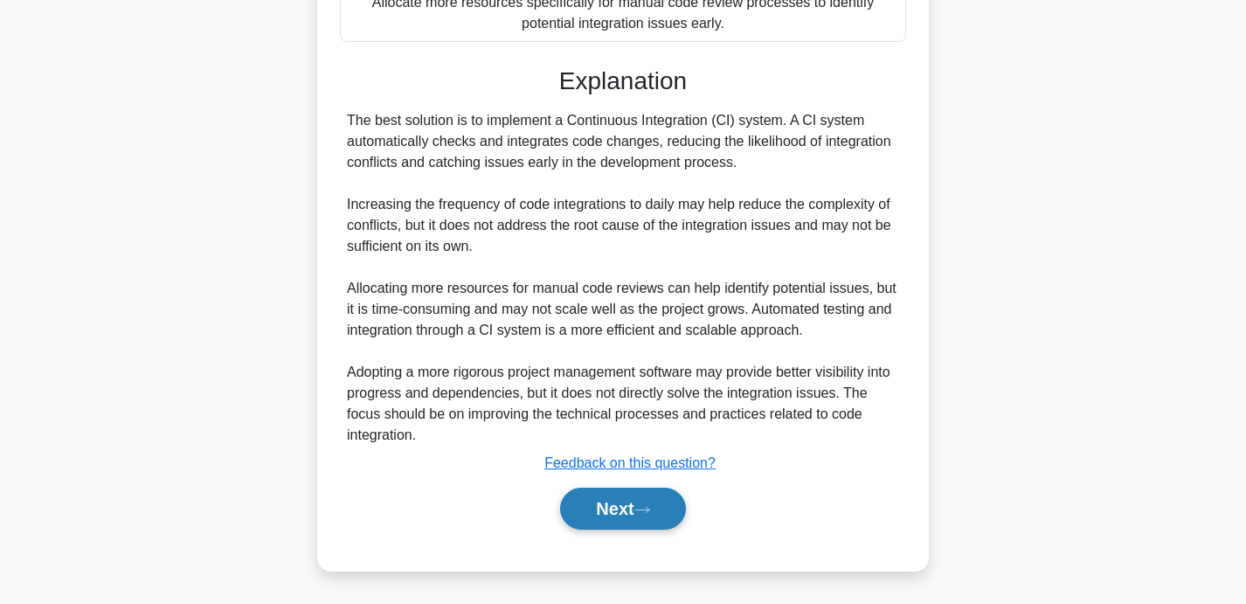
click at [619, 521] on button "Next" at bounding box center [622, 508] width 125 height 42
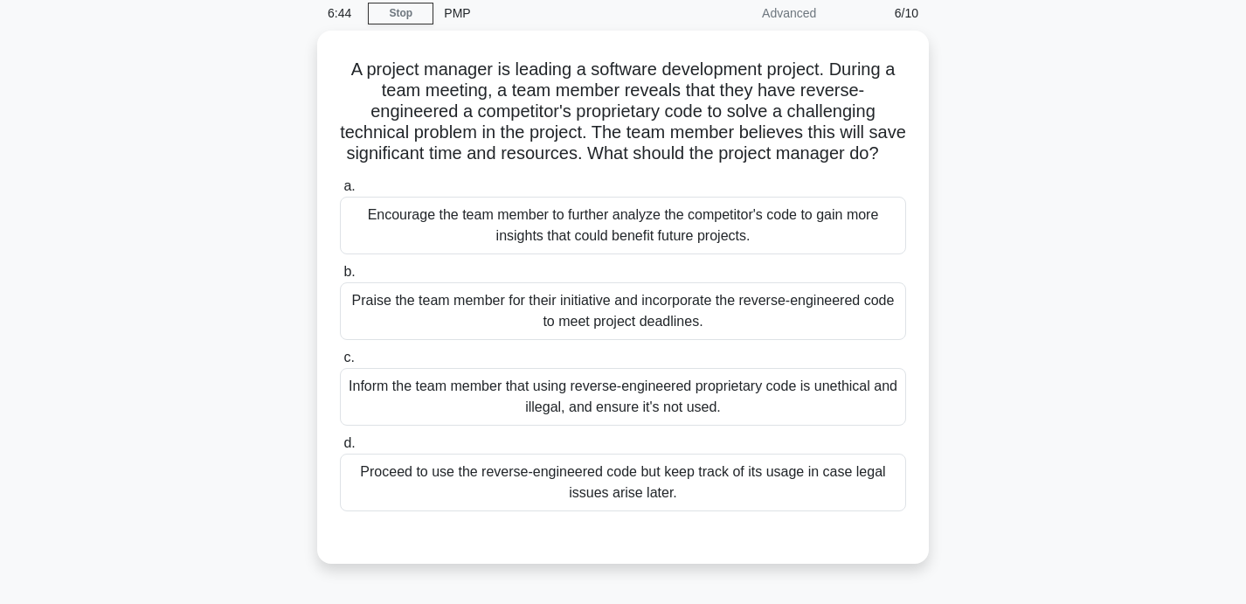
scroll to position [76, 0]
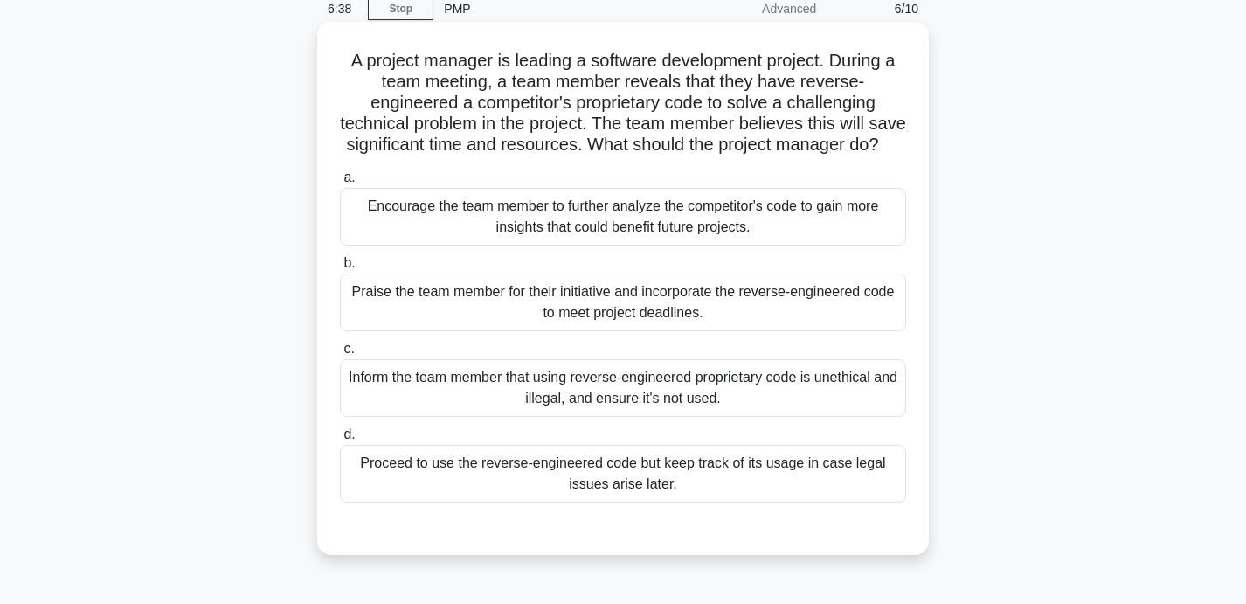
click at [739, 397] on div "Inform the team member that using reverse-engineered proprietary code is unethi…" at bounding box center [623, 388] width 566 height 58
click at [340, 355] on input "c. Inform the team member that using reverse-engineered proprietary code is une…" at bounding box center [340, 348] width 0 height 11
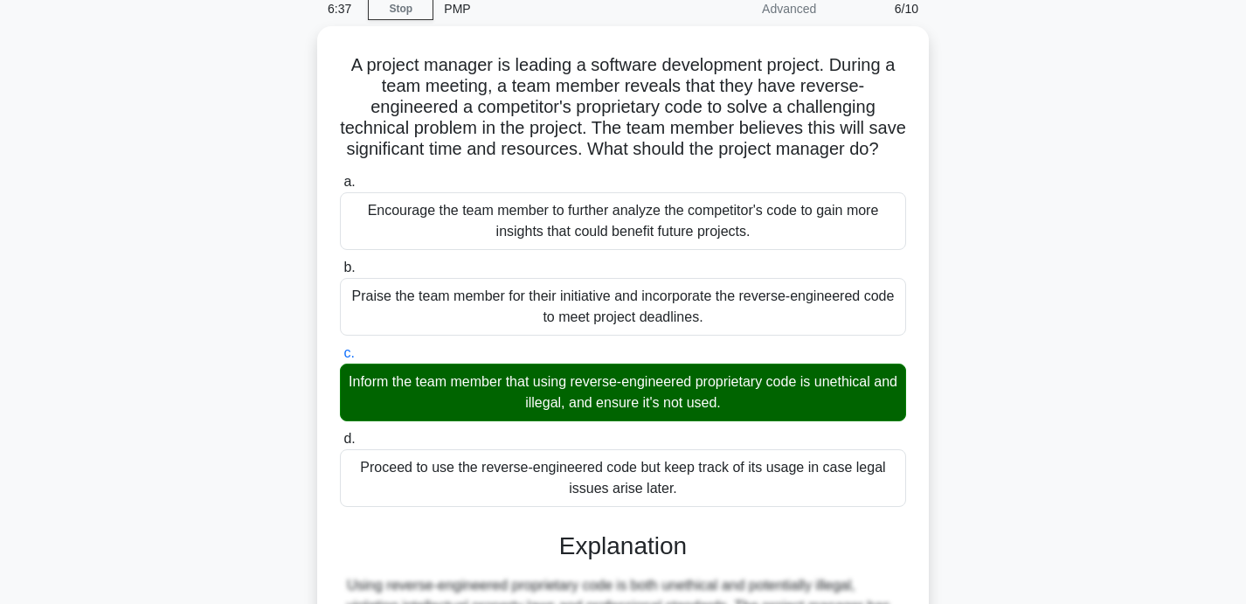
scroll to position [411, 0]
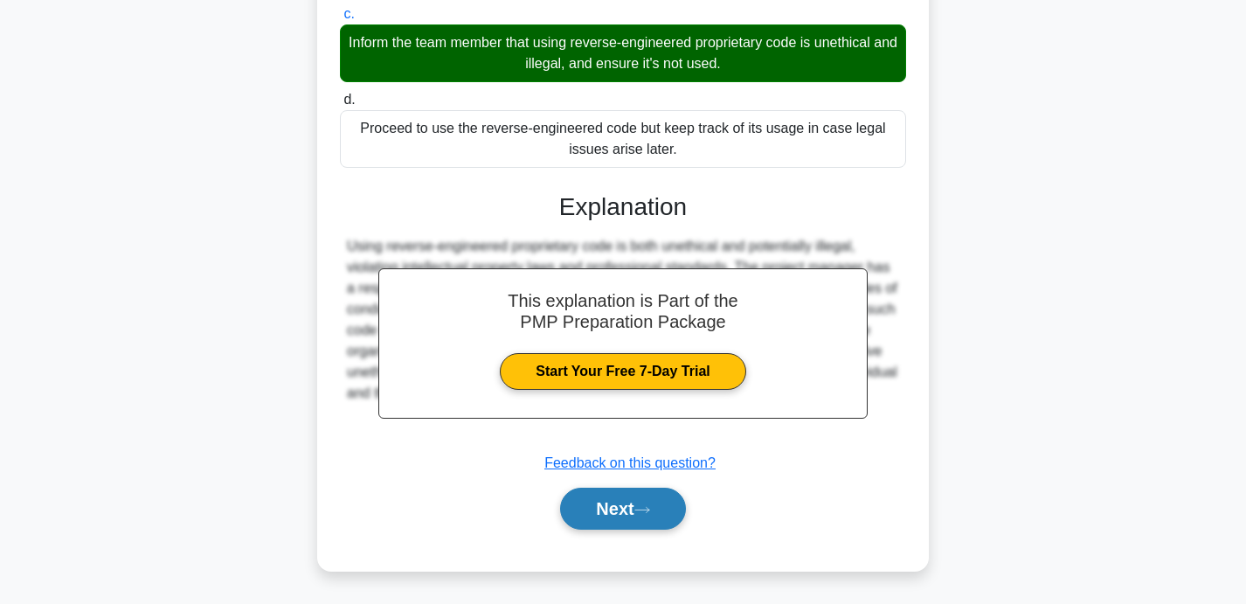
click at [617, 508] on button "Next" at bounding box center [622, 508] width 125 height 42
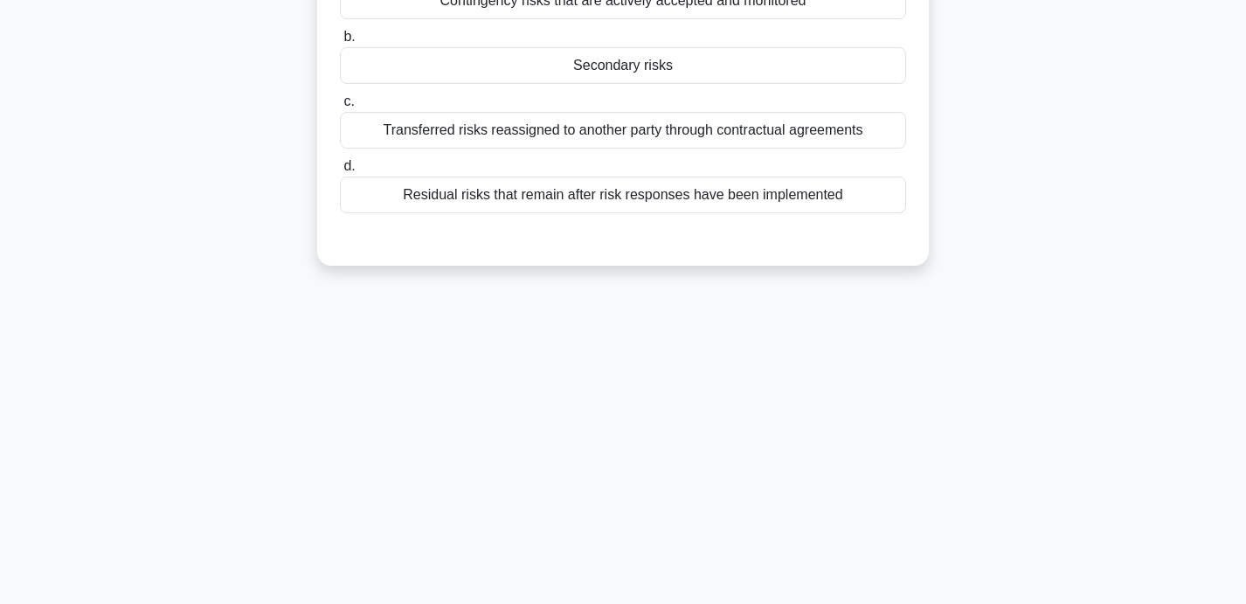
scroll to position [0, 0]
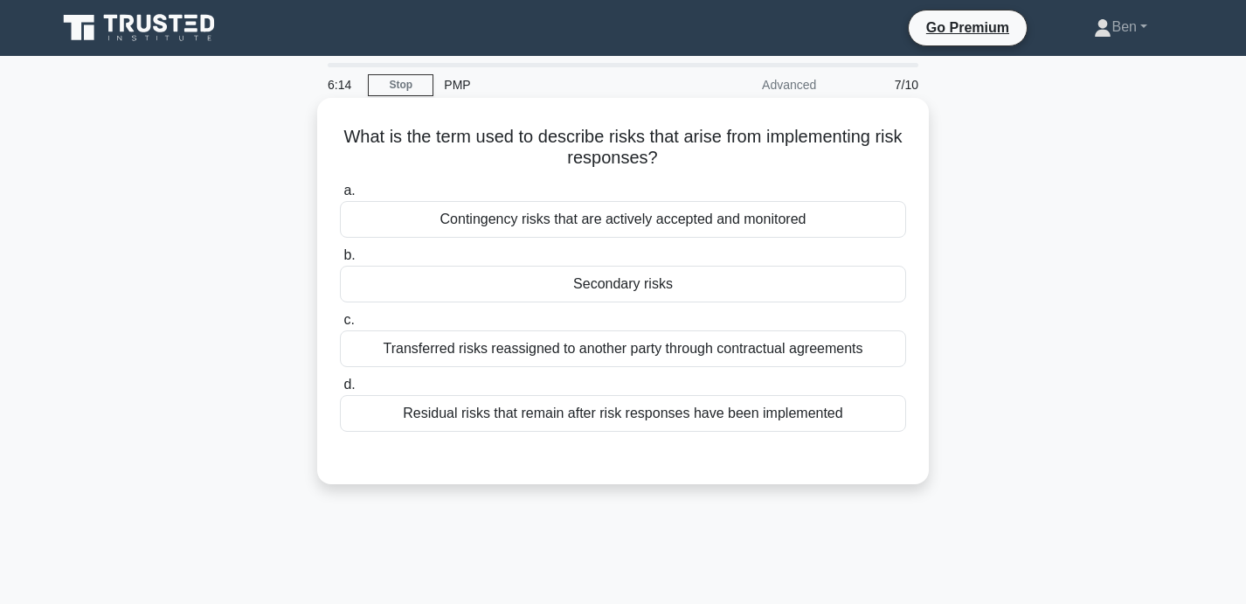
click at [812, 210] on div "Contingency risks that are actively accepted and monitored" at bounding box center [623, 219] width 566 height 37
click at [340, 197] on input "a. Contingency risks that are actively accepted and monitored" at bounding box center [340, 190] width 0 height 11
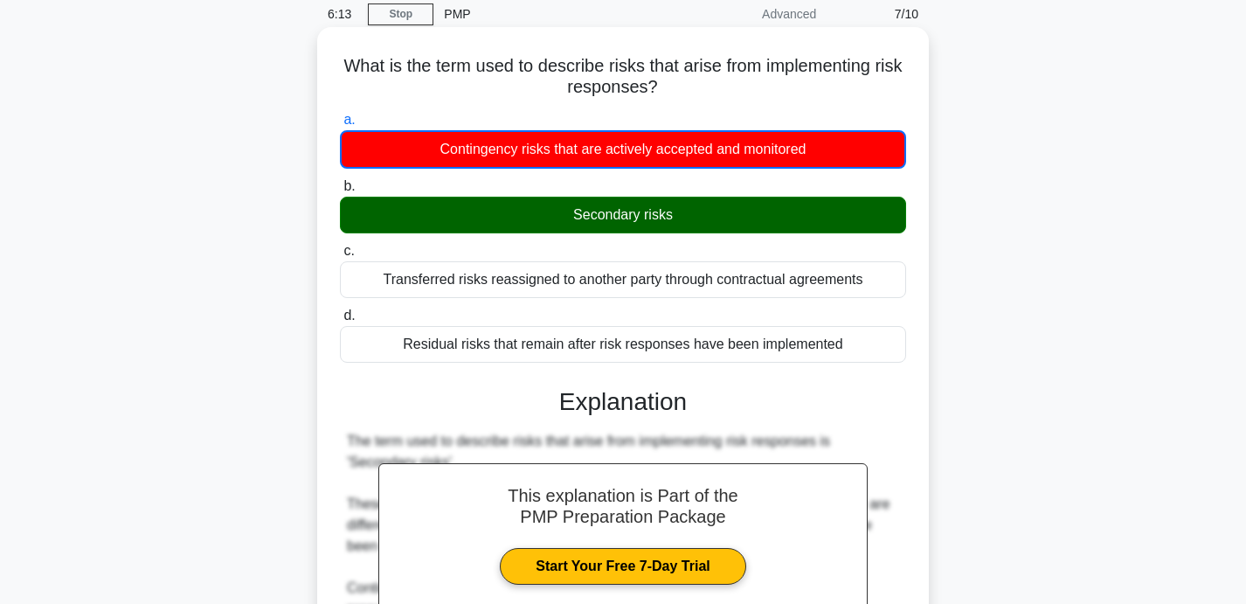
scroll to position [340, 0]
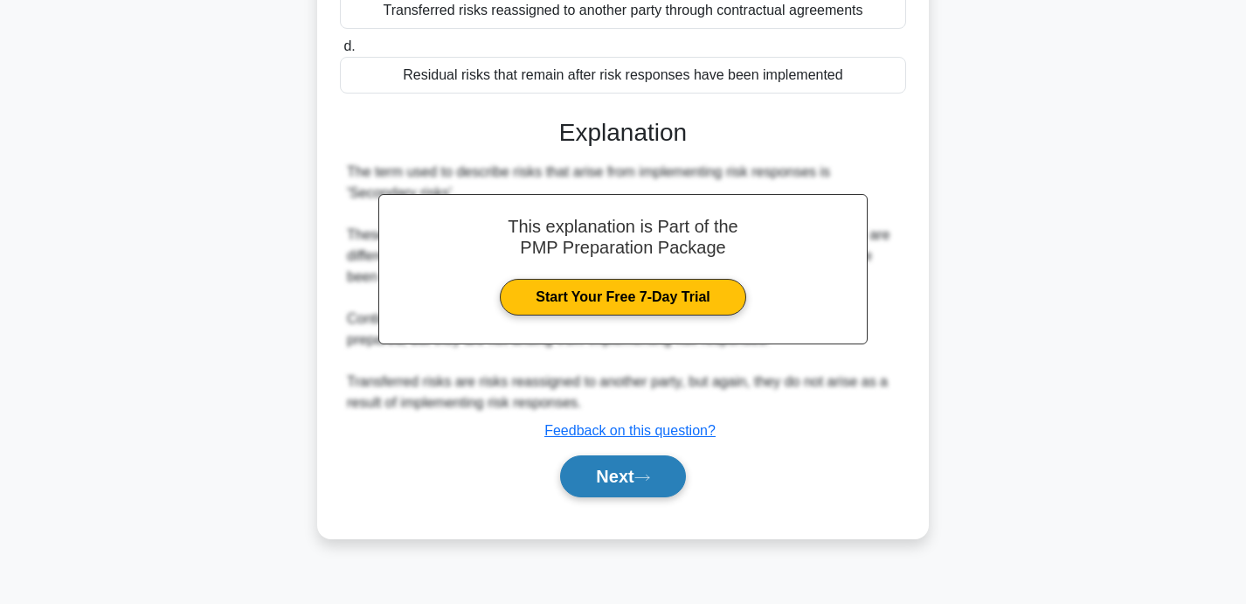
click at [622, 471] on button "Next" at bounding box center [622, 476] width 125 height 42
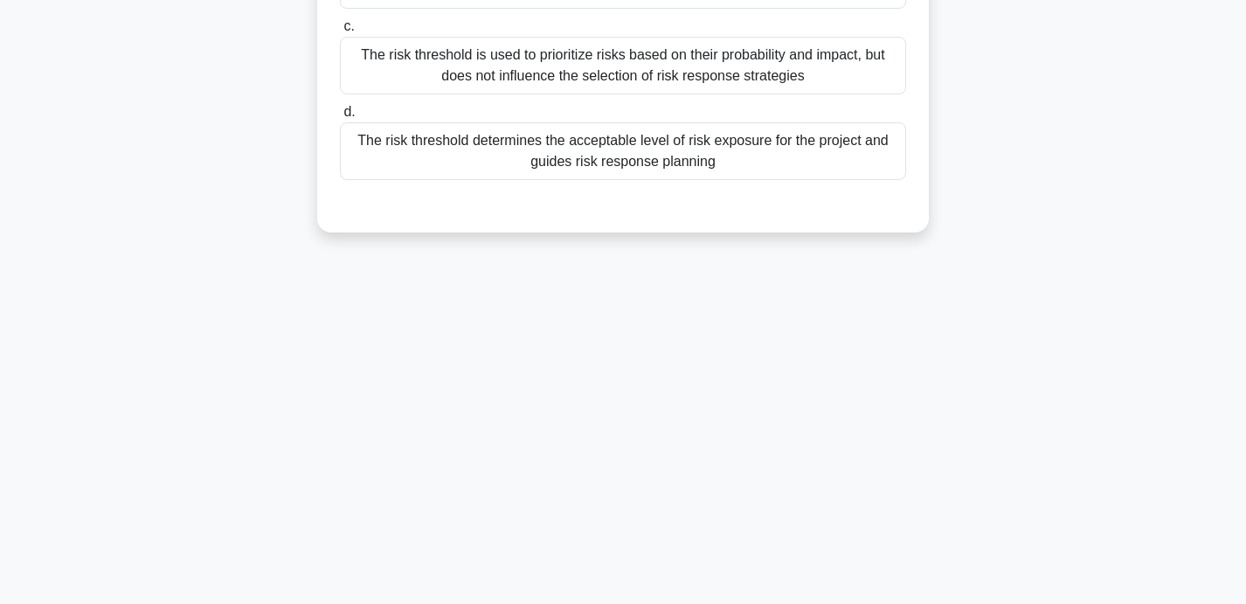
scroll to position [0, 0]
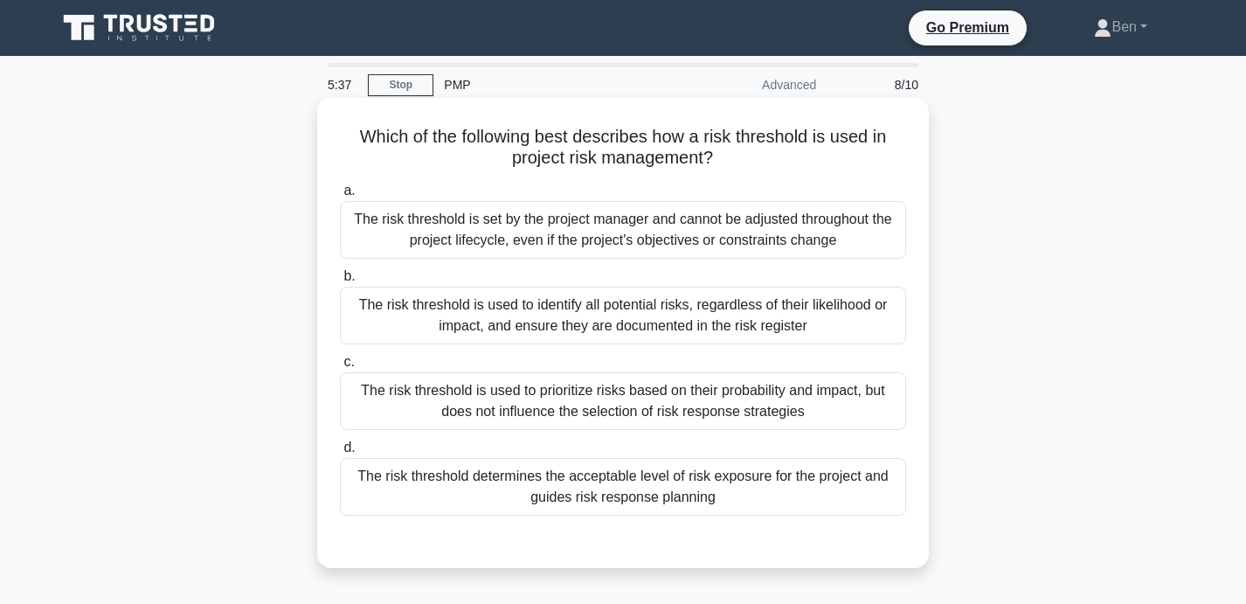
click at [750, 493] on div "The risk threshold determines the acceptable level of risk exposure for the pro…" at bounding box center [623, 487] width 566 height 58
click at [340, 453] on input "d. The risk threshold determines the acceptable level of risk exposure for the …" at bounding box center [340, 447] width 0 height 11
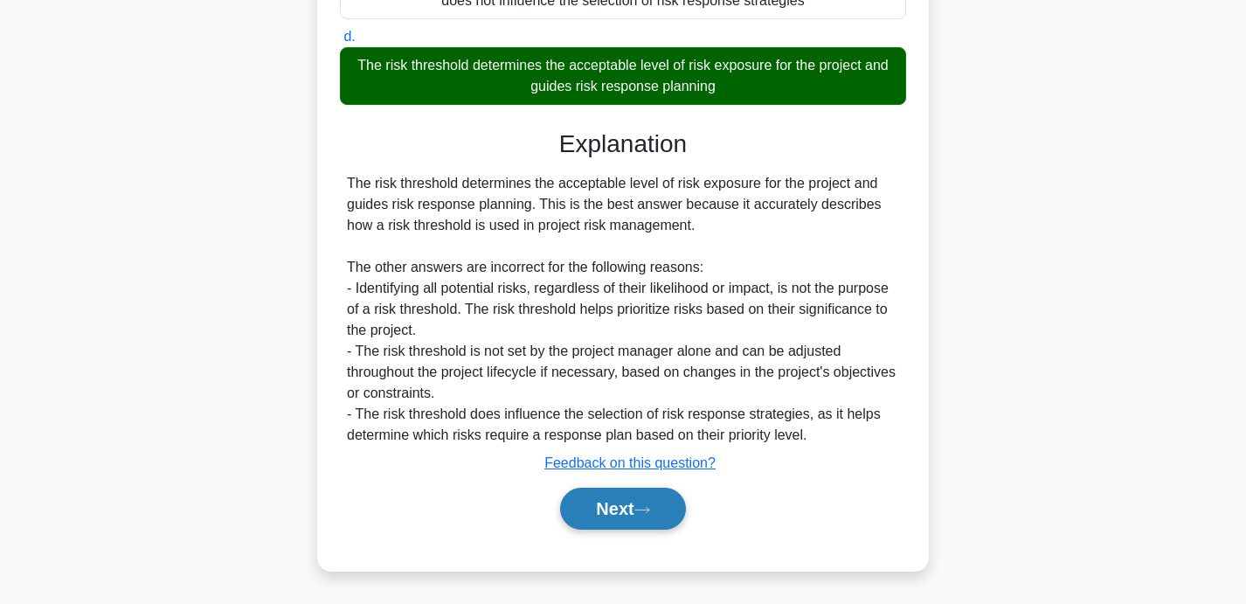
click at [632, 514] on button "Next" at bounding box center [622, 508] width 125 height 42
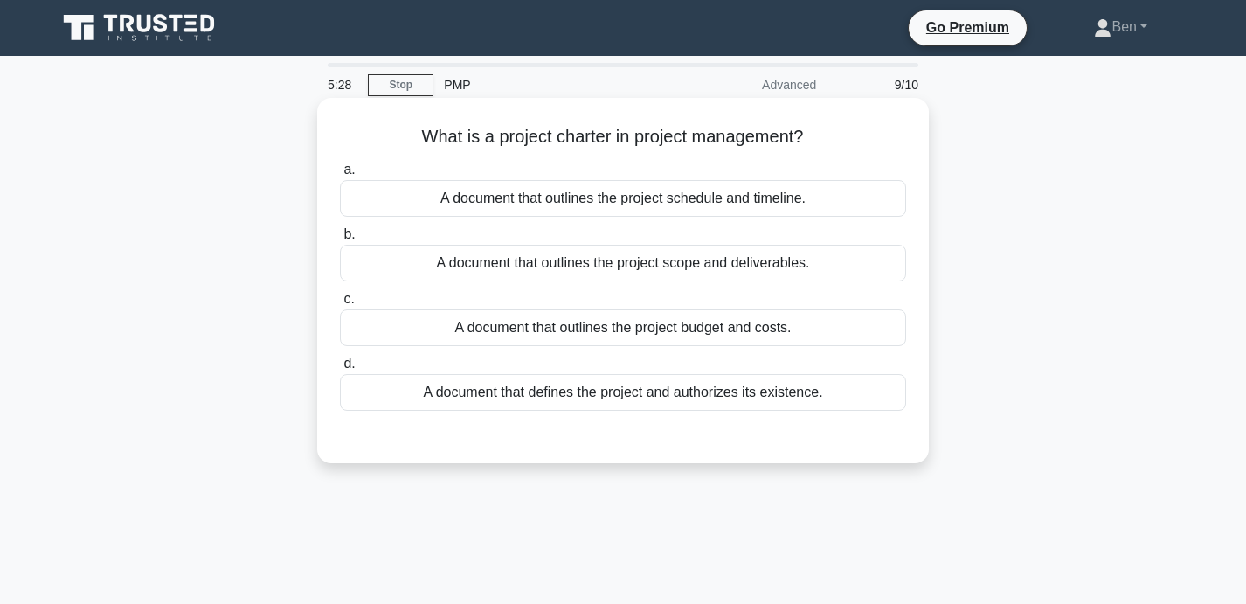
click at [825, 393] on div "A document that defines the project and authorizes its existence." at bounding box center [623, 392] width 566 height 37
click at [340, 369] on input "d. A document that defines the project and authorizes its existence." at bounding box center [340, 363] width 0 height 11
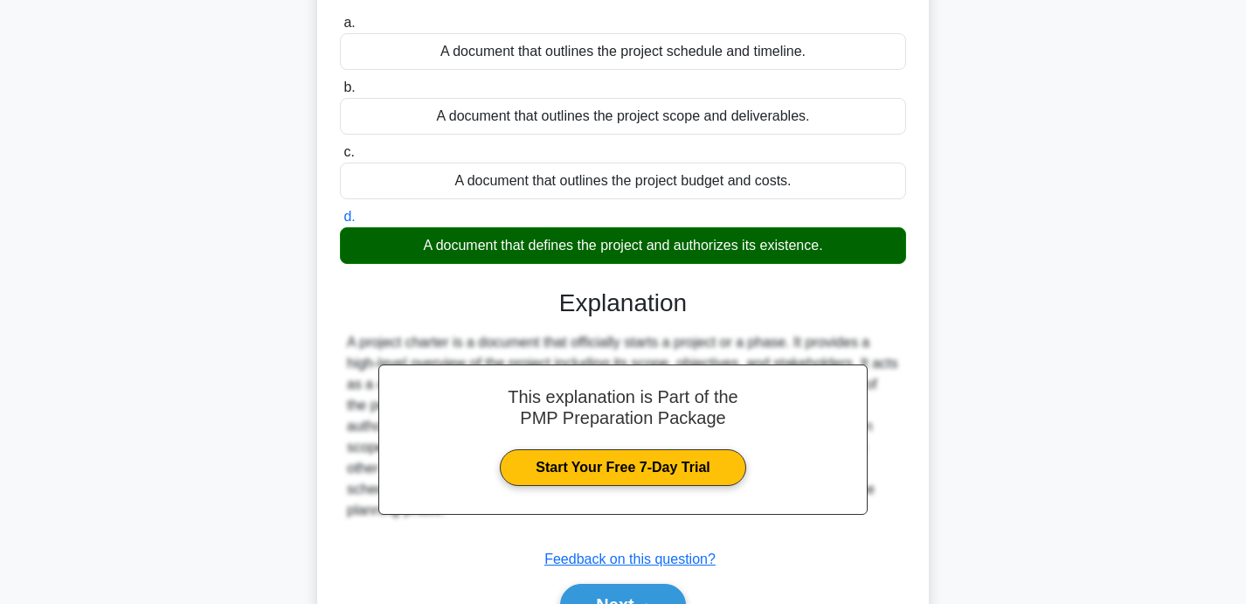
scroll to position [340, 0]
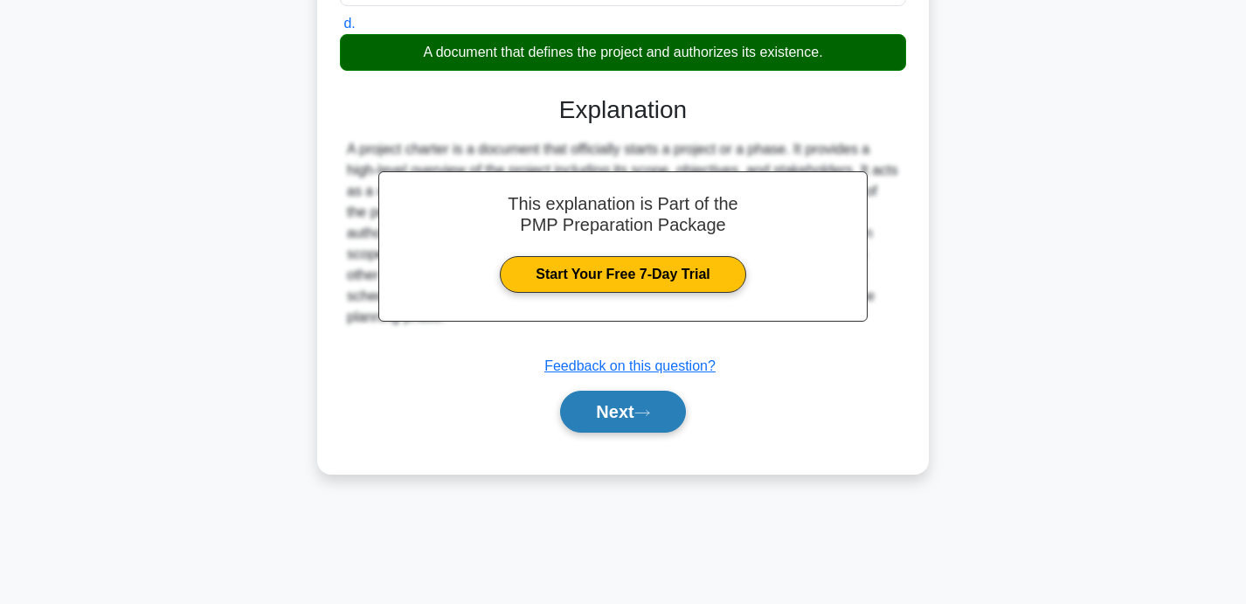
click at [617, 411] on button "Next" at bounding box center [622, 411] width 125 height 42
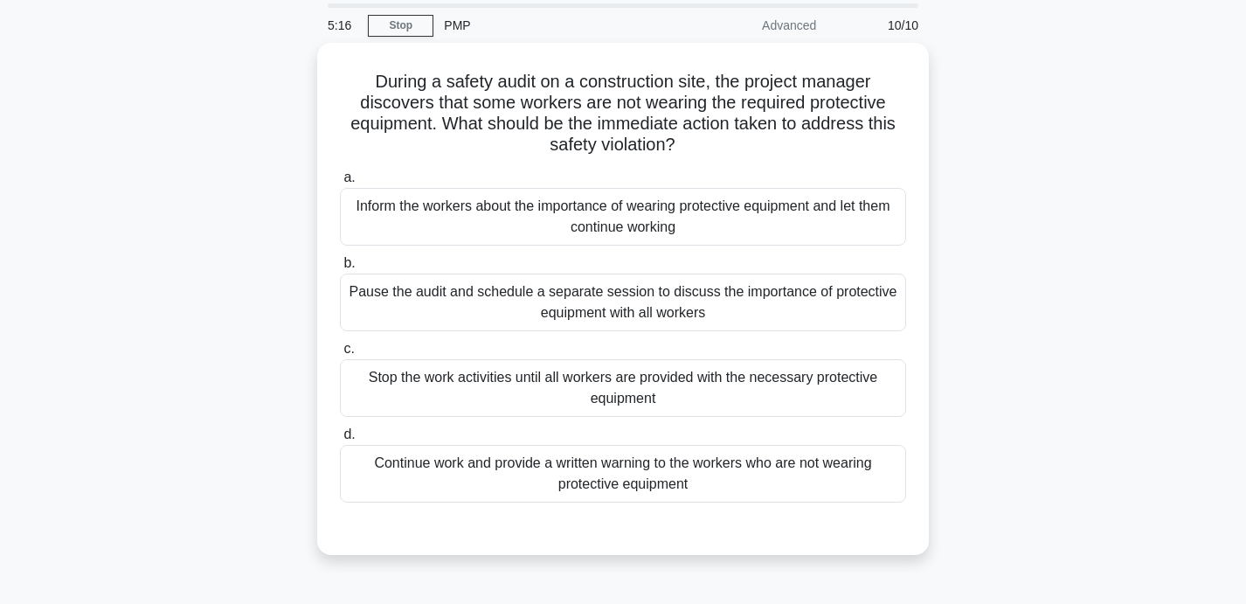
scroll to position [64, 0]
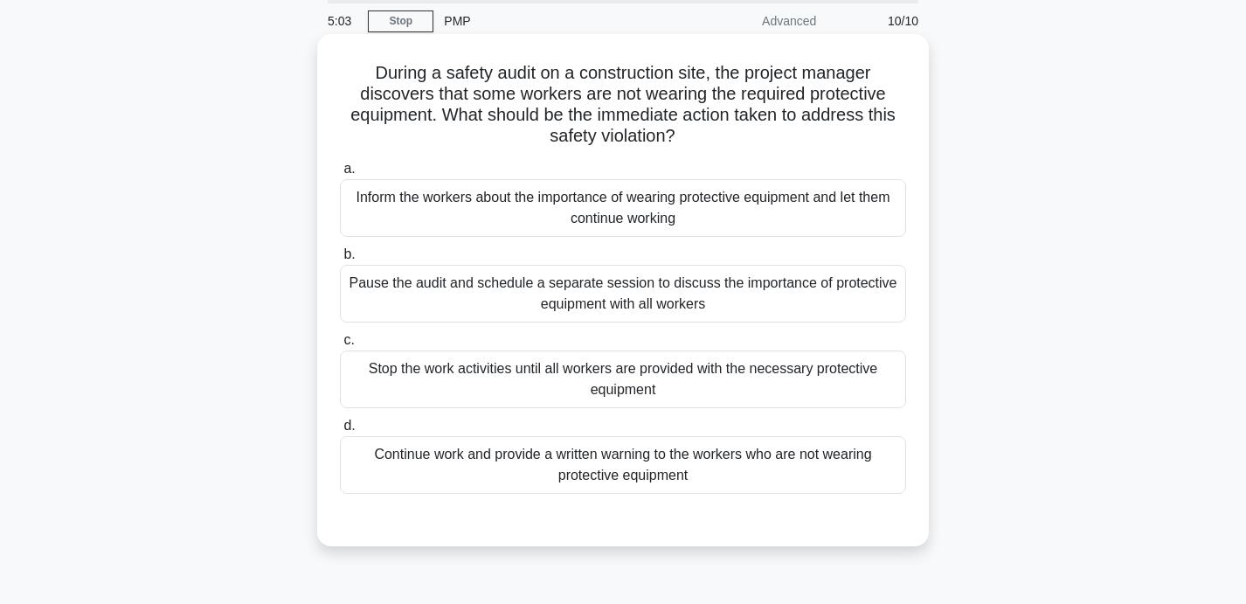
click at [815, 365] on div "Stop the work activities until all workers are provided with the necessary prot…" at bounding box center [623, 379] width 566 height 58
click at [340, 346] on input "c. Stop the work activities until all workers are provided with the necessary p…" at bounding box center [340, 340] width 0 height 11
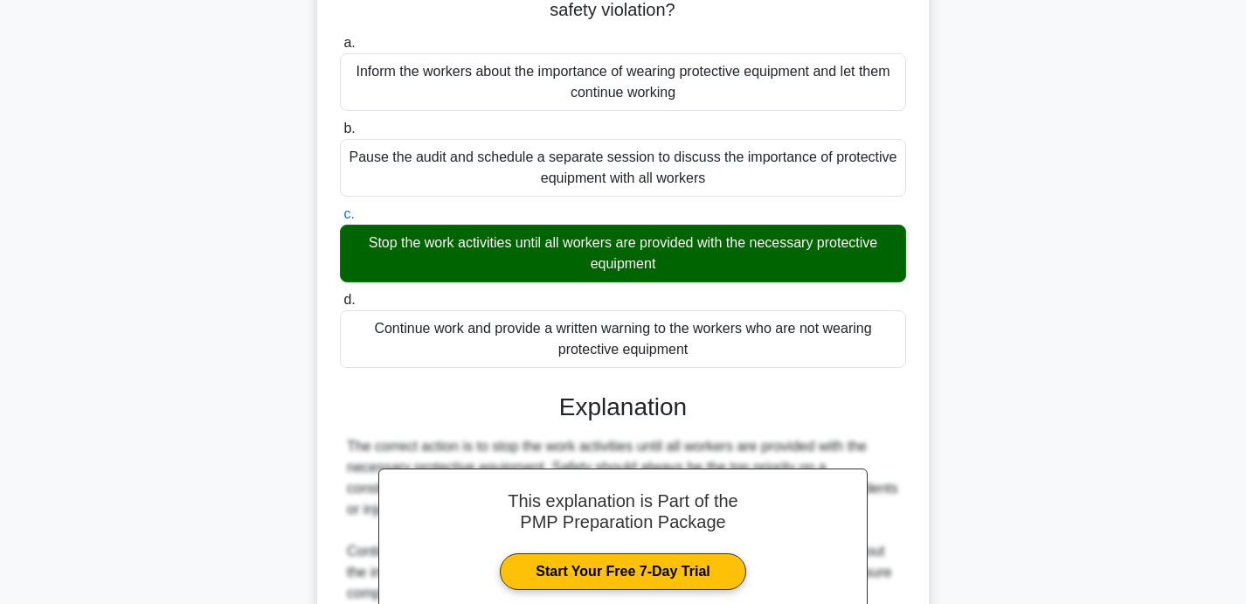
scroll to position [494, 0]
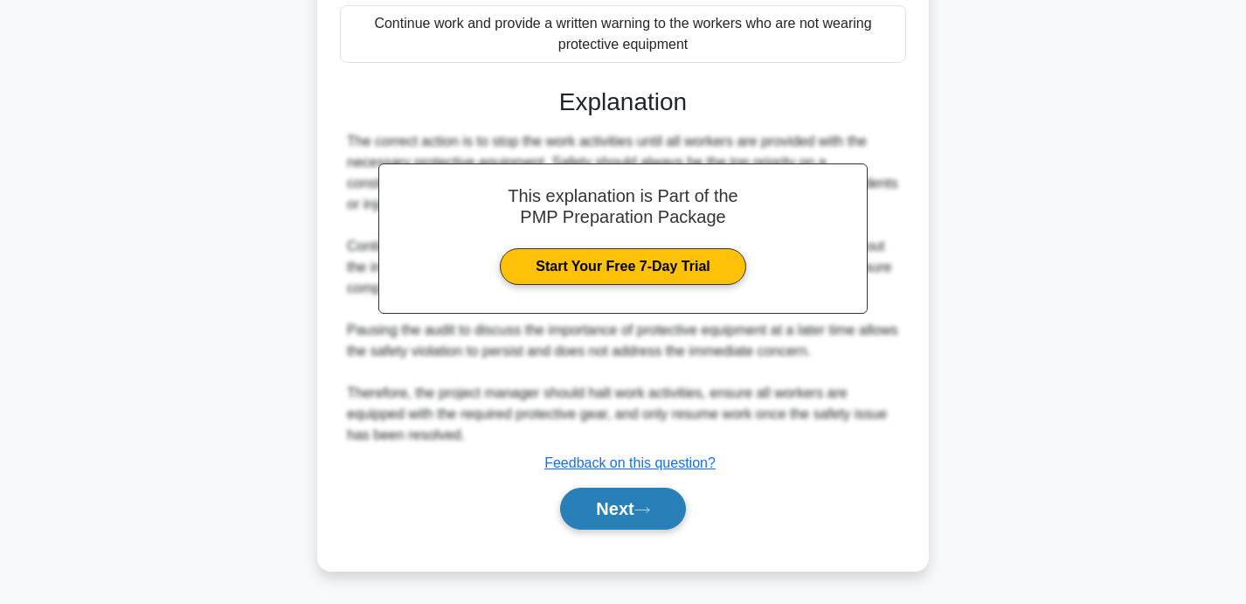
click at [621, 509] on button "Next" at bounding box center [622, 508] width 125 height 42
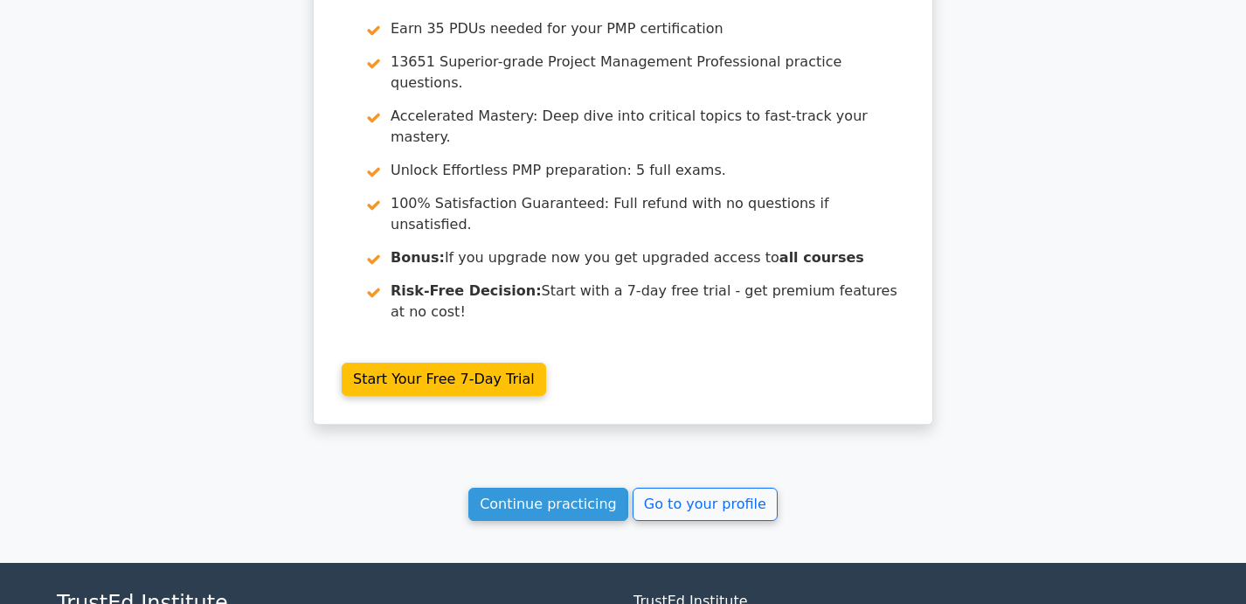
scroll to position [2958, 0]
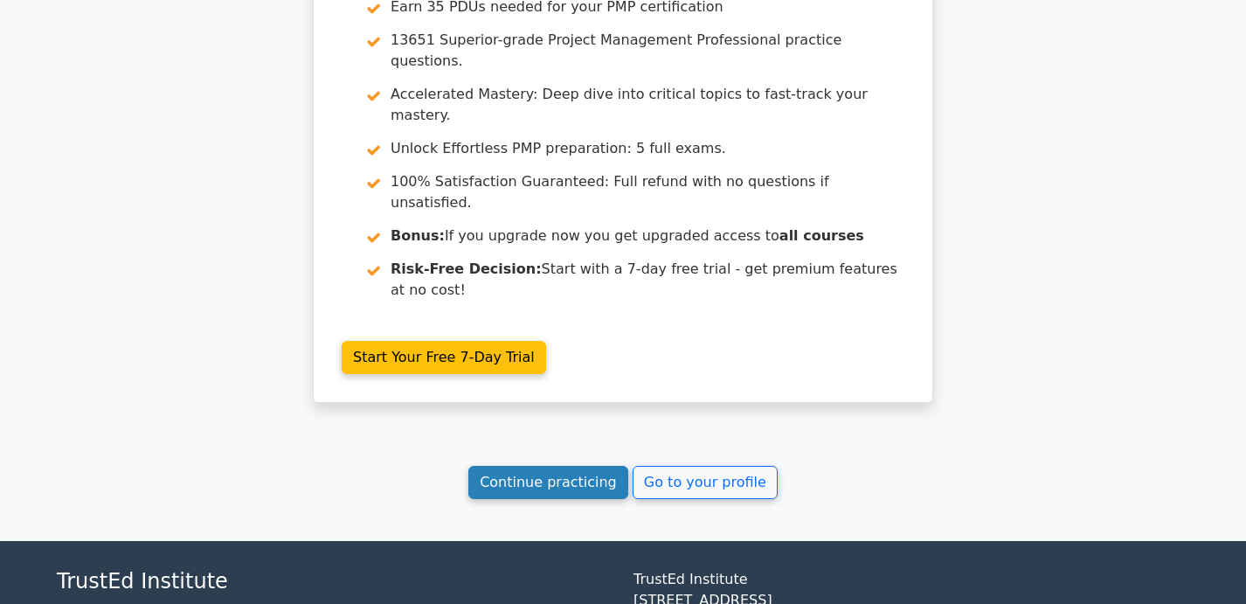
click at [597, 466] on link "Continue practicing" at bounding box center [548, 482] width 160 height 33
